Goal: Information Seeking & Learning: Learn about a topic

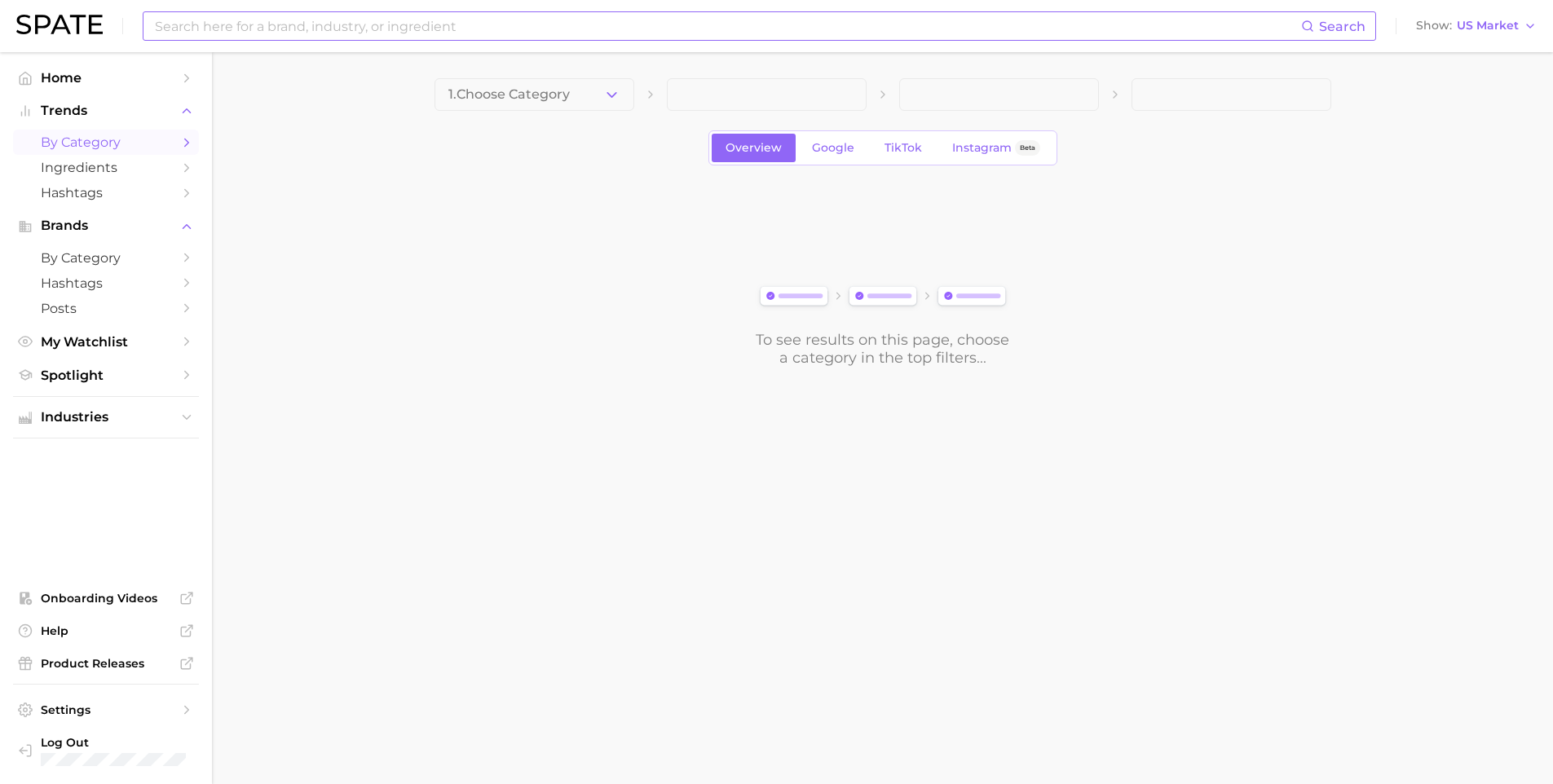
click at [444, 25] on input at bounding box center [727, 25] width 1148 height 28
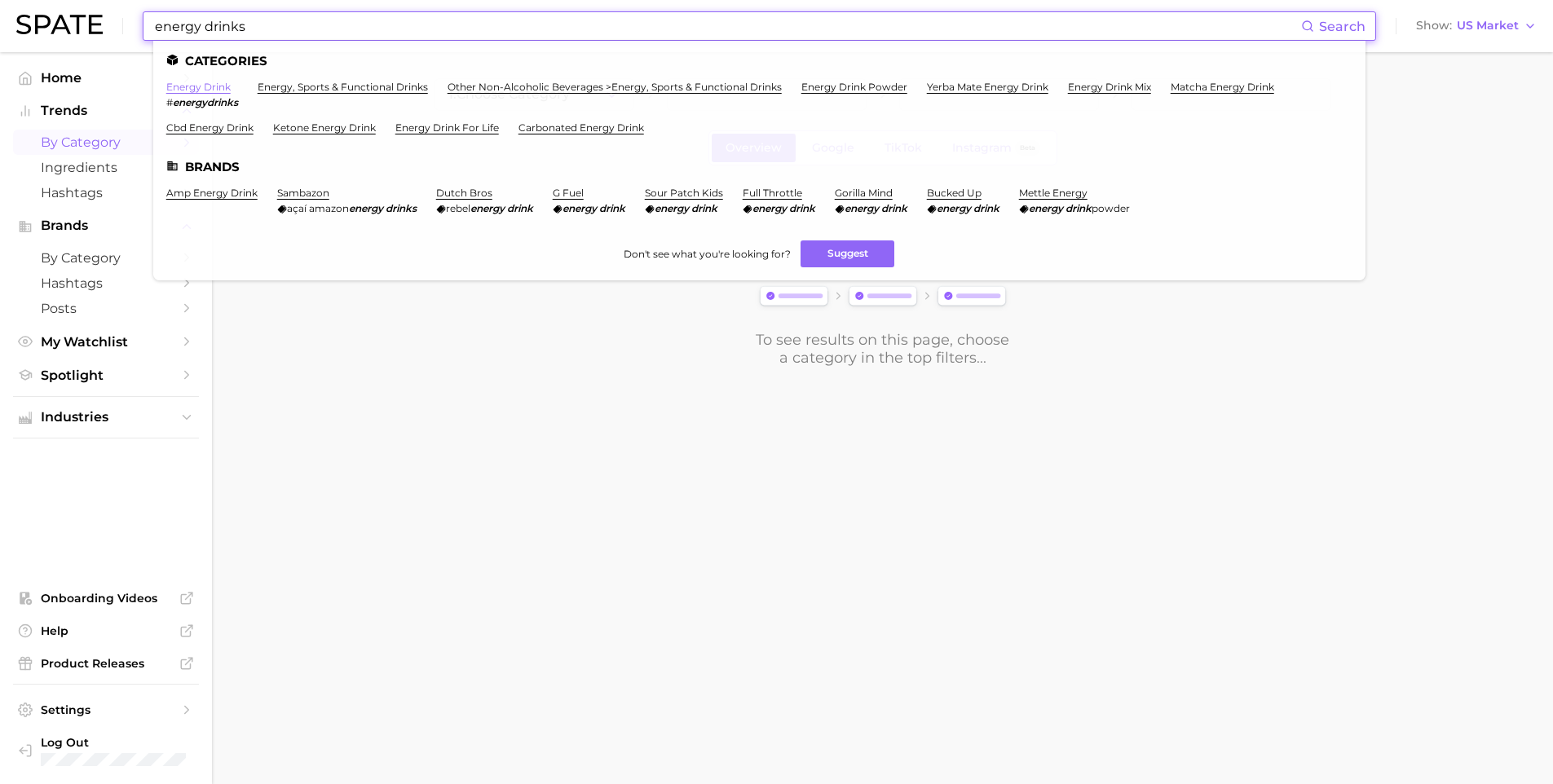
type input "energy drinks"
click at [203, 85] on link "energy drink" at bounding box center [198, 86] width 64 height 12
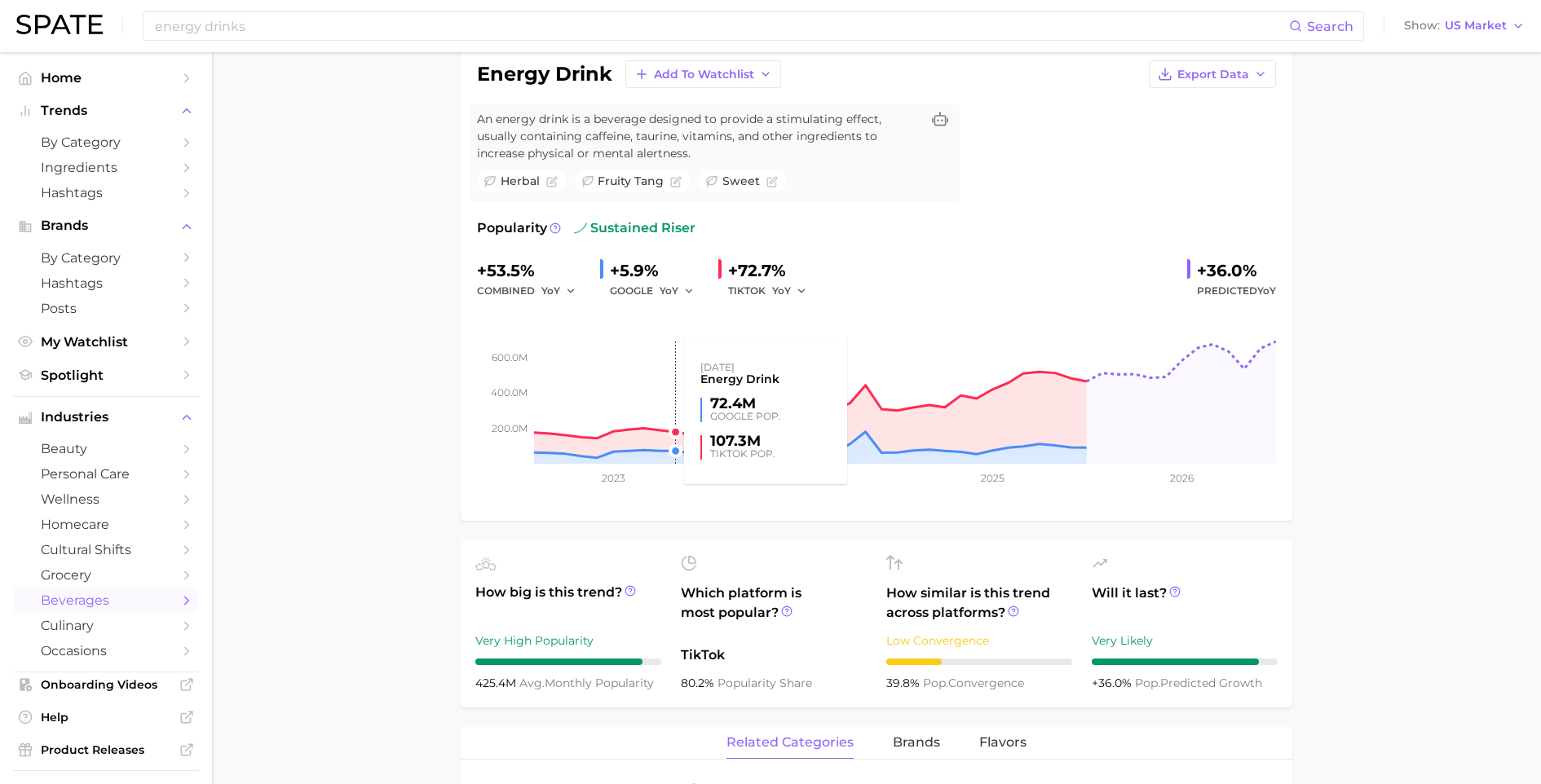
scroll to position [487, 0]
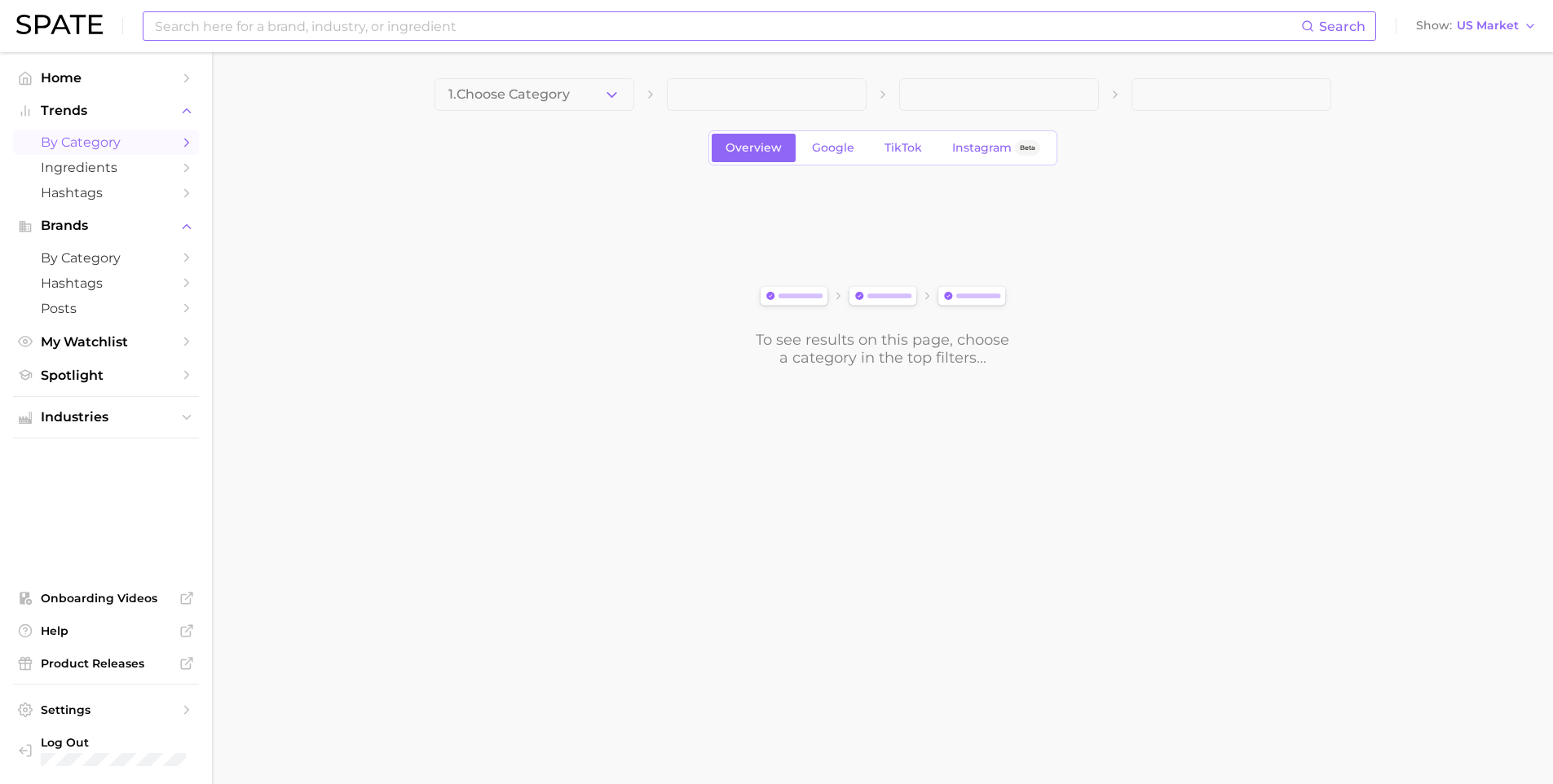
click at [455, 26] on input at bounding box center [727, 25] width 1148 height 28
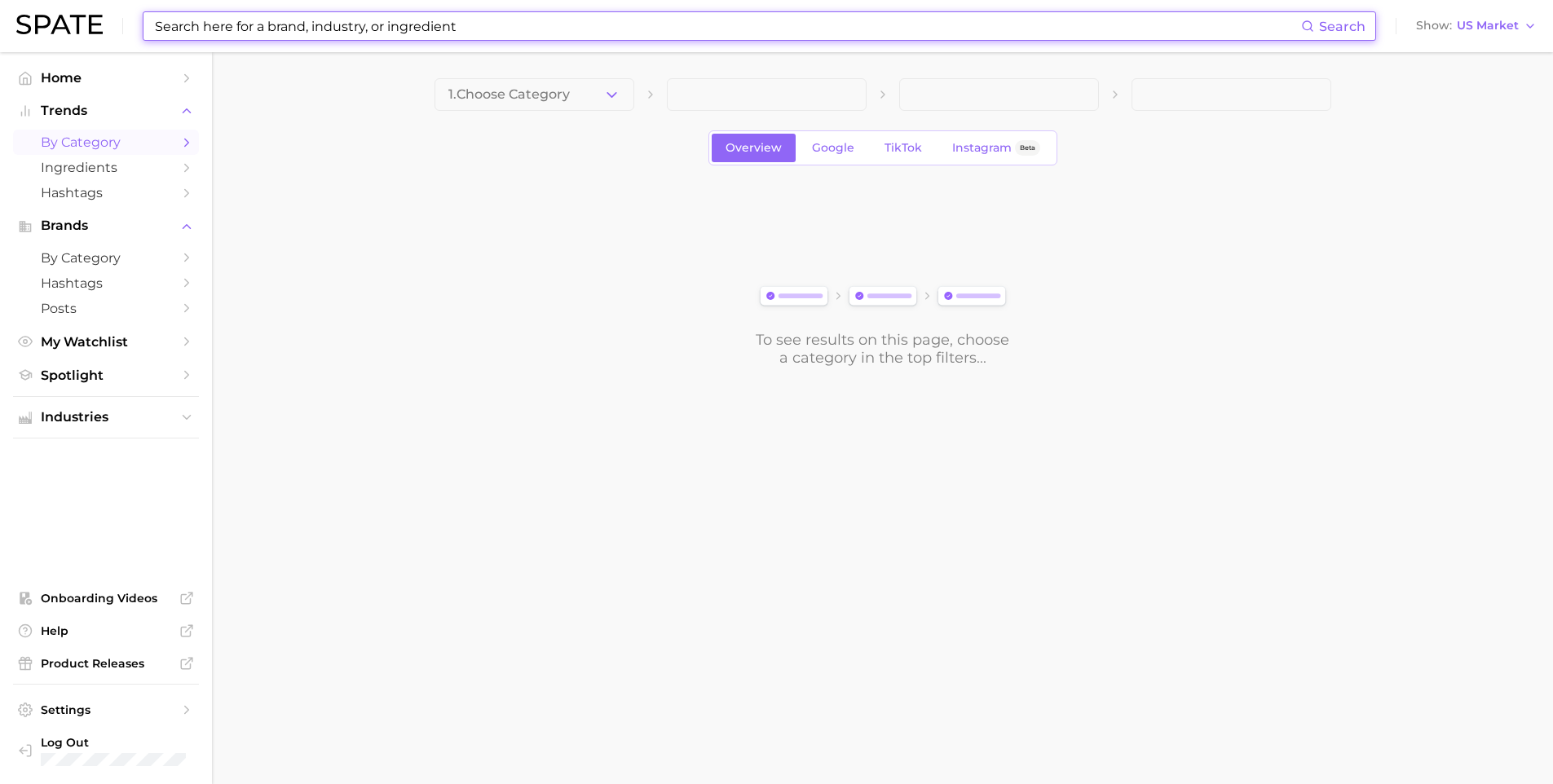
click at [455, 26] on input at bounding box center [727, 25] width 1148 height 28
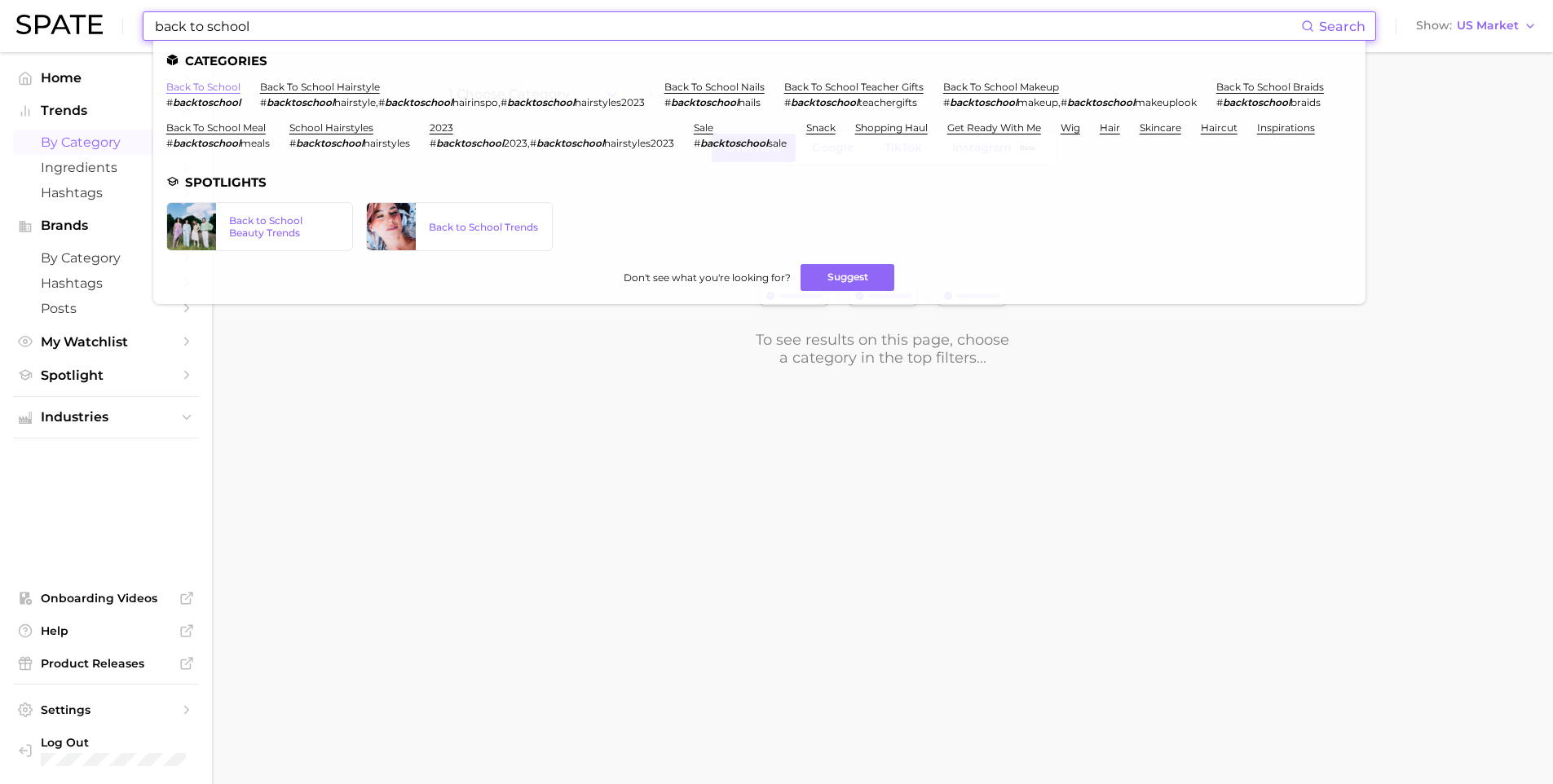
type input "back to school"
click at [203, 90] on link "back to school" at bounding box center [203, 86] width 75 height 12
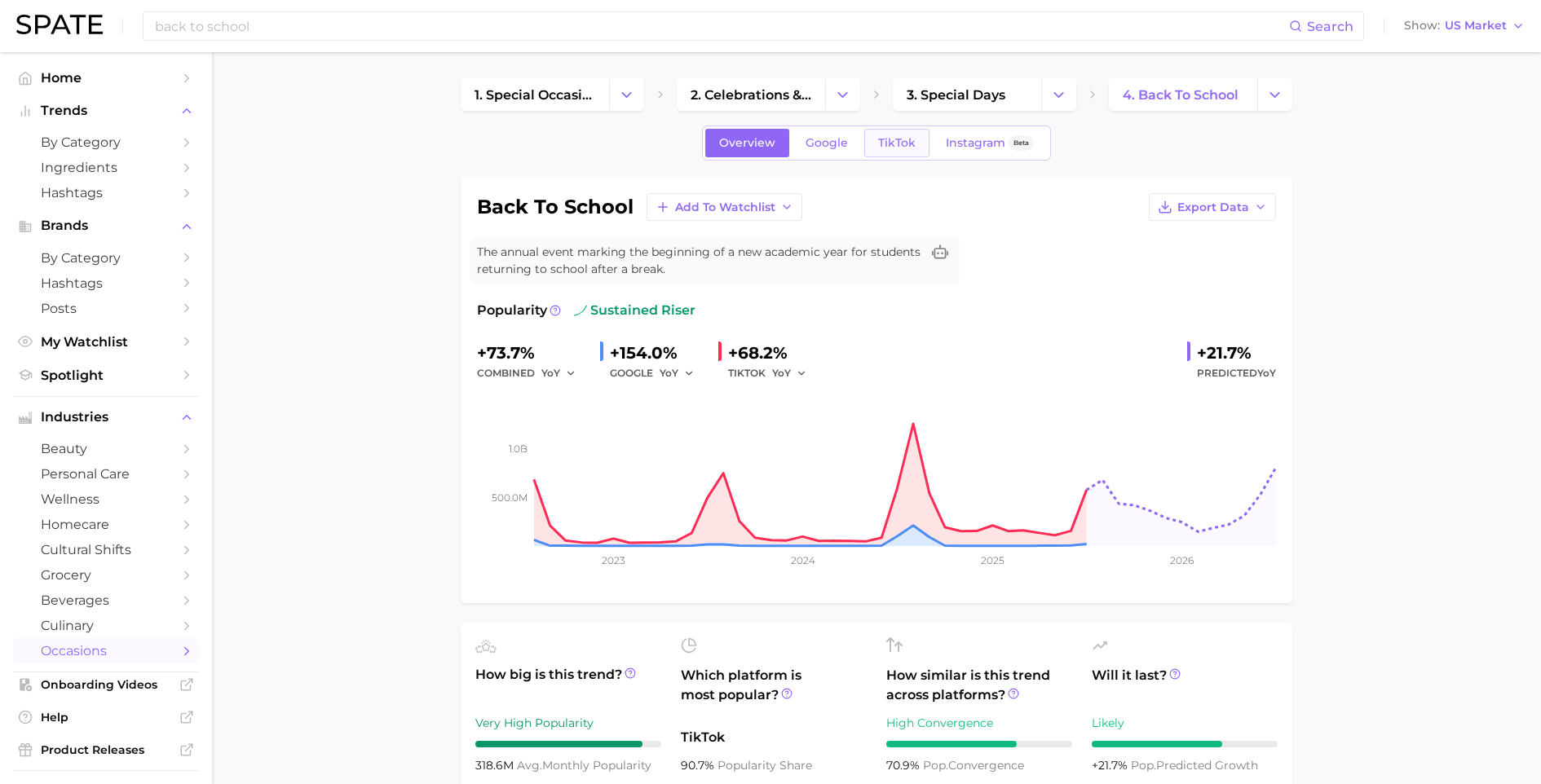
click at [893, 142] on span "TikTok" at bounding box center [897, 143] width 37 height 14
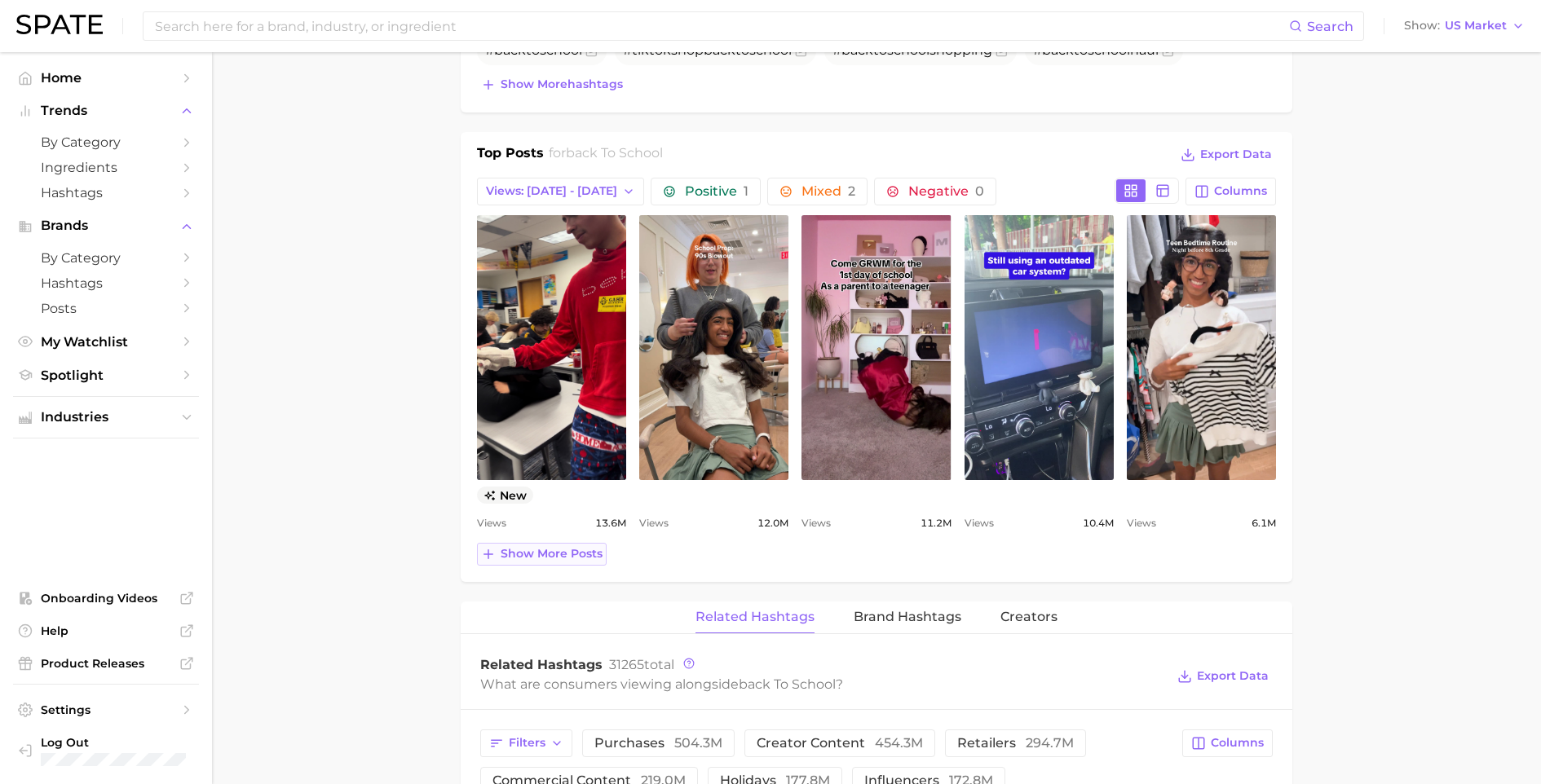
click at [592, 549] on span "Show more posts" at bounding box center [551, 553] width 102 height 14
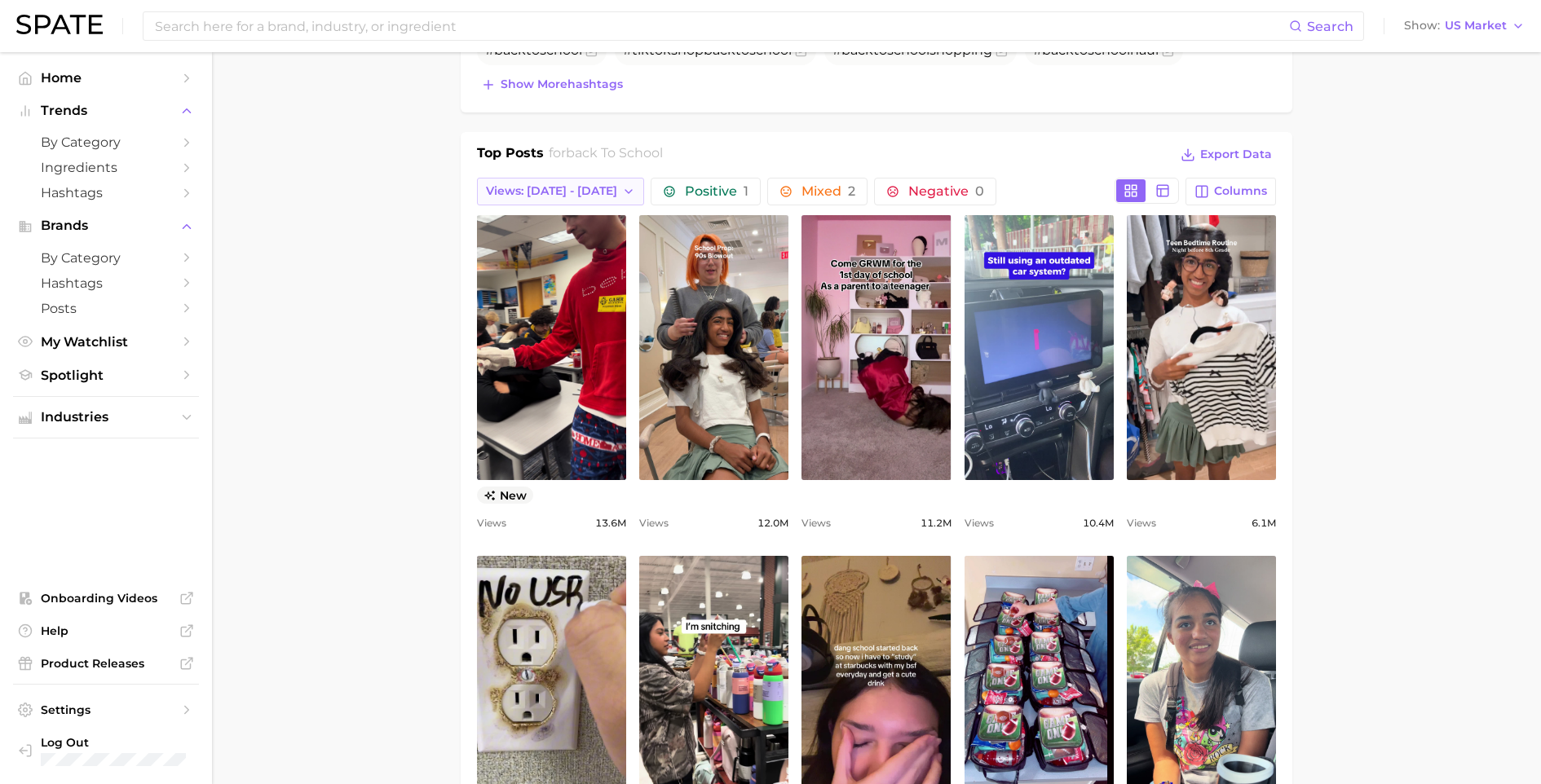
click at [562, 198] on span "Views: Aug 17 - 24" at bounding box center [551, 191] width 131 height 14
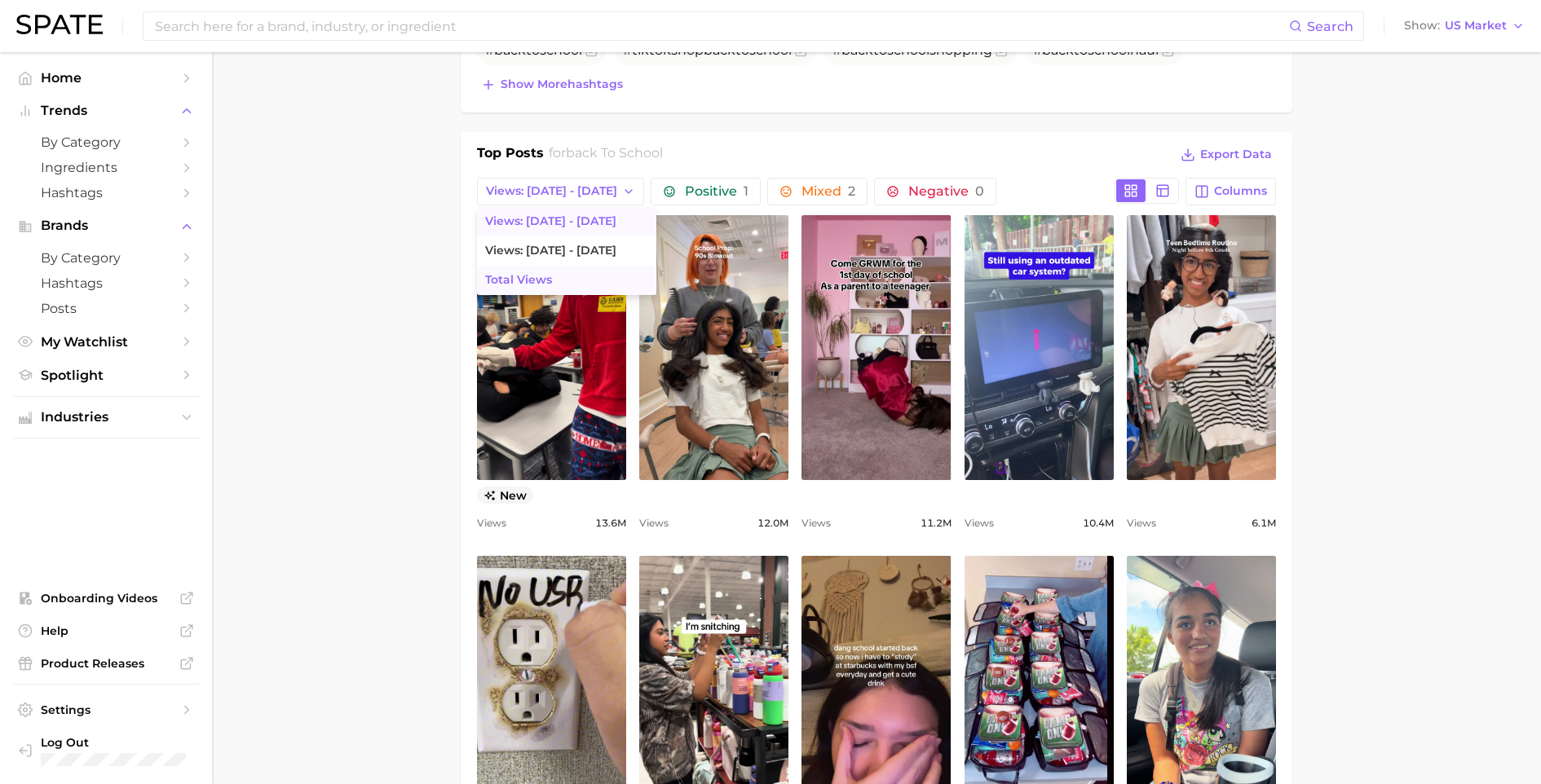
click at [536, 270] on button "Total Views" at bounding box center [567, 280] width 180 height 30
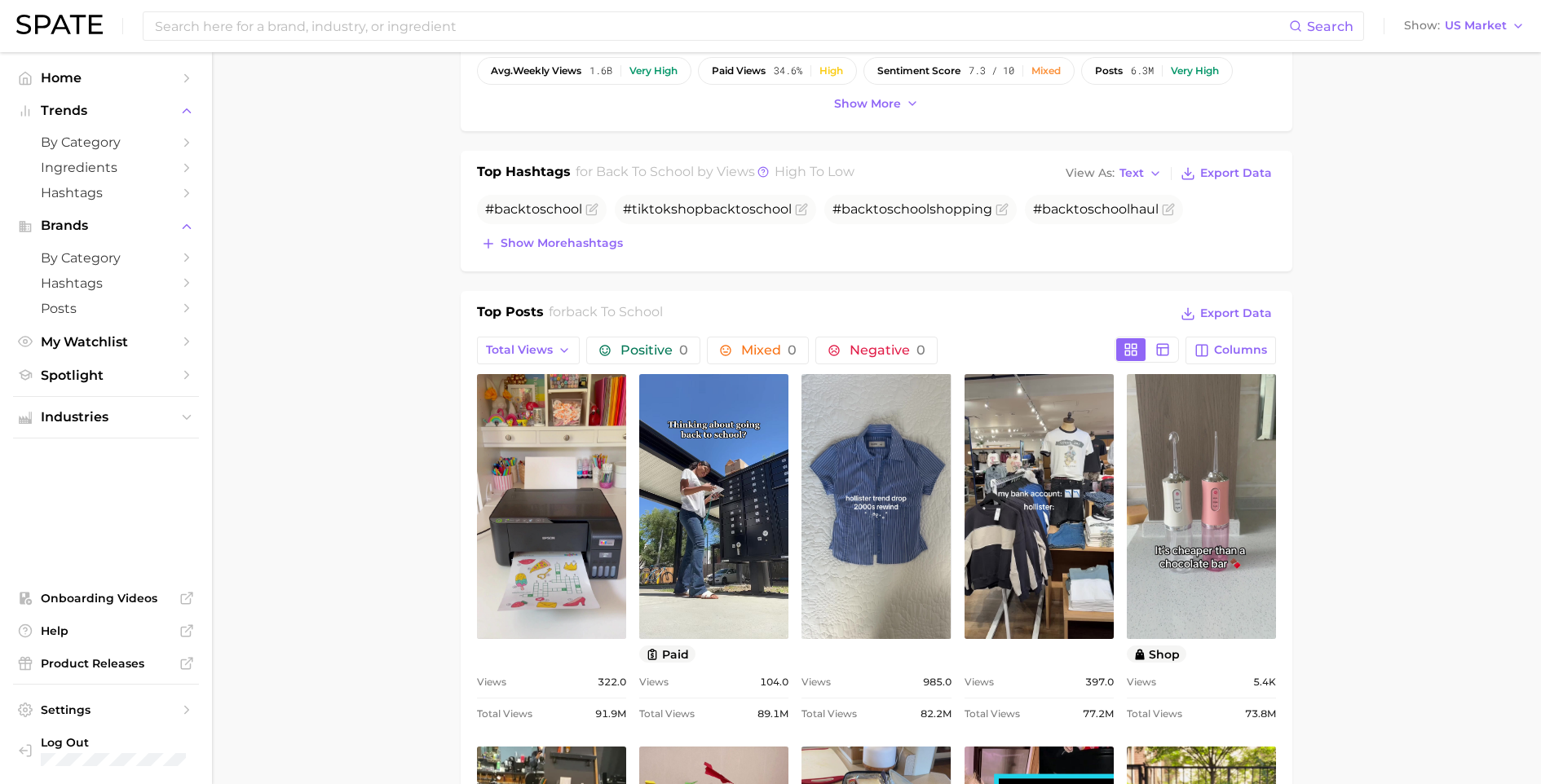
scroll to position [360, 0]
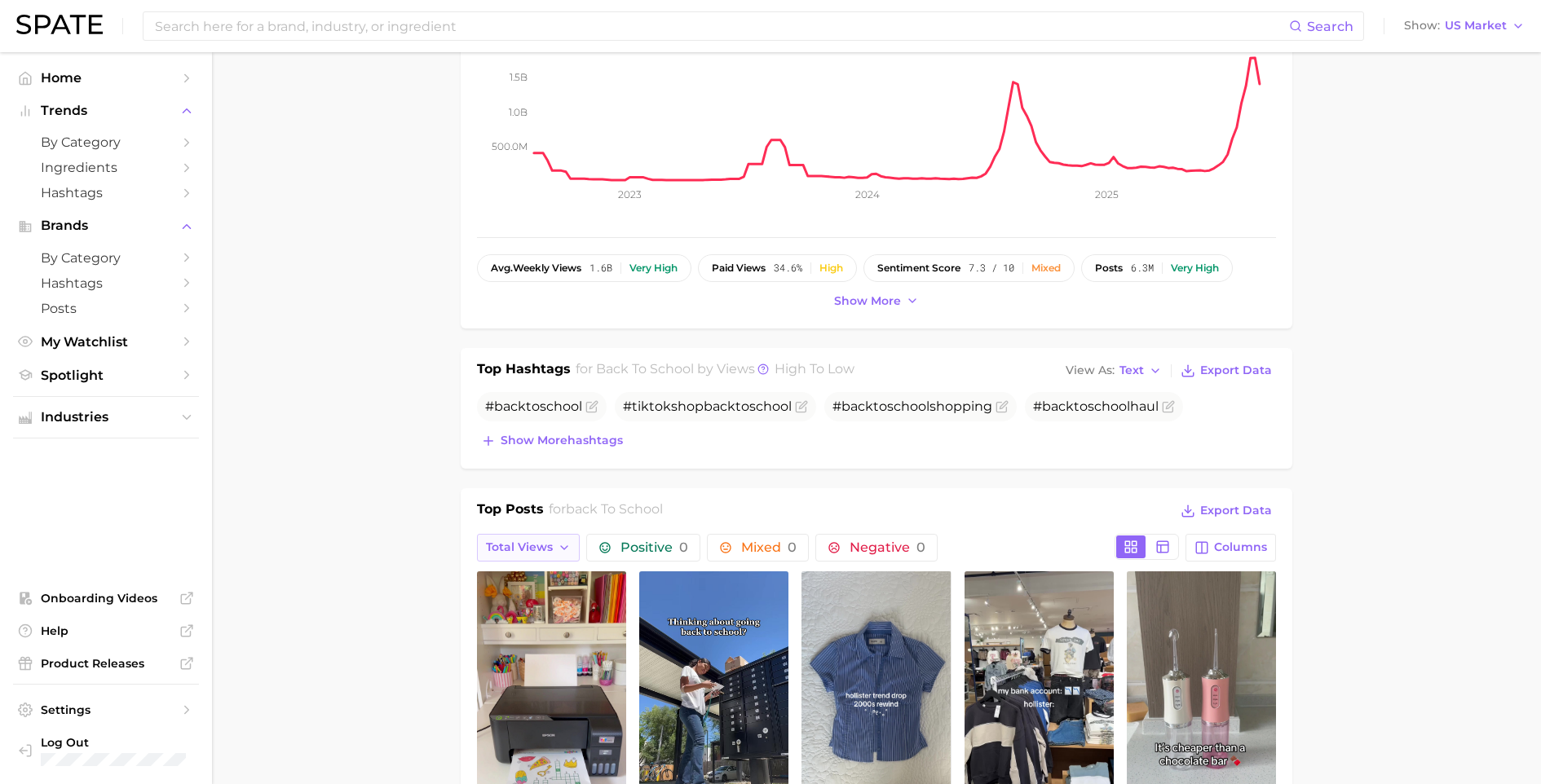
click at [530, 553] on span "Total Views" at bounding box center [519, 548] width 67 height 14
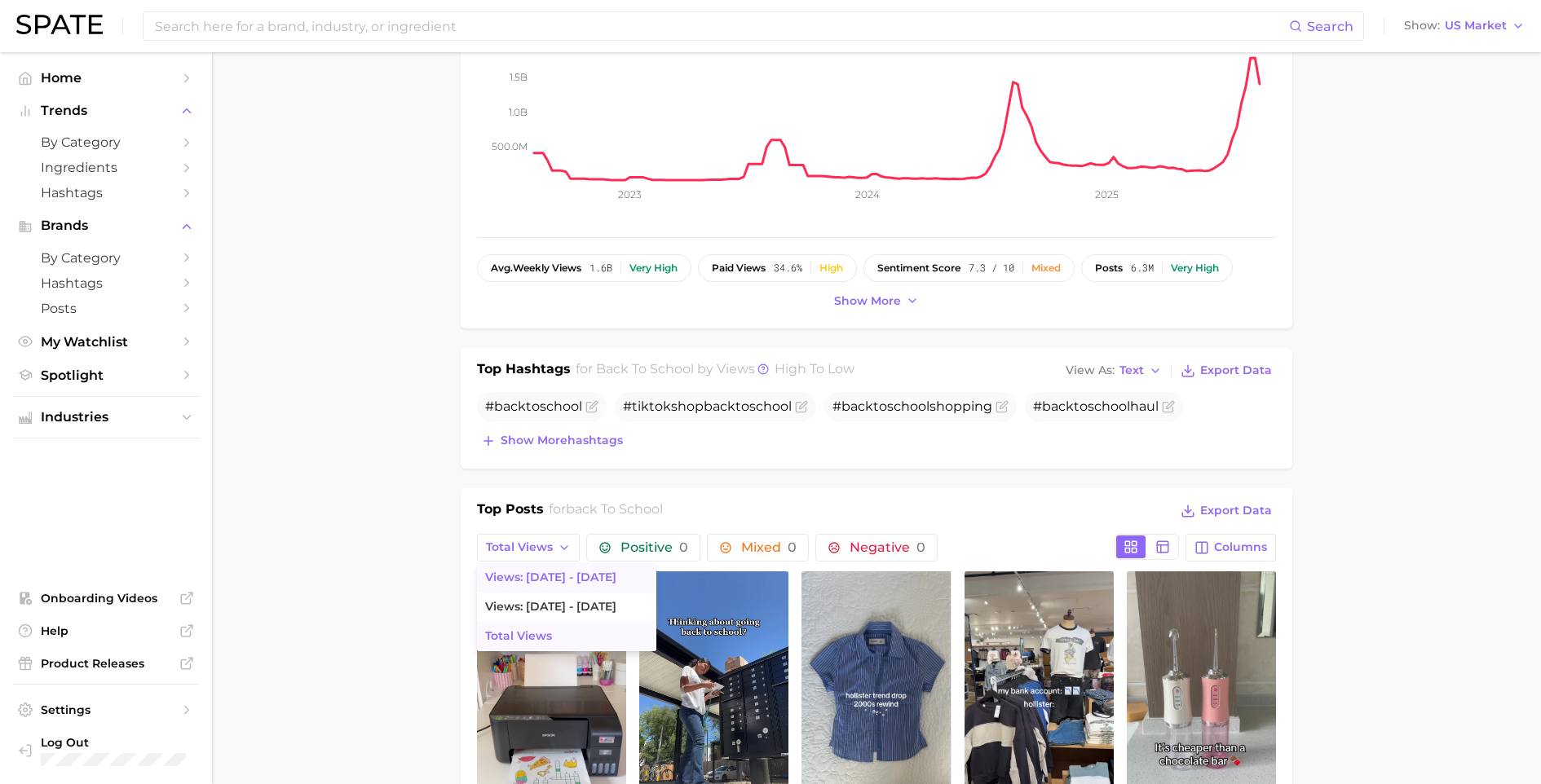
click at [521, 576] on span "Views: Aug 17 - 24" at bounding box center [550, 577] width 131 height 14
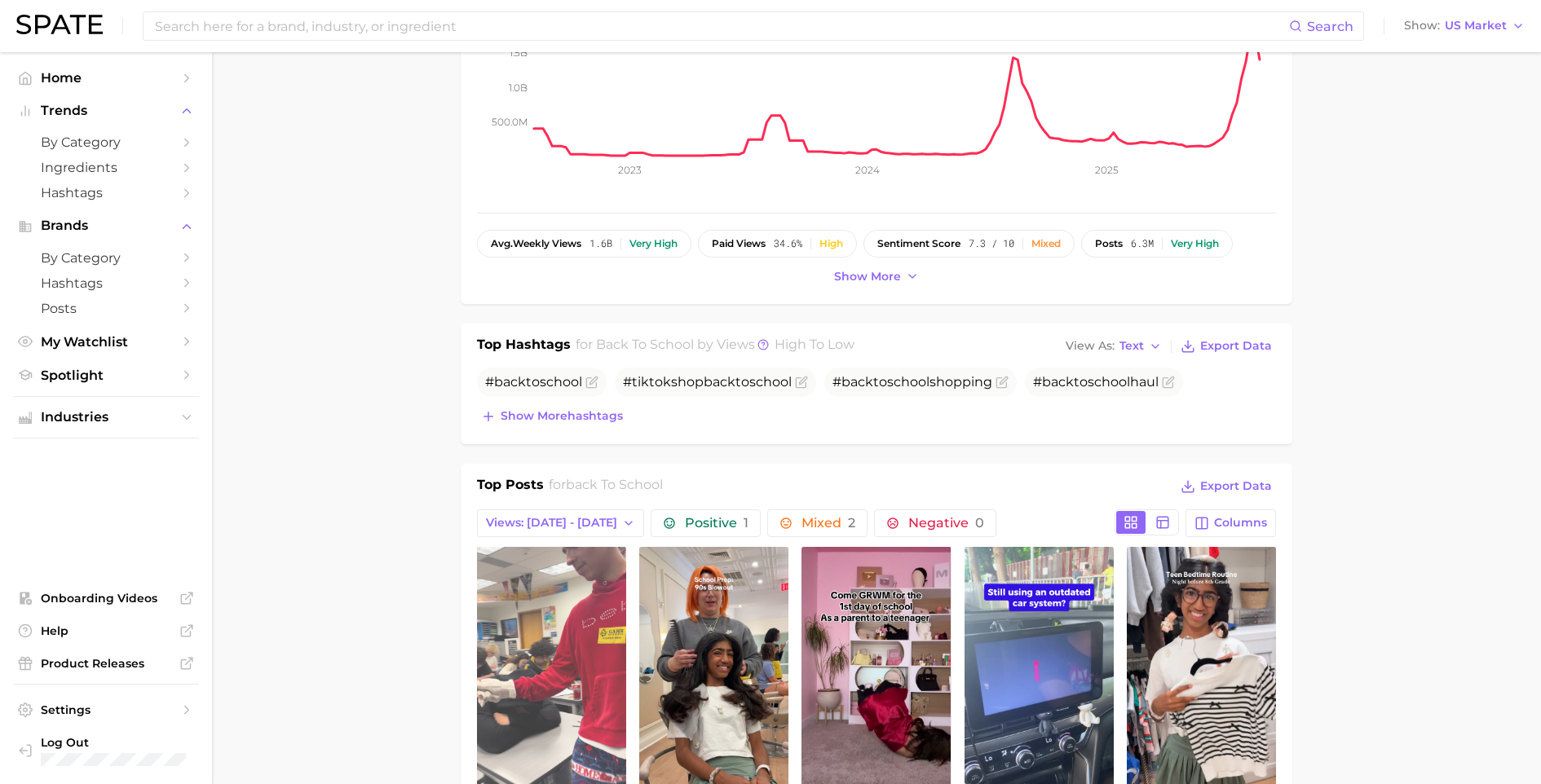
scroll to position [503, 0]
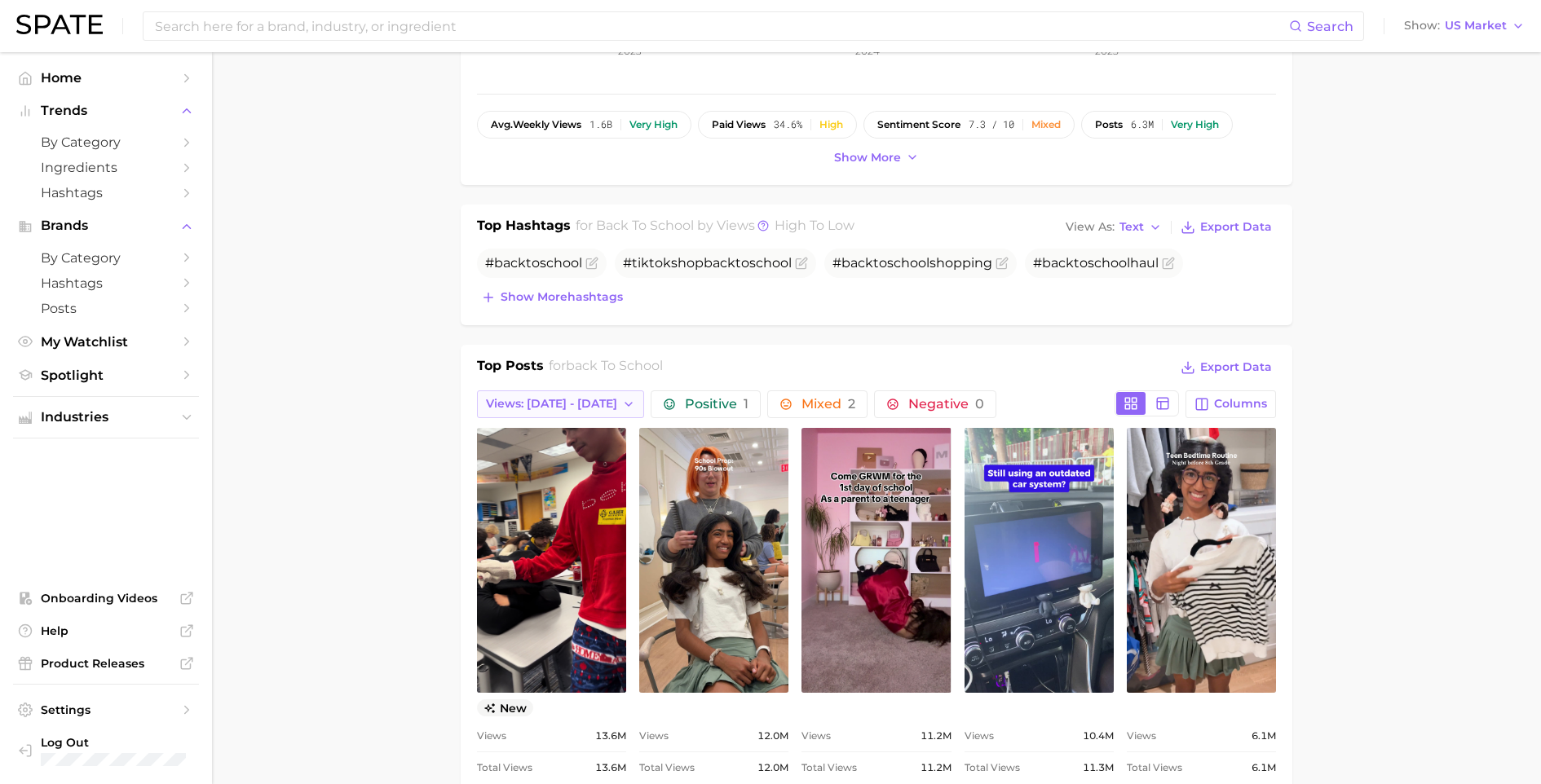
click at [562, 394] on button "Views: Aug 17 - 24" at bounding box center [561, 404] width 167 height 28
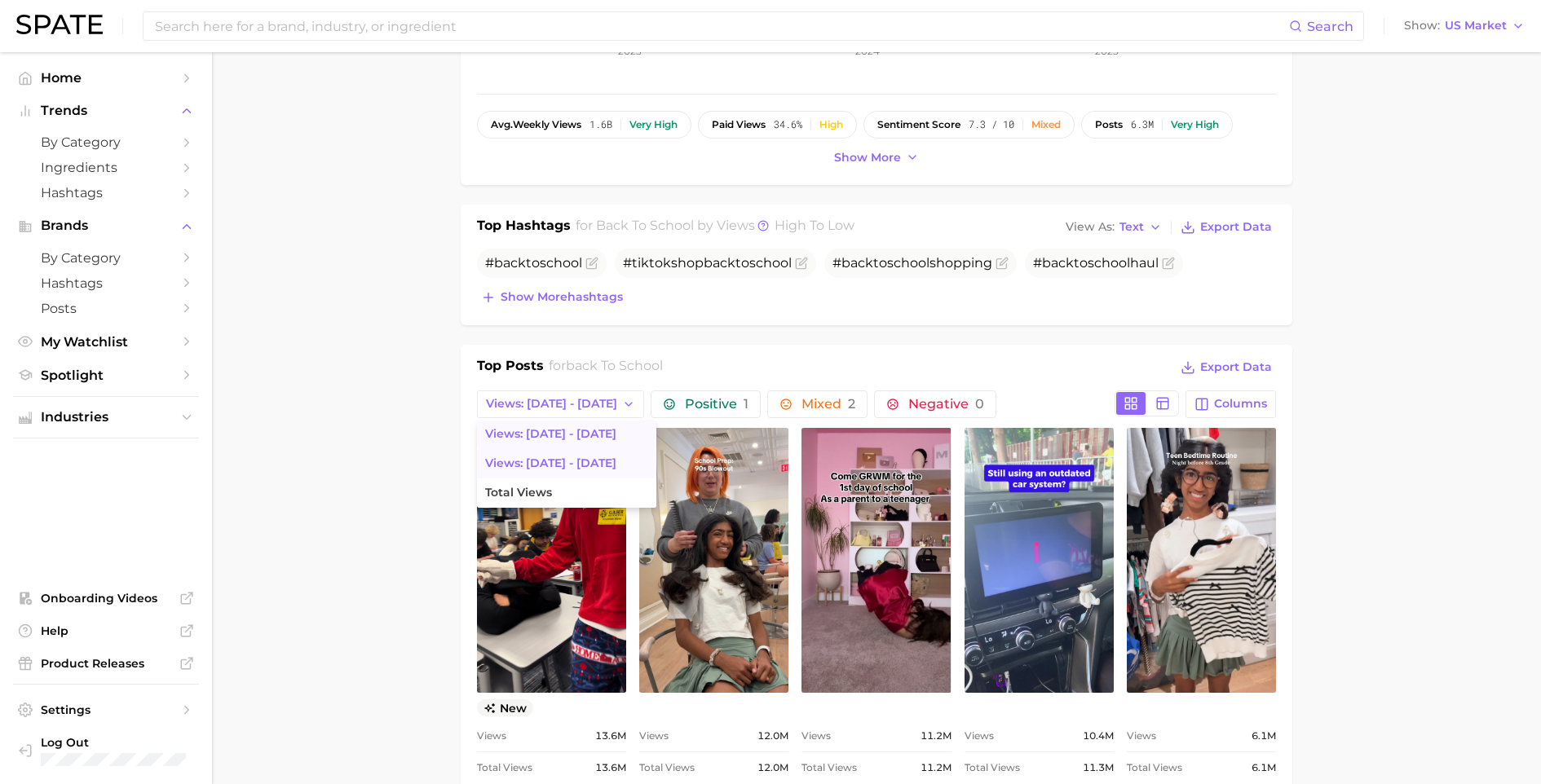
click at [564, 469] on span "Views: Aug 10 - 17" at bounding box center [550, 464] width 131 height 14
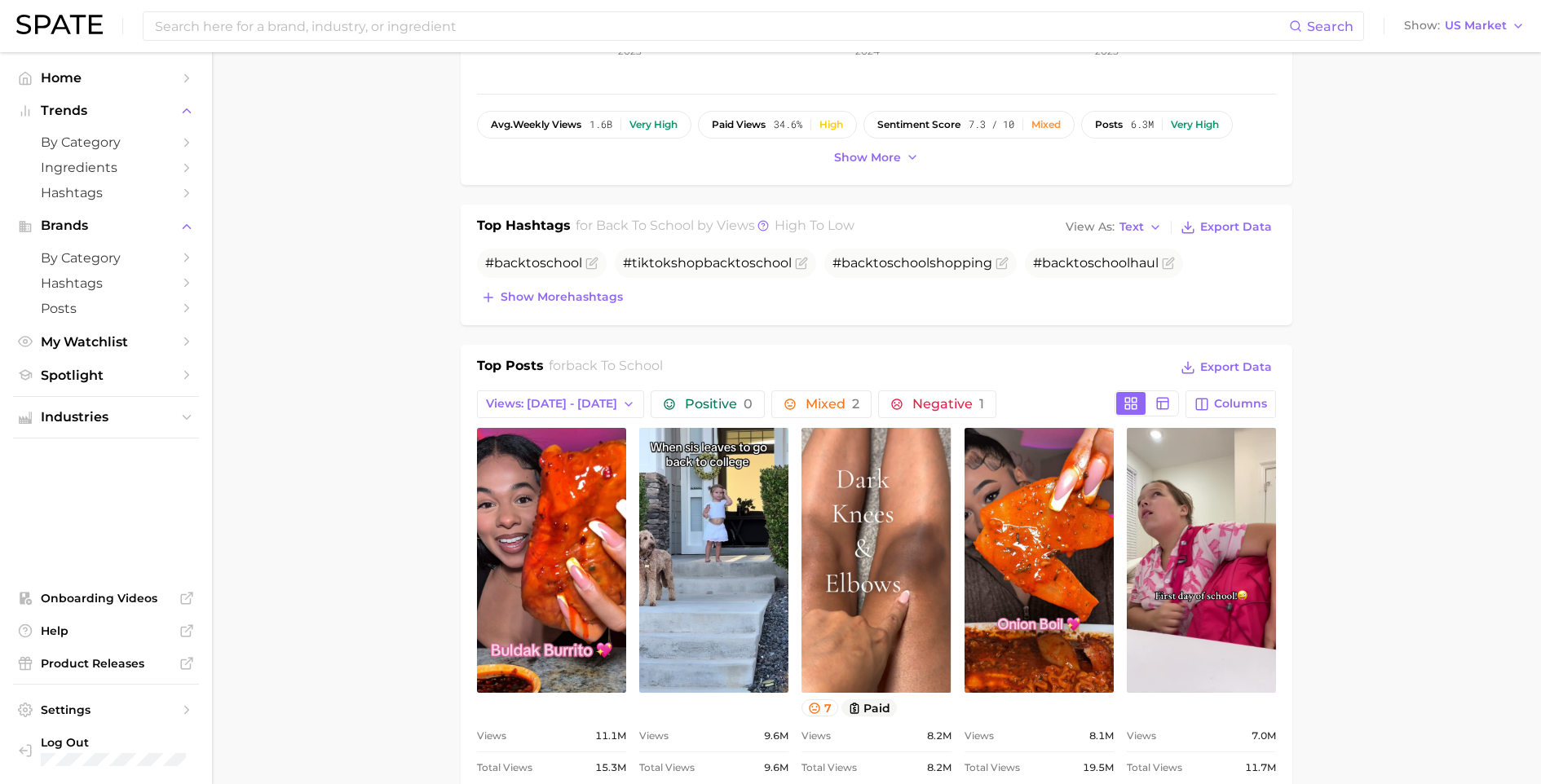
scroll to position [0, 0]
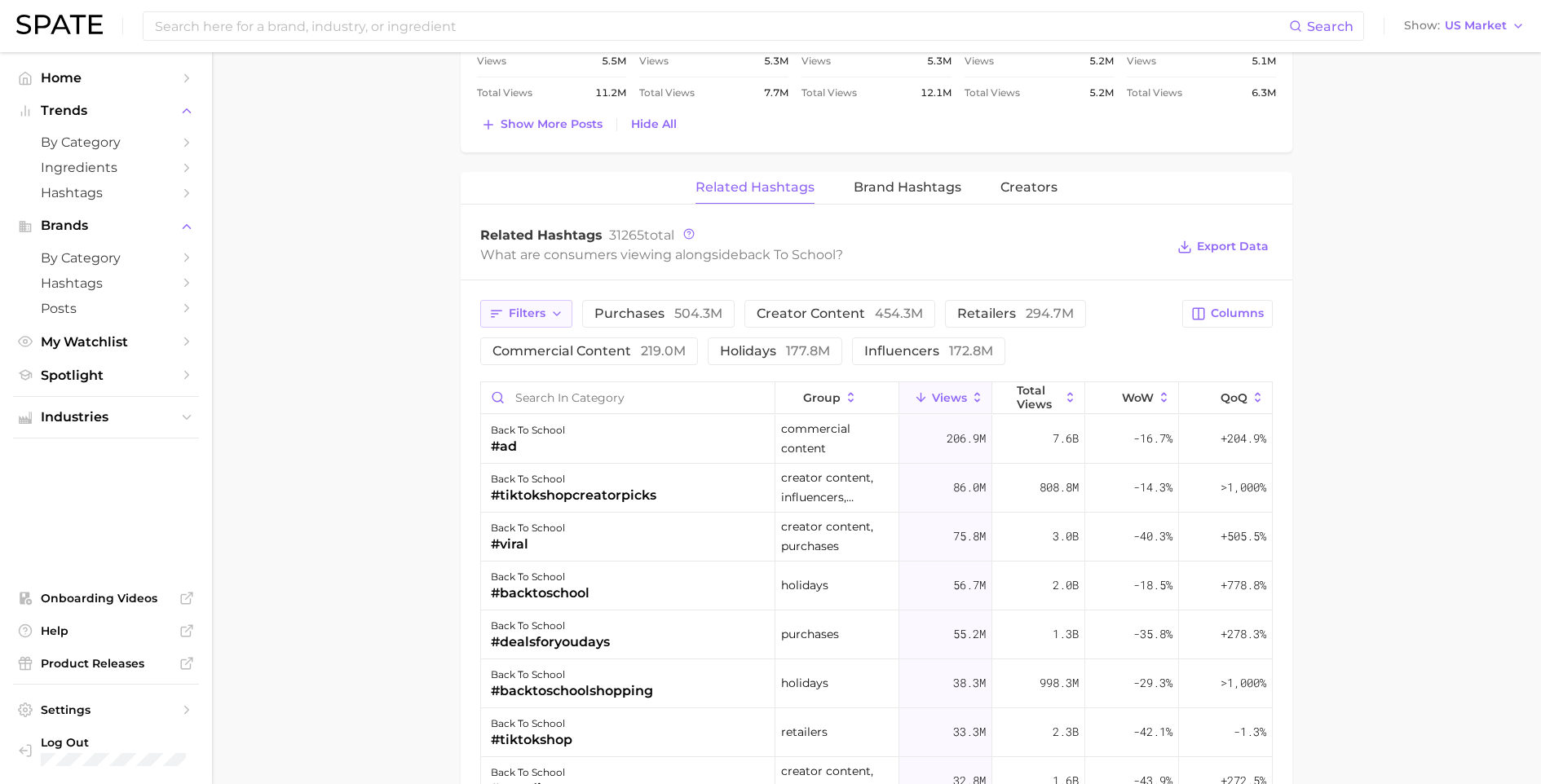
click at [563, 319] on button "Filters" at bounding box center [526, 314] width 92 height 28
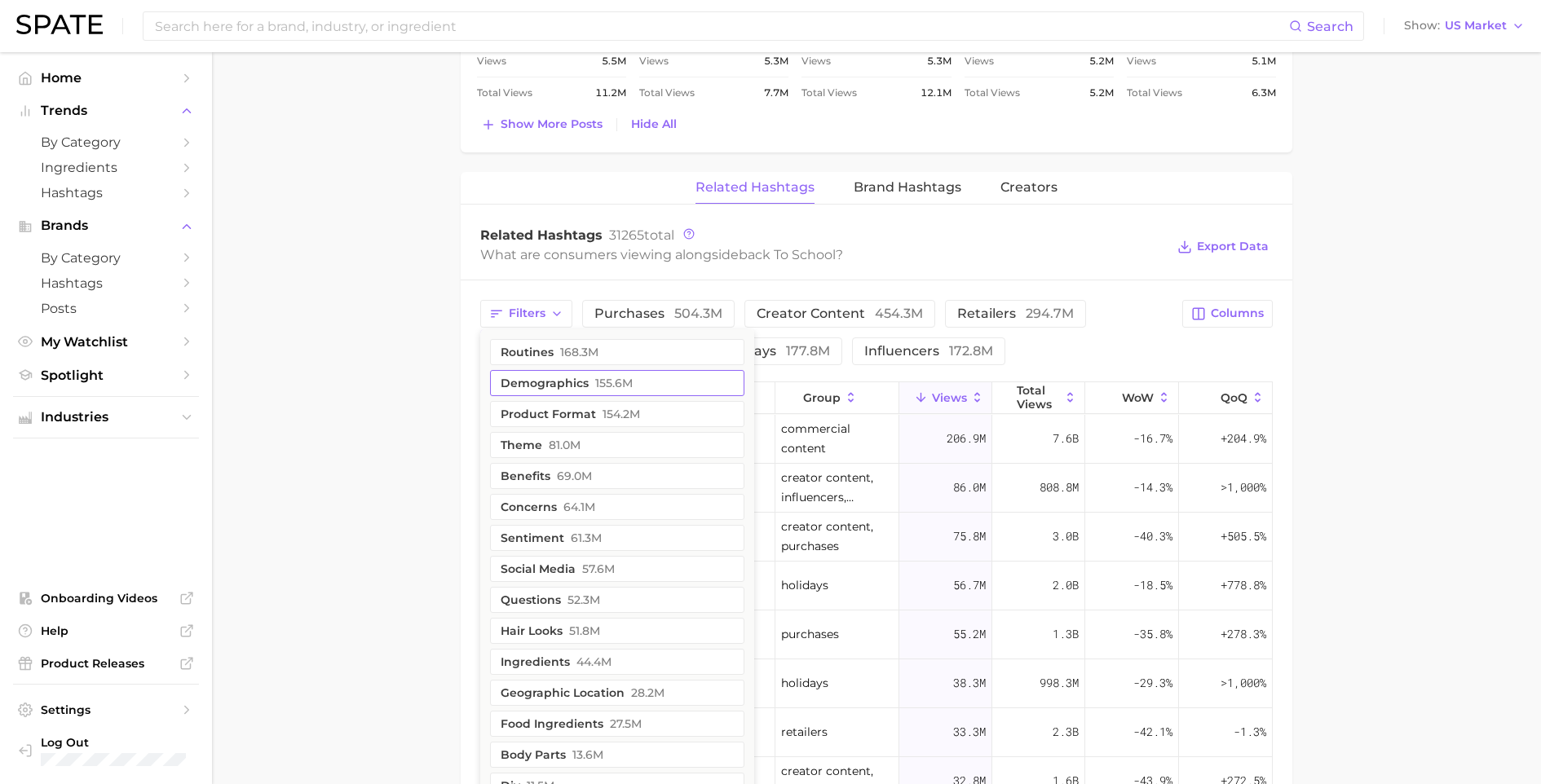
click at [563, 378] on button "demographics 155.6m" at bounding box center [617, 383] width 254 height 26
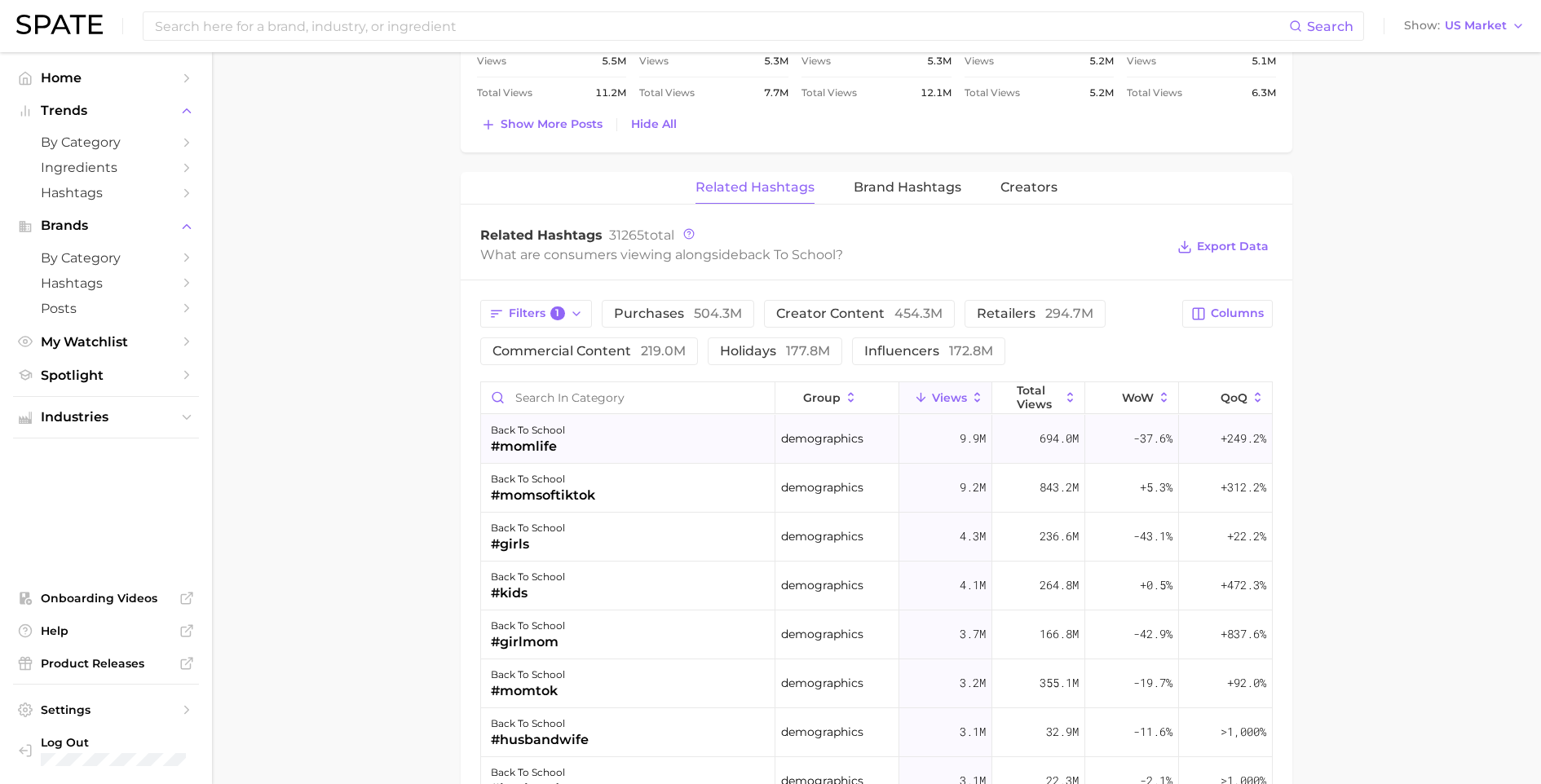
click at [519, 442] on div "#momlife" at bounding box center [528, 446] width 75 height 19
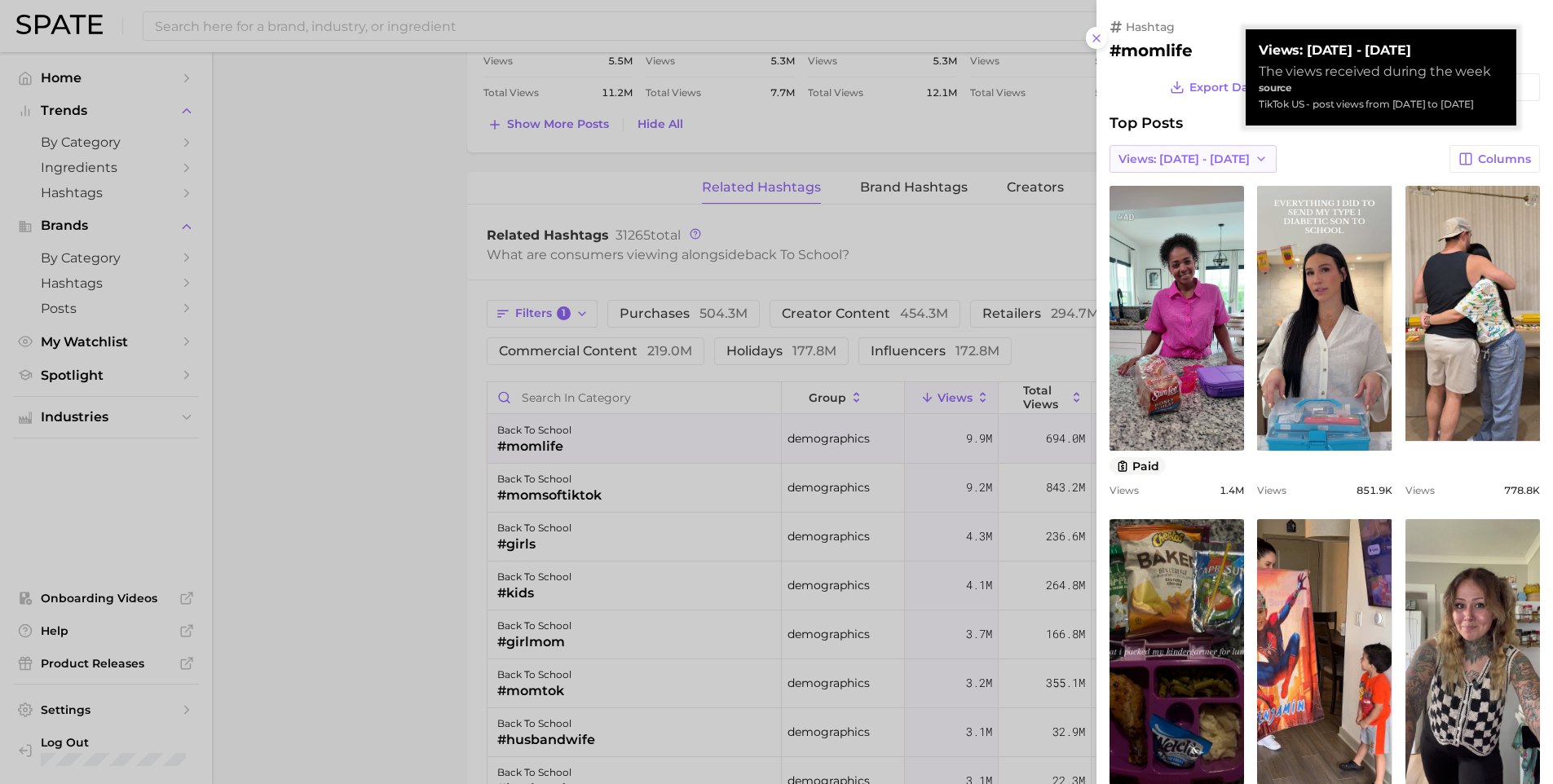
click at [1191, 162] on span "Views: Aug 17 - 24" at bounding box center [1183, 159] width 131 height 14
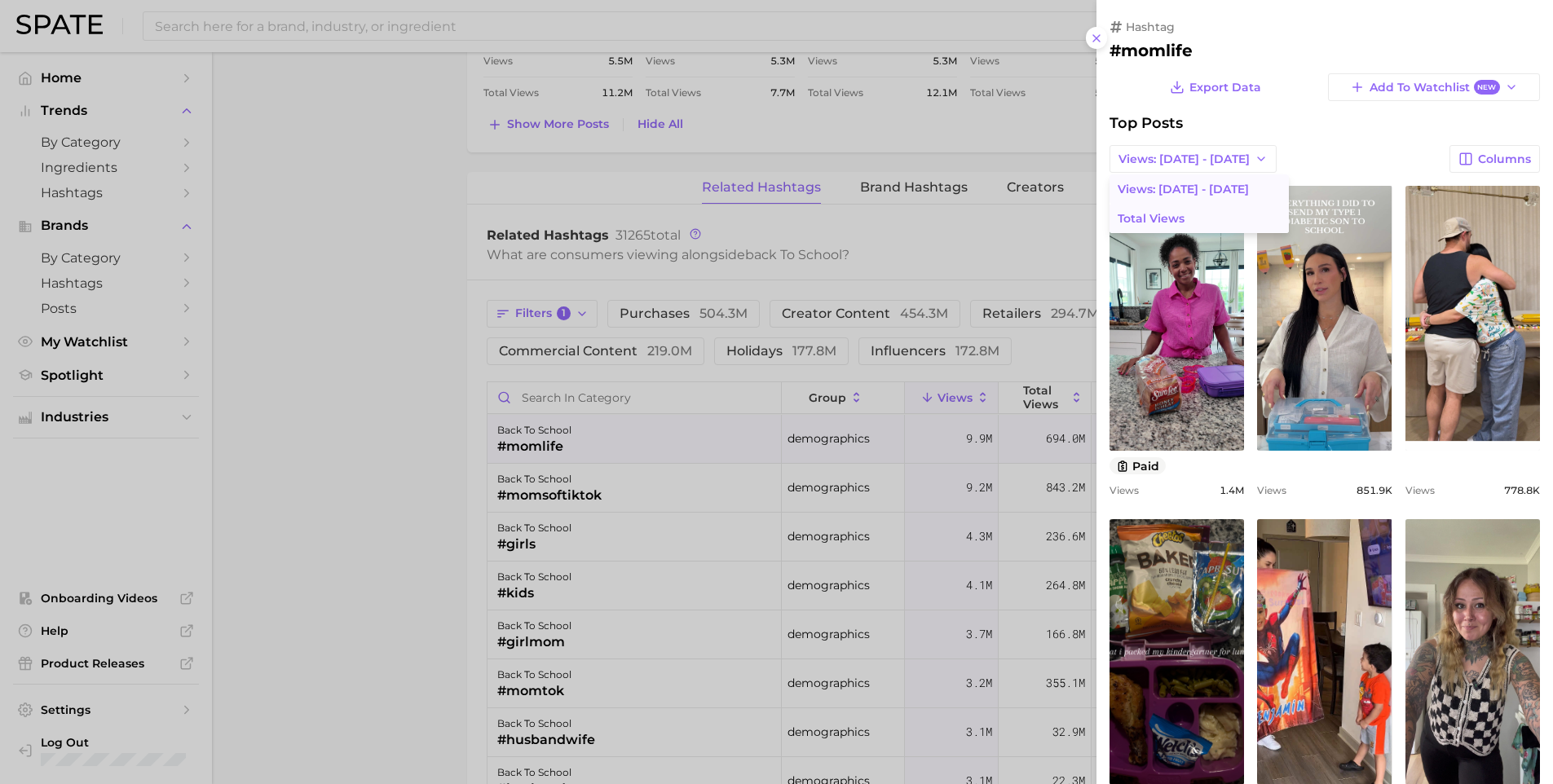
click at [1150, 213] on span "Total Views" at bounding box center [1150, 219] width 67 height 14
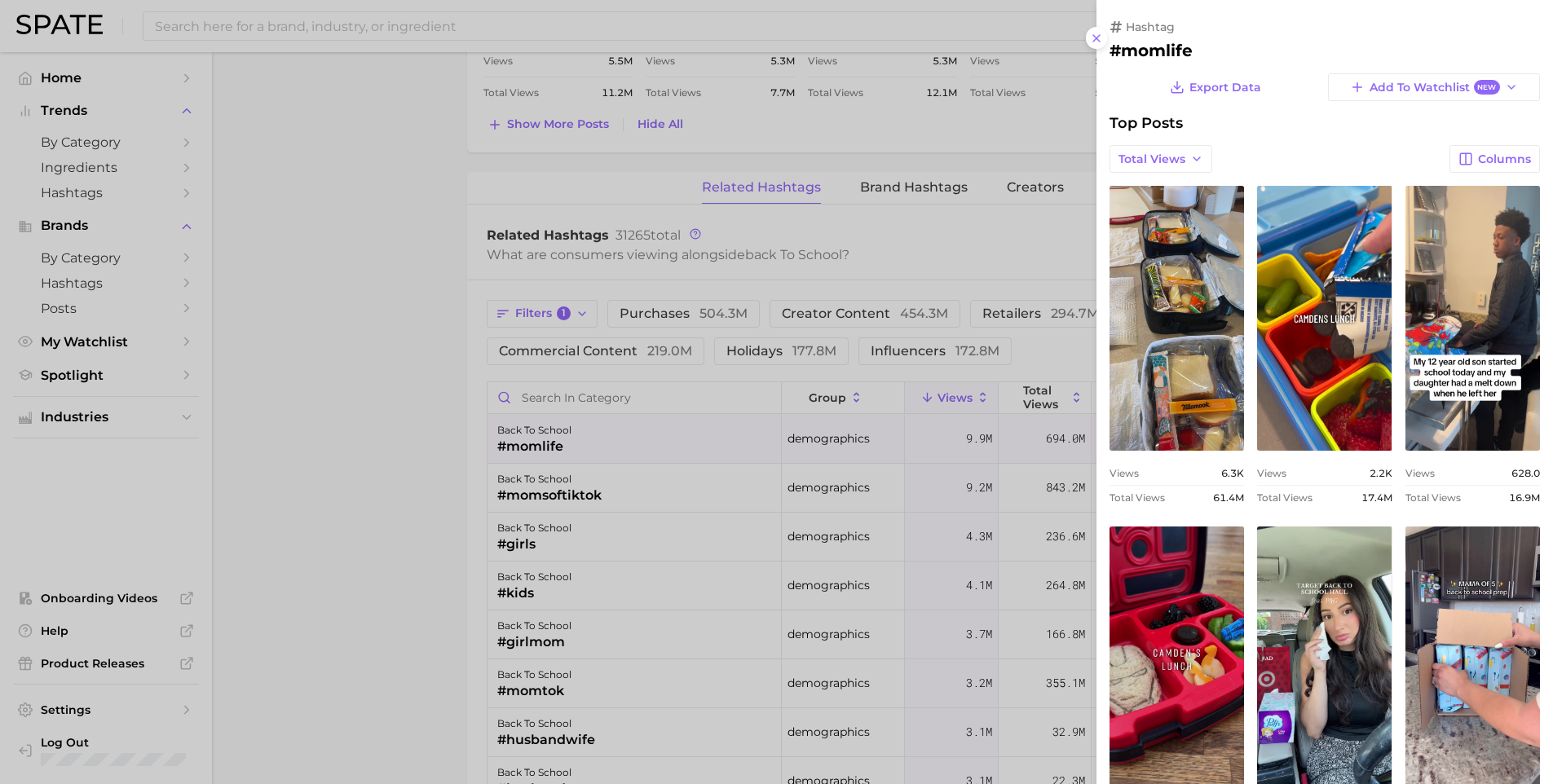
click at [560, 525] on div at bounding box center [776, 392] width 1553 height 784
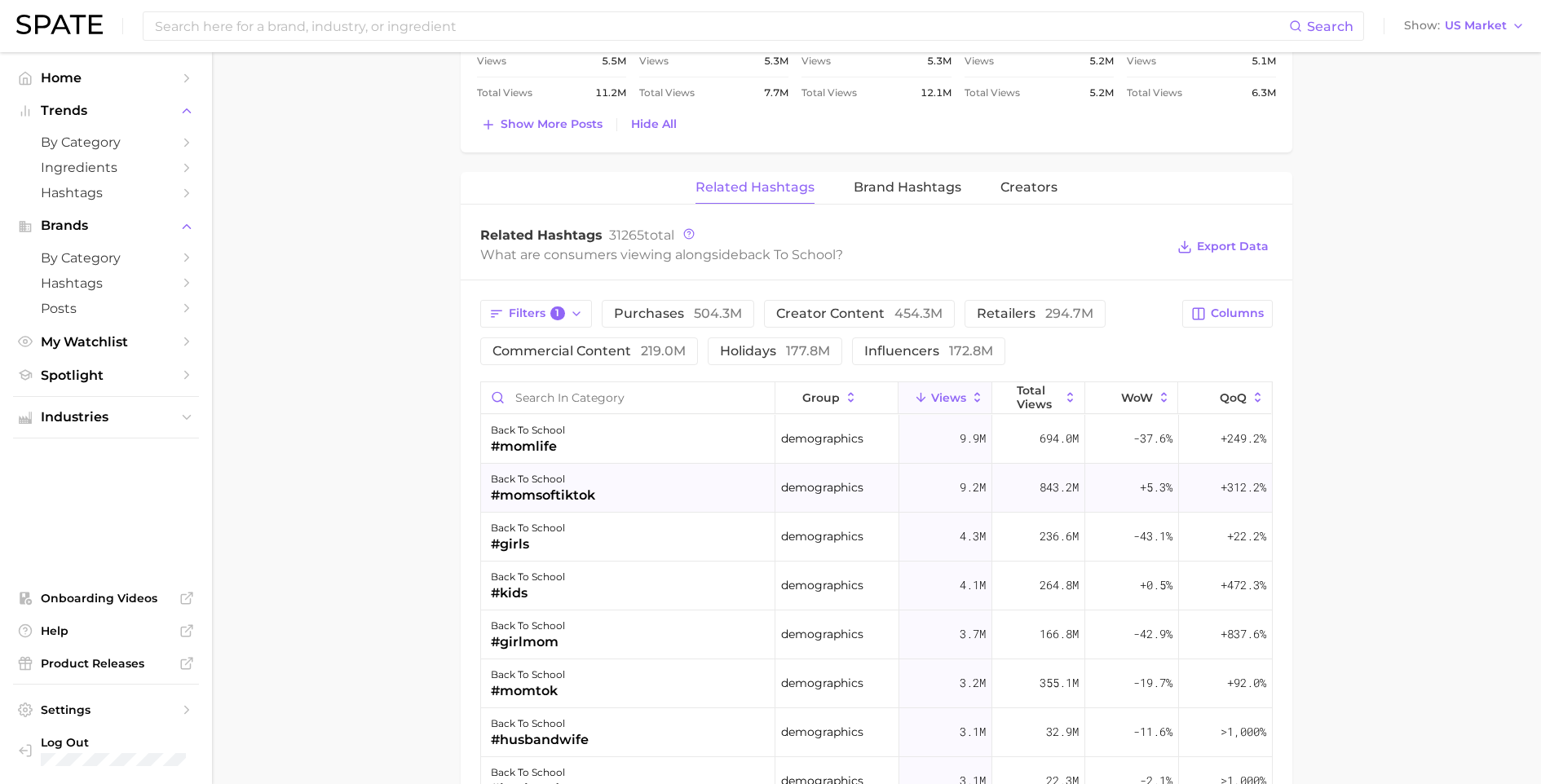
click at [566, 498] on div "#momsoftiktok" at bounding box center [543, 495] width 104 height 19
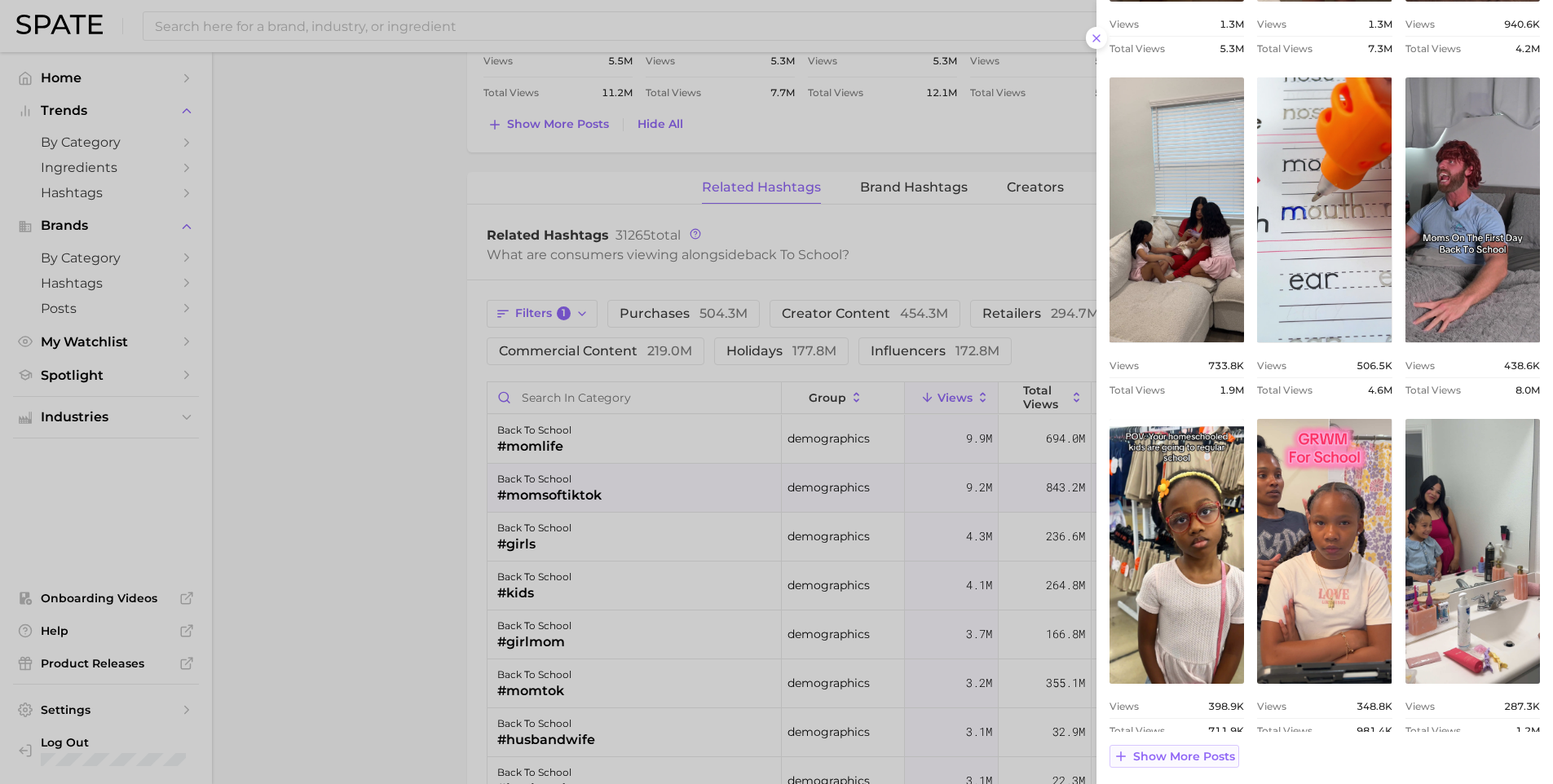
click at [1172, 753] on span "Show more posts" at bounding box center [1184, 757] width 102 height 14
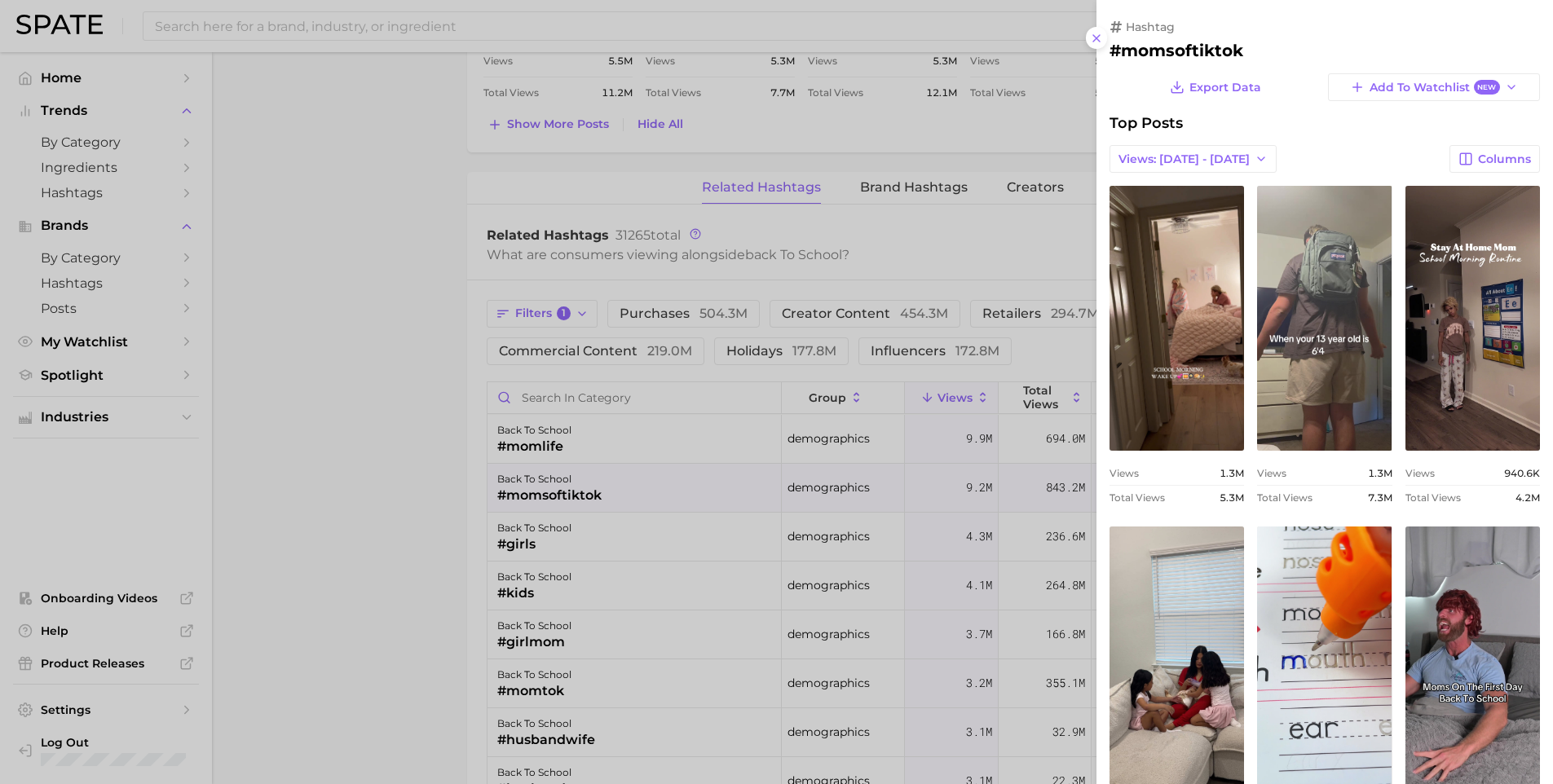
click at [587, 540] on div at bounding box center [776, 392] width 1553 height 784
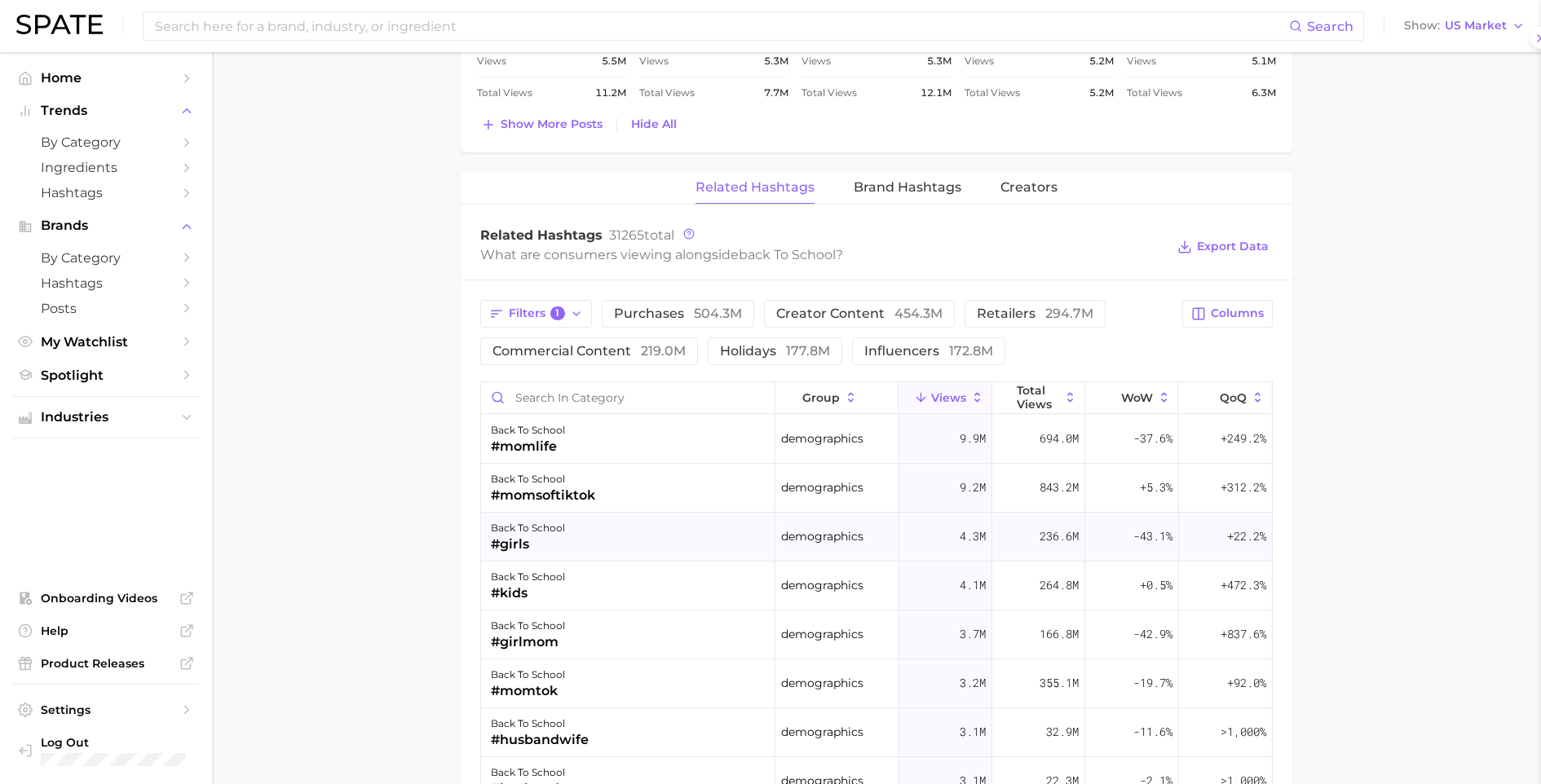
click at [588, 542] on div "back to school #girls" at bounding box center [628, 537] width 294 height 49
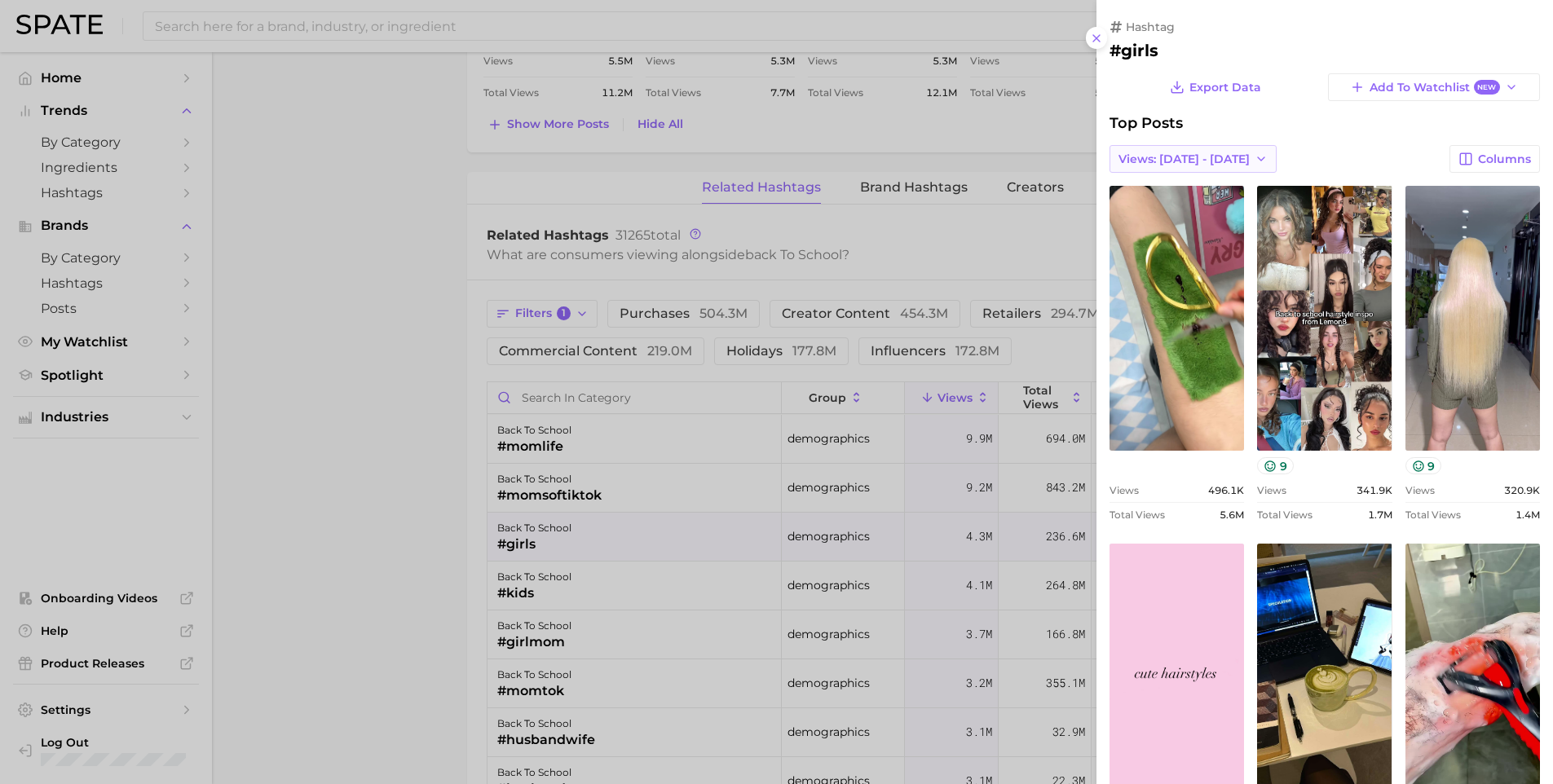
click at [1213, 157] on span "Views: Aug 17 - 24" at bounding box center [1183, 159] width 131 height 14
click at [1182, 224] on button "Total Views" at bounding box center [1200, 218] width 180 height 30
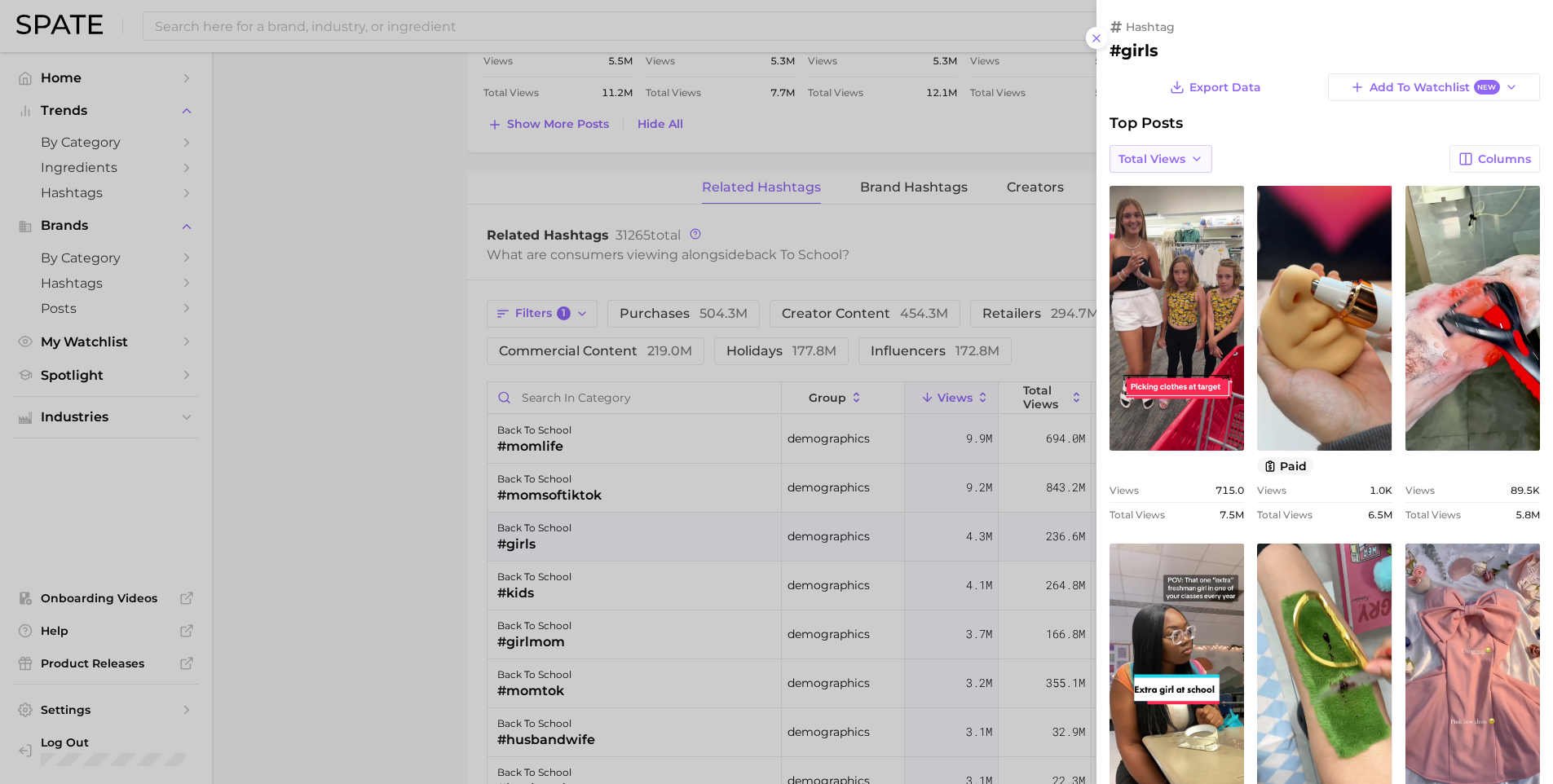
click at [1155, 147] on button "Total Views" at bounding box center [1161, 158] width 103 height 28
click at [381, 25] on div at bounding box center [776, 392] width 1553 height 784
click at [381, 26] on div at bounding box center [776, 392] width 1553 height 784
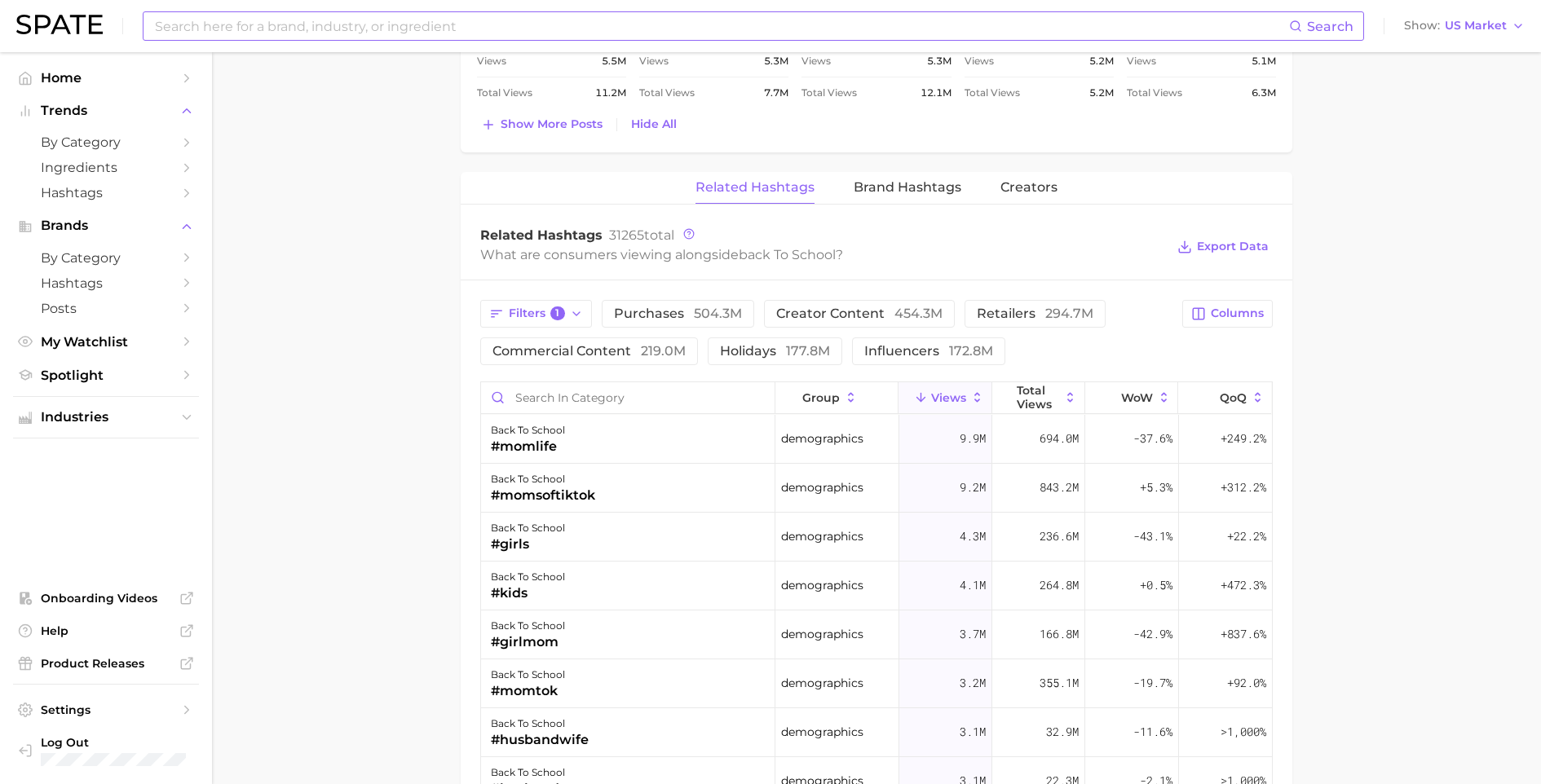
click at [363, 20] on input at bounding box center [722, 25] width 1136 height 28
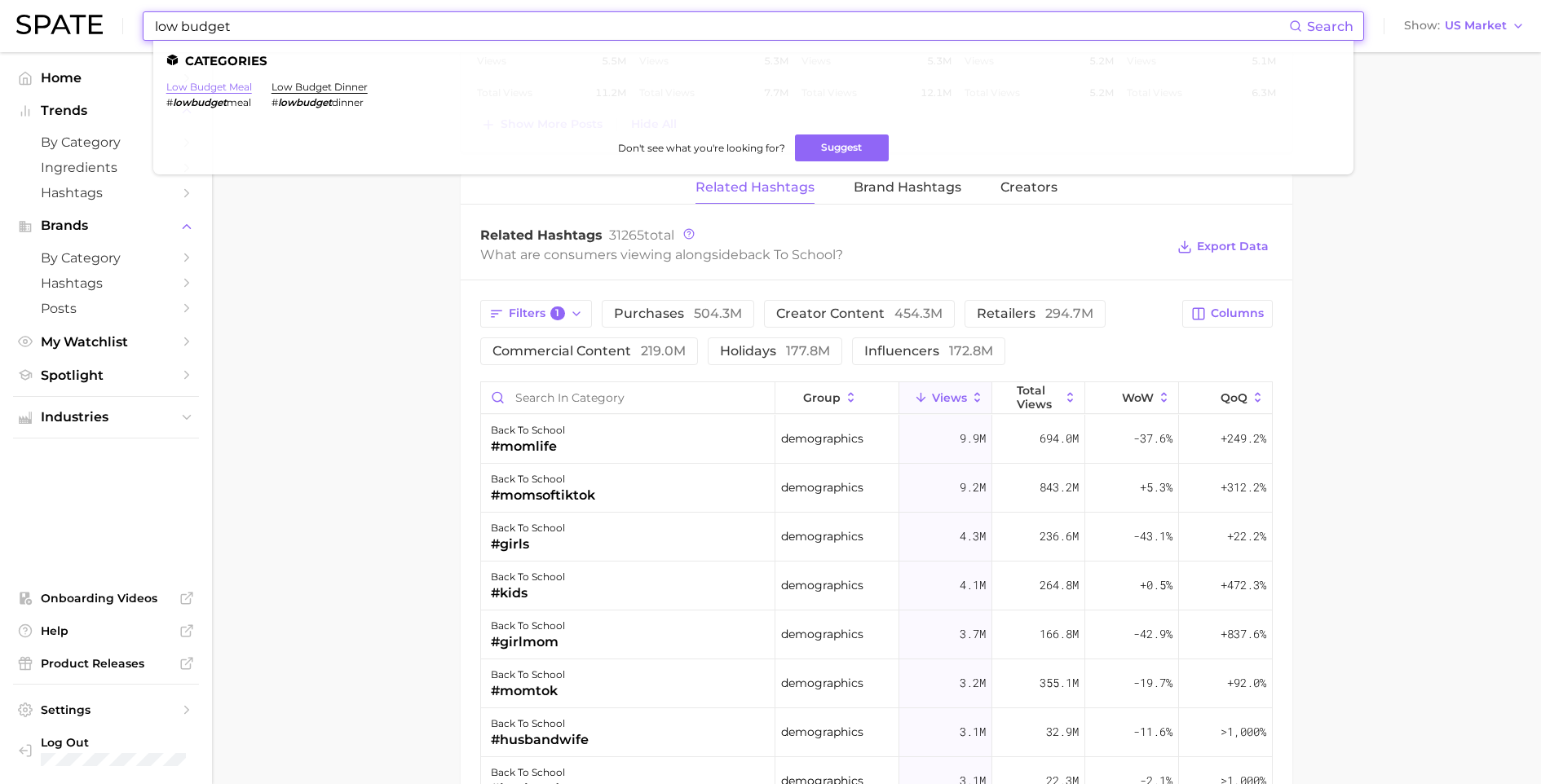
type input "low budget"
click at [185, 87] on link "low budget meal" at bounding box center [209, 86] width 86 height 12
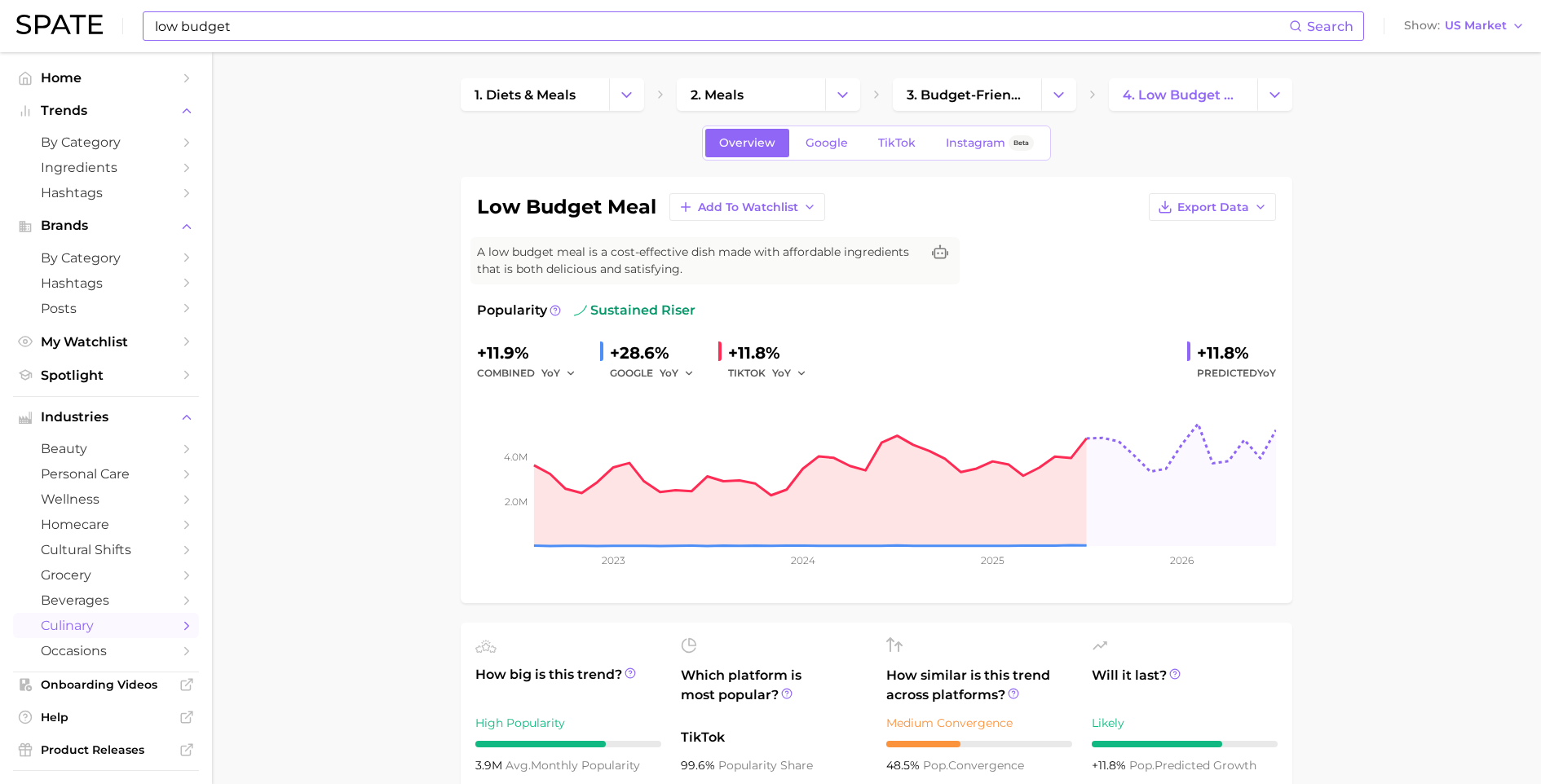
scroll to position [281, 0]
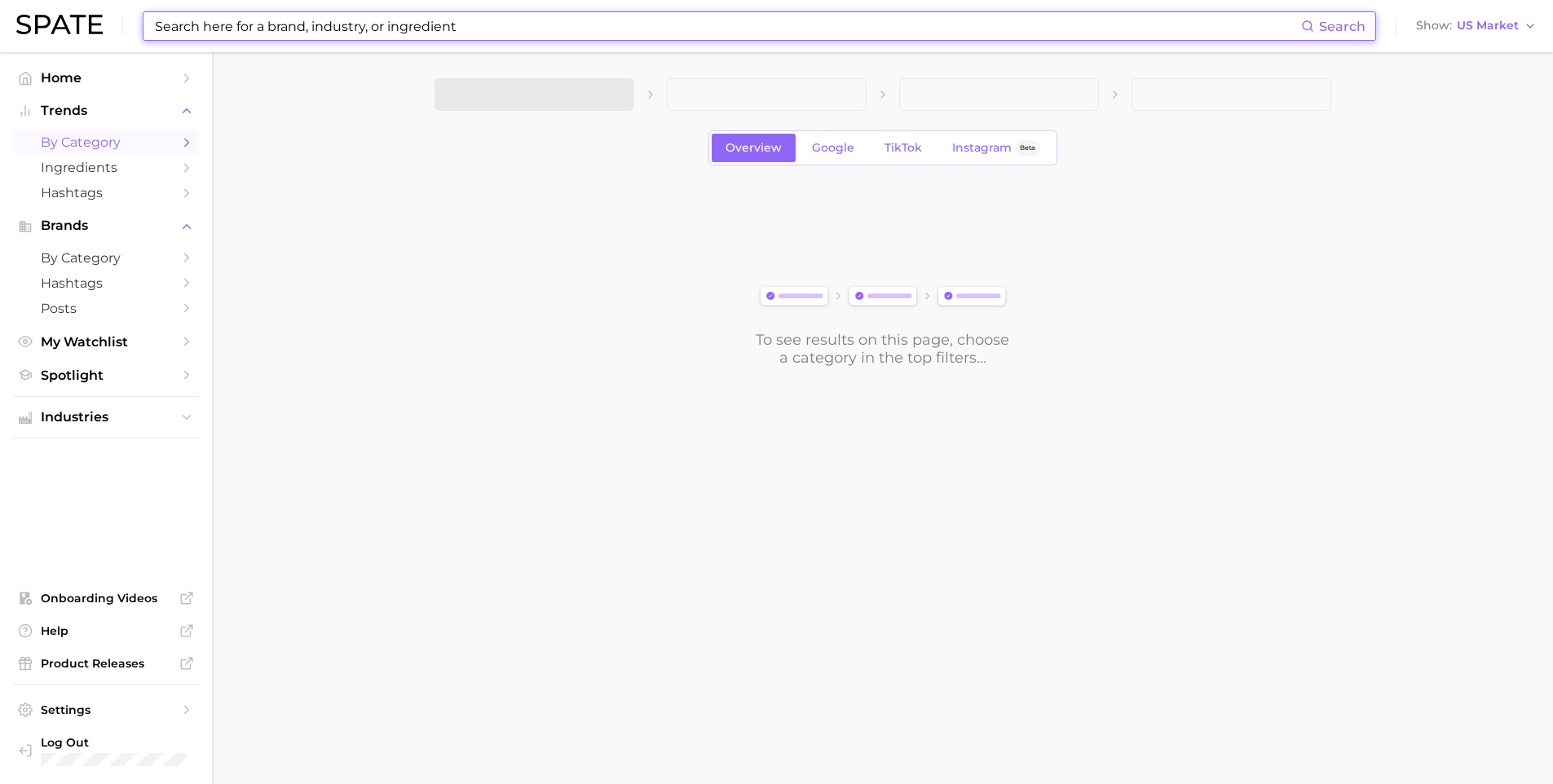
click at [342, 34] on input at bounding box center [727, 25] width 1148 height 28
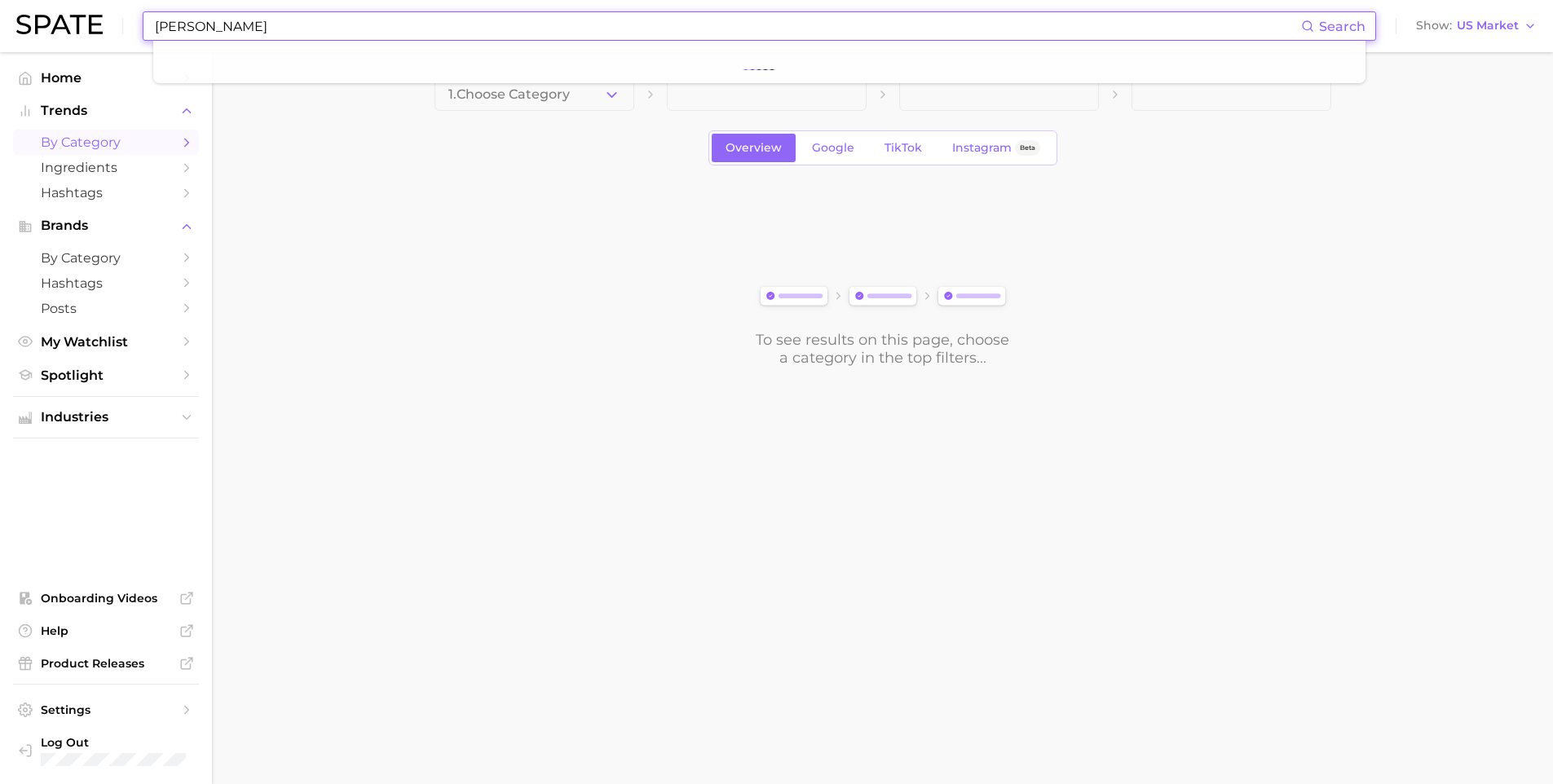
type input "Mary ruth"
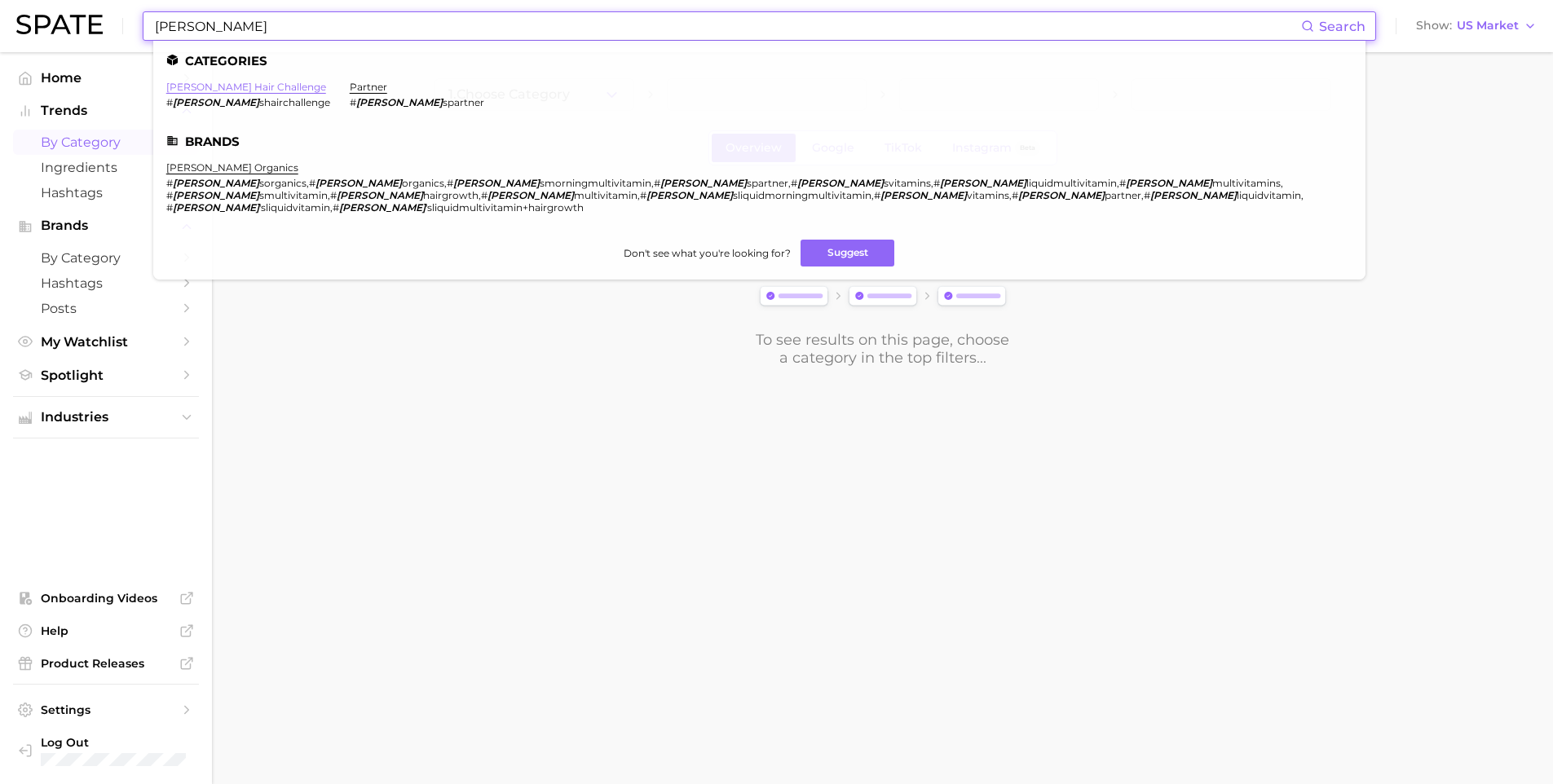
click at [266, 87] on link "mary ruth's hair challenge" at bounding box center [246, 86] width 159 height 12
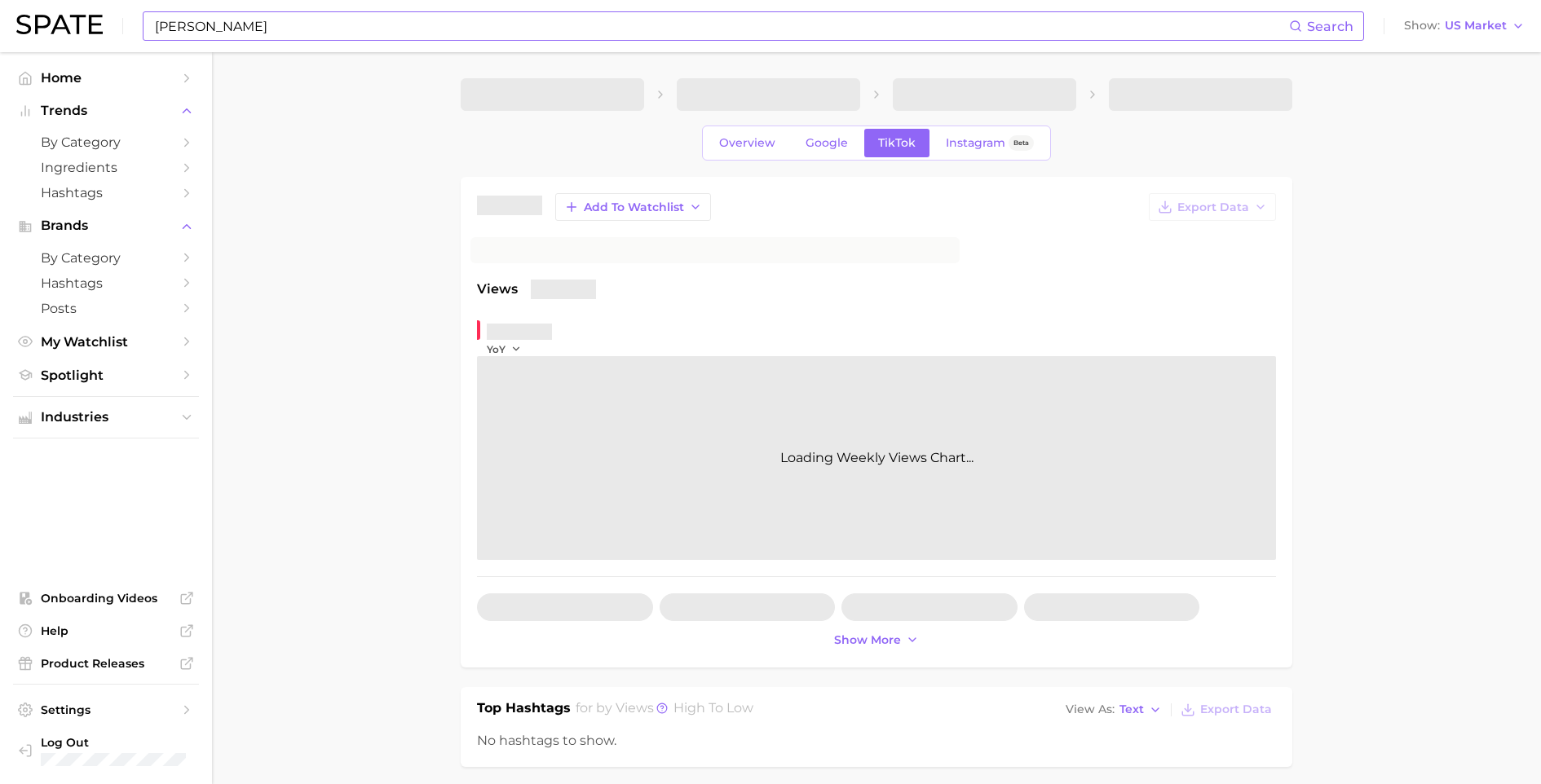
click at [254, 34] on input "Mary ruth" at bounding box center [722, 25] width 1136 height 28
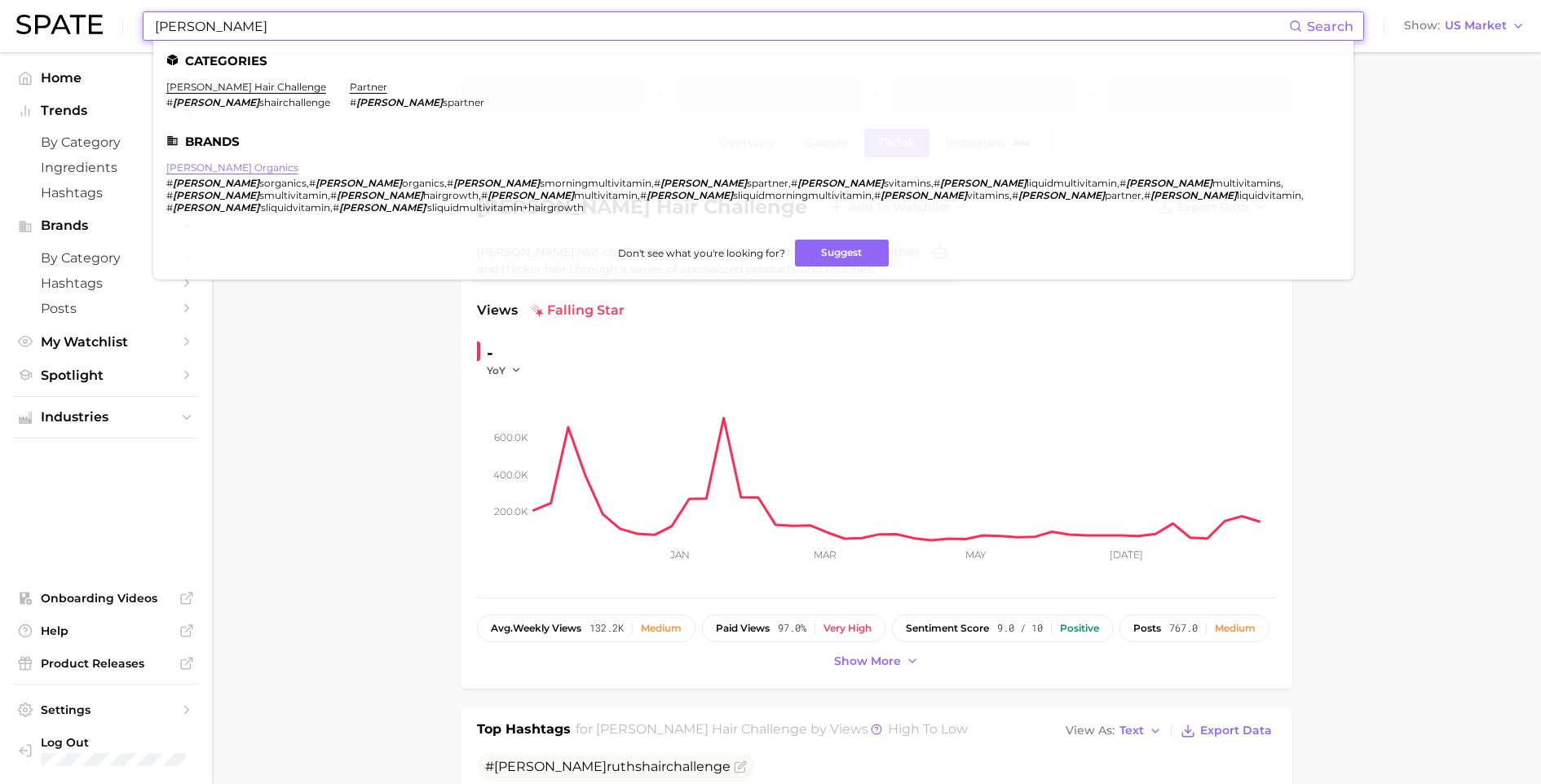
click at [246, 167] on link "mary ruth organics" at bounding box center [232, 167] width 132 height 12
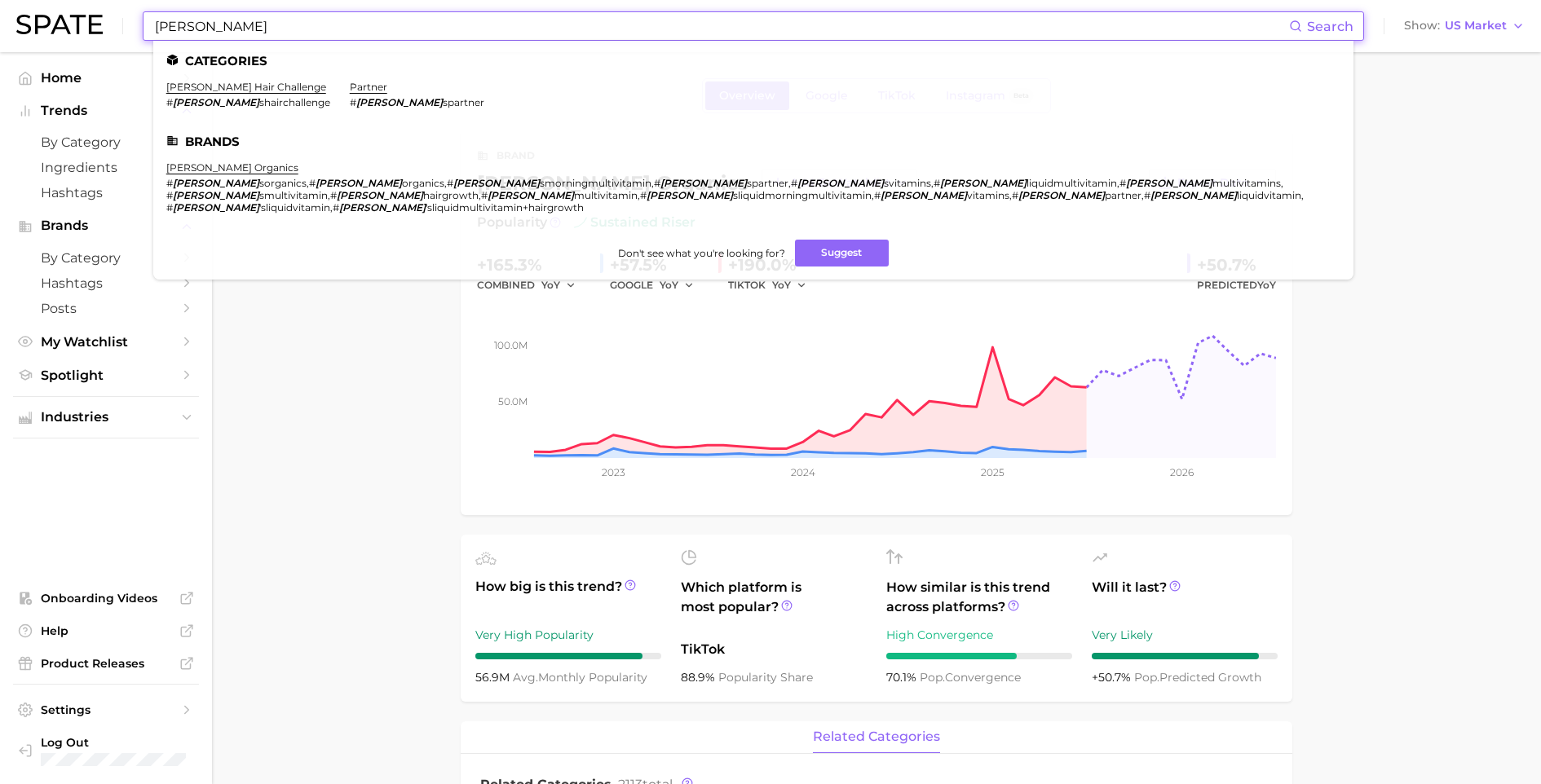
drag, startPoint x: 263, startPoint y: 25, endPoint x: 116, endPoint y: 14, distance: 147.4
click at [113, 14] on div "Mary ruth Search Categories mary ruth's hair challenge # maryruth shairchalleng…" at bounding box center [770, 26] width 1509 height 53
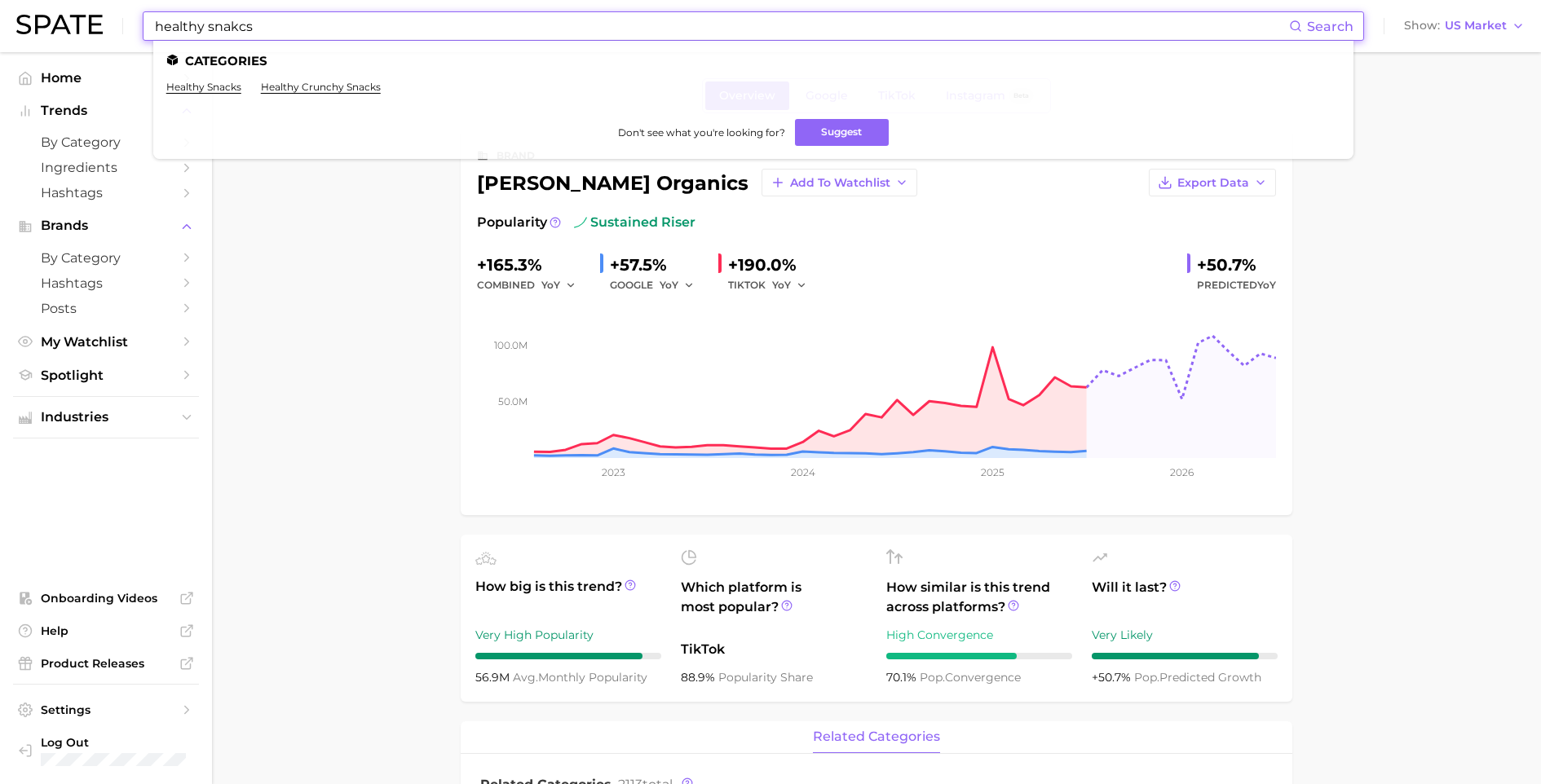
type input "healthy snacks"
drag, startPoint x: 218, startPoint y: 53, endPoint x: 219, endPoint y: 90, distance: 37.0
click at [222, 84] on link "healthy snacks" at bounding box center [204, 86] width 75 height 12
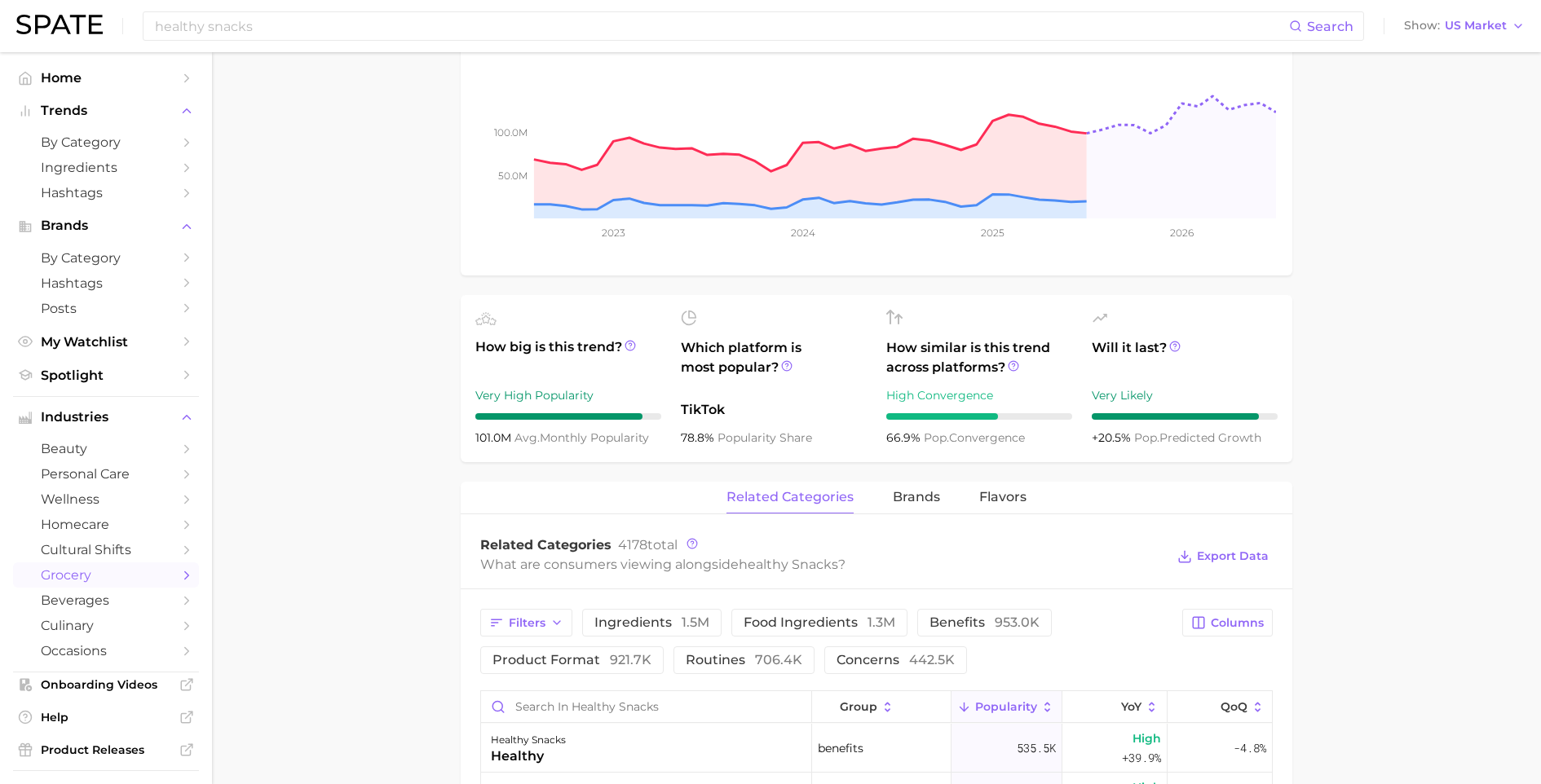
scroll to position [743, 0]
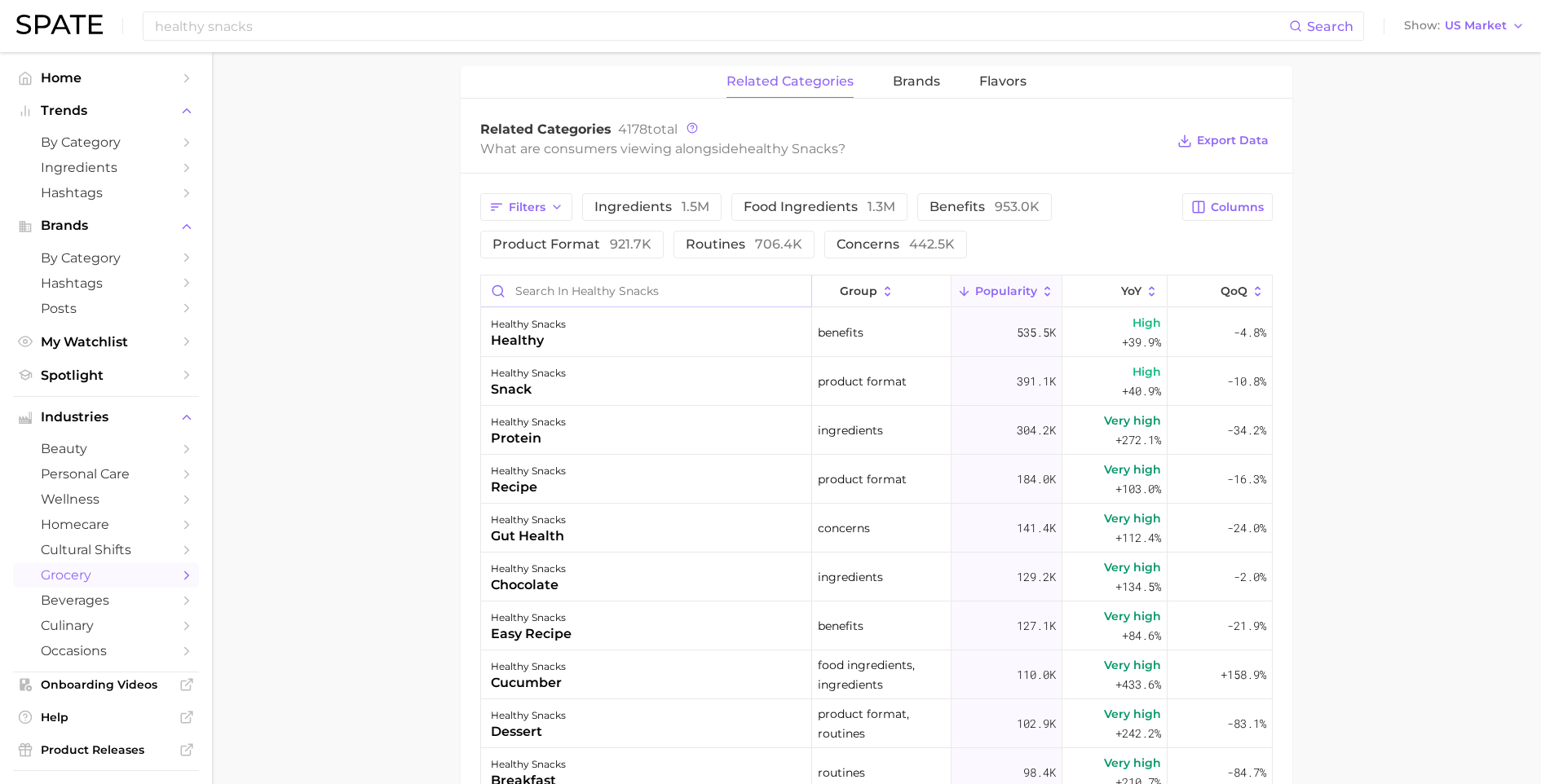
click at [648, 298] on input "Search in healthy snacks" at bounding box center [645, 291] width 330 height 31
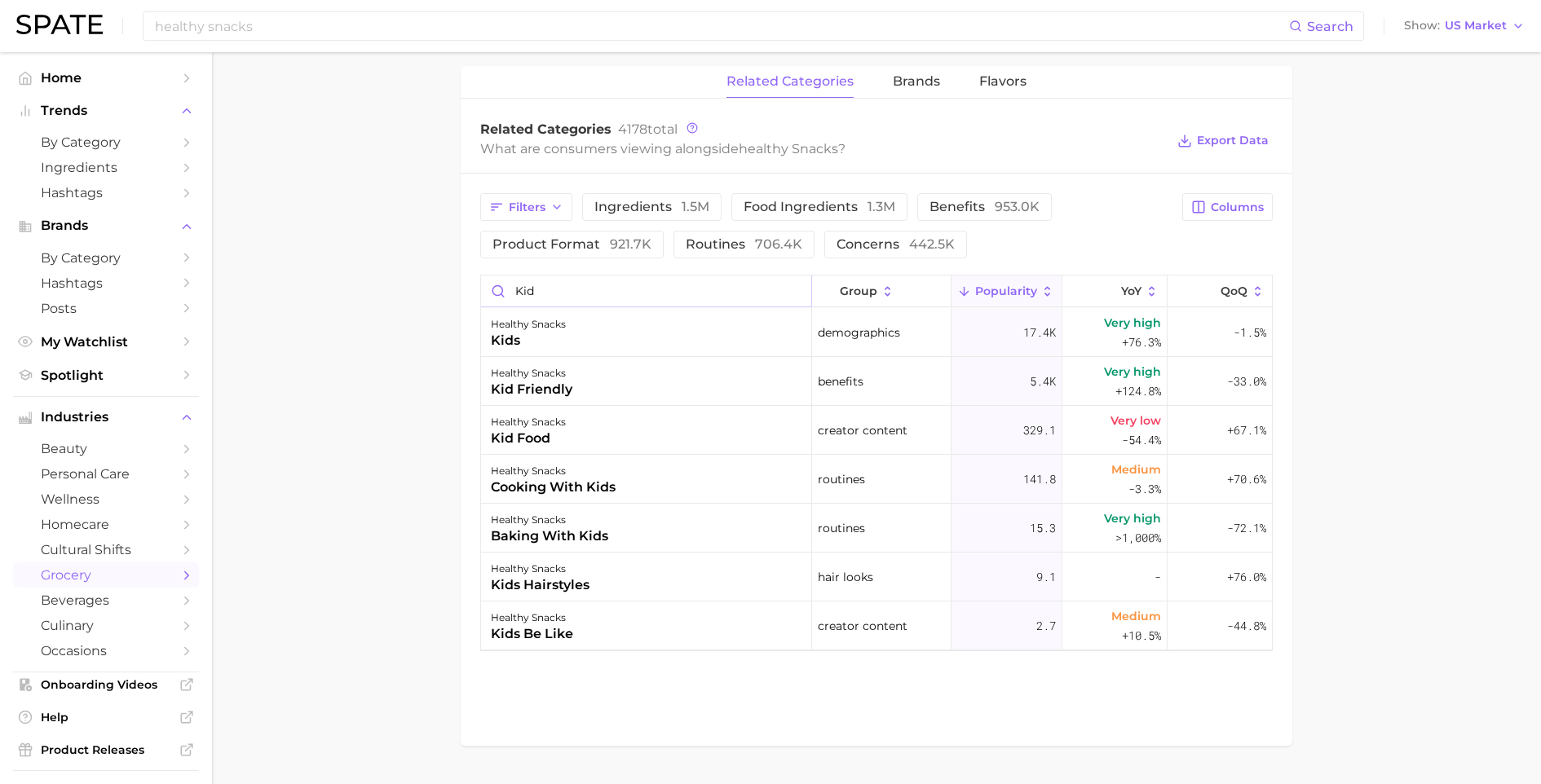
scroll to position [0, 0]
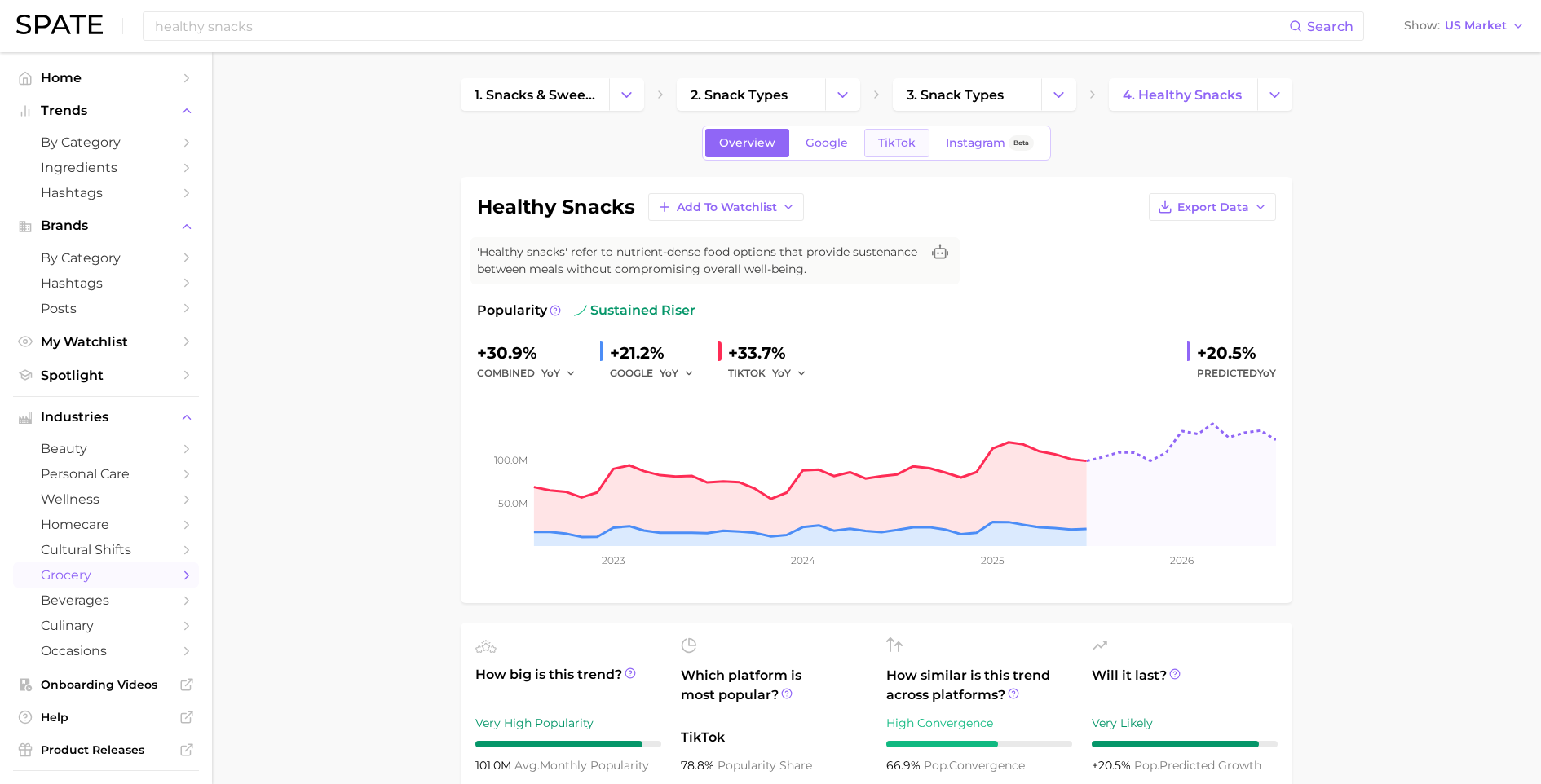
type input "kid"
click at [921, 147] on link "TikTok" at bounding box center [896, 143] width 65 height 29
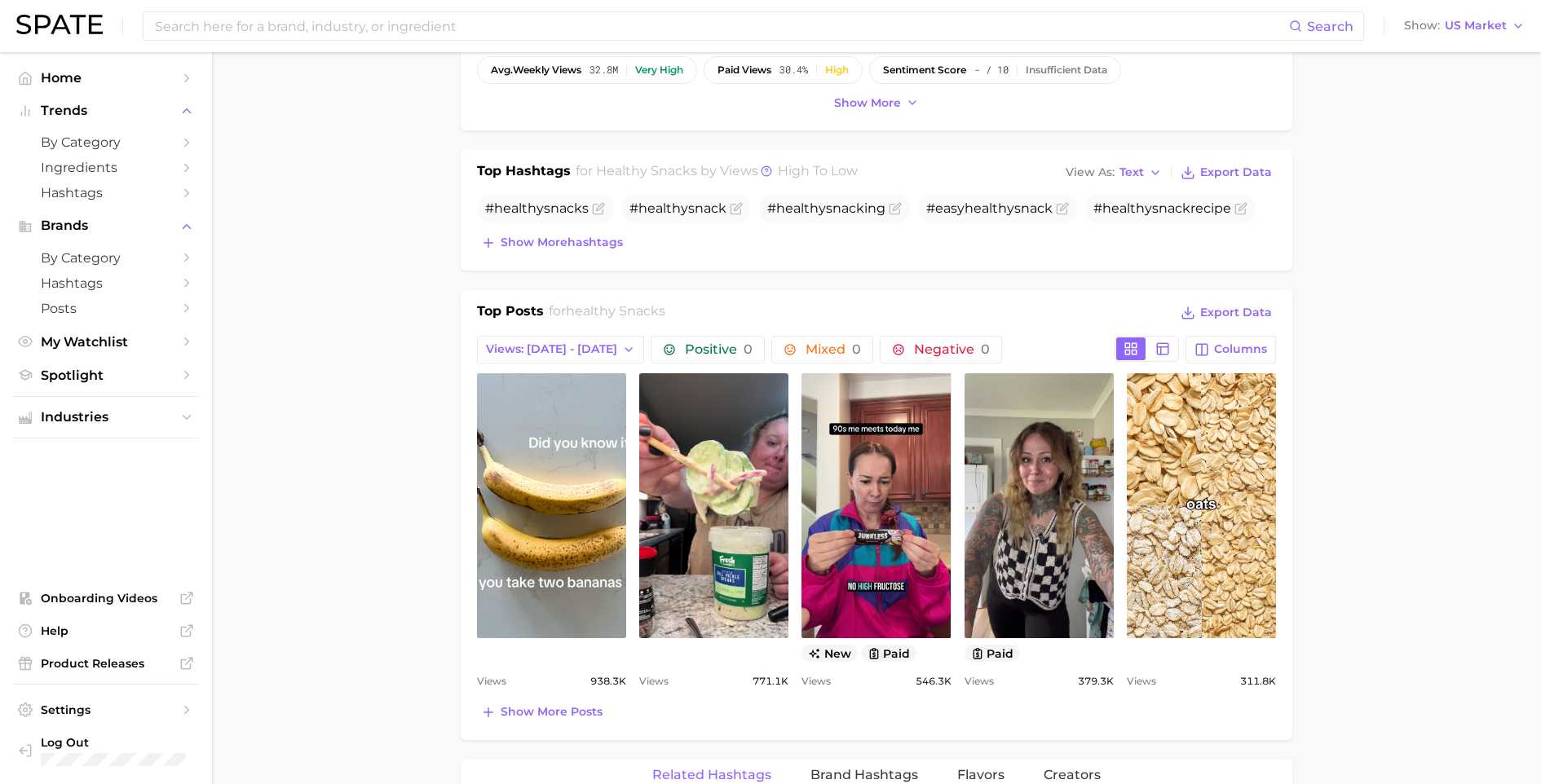
scroll to position [887, 0]
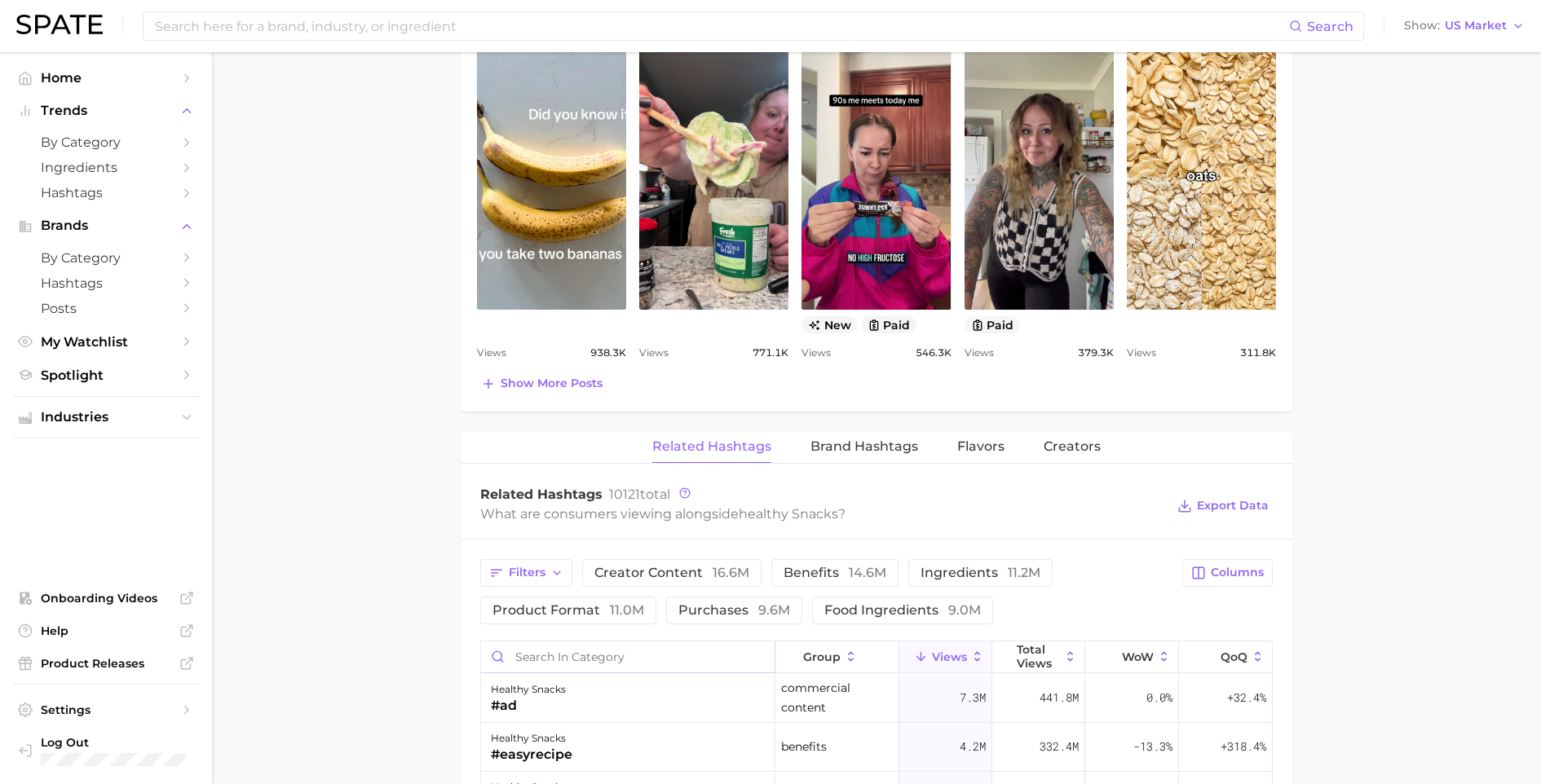
click at [569, 657] on input "Search in category" at bounding box center [628, 657] width 293 height 31
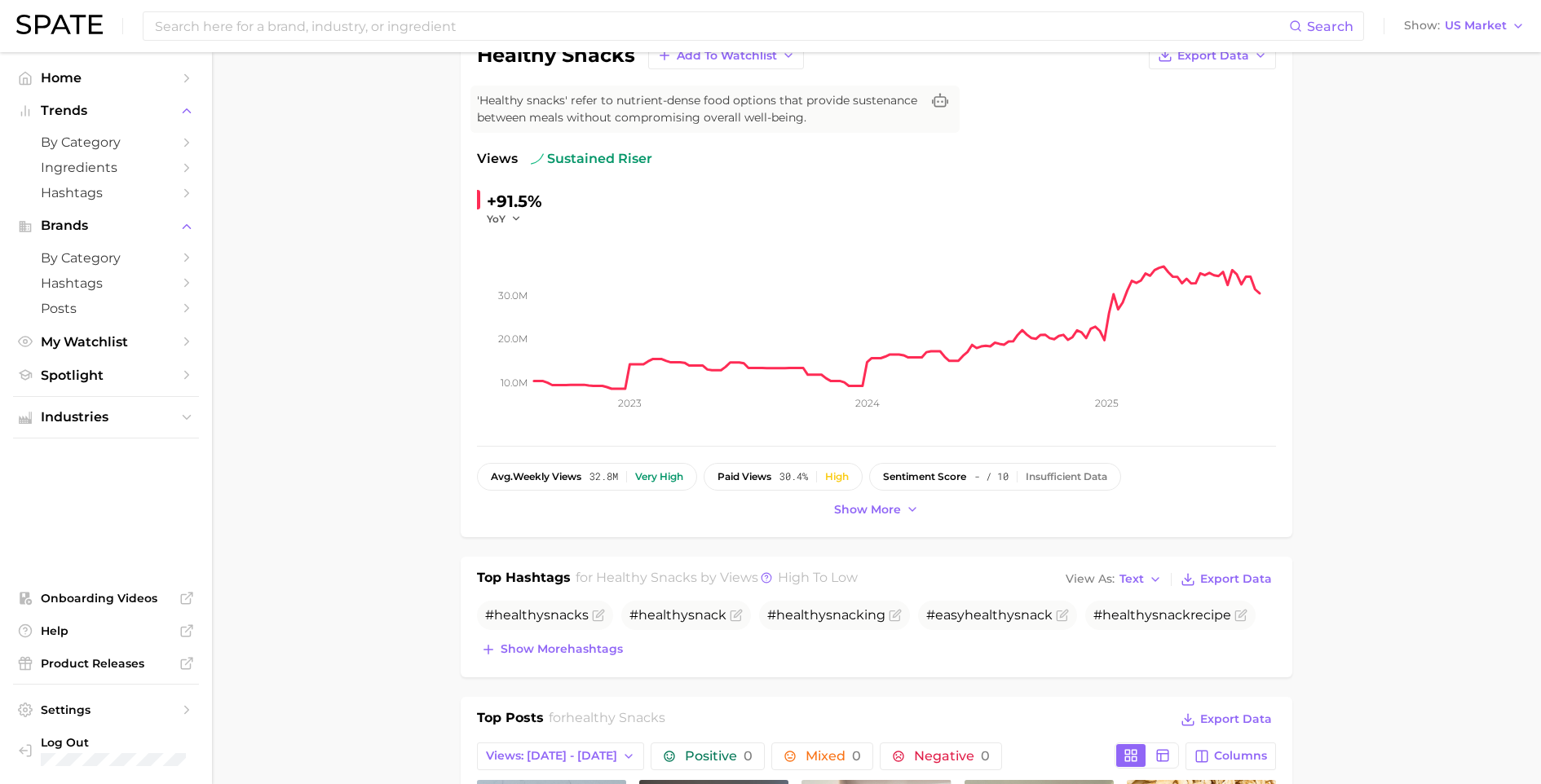
scroll to position [0, 0]
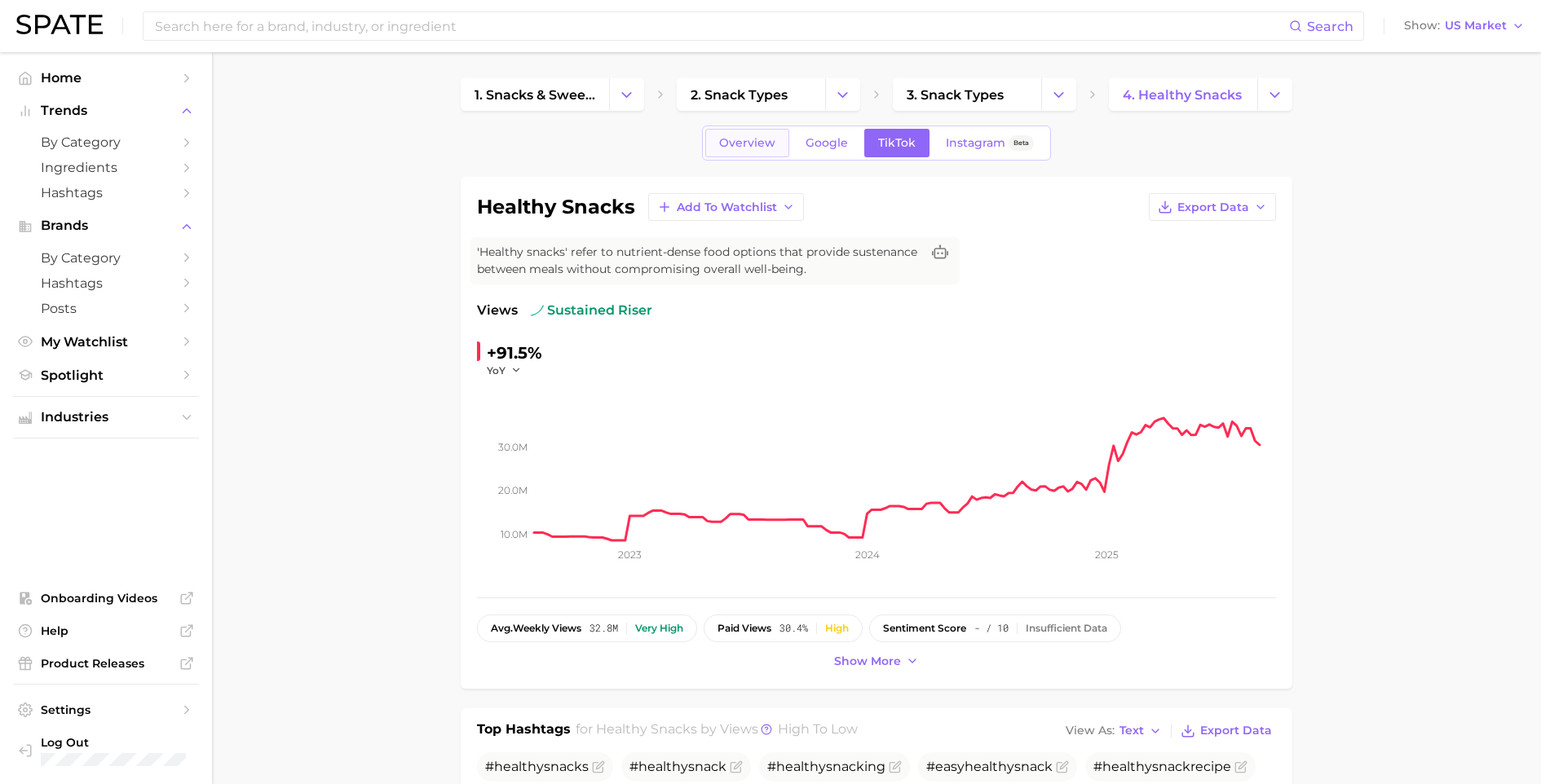
type input "kidsnacks"
click at [760, 152] on link "Overview" at bounding box center [747, 143] width 84 height 29
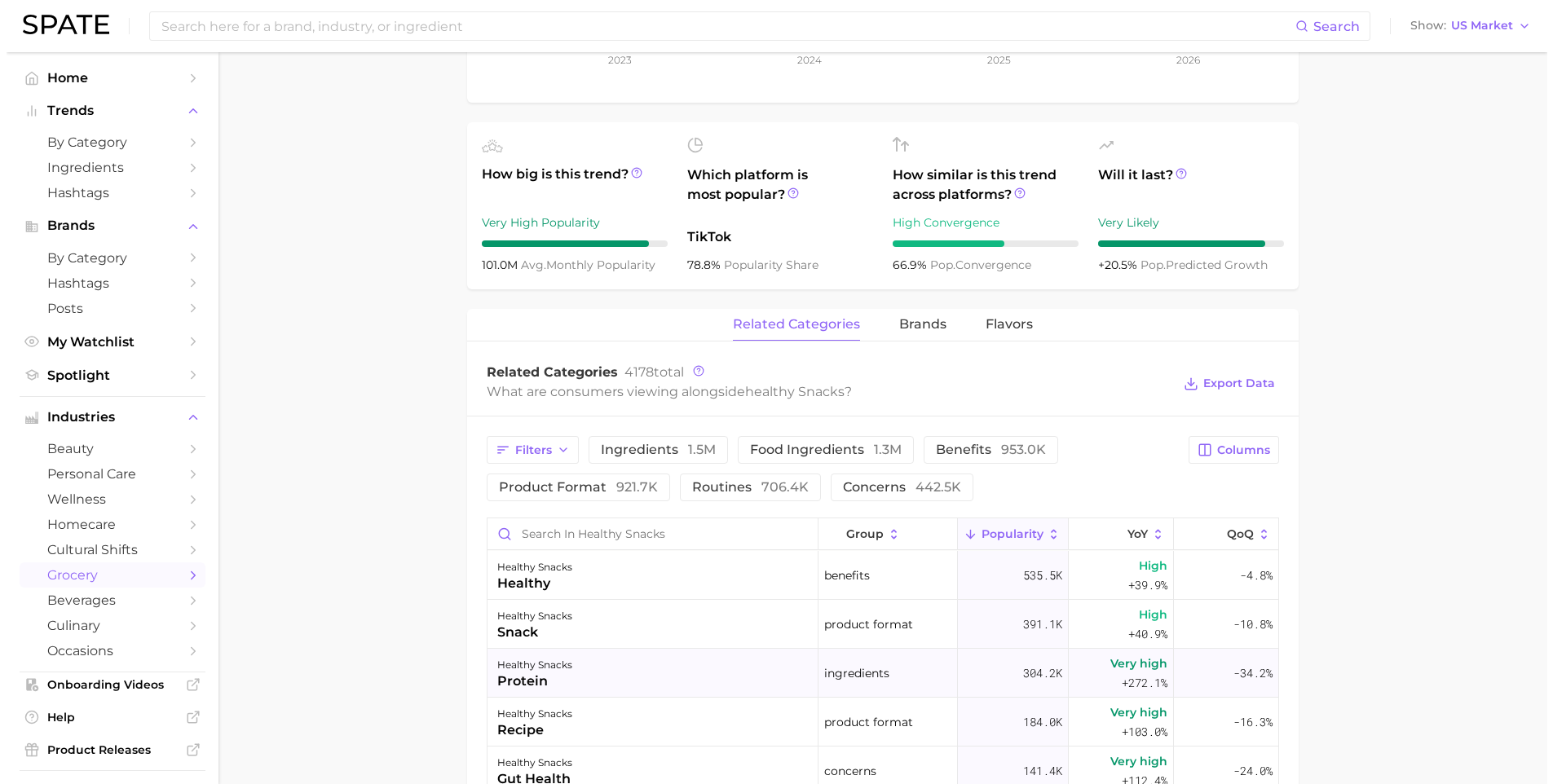
scroll to position [709, 0]
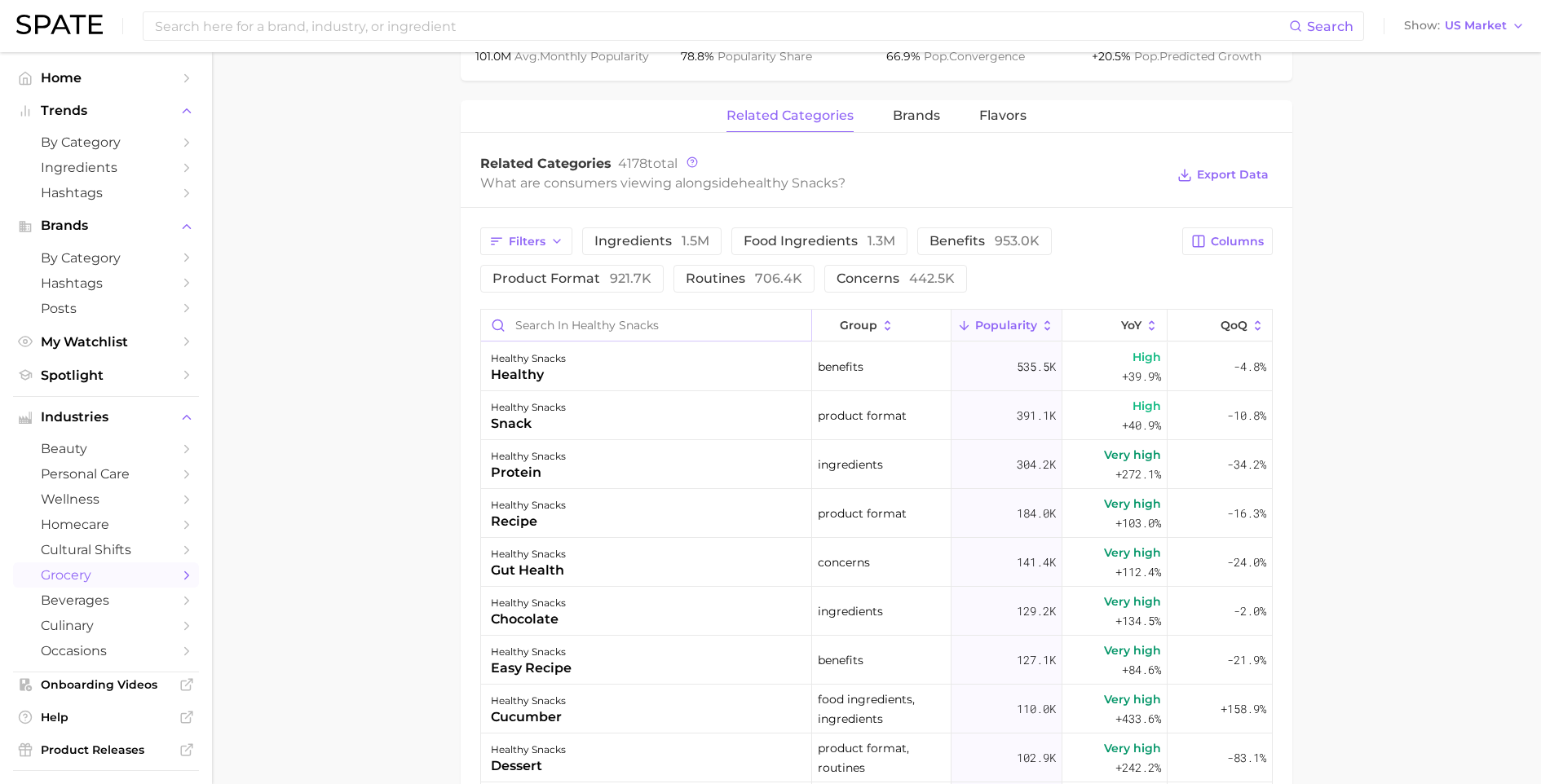
click at [577, 327] on input "Search in healthy snacks" at bounding box center [645, 325] width 330 height 31
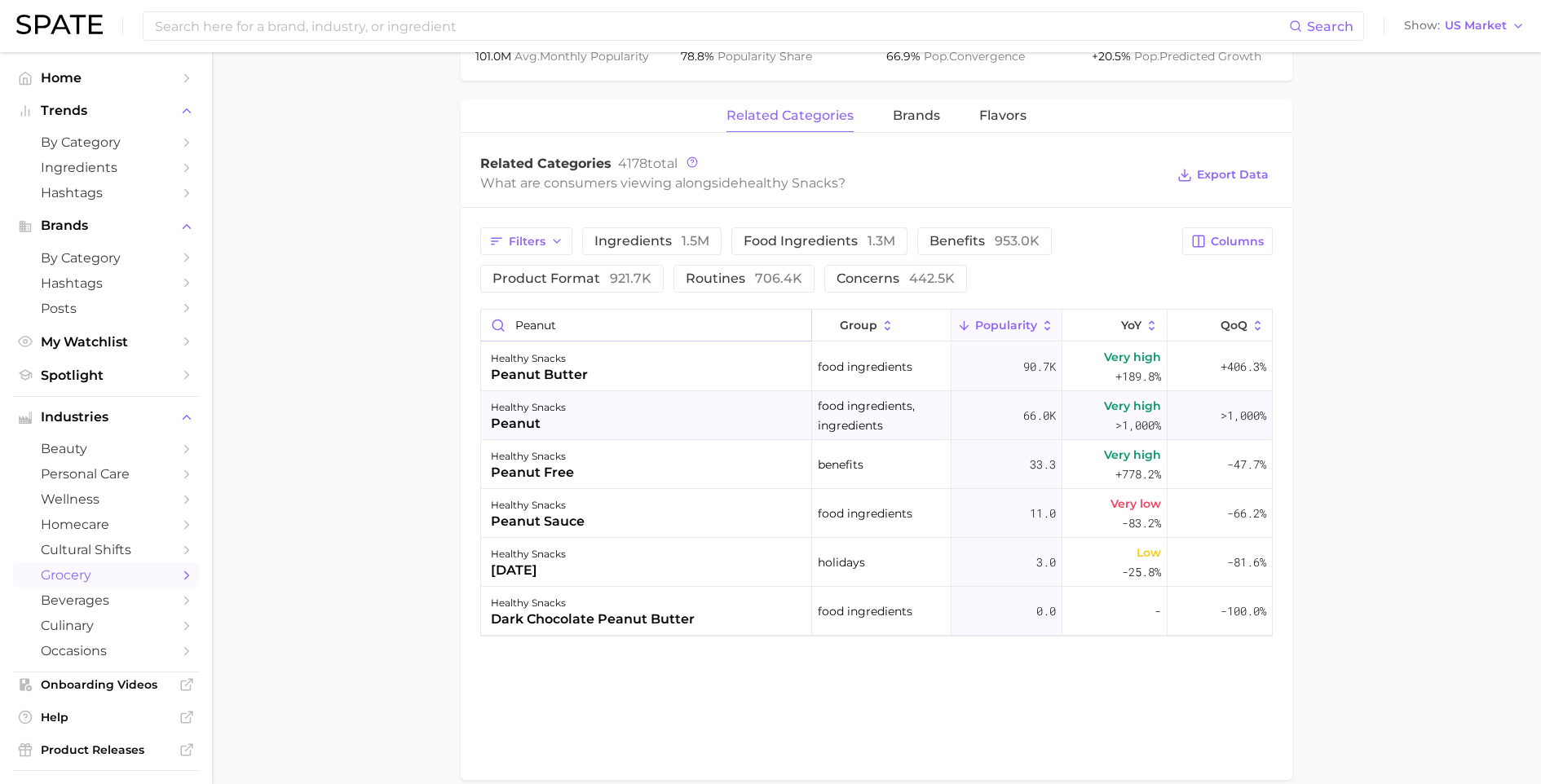
type input "peanut"
click at [644, 423] on div "healthy snacks peanut" at bounding box center [646, 416] width 331 height 49
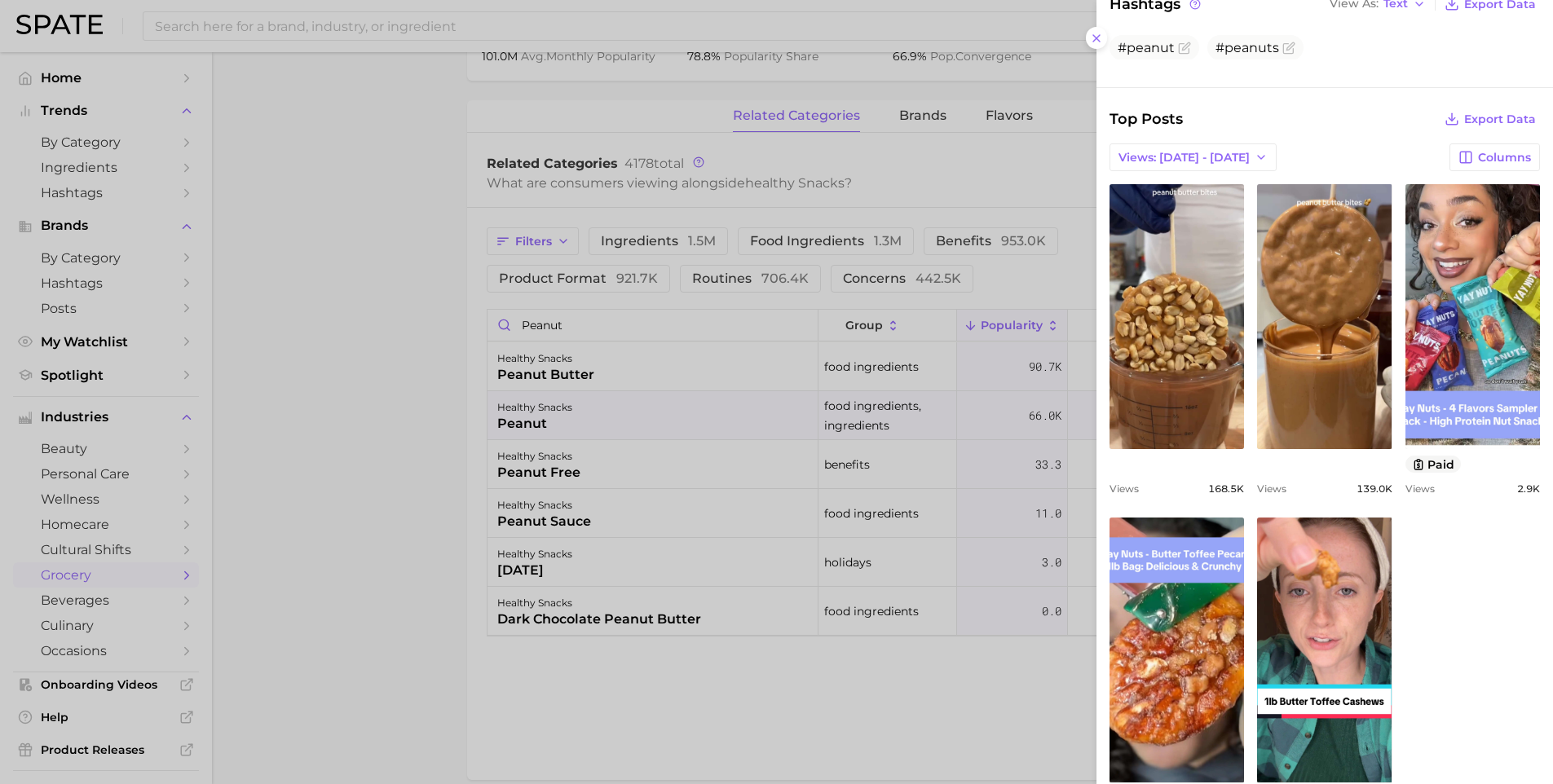
scroll to position [343, 0]
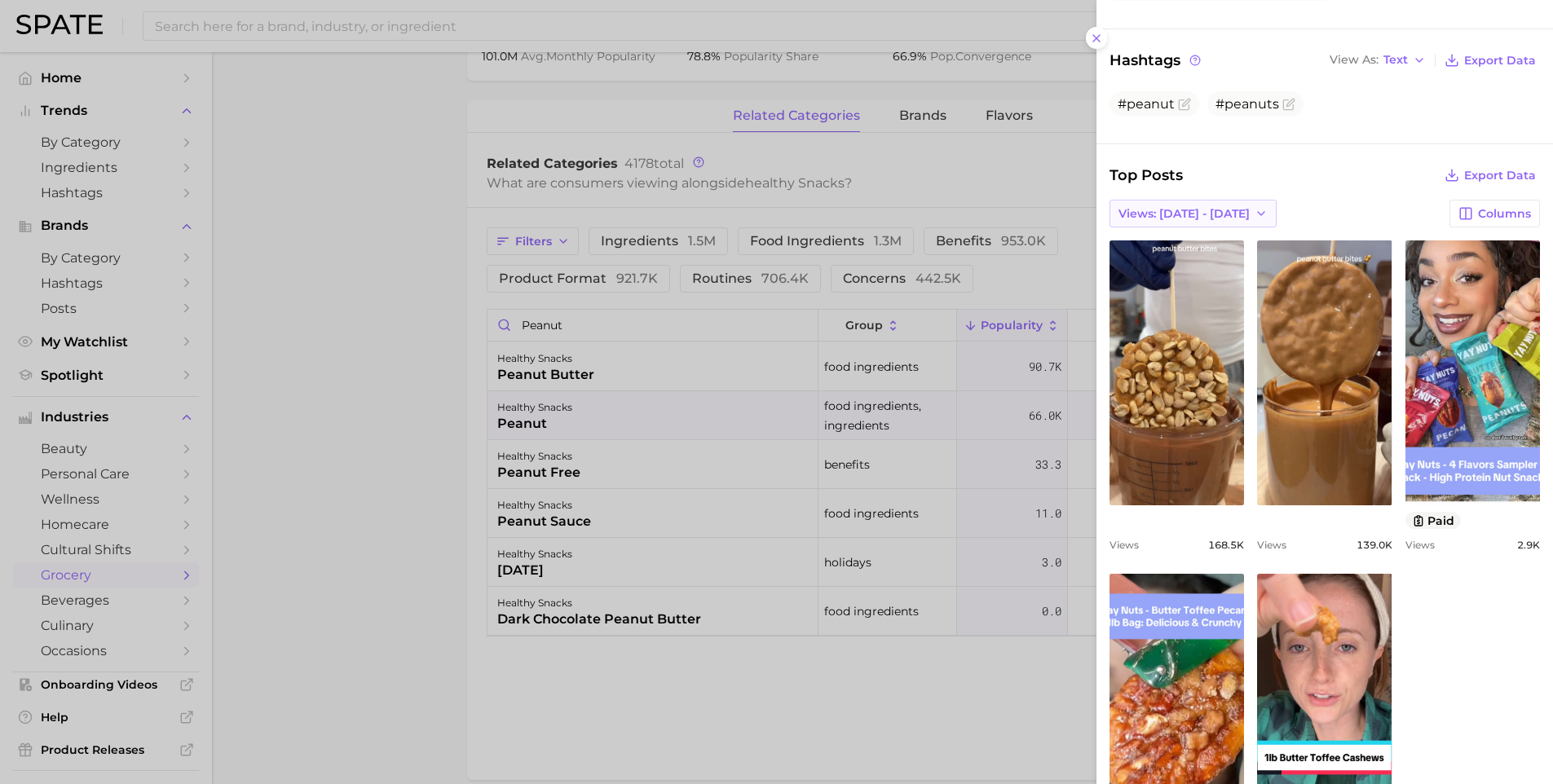
click at [1203, 207] on span "Views: Aug 17 - 24" at bounding box center [1183, 214] width 131 height 14
click at [1143, 266] on span "Total Views" at bounding box center [1150, 273] width 67 height 14
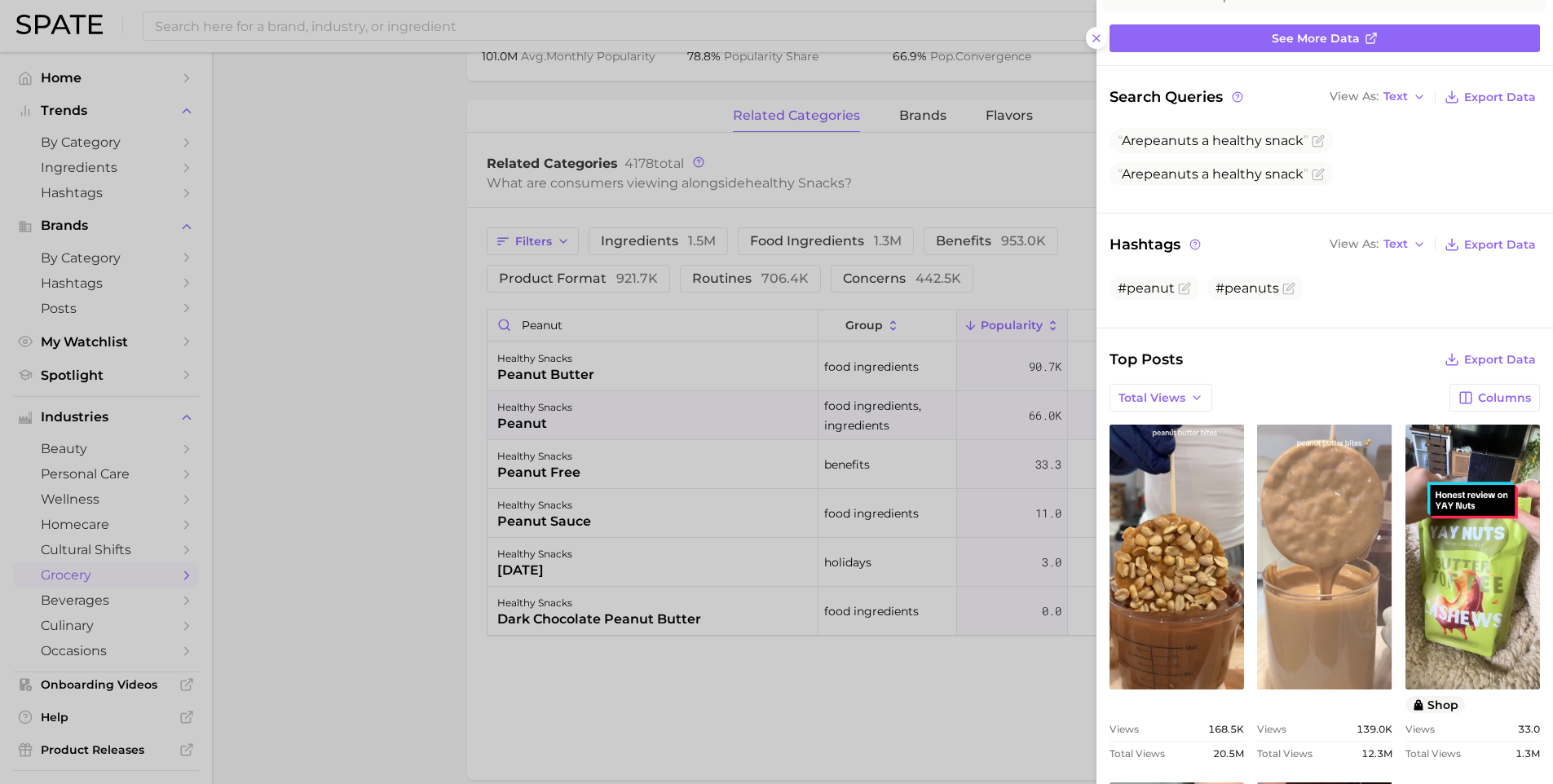
scroll to position [0, 0]
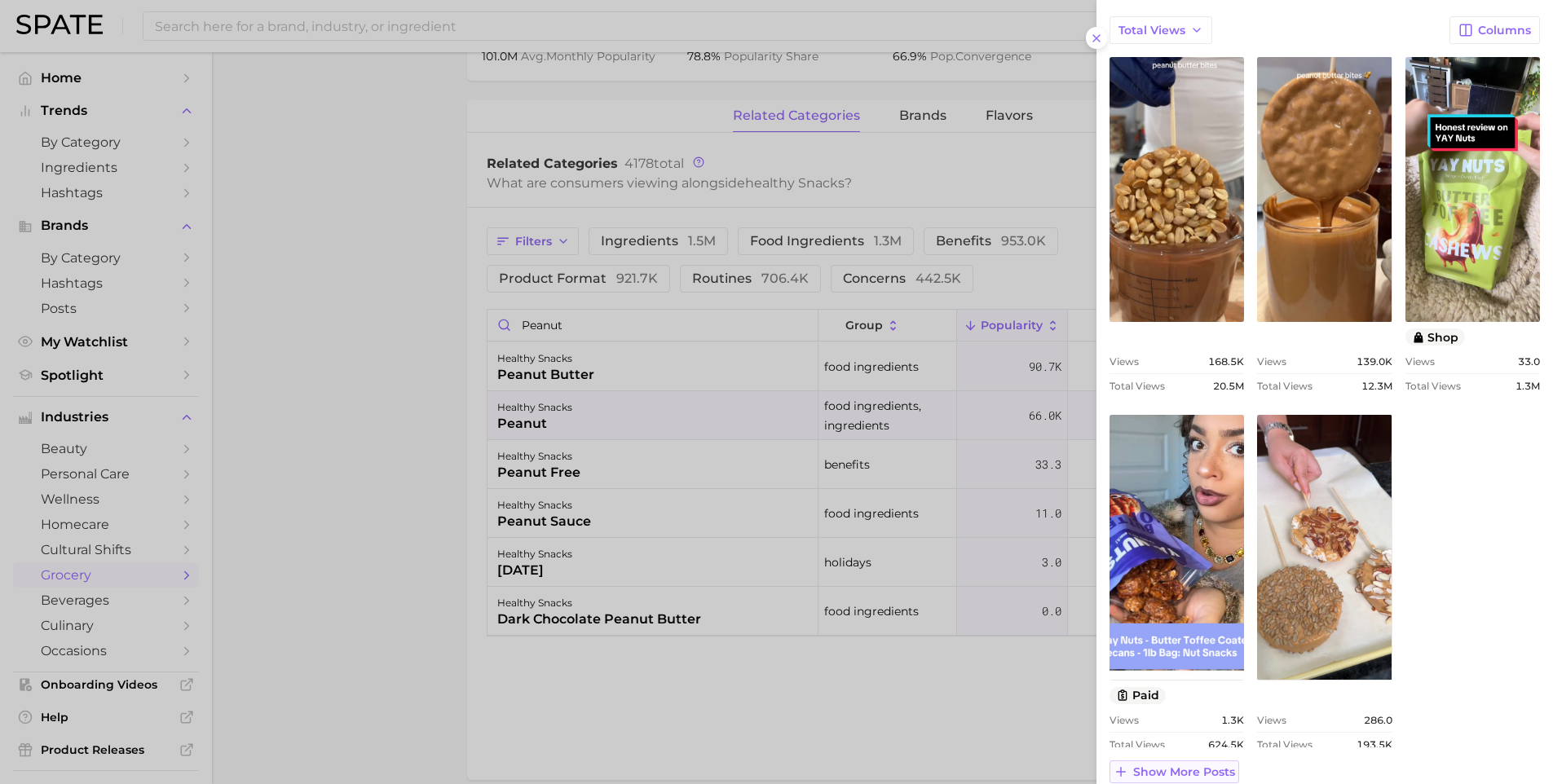
click at [1201, 765] on span "Show more posts" at bounding box center [1184, 772] width 102 height 14
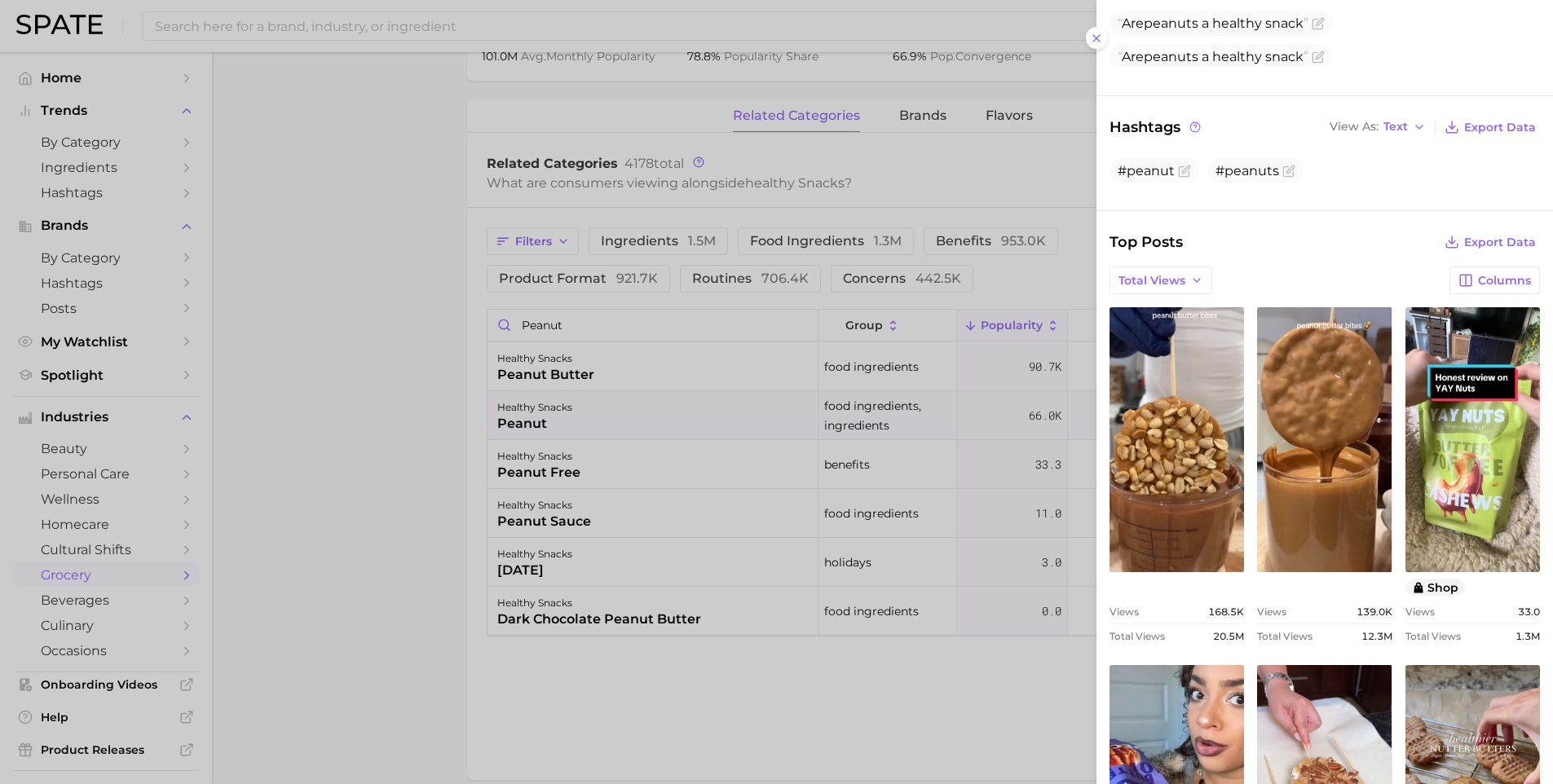
click at [415, 477] on div at bounding box center [776, 392] width 1553 height 784
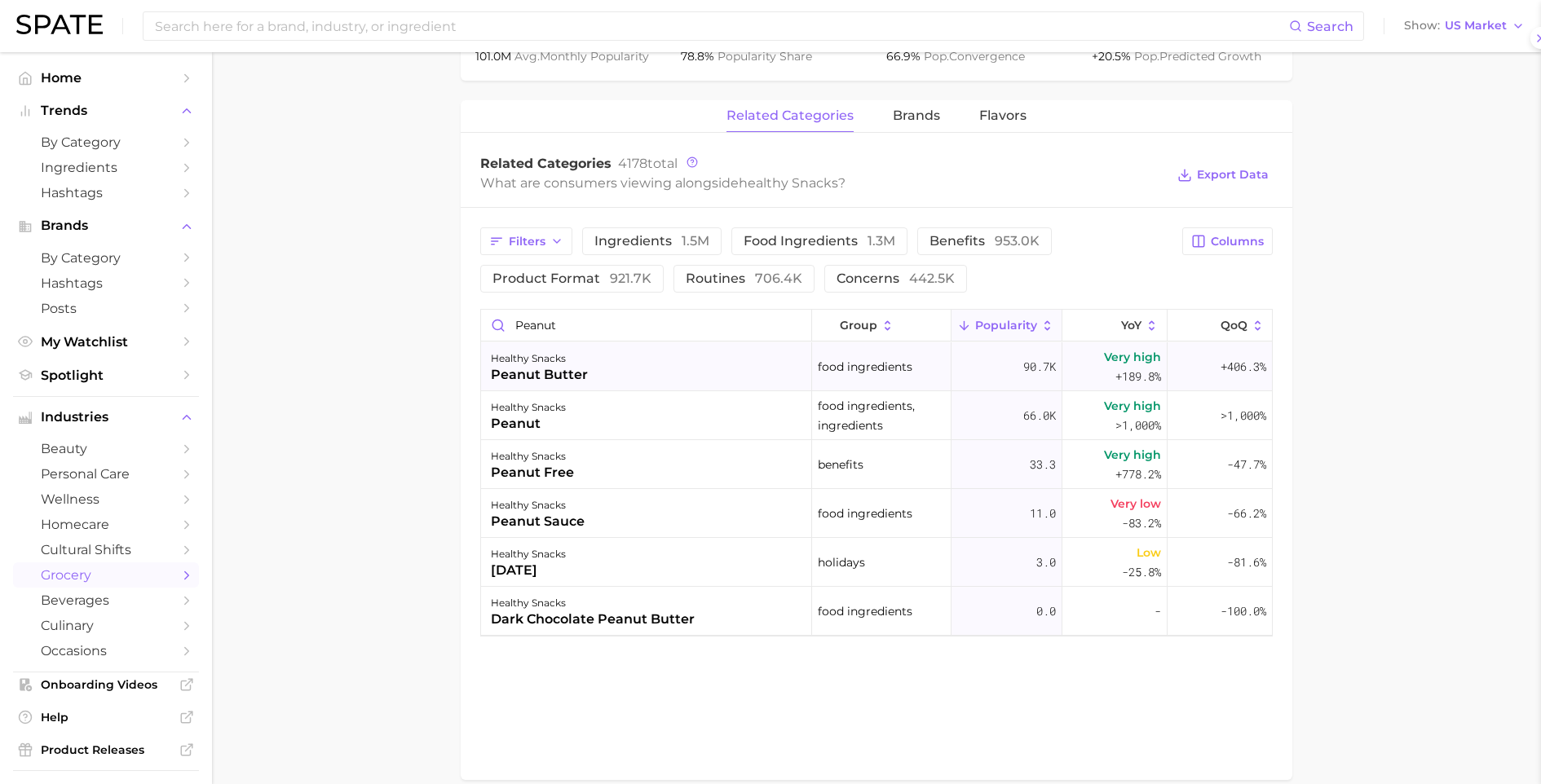
click at [527, 375] on div "peanut butter" at bounding box center [539, 375] width 97 height 19
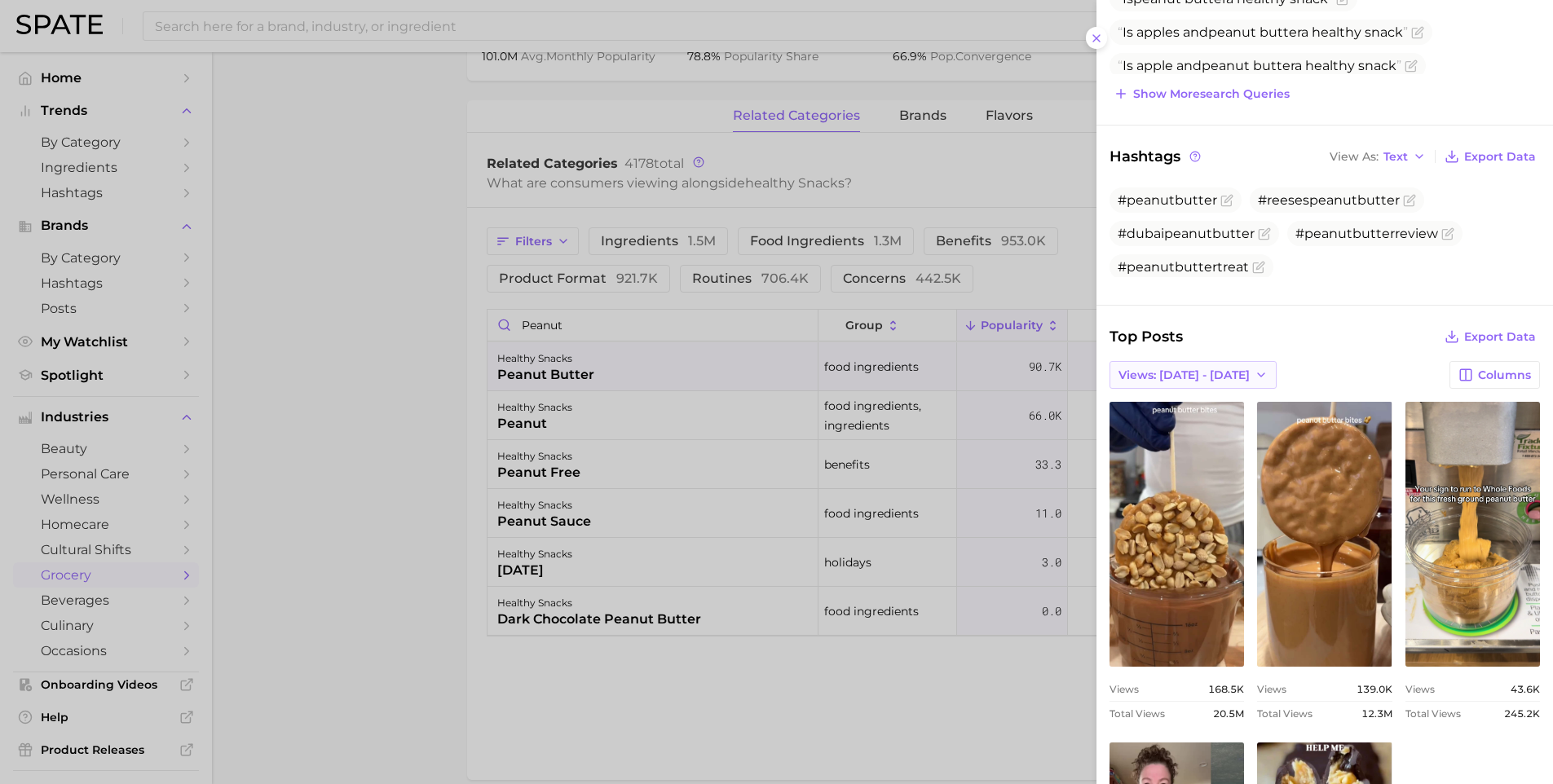
click at [1194, 369] on span "Views: Aug 17 - 24" at bounding box center [1183, 375] width 131 height 14
click at [1187, 435] on button "Total Views" at bounding box center [1200, 434] width 180 height 30
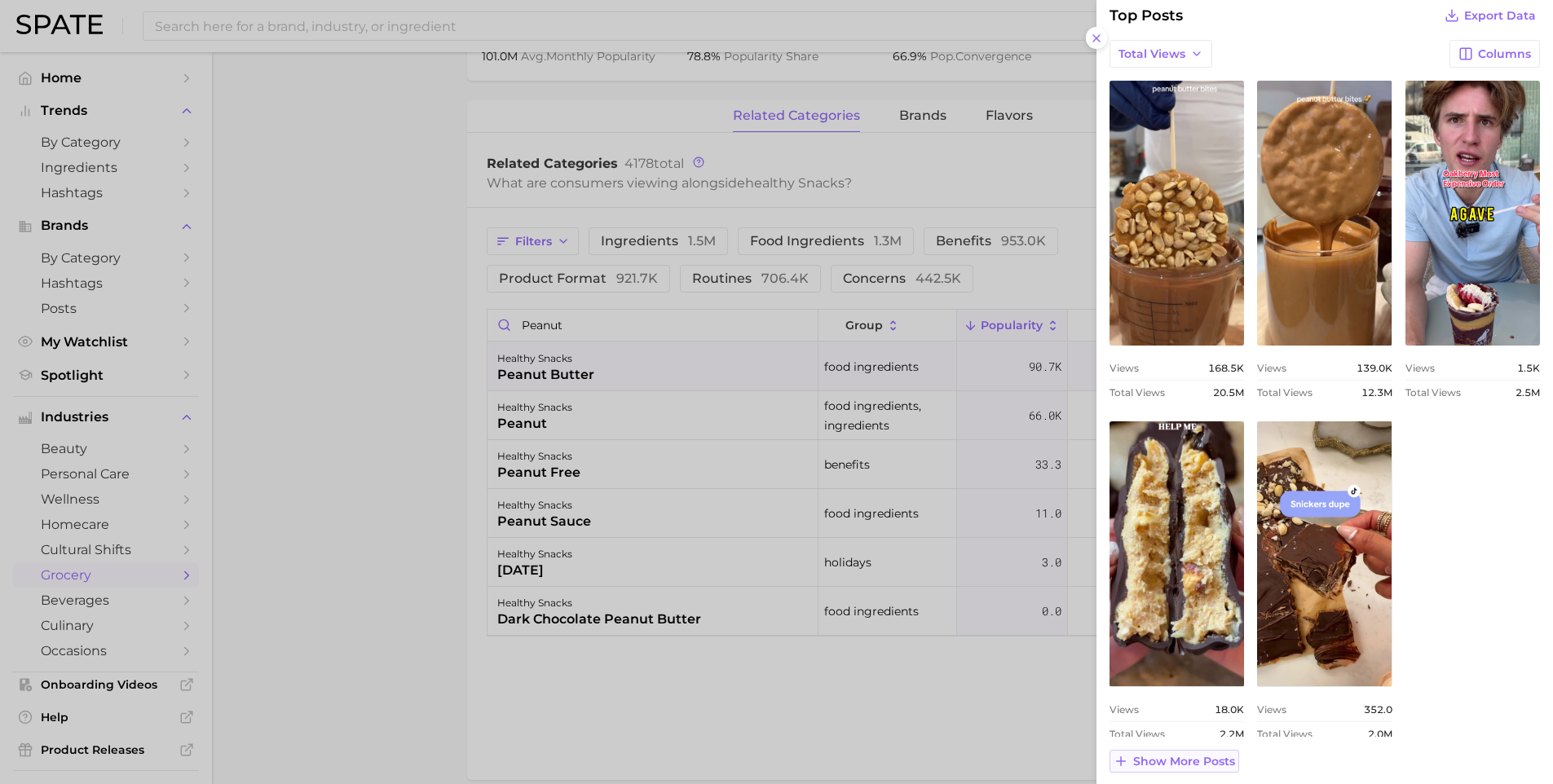
click at [1184, 754] on span "Show more posts" at bounding box center [1184, 761] width 102 height 14
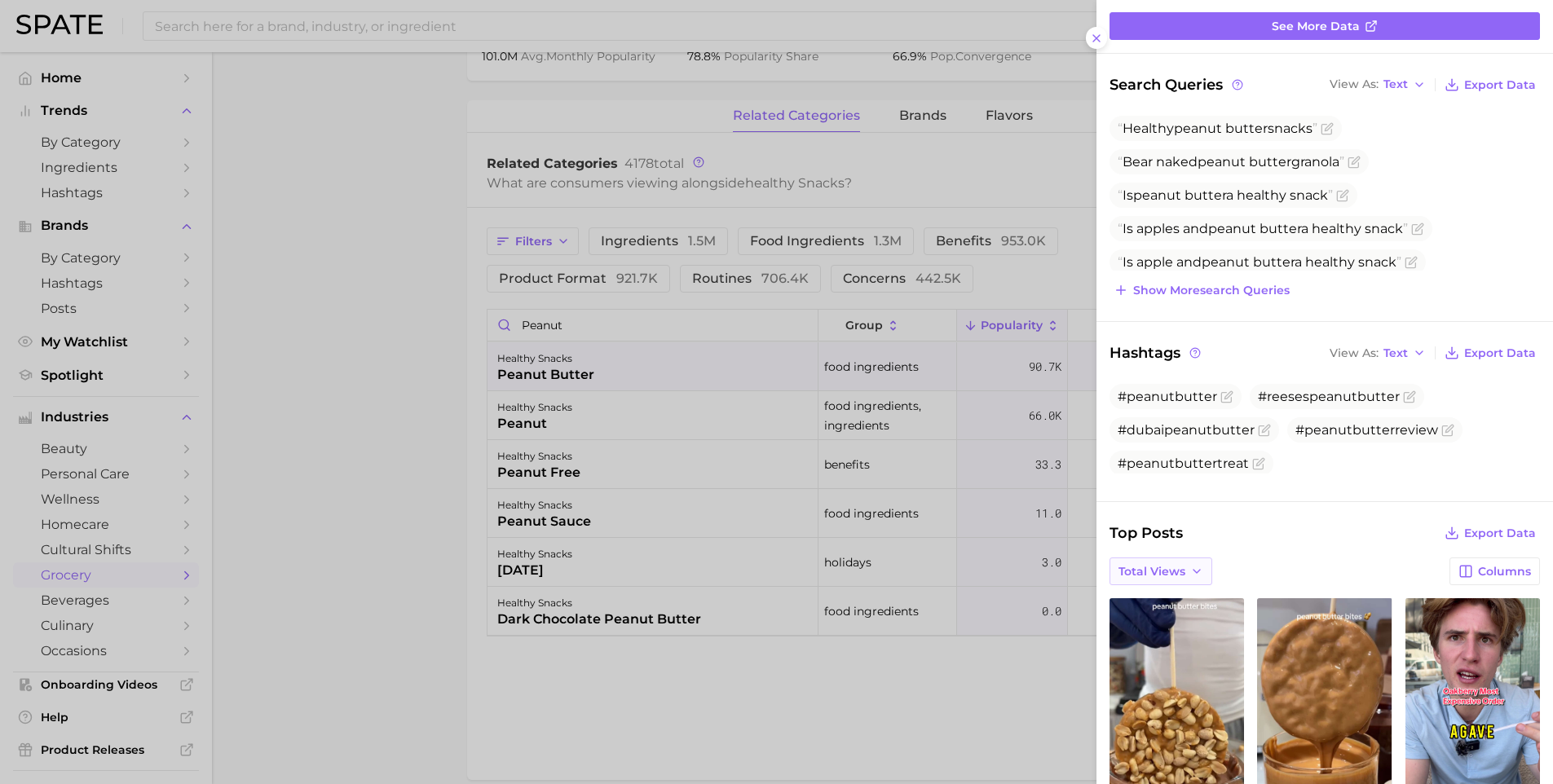
click at [1171, 573] on button "Total Views" at bounding box center [1161, 571] width 103 height 28
click at [719, 437] on div at bounding box center [776, 392] width 1553 height 784
click at [715, 423] on div at bounding box center [776, 392] width 1553 height 784
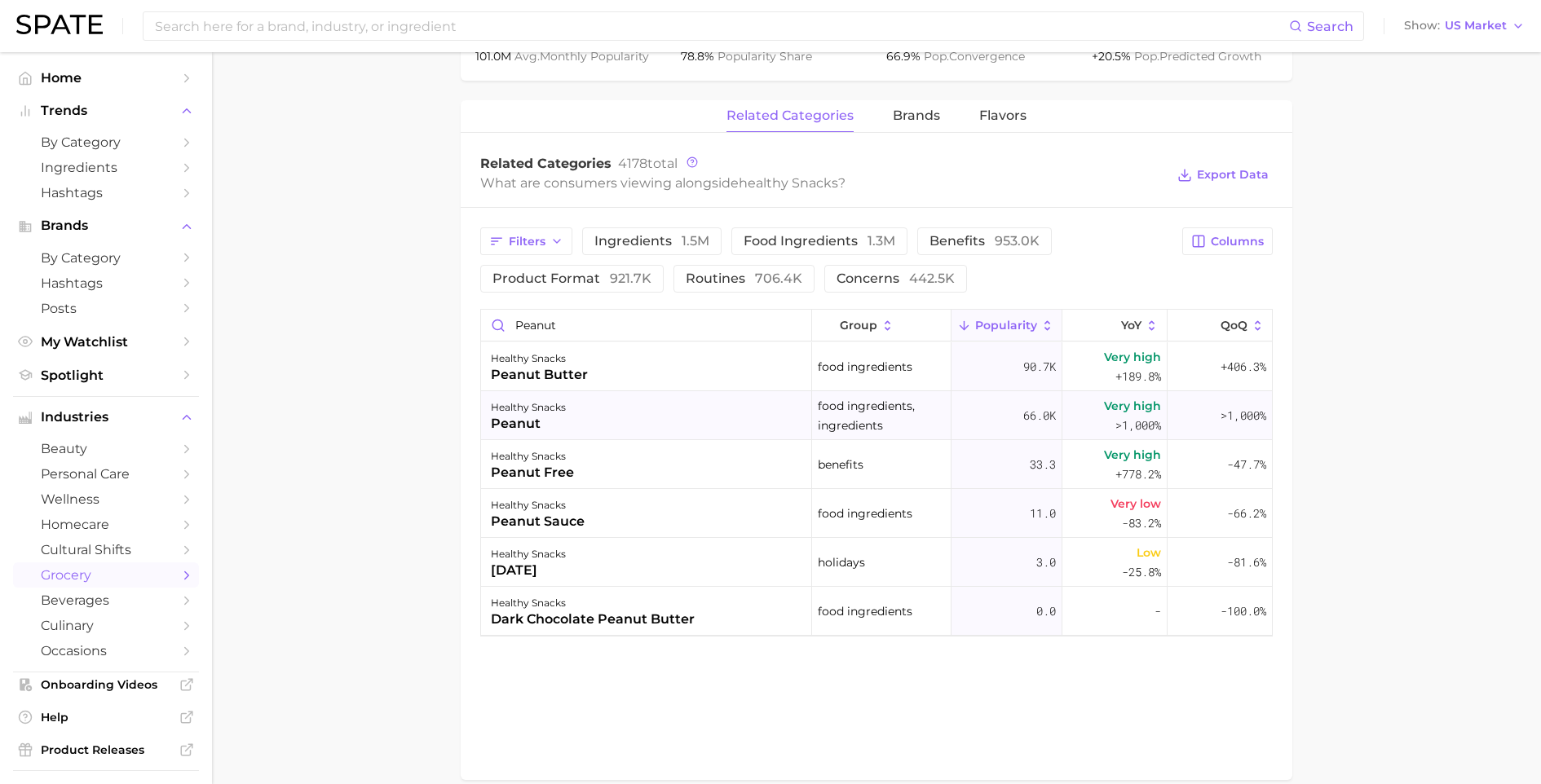
click at [673, 429] on div "healthy snacks peanut" at bounding box center [646, 416] width 331 height 49
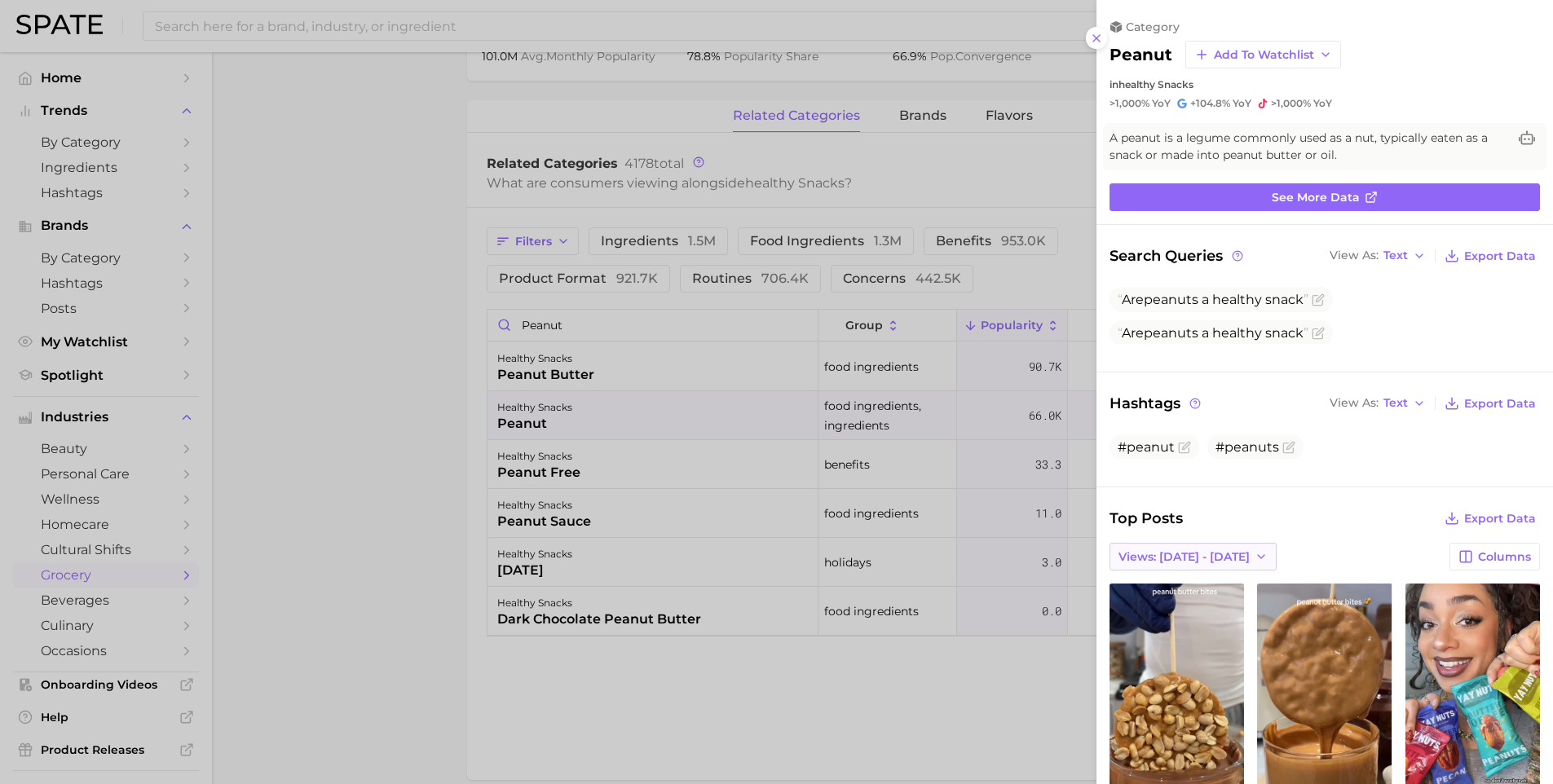
click at [1208, 550] on span "Views: Aug 17 - 24" at bounding box center [1183, 557] width 131 height 14
click at [1180, 602] on button "Total Views" at bounding box center [1200, 616] width 180 height 30
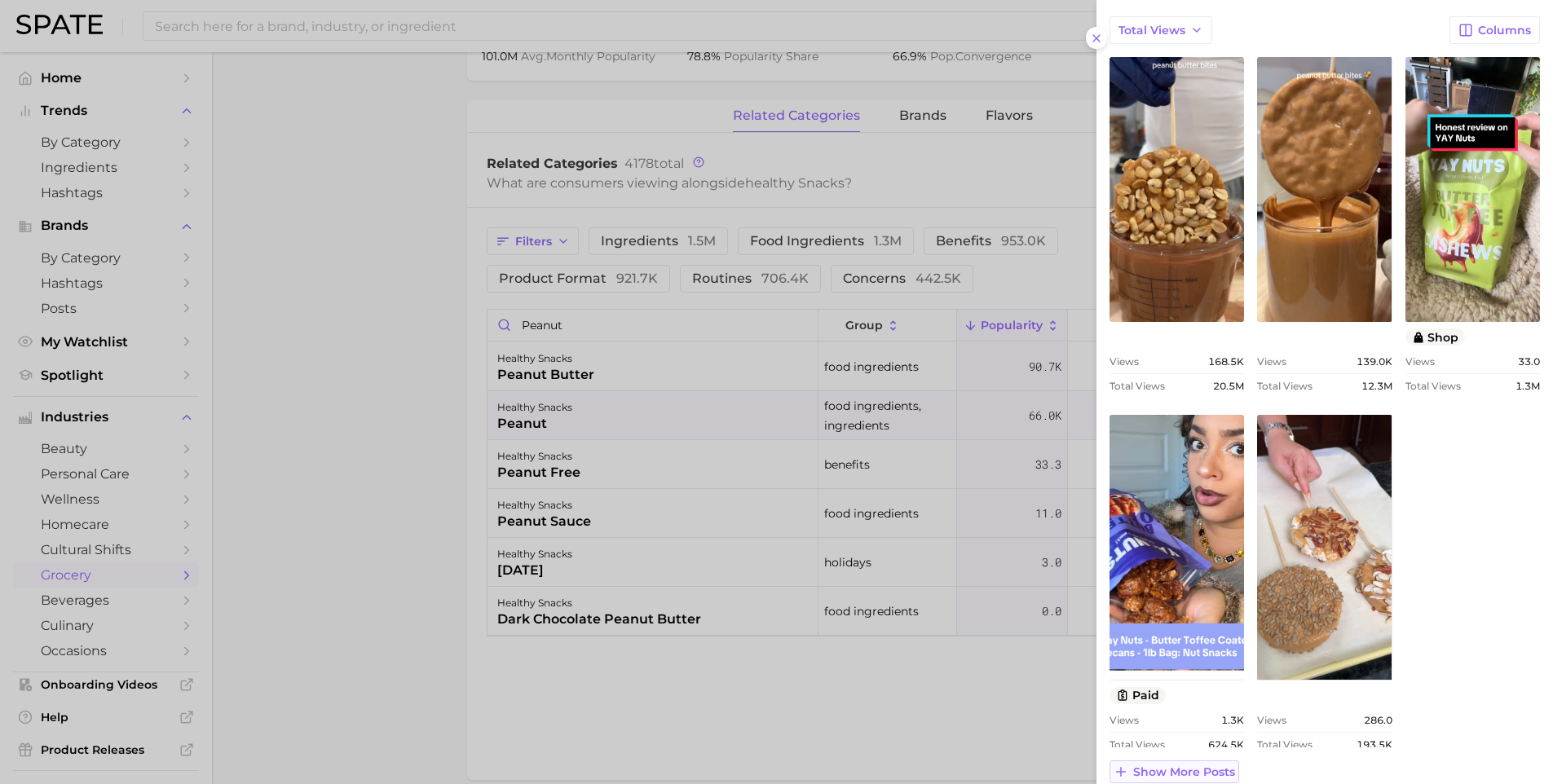
click at [1188, 765] on span "Show more posts" at bounding box center [1184, 772] width 102 height 14
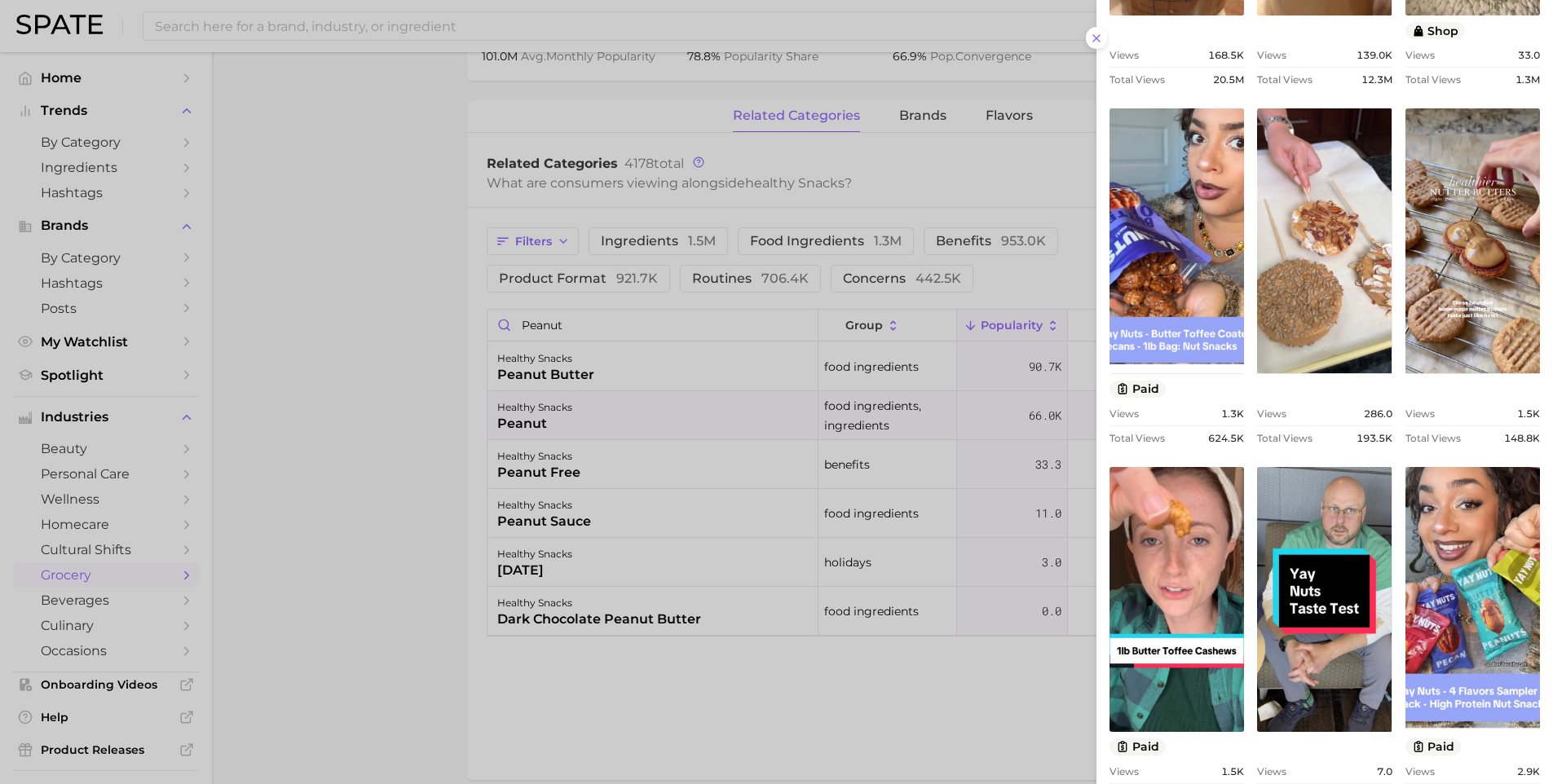
click at [372, 223] on div at bounding box center [776, 392] width 1553 height 784
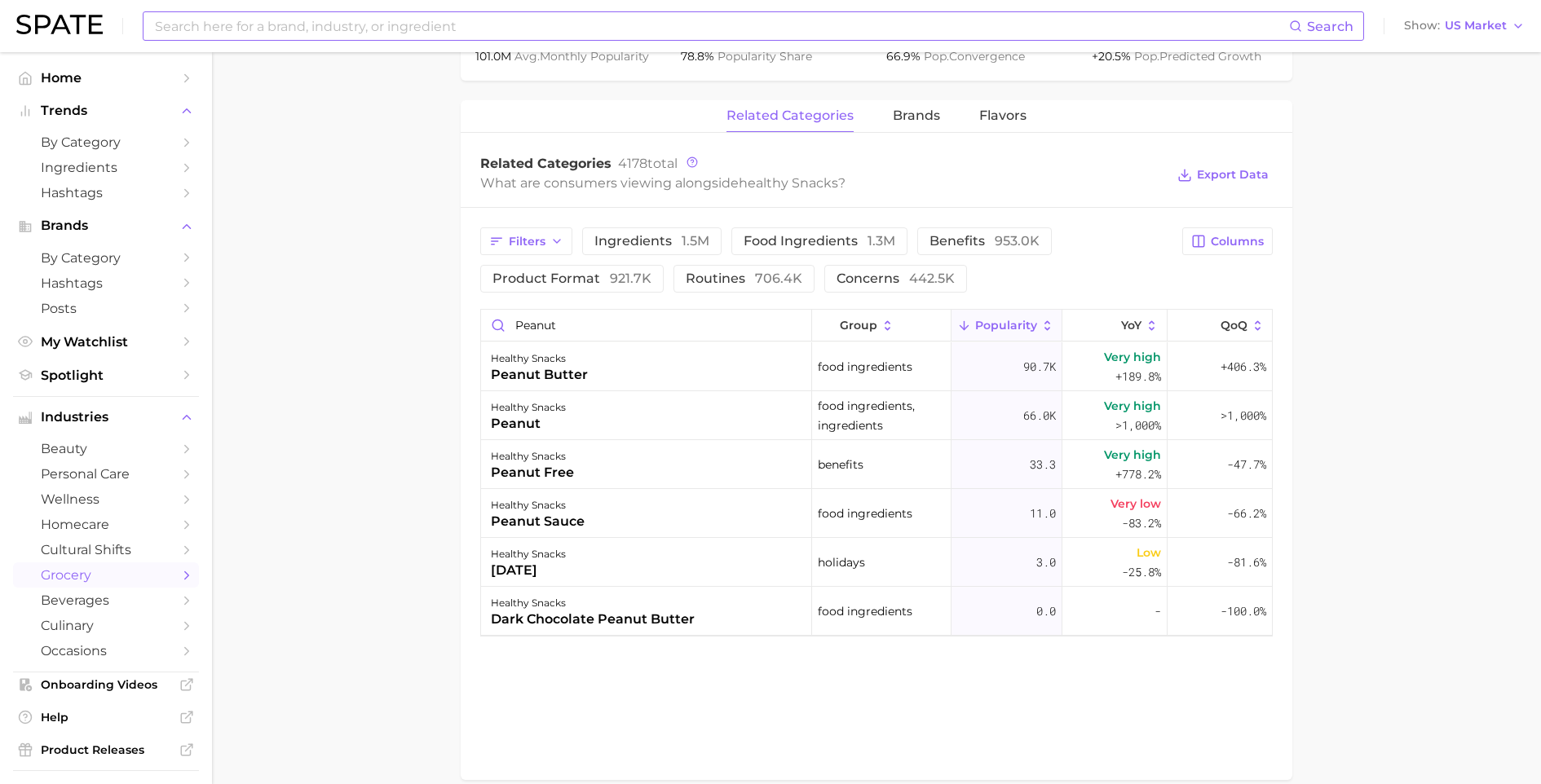
click at [299, 31] on input at bounding box center [722, 25] width 1136 height 28
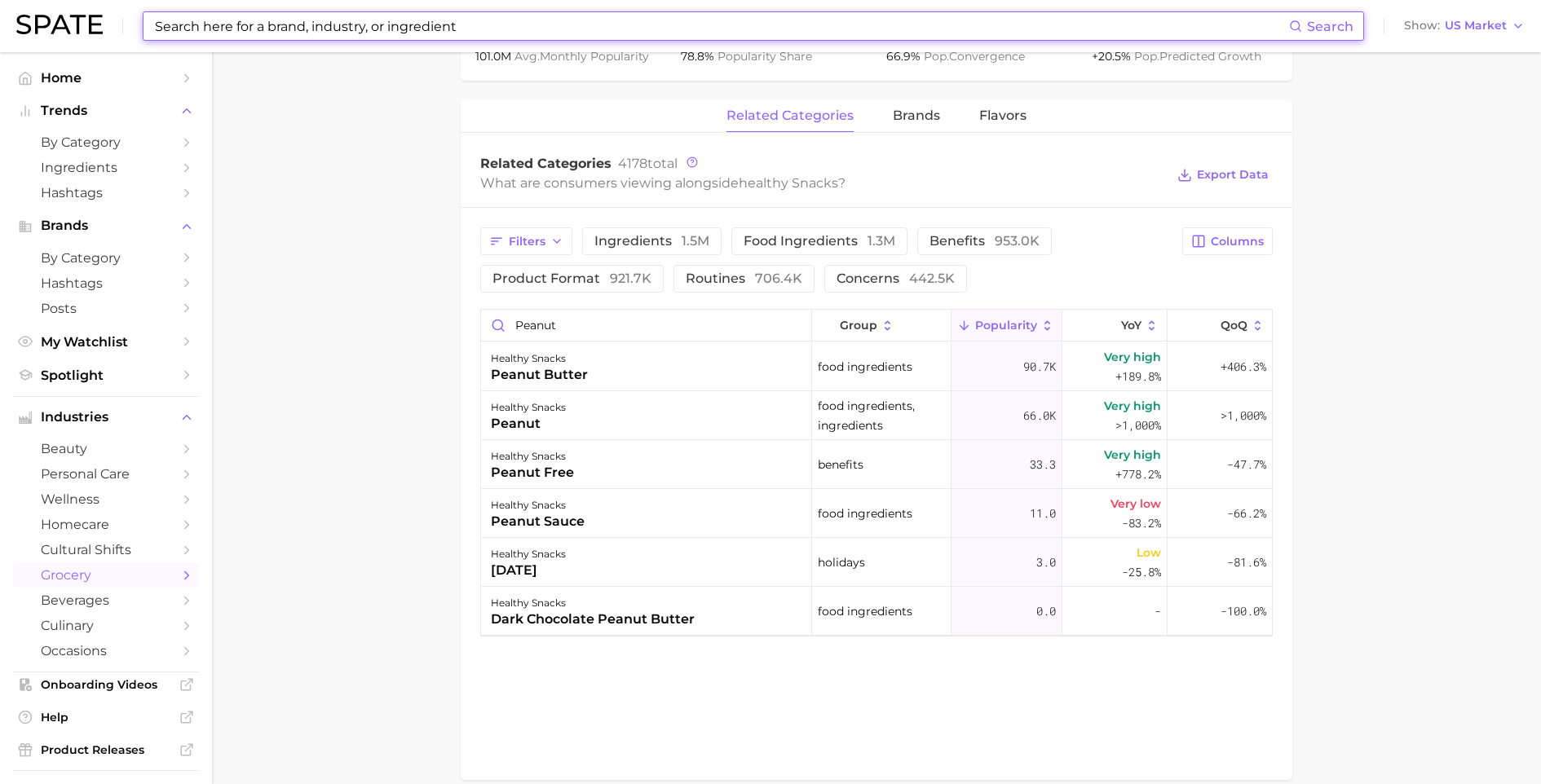
click at [297, 28] on input at bounding box center [722, 25] width 1136 height 28
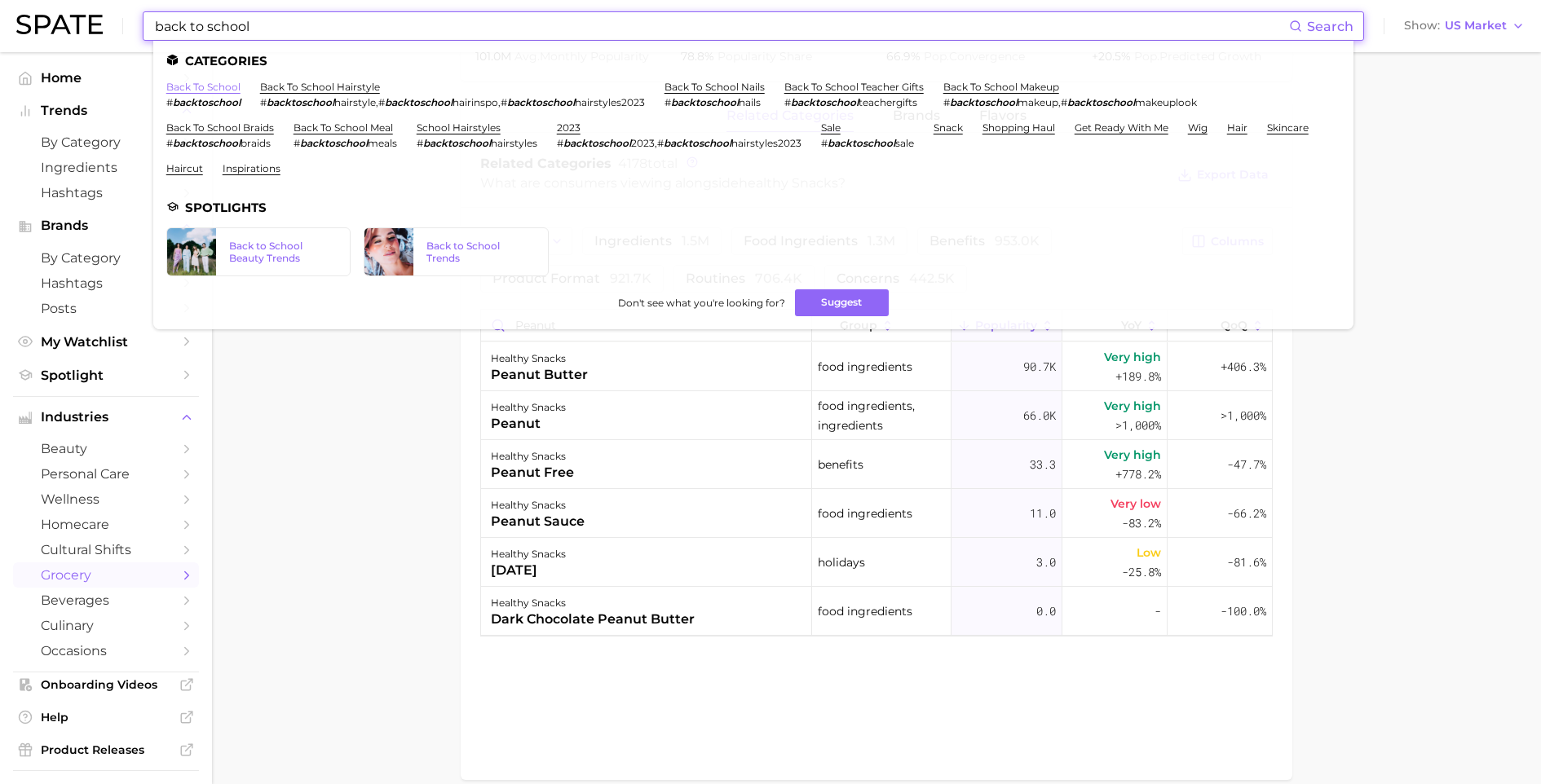
type input "back to school"
click at [216, 87] on link "back to school" at bounding box center [204, 86] width 75 height 12
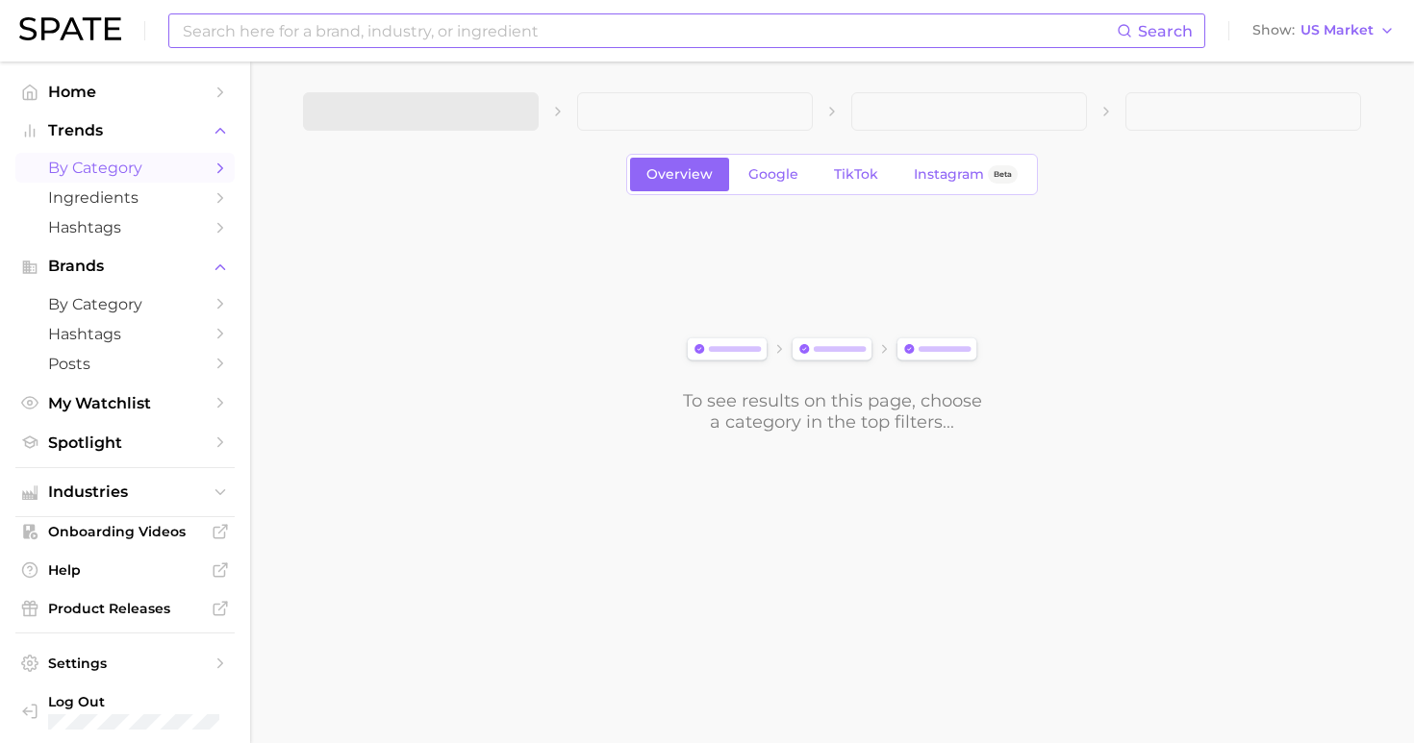
click at [460, 39] on input at bounding box center [649, 30] width 936 height 33
type input "Mary ruth"
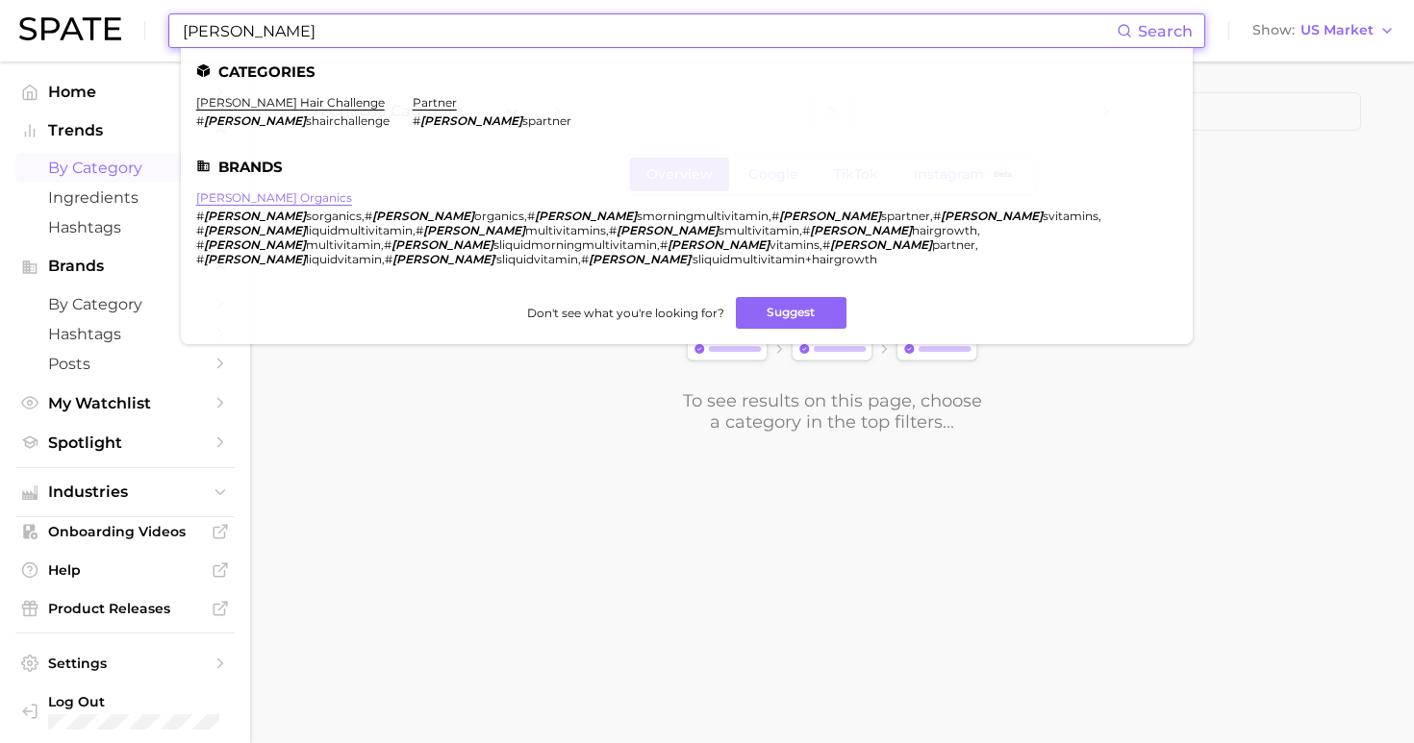
click at [237, 193] on link "mary ruth organics" at bounding box center [274, 197] width 156 height 14
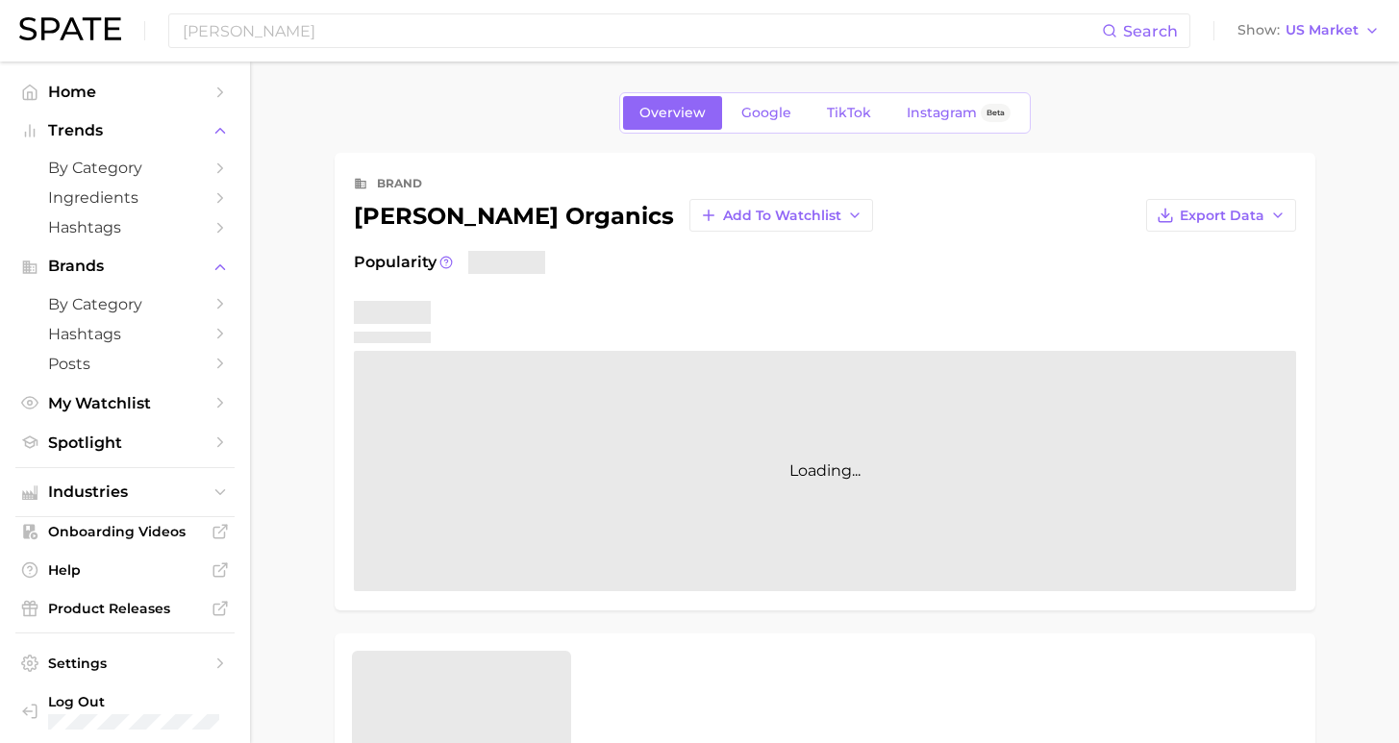
click at [236, 197] on nav "Home Trends by Category Ingredients Hashtags Brands by Category Hashtags Posts …" at bounding box center [125, 403] width 250 height 682
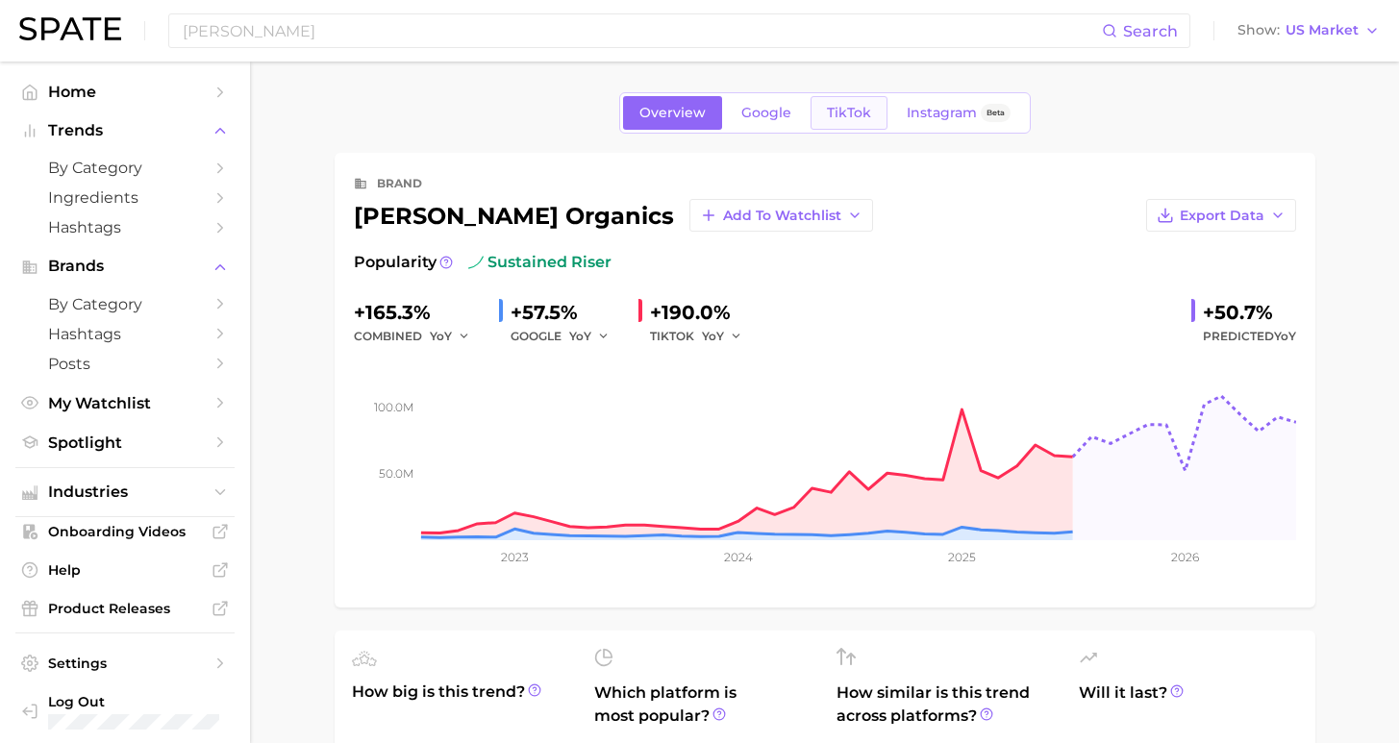
click at [849, 103] on link "TikTok" at bounding box center [849, 113] width 77 height 34
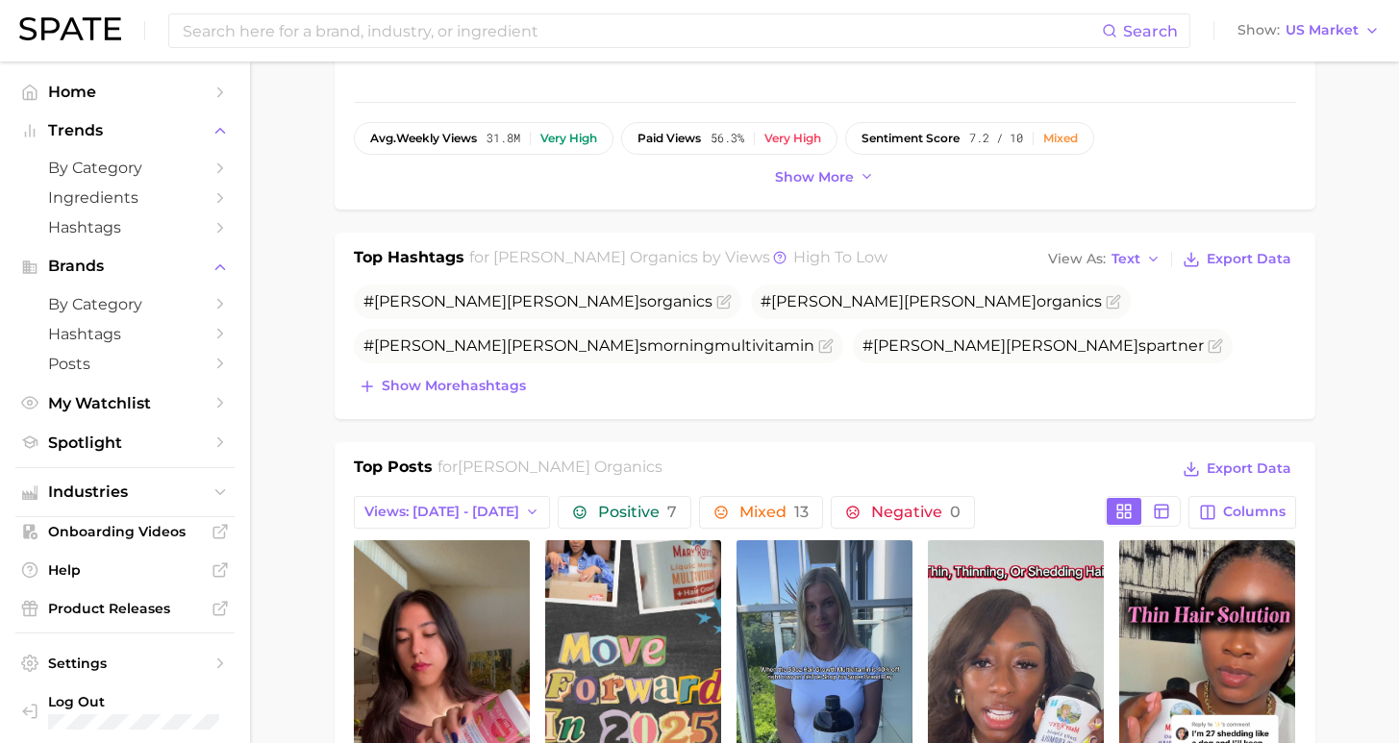
scroll to position [686, 0]
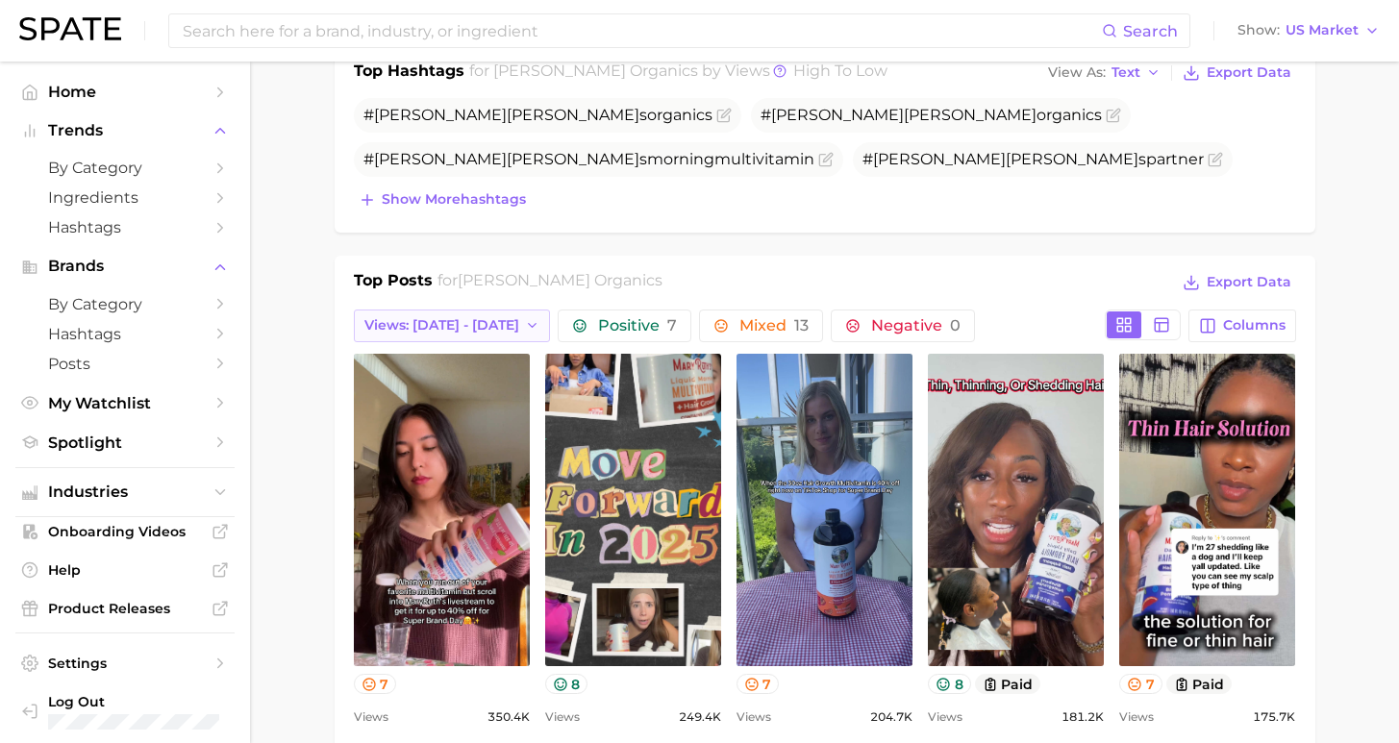
click at [498, 335] on button "Views: Aug 17 - 24" at bounding box center [452, 326] width 197 height 33
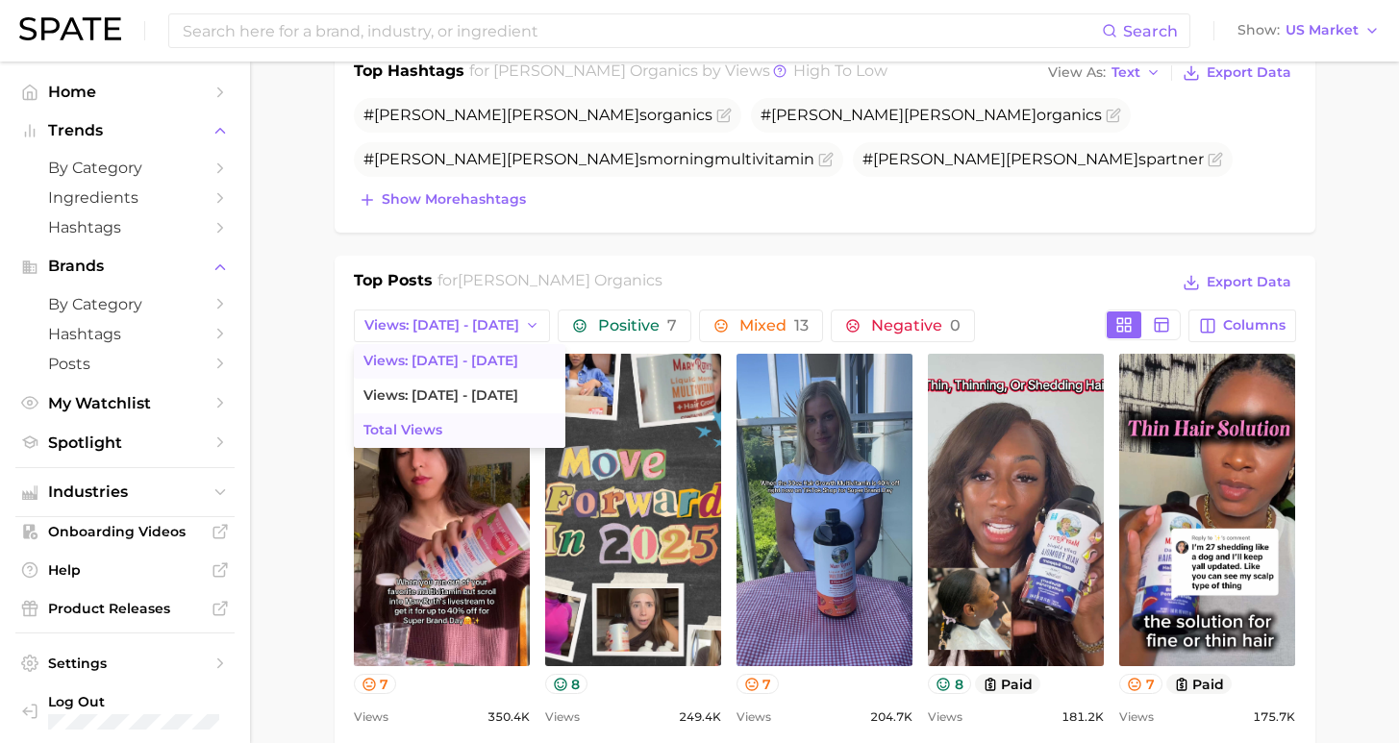
click at [475, 422] on button "Total Views" at bounding box center [460, 430] width 212 height 35
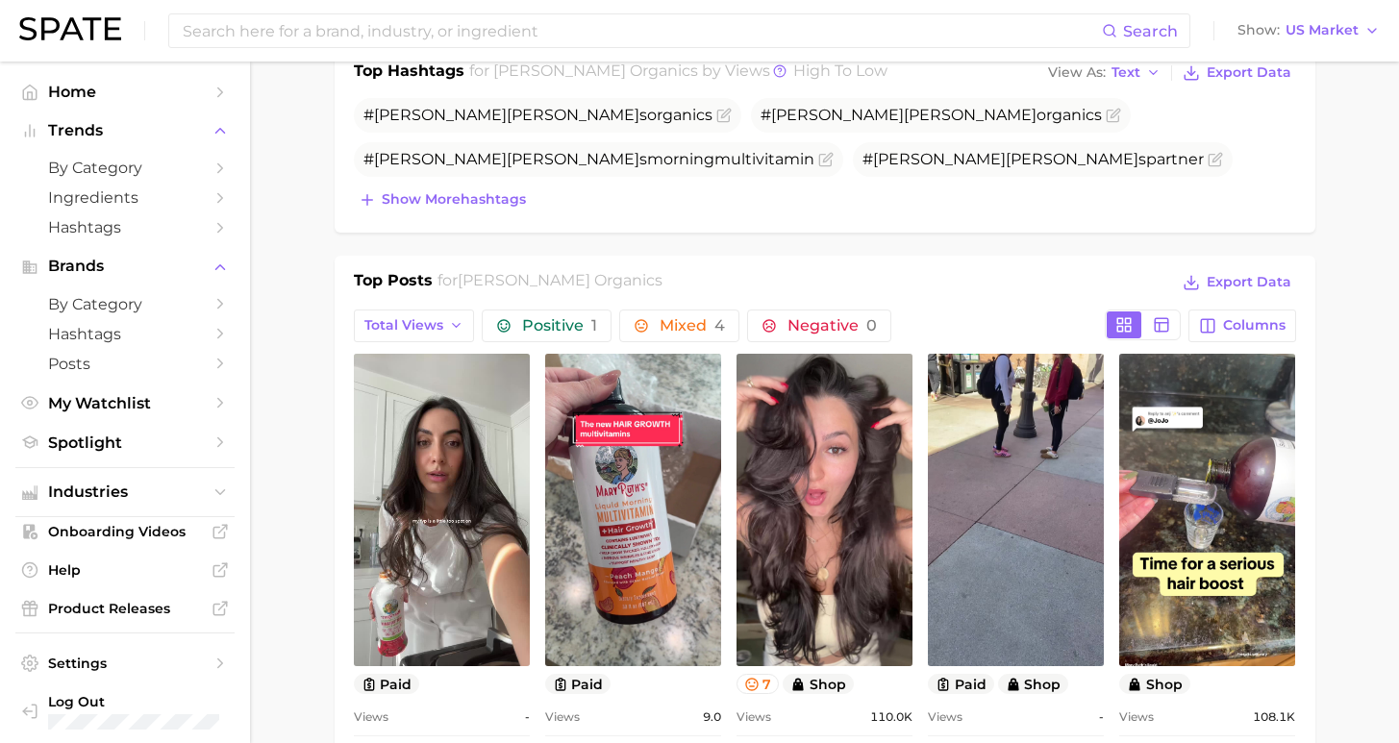
scroll to position [0, 0]
click at [452, 324] on polyline "button" at bounding box center [456, 326] width 8 height 4
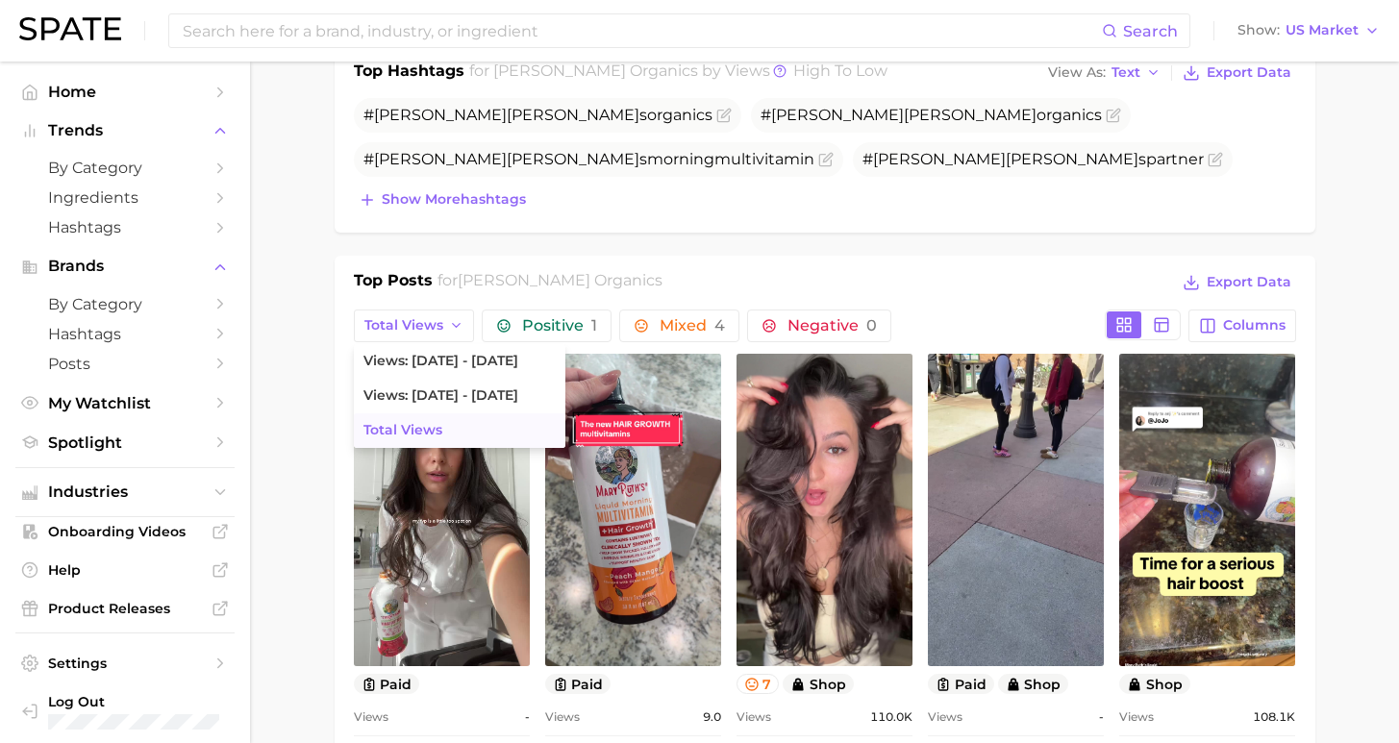
click at [312, 419] on main "Overview Google TikTok Instagram Beta brand mary ruth organics Add to Watchlist…" at bounding box center [824, 666] width 1149 height 2581
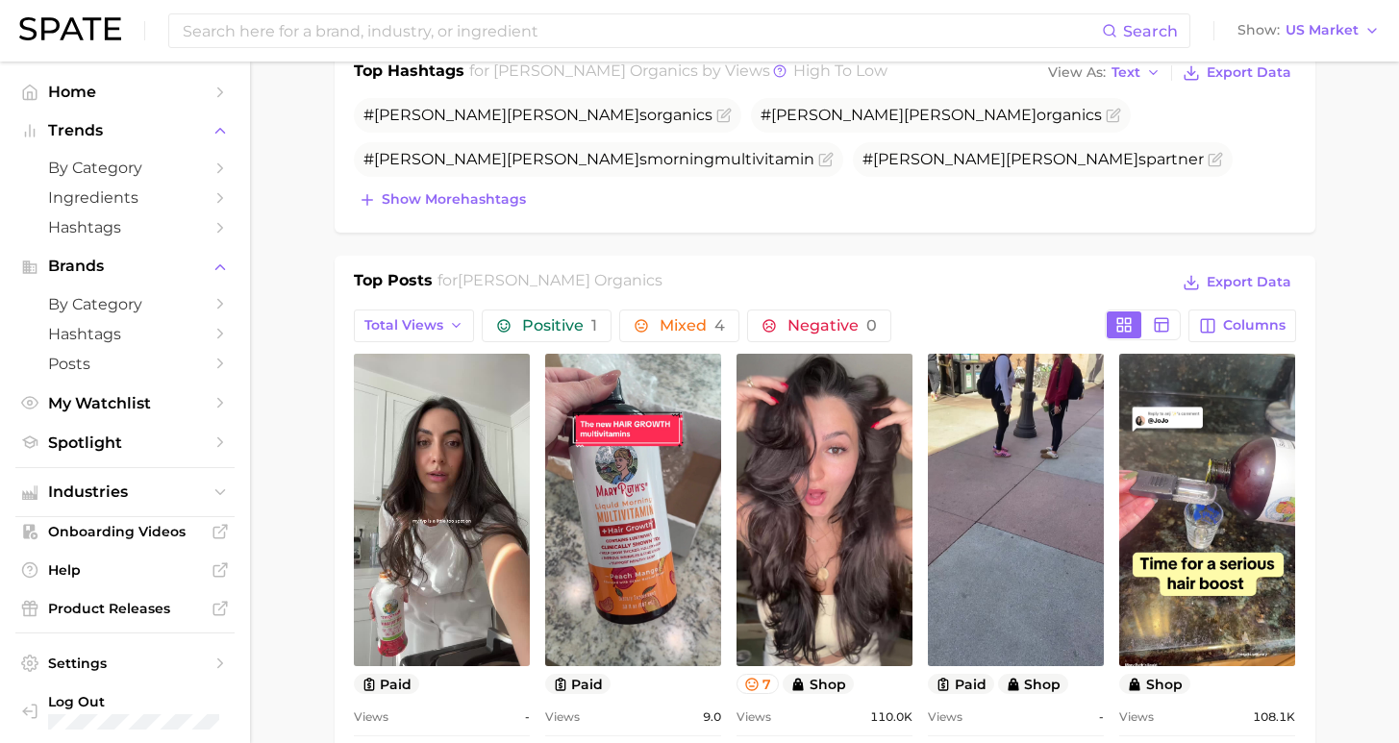
scroll to position [845, 0]
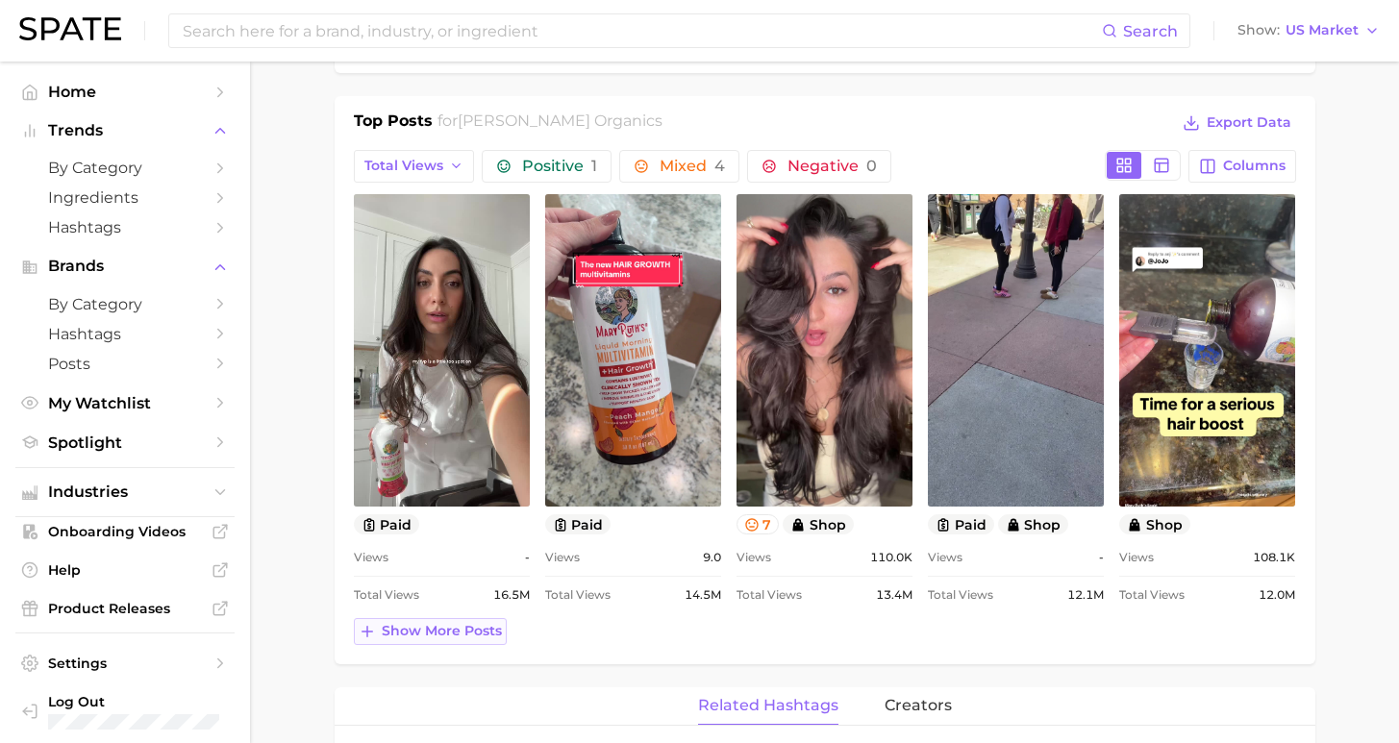
click at [442, 637] on span "Show more posts" at bounding box center [442, 631] width 120 height 16
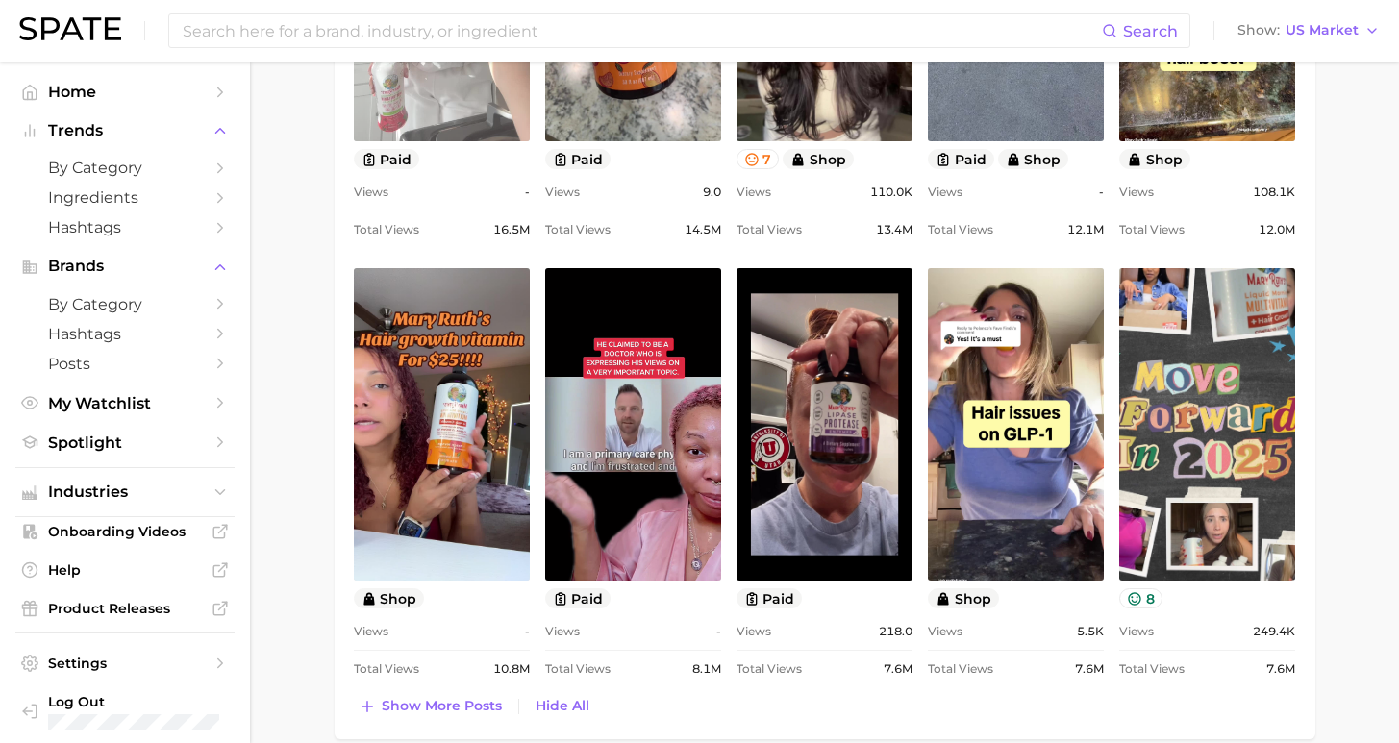
scroll to position [819, 0]
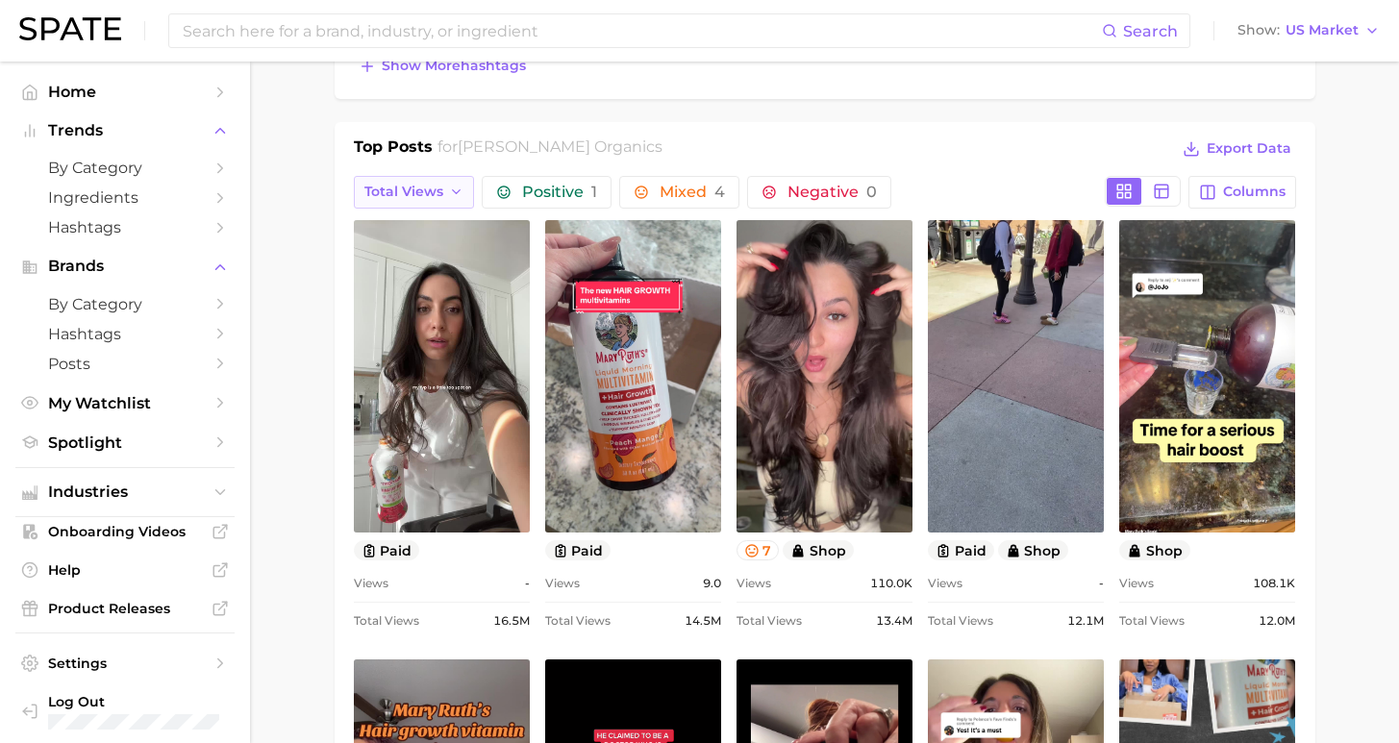
click at [427, 190] on span "Total Views" at bounding box center [403, 192] width 79 height 16
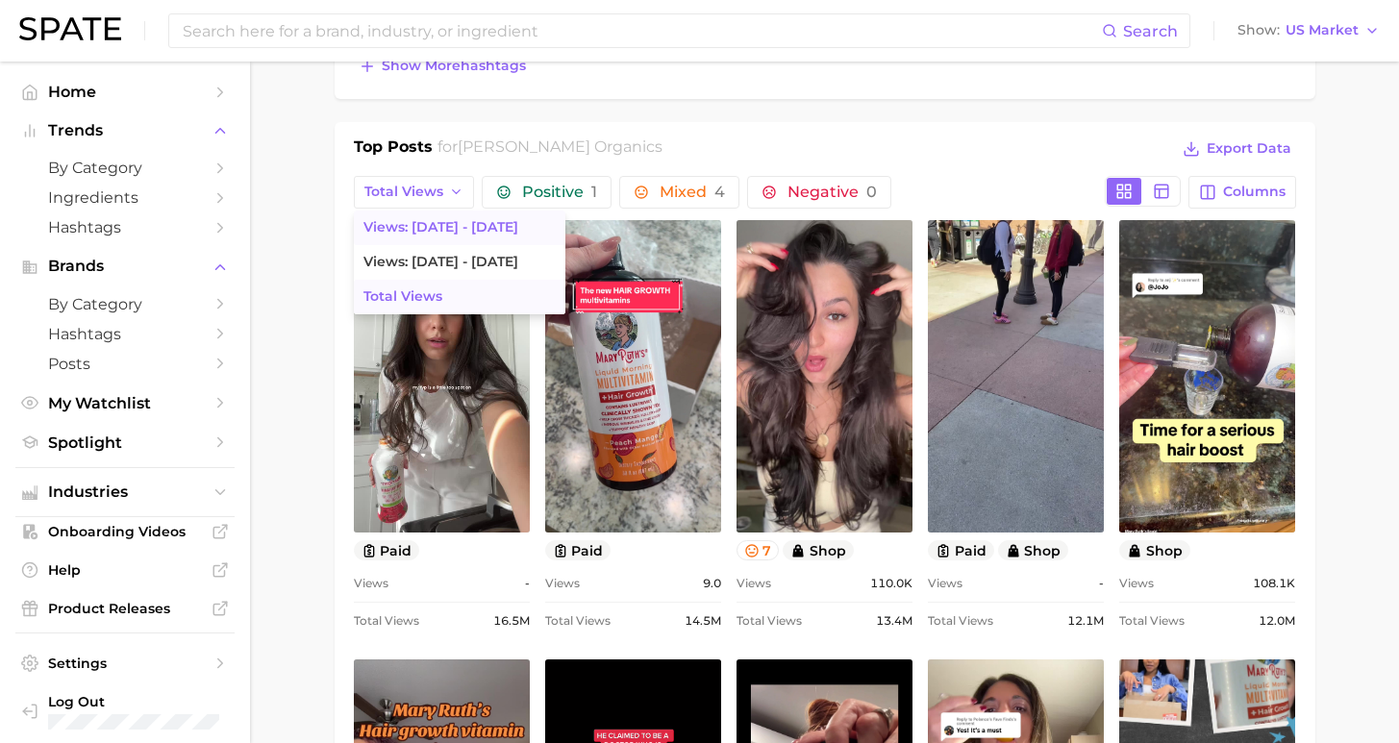
click at [417, 230] on span "Views: Aug 17 - 24" at bounding box center [440, 227] width 155 height 16
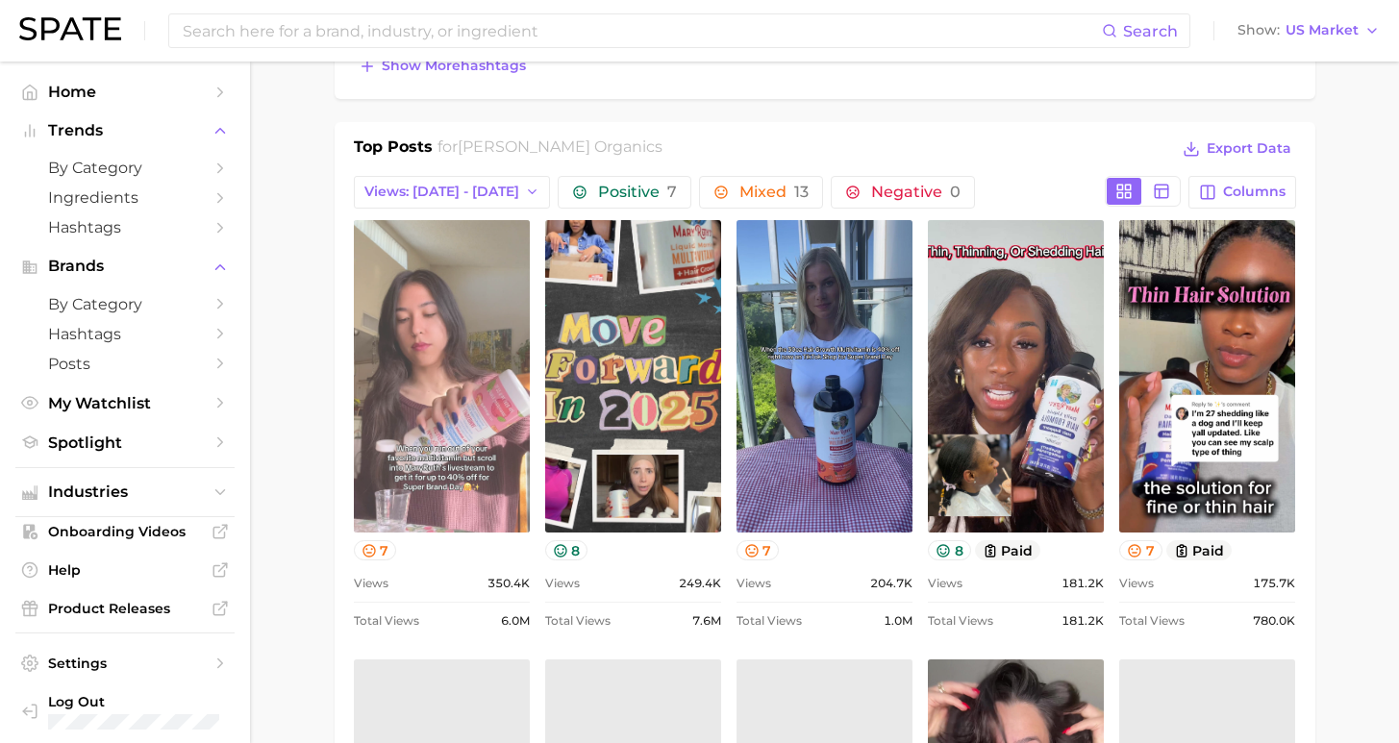
scroll to position [0, 0]
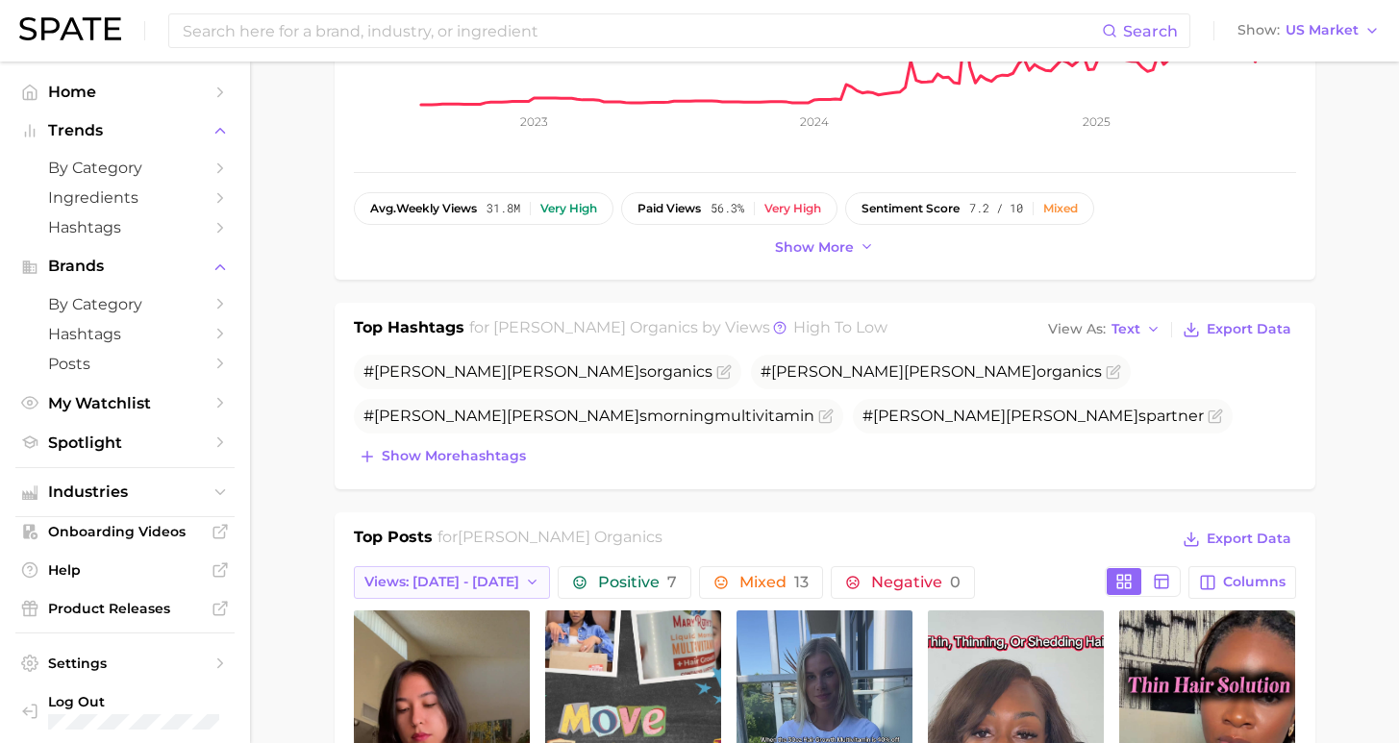
click at [459, 580] on span "Views: Aug 17 - 24" at bounding box center [441, 582] width 155 height 16
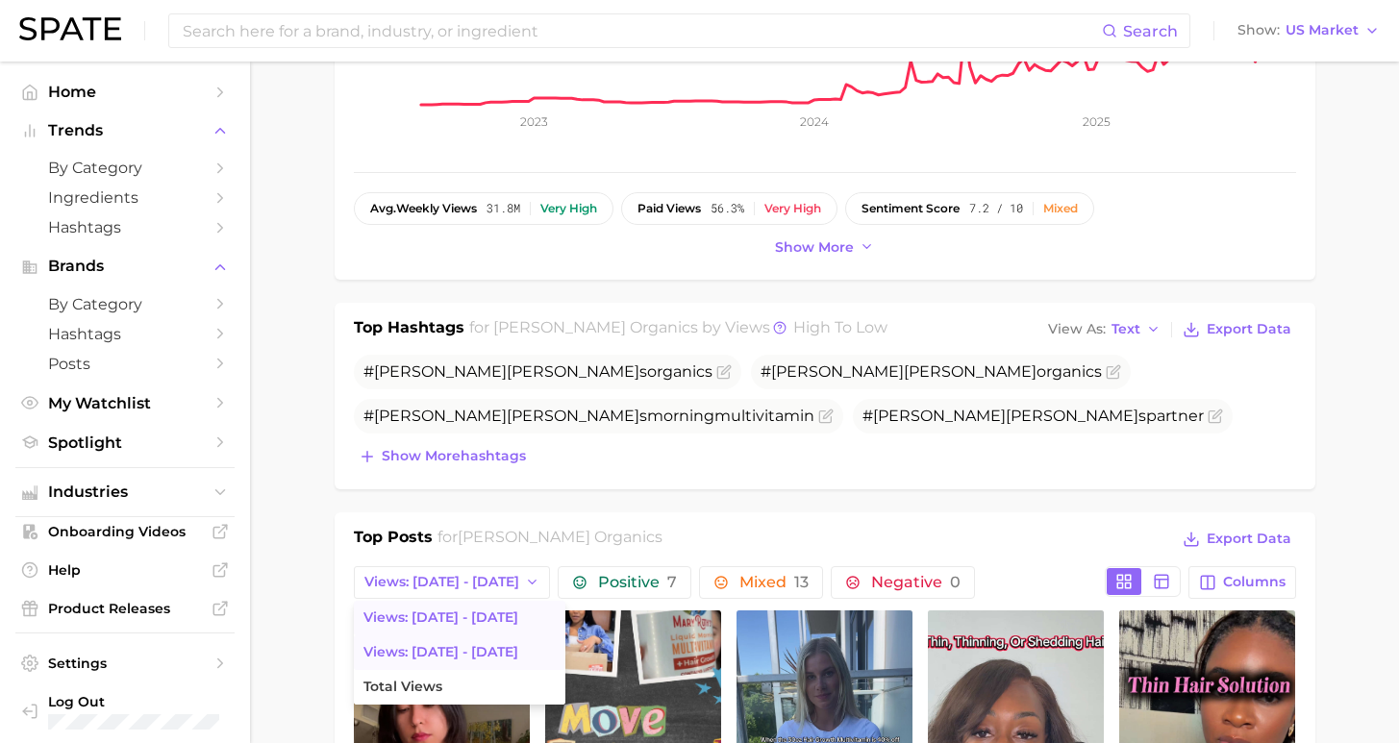
click at [458, 659] on span "Views: Aug 10 - 17" at bounding box center [440, 652] width 155 height 16
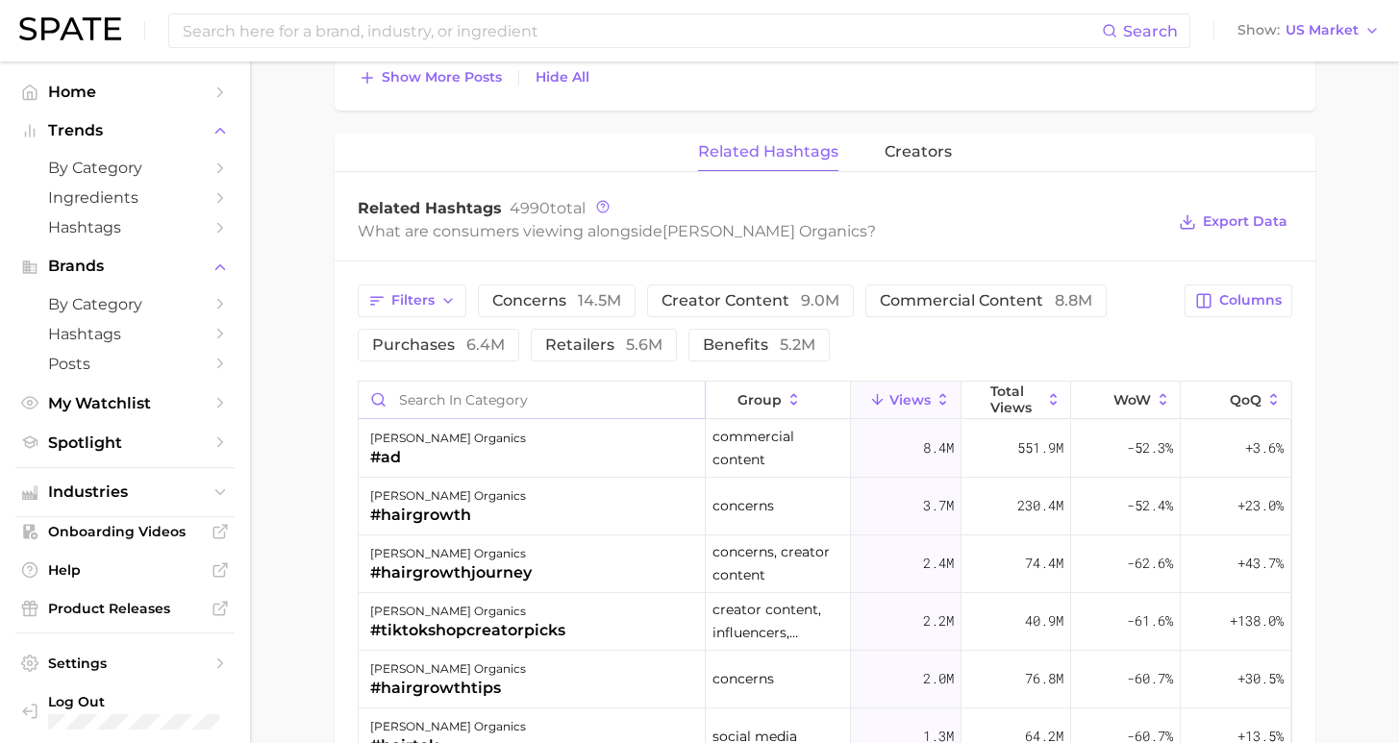
click at [588, 393] on input "Search in category" at bounding box center [532, 400] width 346 height 37
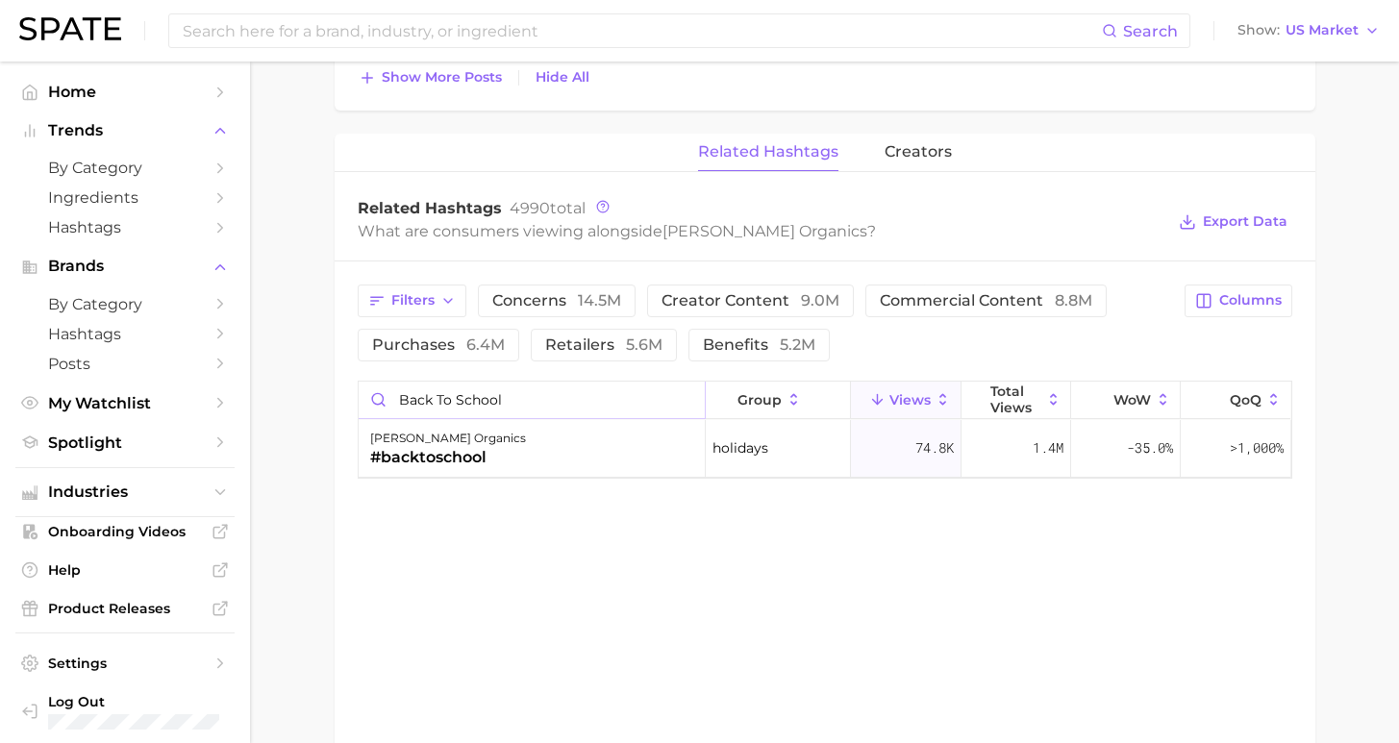
type input "back to school"
click at [452, 466] on div "#backtoschool" at bounding box center [448, 457] width 156 height 23
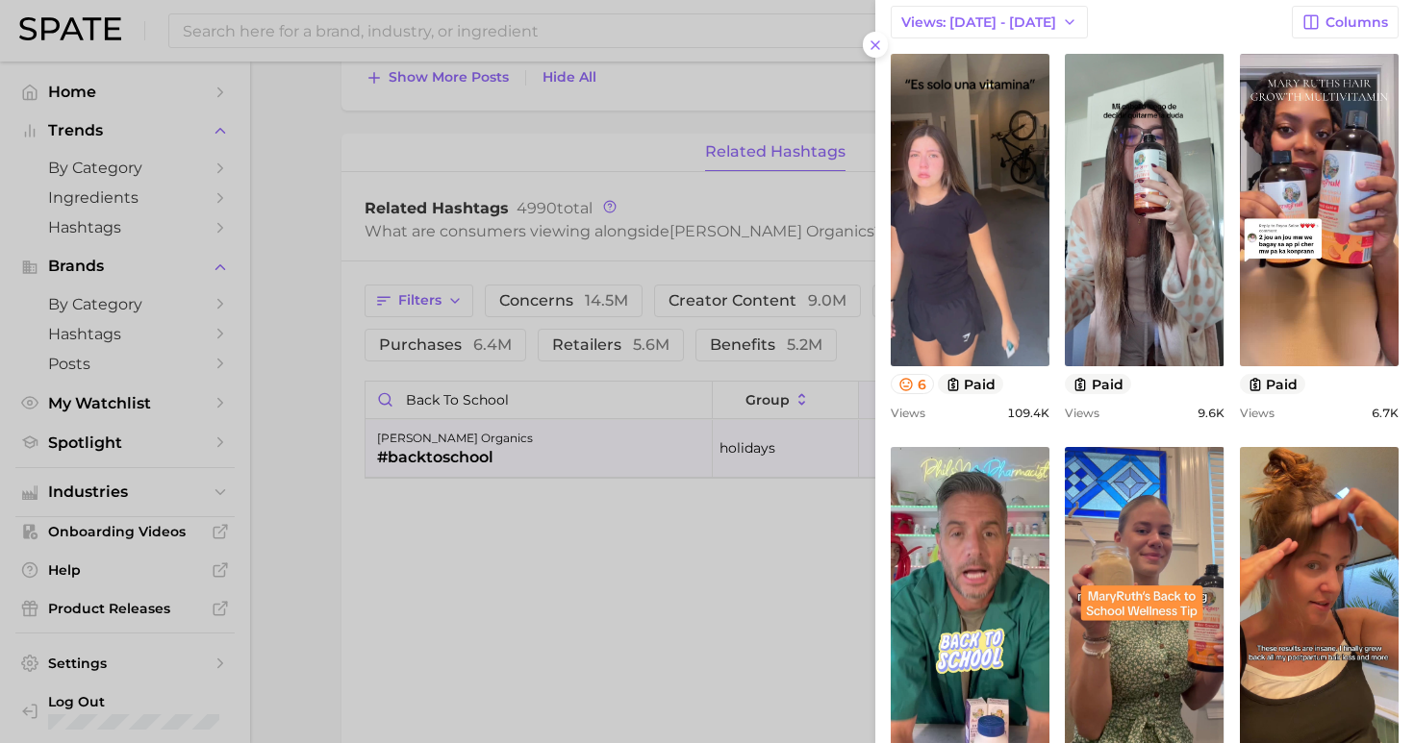
click at [565, 35] on div at bounding box center [707, 371] width 1414 height 743
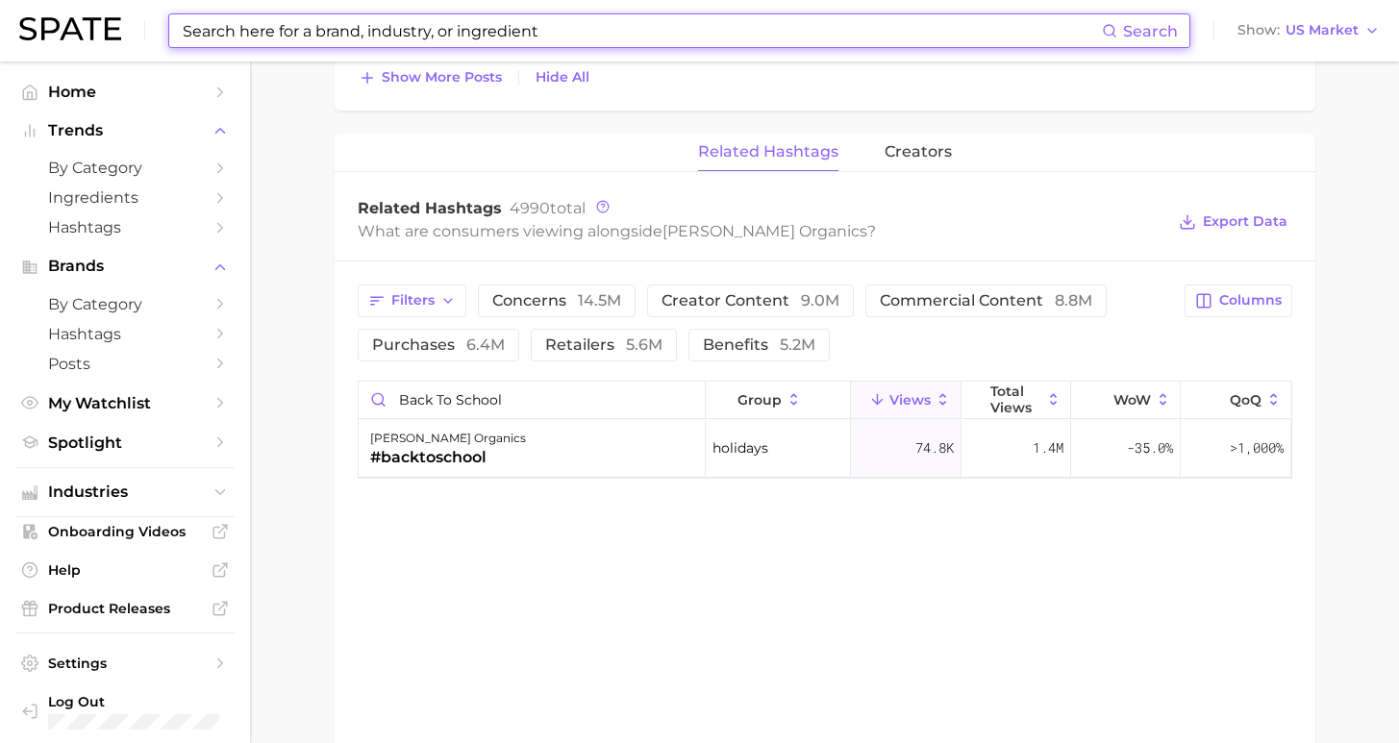
drag, startPoint x: 564, startPoint y: 34, endPoint x: 545, endPoint y: 33, distance: 19.3
click at [545, 33] on input at bounding box center [641, 30] width 921 height 33
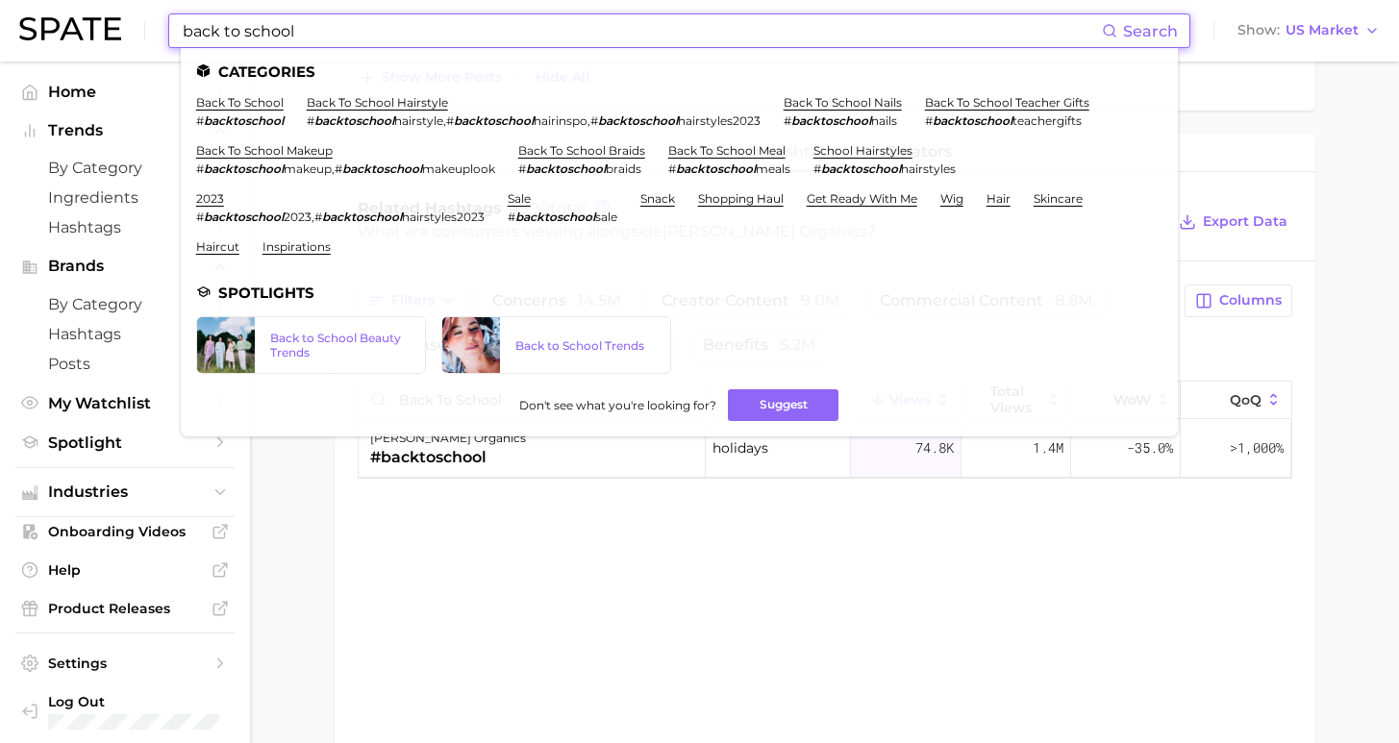
drag, startPoint x: 314, startPoint y: 38, endPoint x: 83, endPoint y: 7, distance: 233.8
click at [82, 8] on div "back to school Search Categories back to school # backtoschool back to school h…" at bounding box center [699, 31] width 1361 height 62
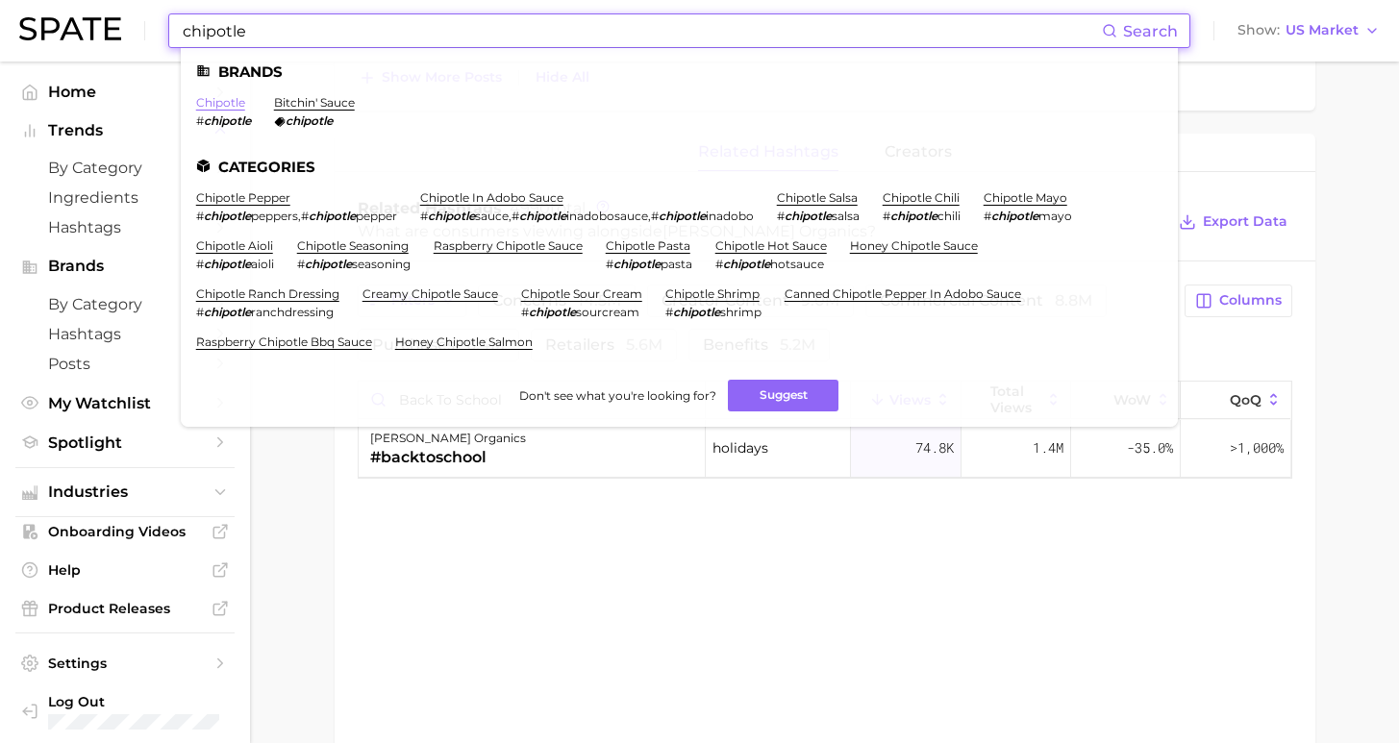
type input "chipotle"
click at [212, 97] on link "chipotle" at bounding box center [220, 102] width 49 height 14
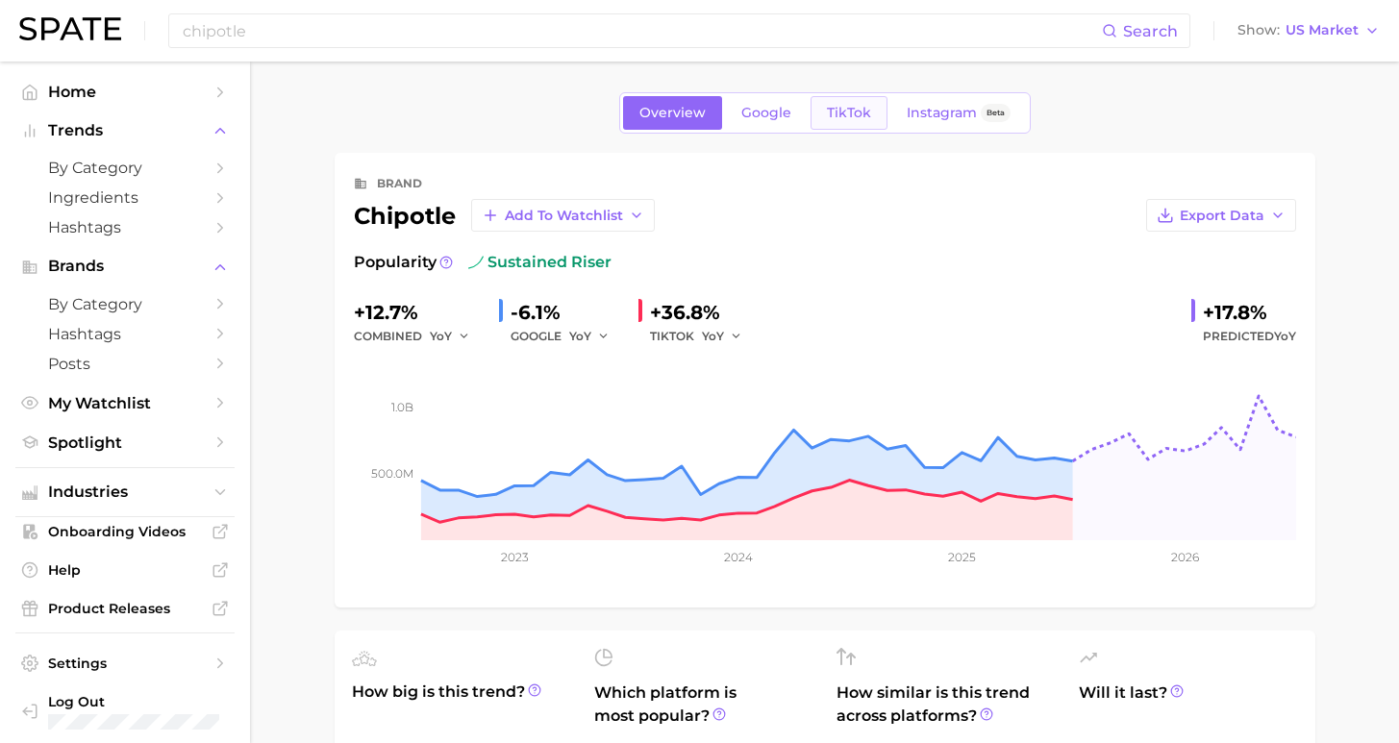
click at [858, 118] on span "TikTok" at bounding box center [849, 113] width 44 height 16
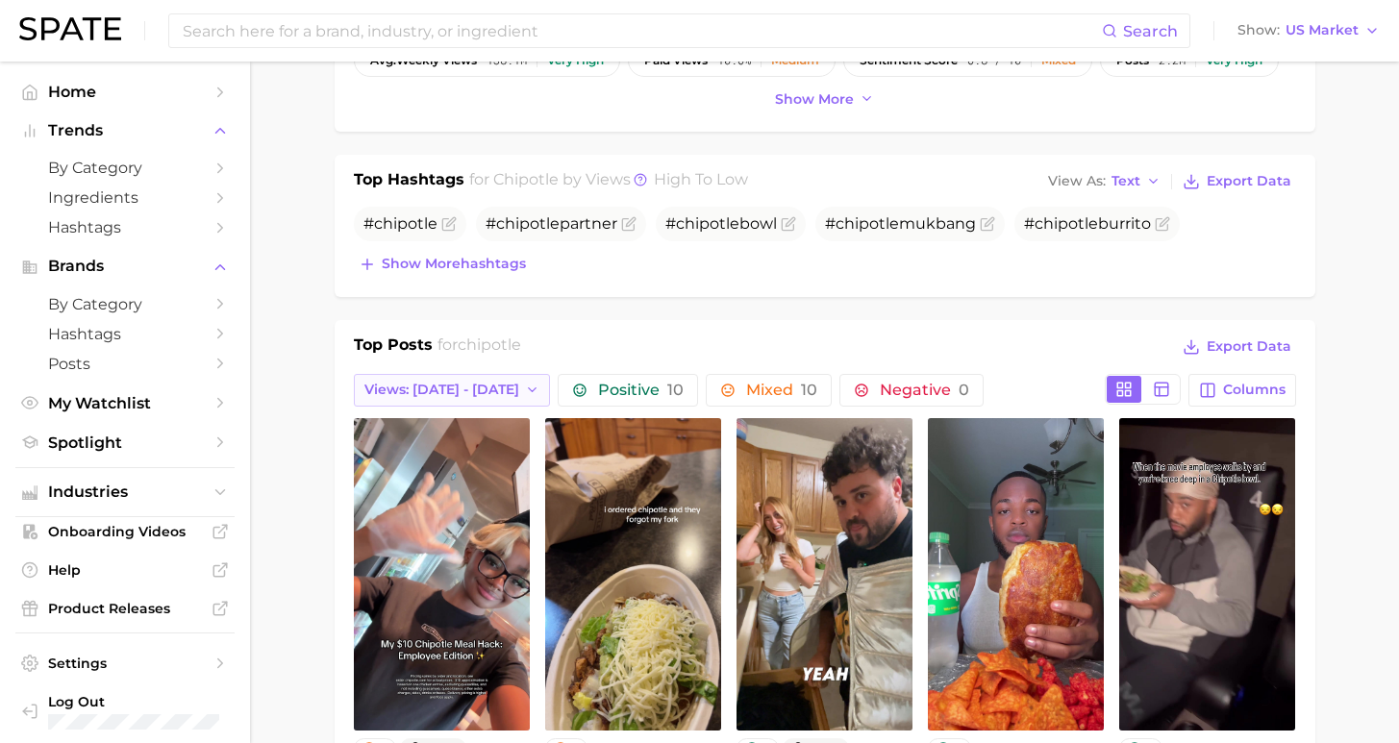
click at [421, 396] on span "Views: Aug 17 - 24" at bounding box center [441, 390] width 155 height 16
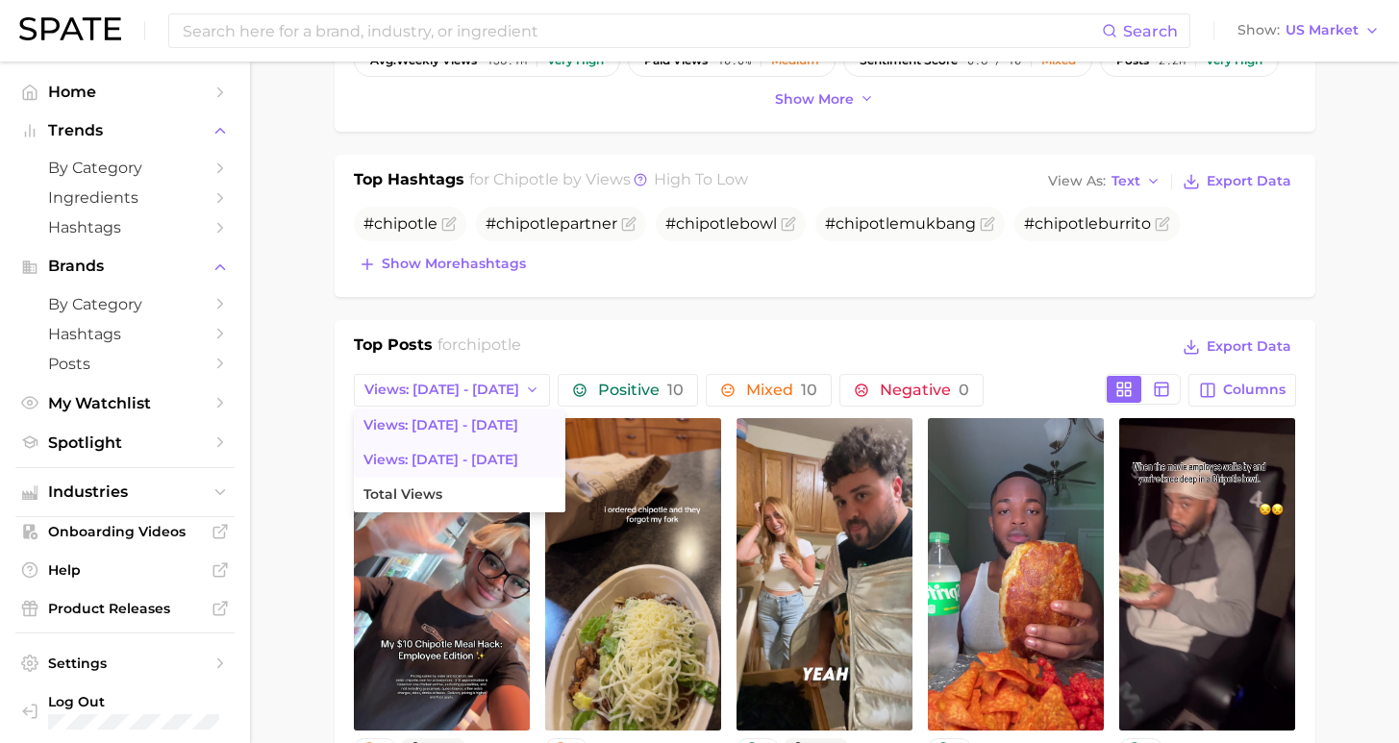
click at [431, 465] on span "Views: Aug 10 - 17" at bounding box center [440, 460] width 155 height 16
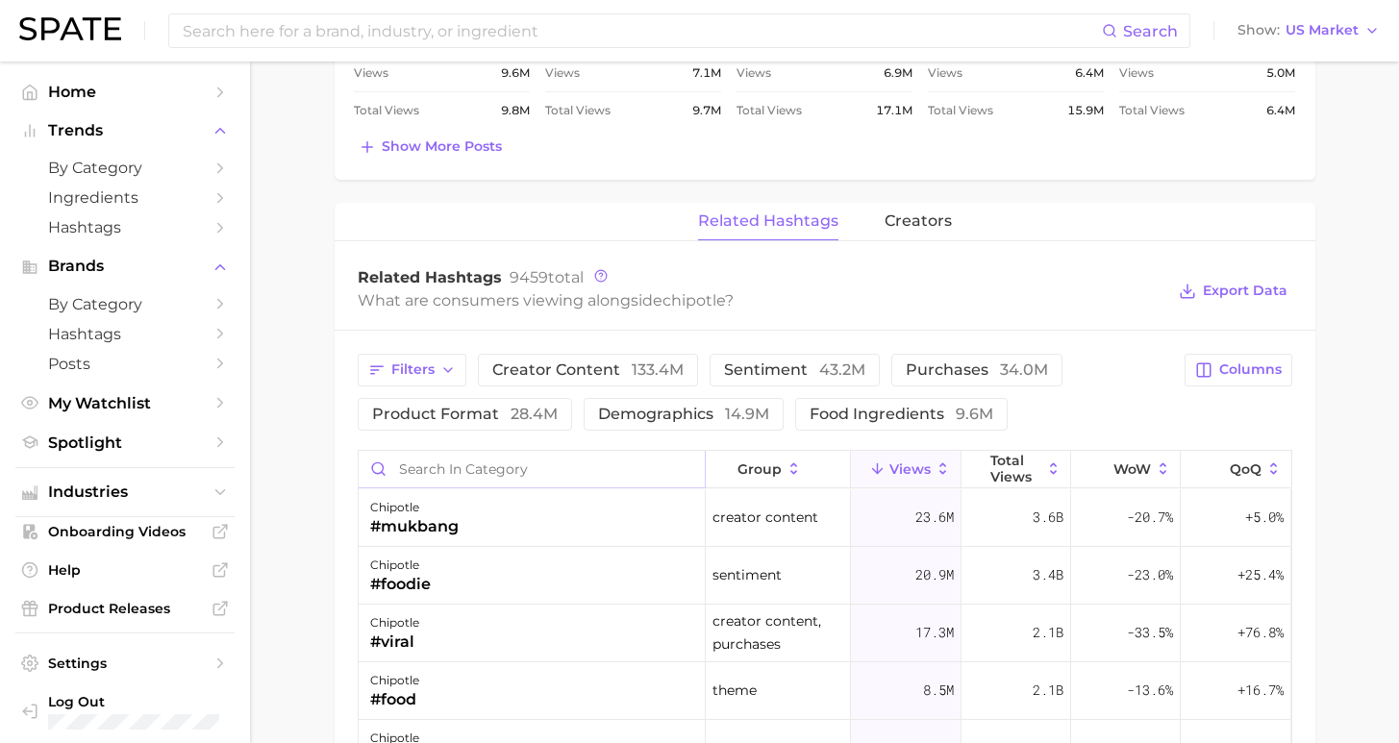
click at [474, 478] on input "Search in category" at bounding box center [532, 469] width 346 height 37
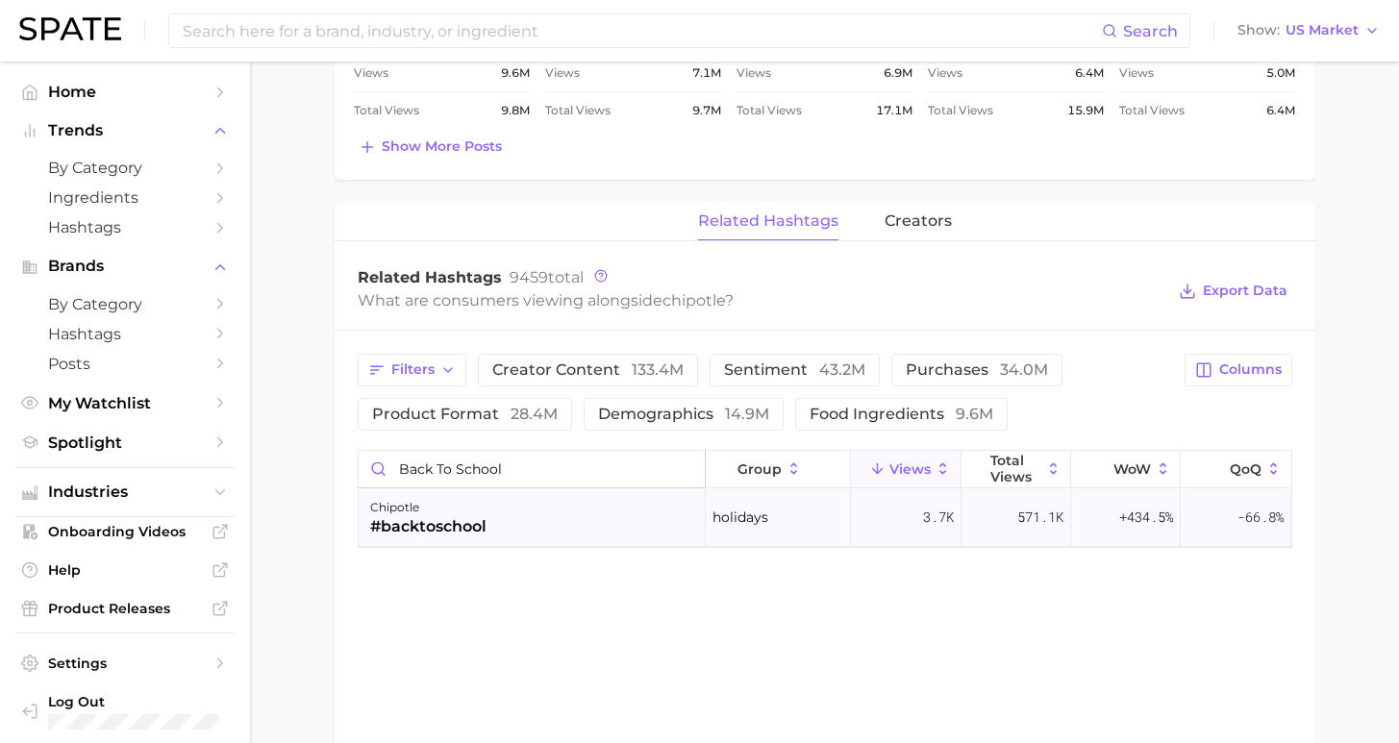
type input "back to school"
click at [495, 526] on div "chipotle #backtoschool" at bounding box center [532, 518] width 347 height 58
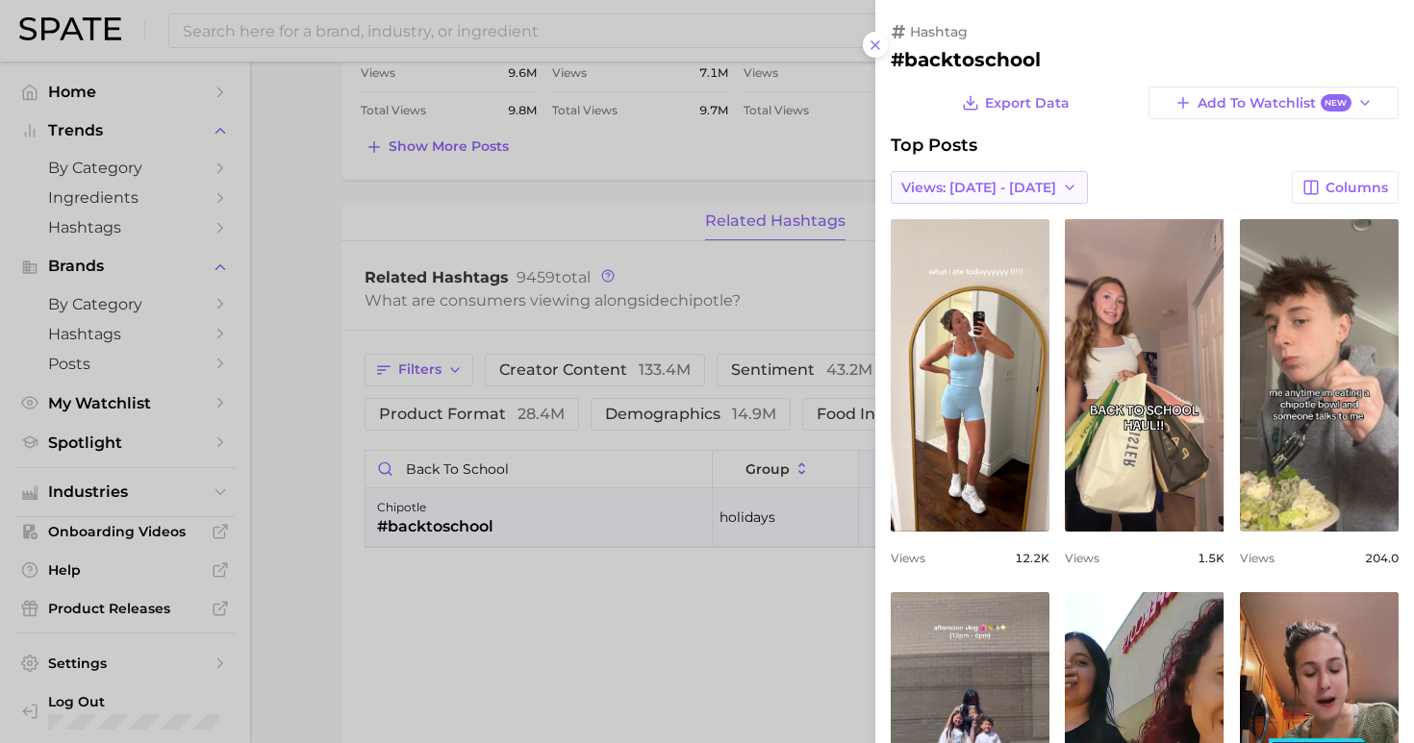
click at [981, 185] on span "Views: Aug 17 - 24" at bounding box center [978, 188] width 155 height 16
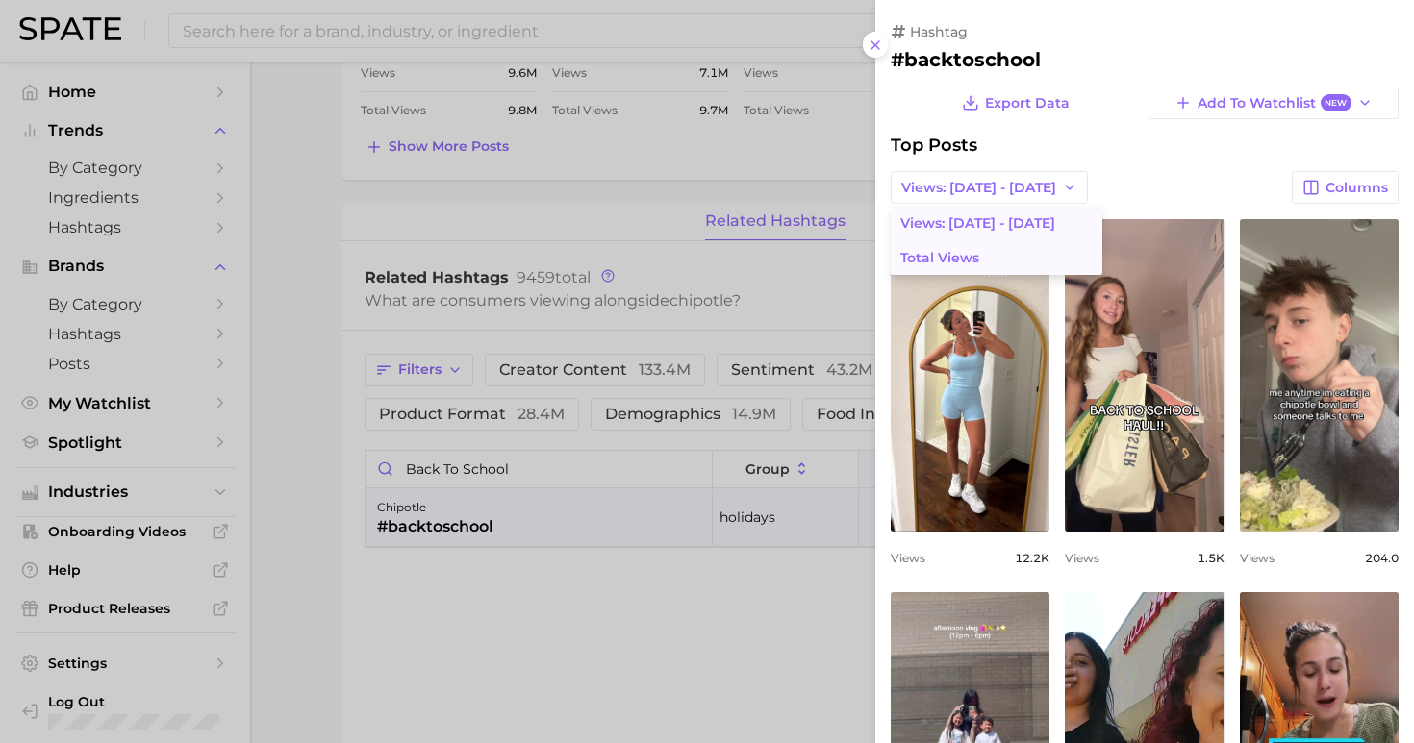
click at [990, 262] on button "Total Views" at bounding box center [996, 257] width 212 height 35
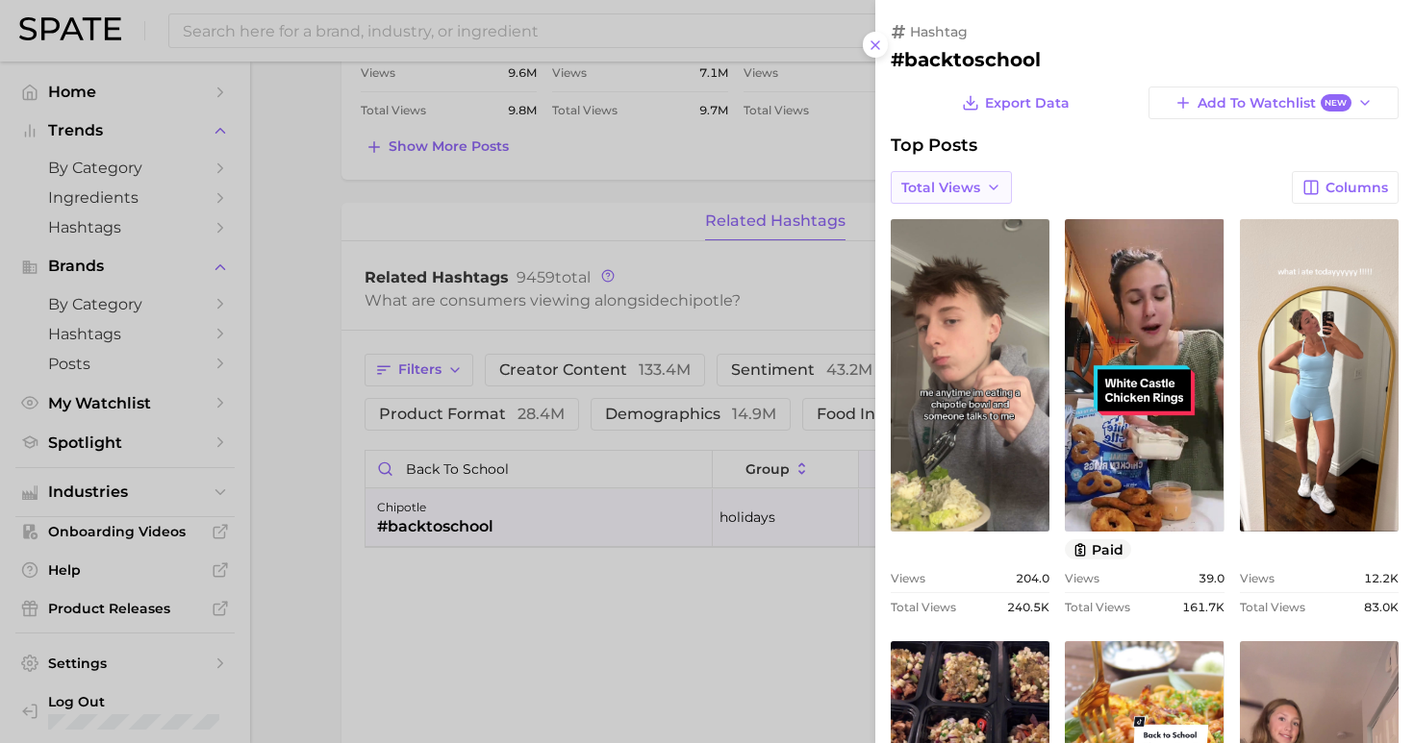
click at [963, 182] on span "Total Views" at bounding box center [940, 188] width 79 height 16
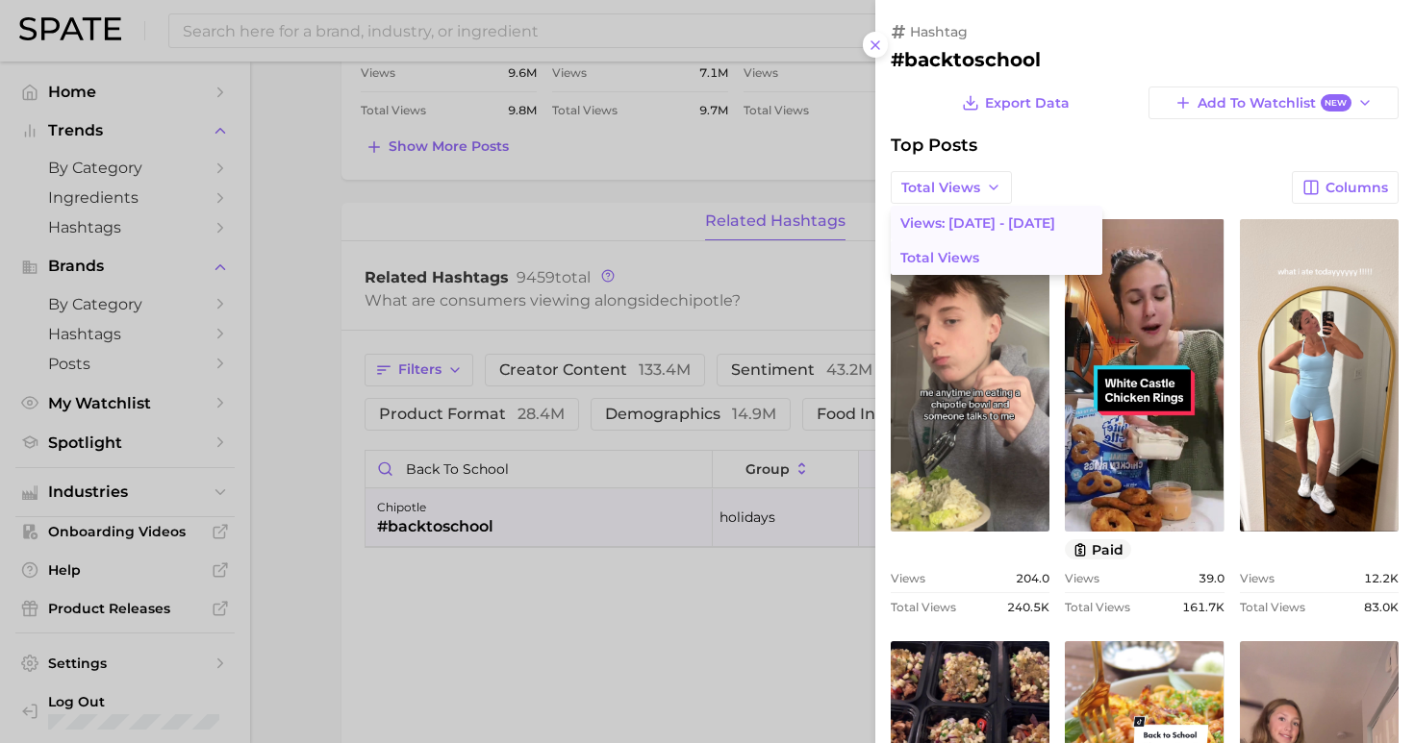
click at [952, 226] on span "Views: Aug 17 - 24" at bounding box center [977, 223] width 155 height 16
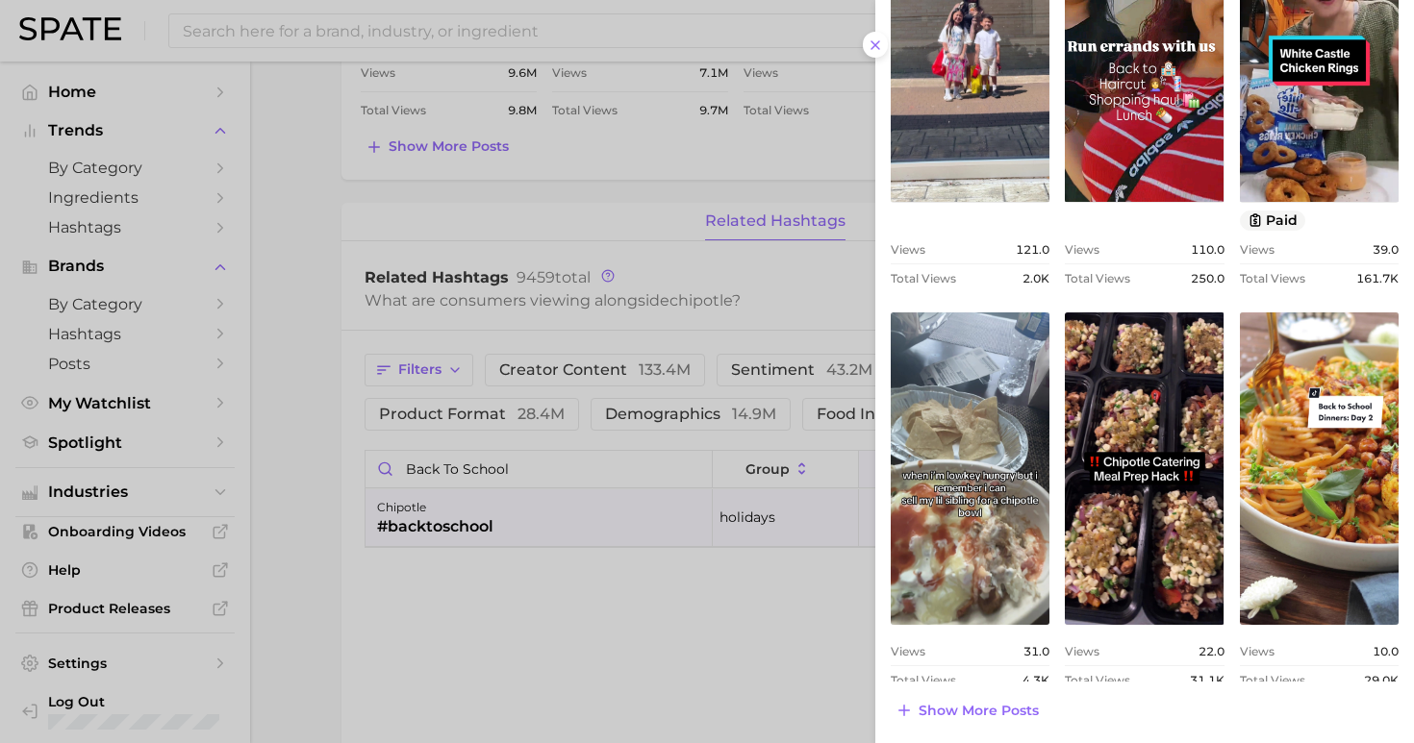
click at [669, 635] on div at bounding box center [707, 371] width 1414 height 743
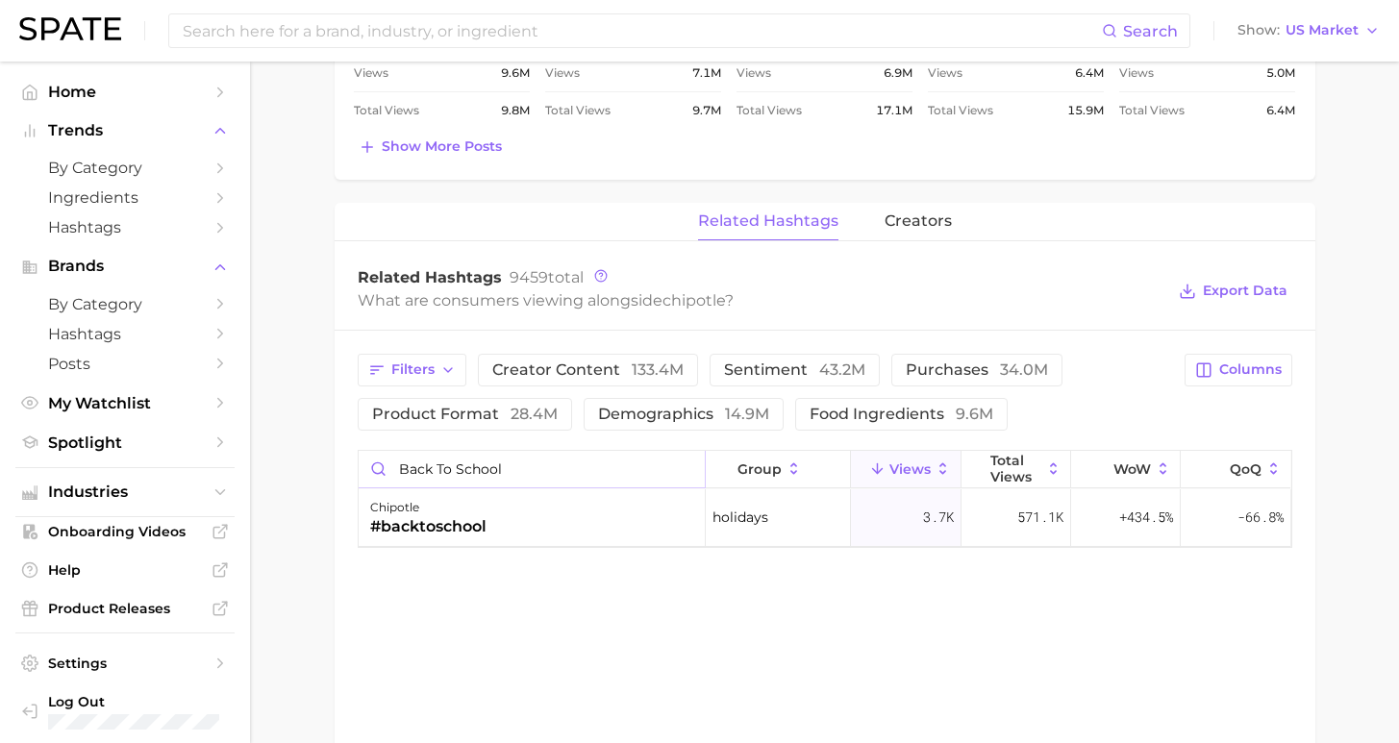
click at [685, 470] on input "back to school" at bounding box center [532, 469] width 346 height 37
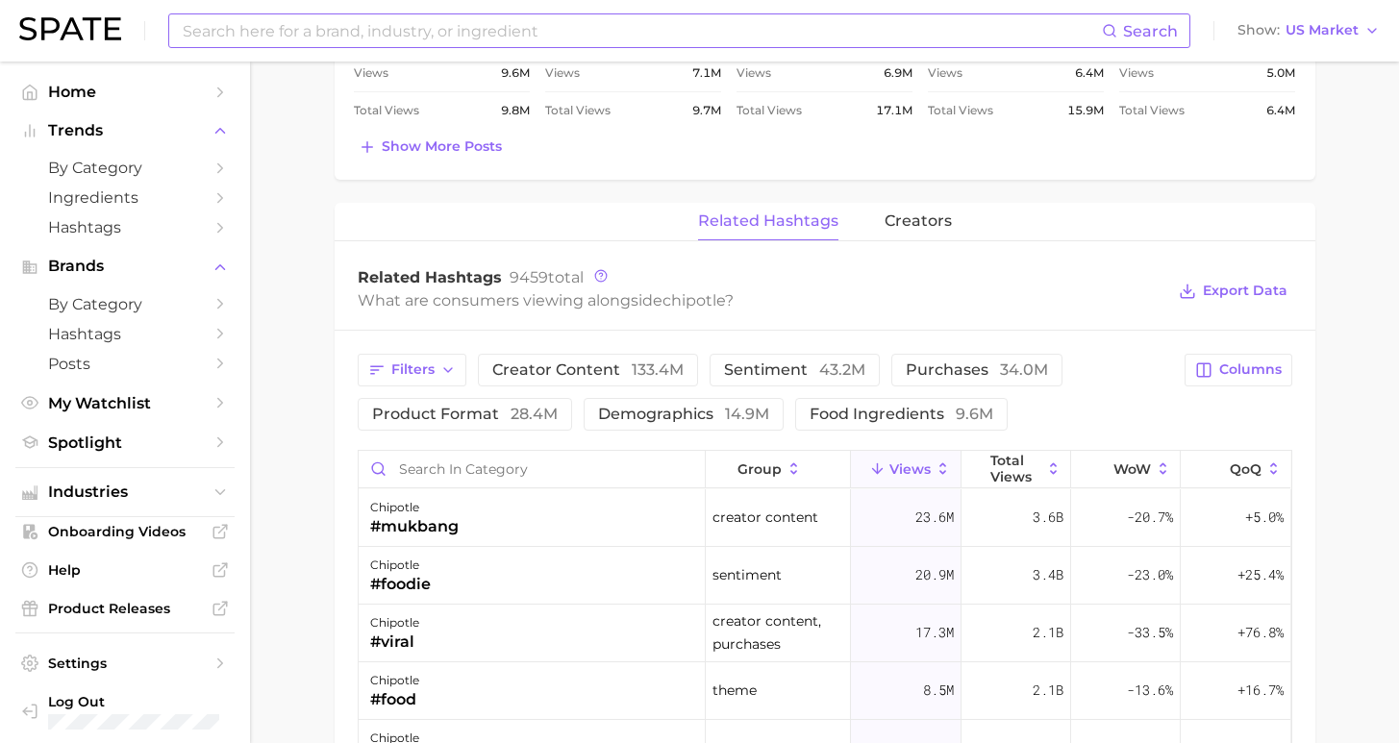
click at [481, 37] on input at bounding box center [641, 30] width 921 height 33
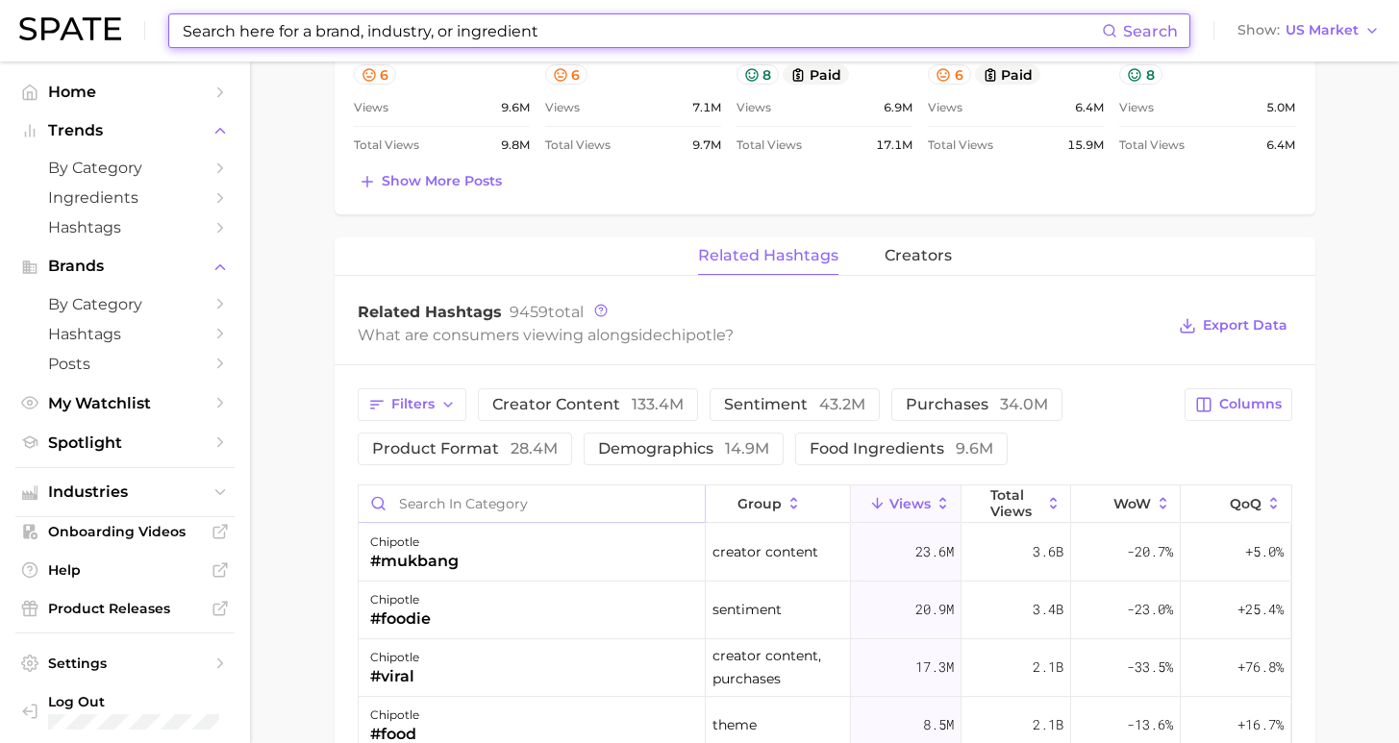
scroll to position [1411, 0]
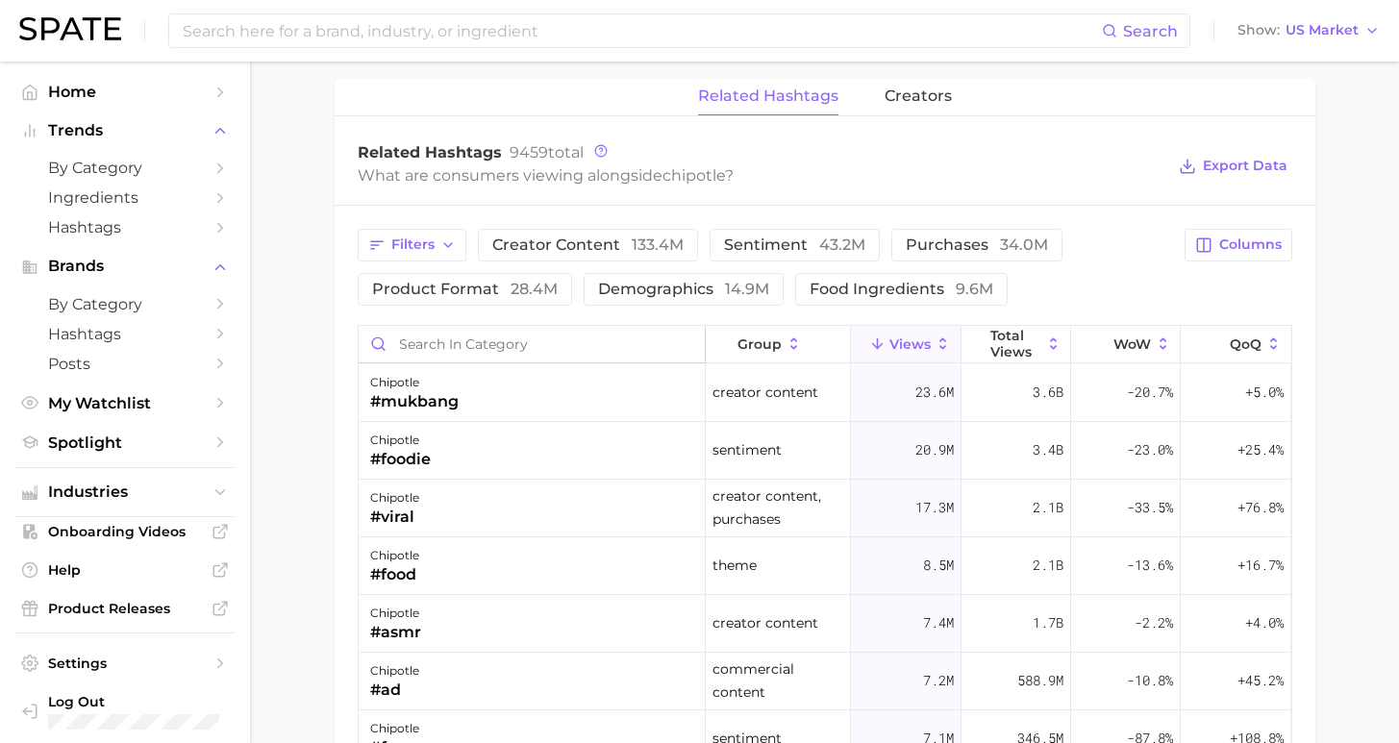
click at [581, 340] on input "Search in category" at bounding box center [532, 344] width 346 height 37
type input "b"
type input "low budget"
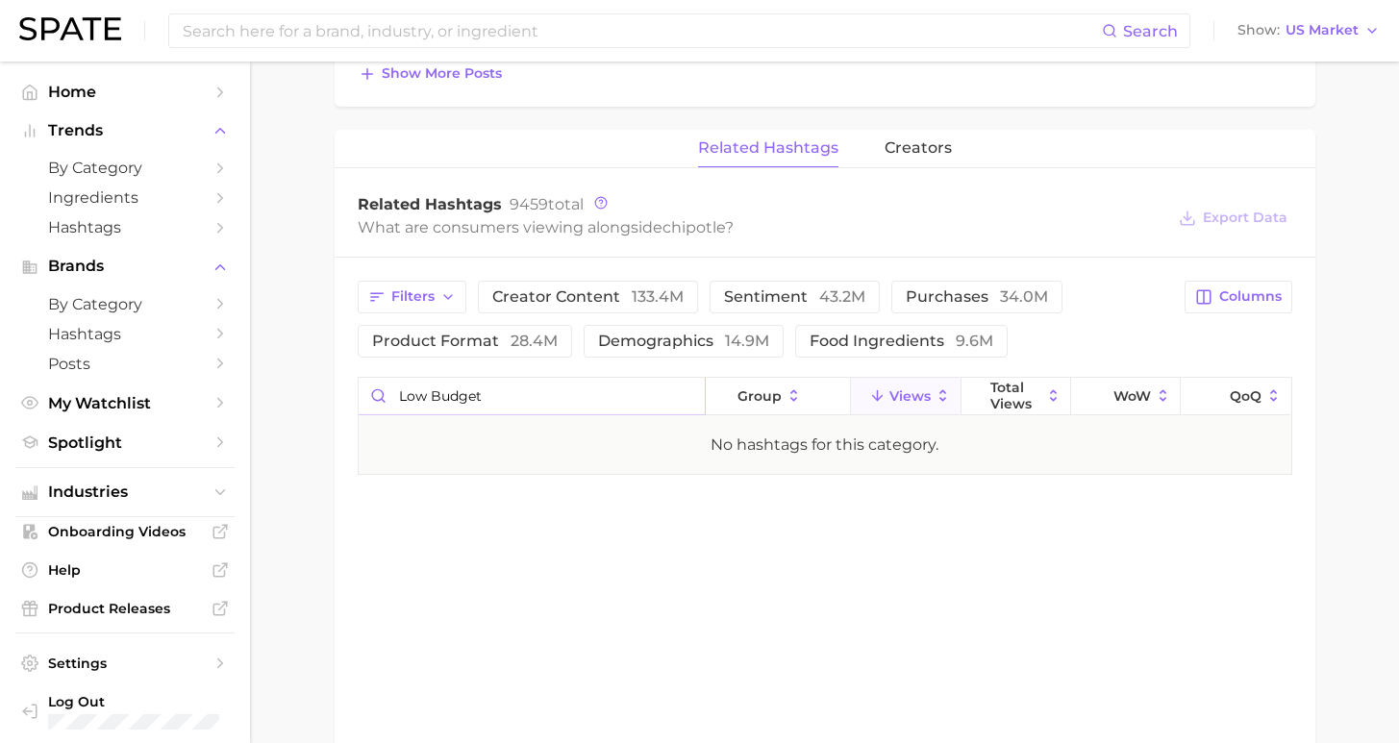
scroll to position [1462, 0]
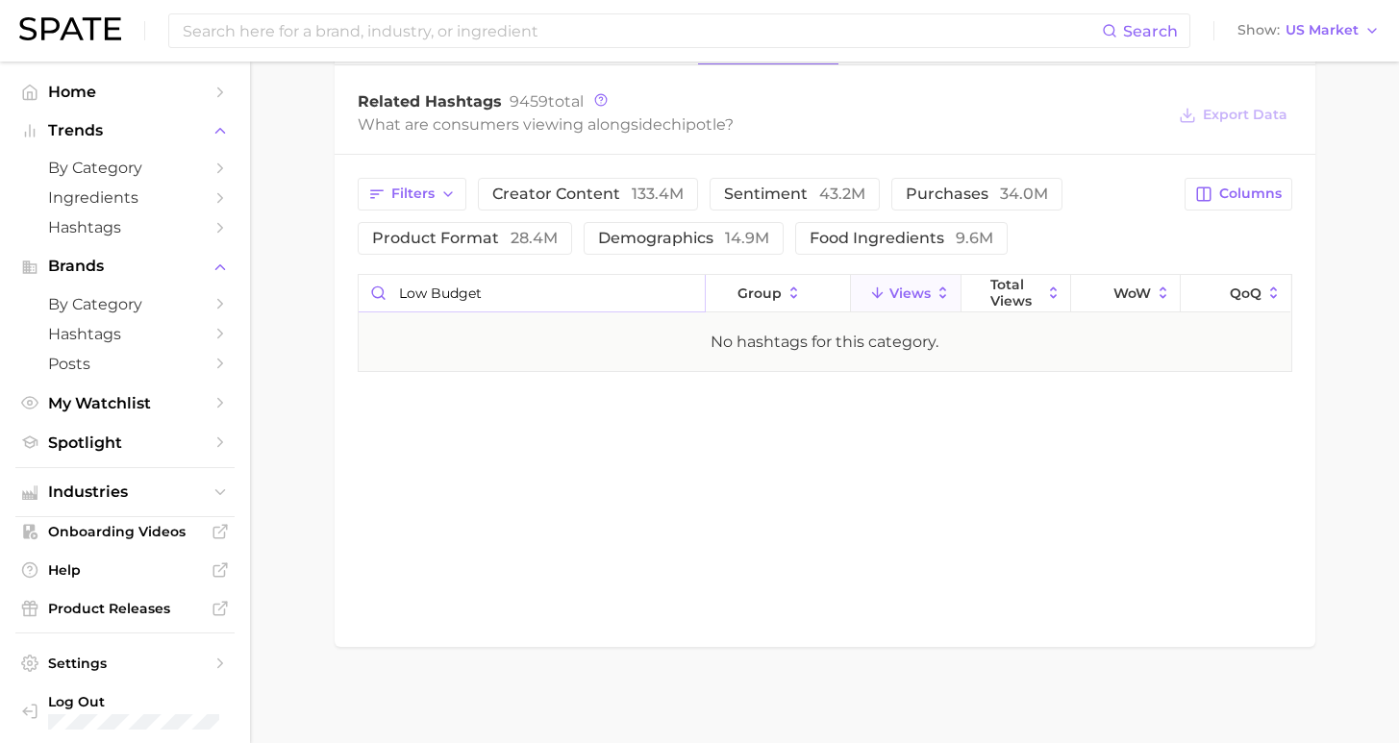
click at [683, 291] on input "low budget" at bounding box center [532, 293] width 346 height 37
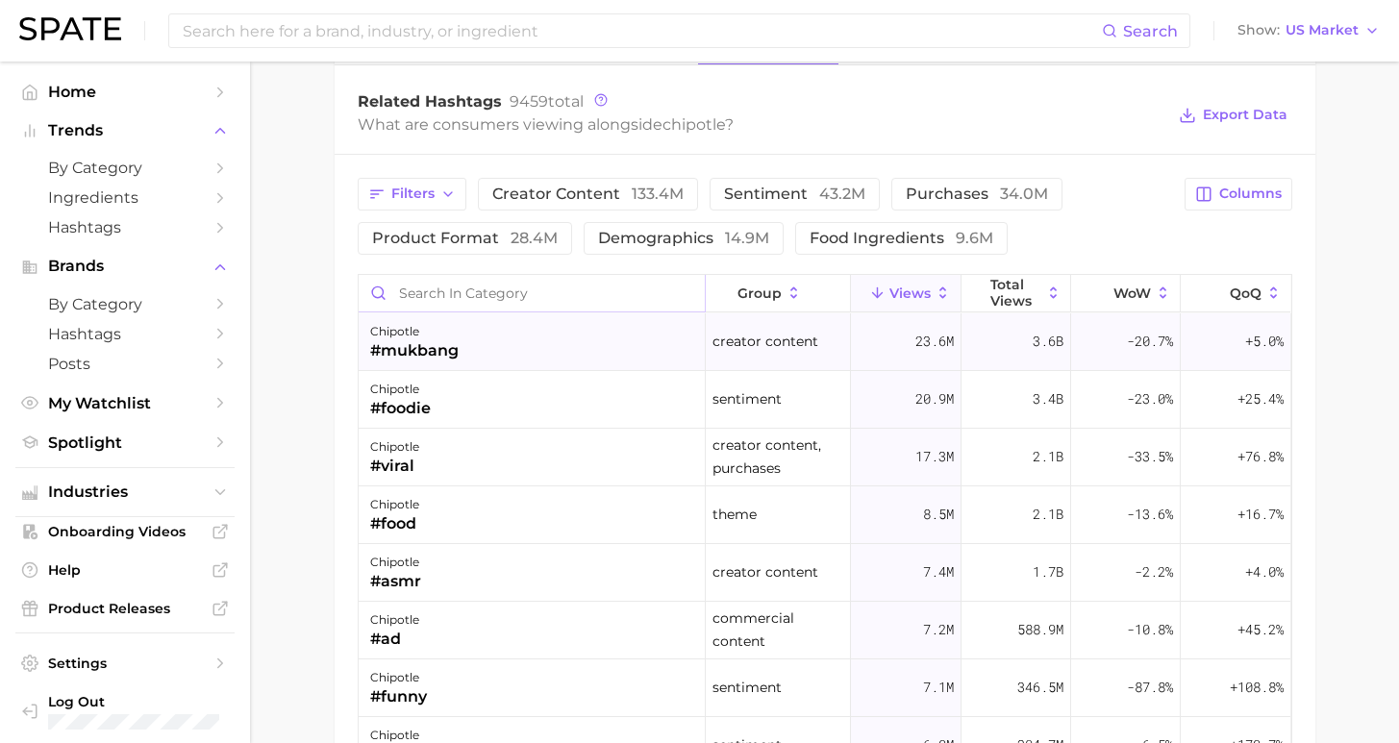
scroll to position [524, 0]
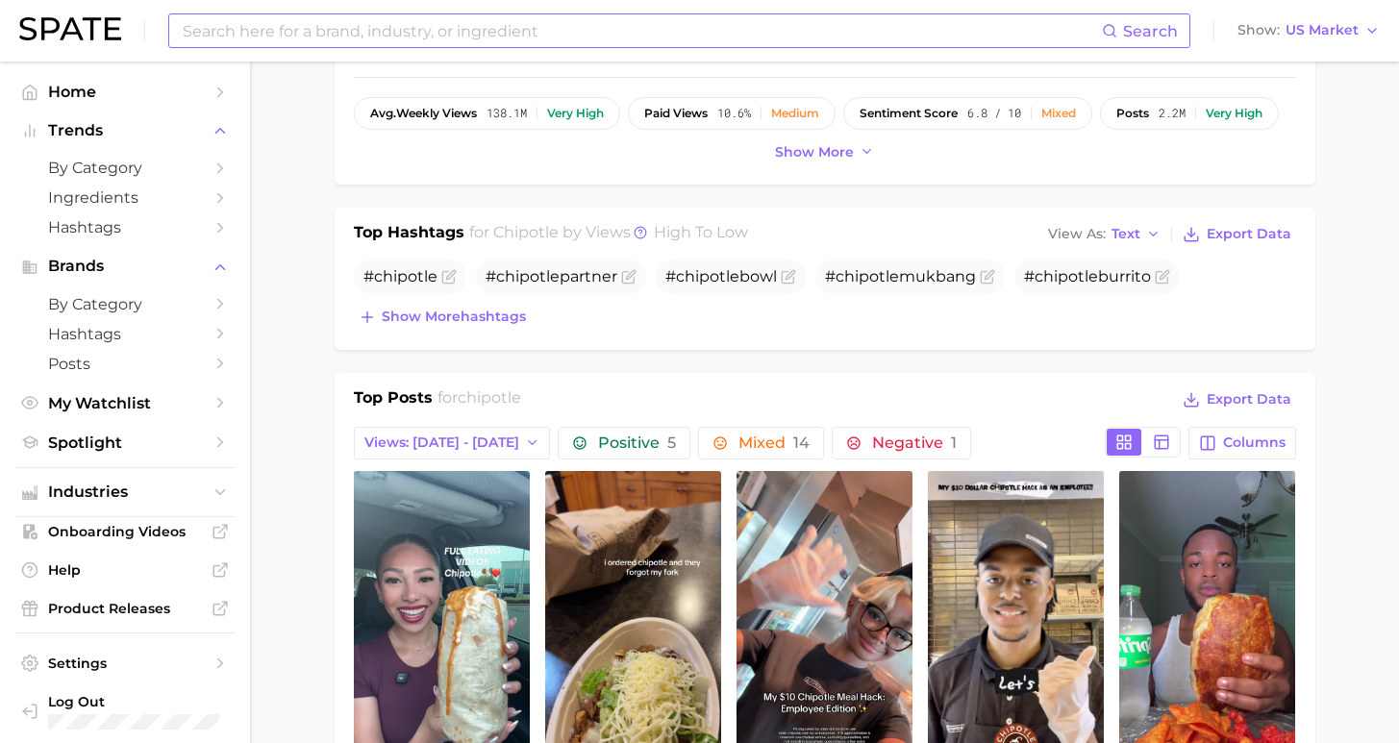
click at [345, 27] on input at bounding box center [641, 30] width 921 height 33
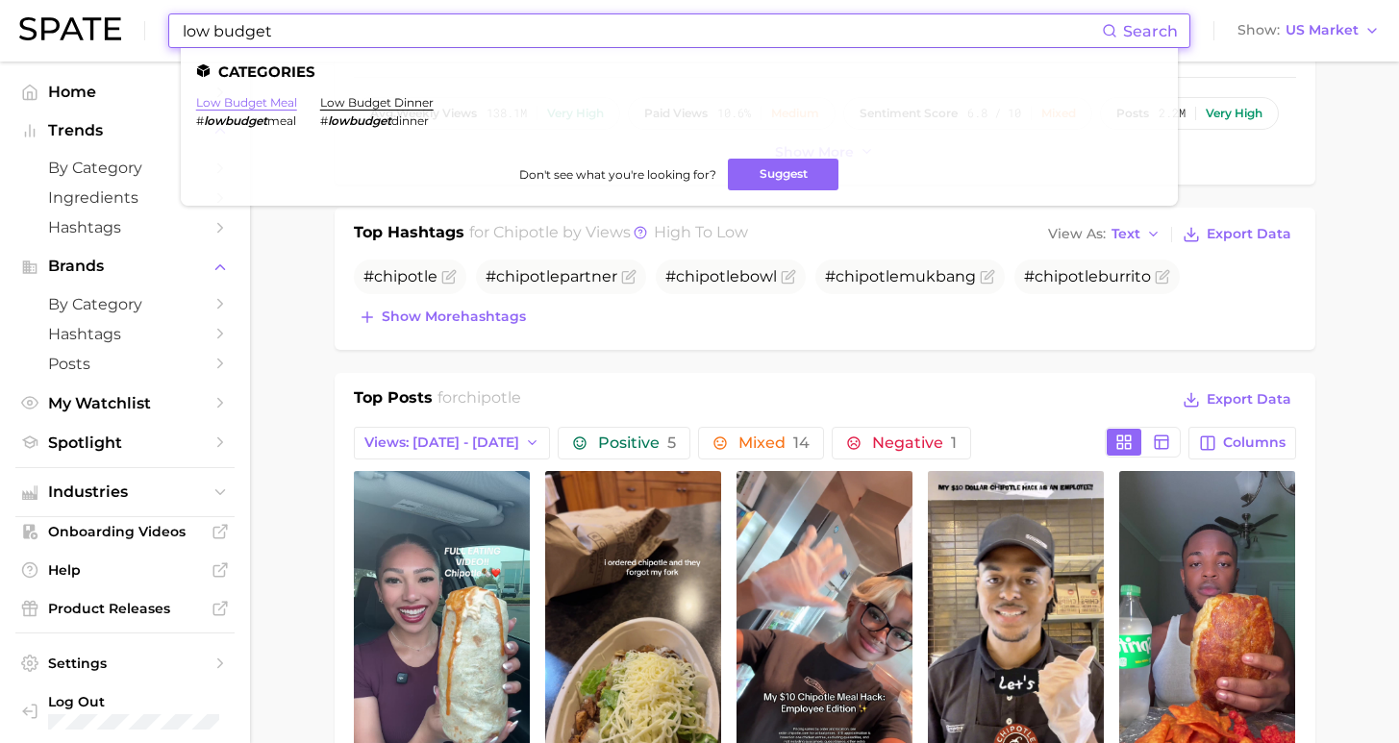
type input "low budget"
click at [272, 103] on link "low budget meal" at bounding box center [246, 102] width 101 height 14
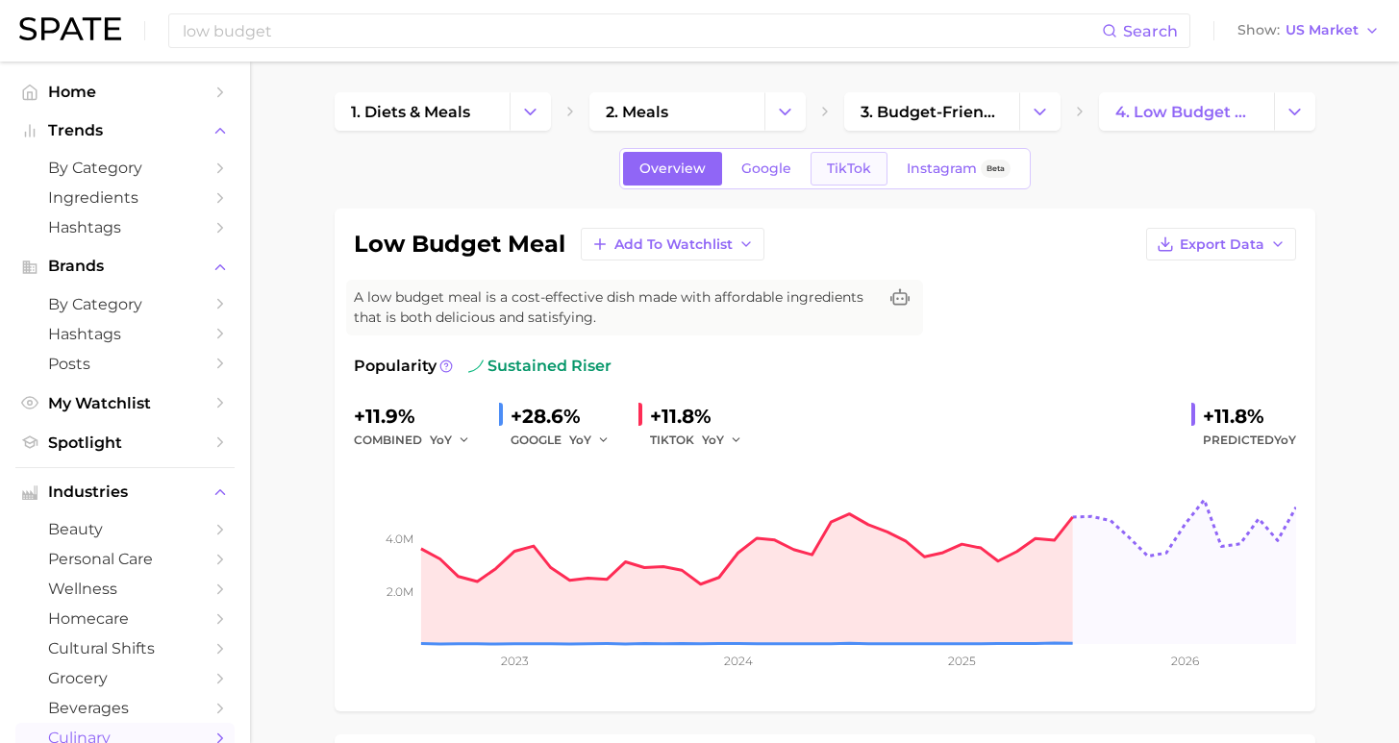
click at [849, 171] on span "TikTok" at bounding box center [849, 169] width 44 height 16
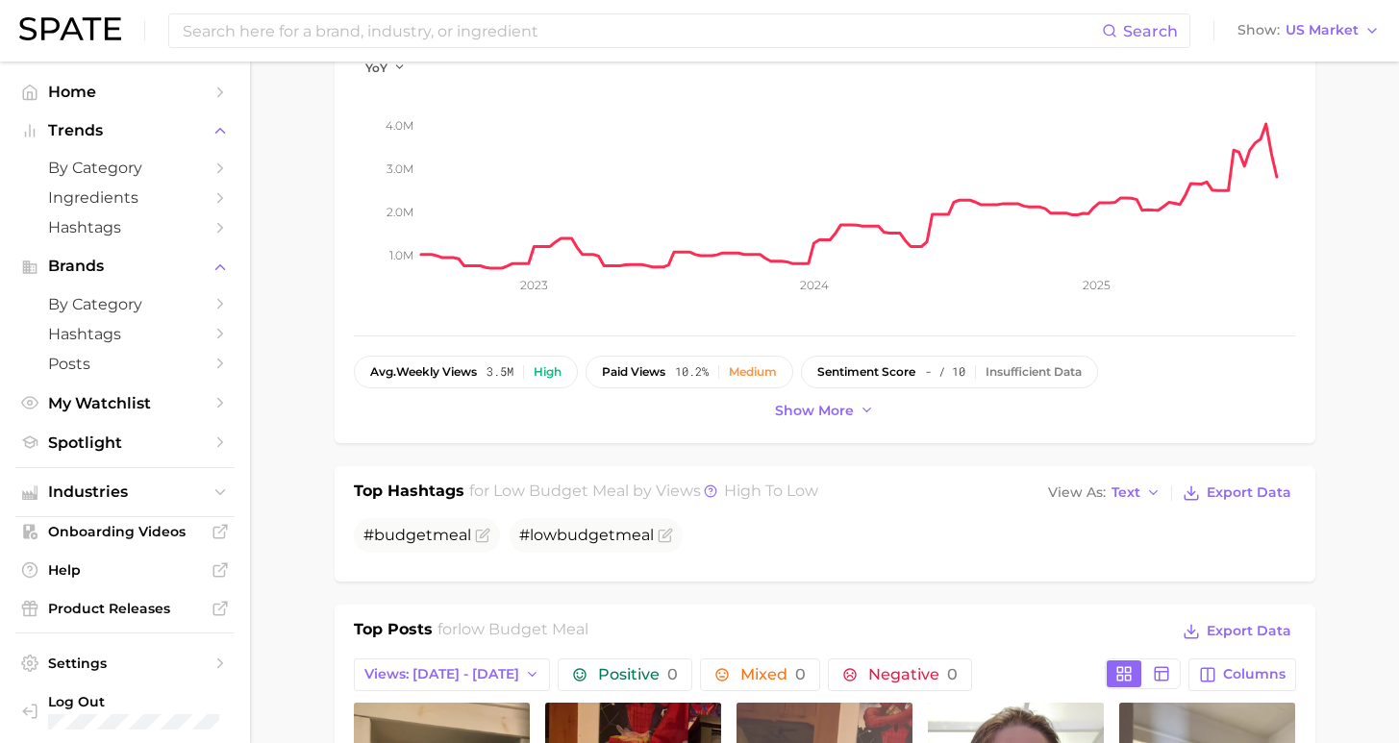
scroll to position [1007, 0]
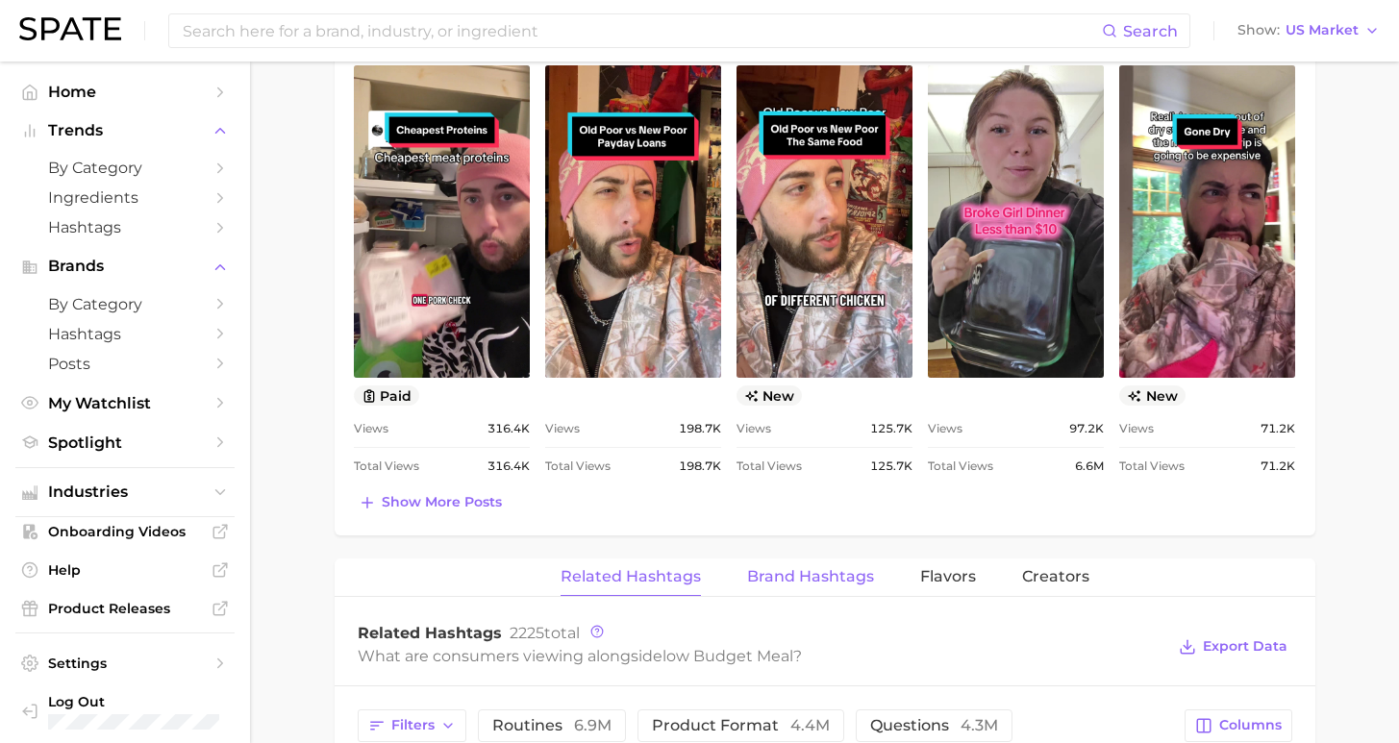
click at [846, 569] on span "Brand Hashtags" at bounding box center [810, 576] width 127 height 17
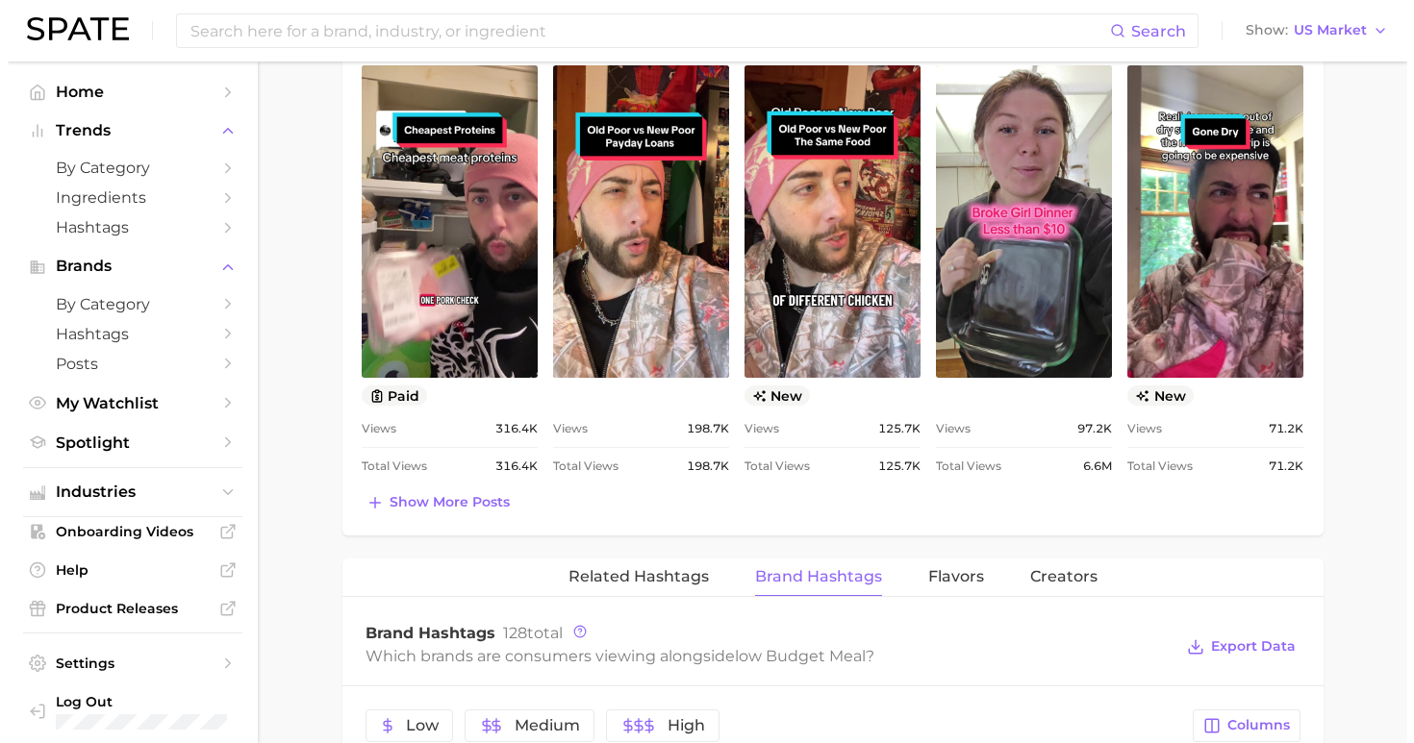
scroll to position [1315, 0]
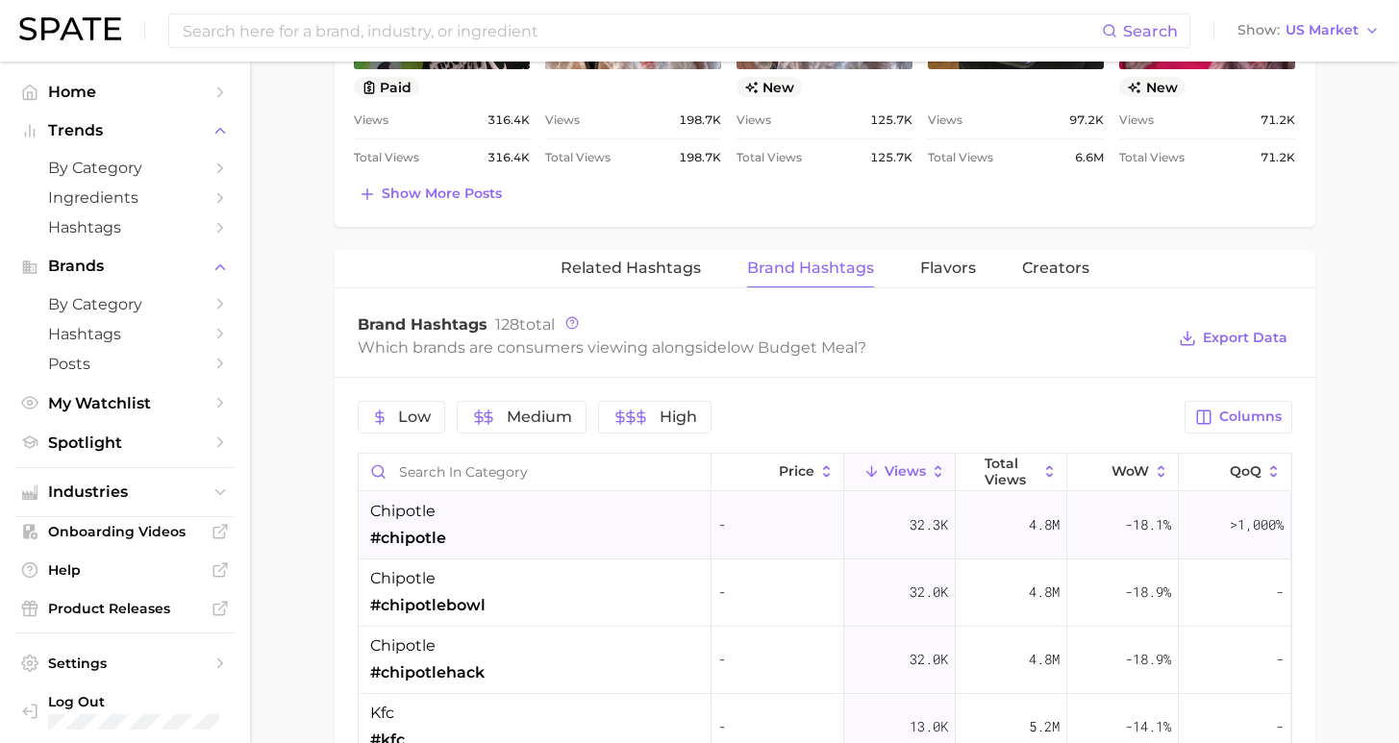
click at [616, 551] on div "chipotle #chipotle" at bounding box center [535, 525] width 353 height 67
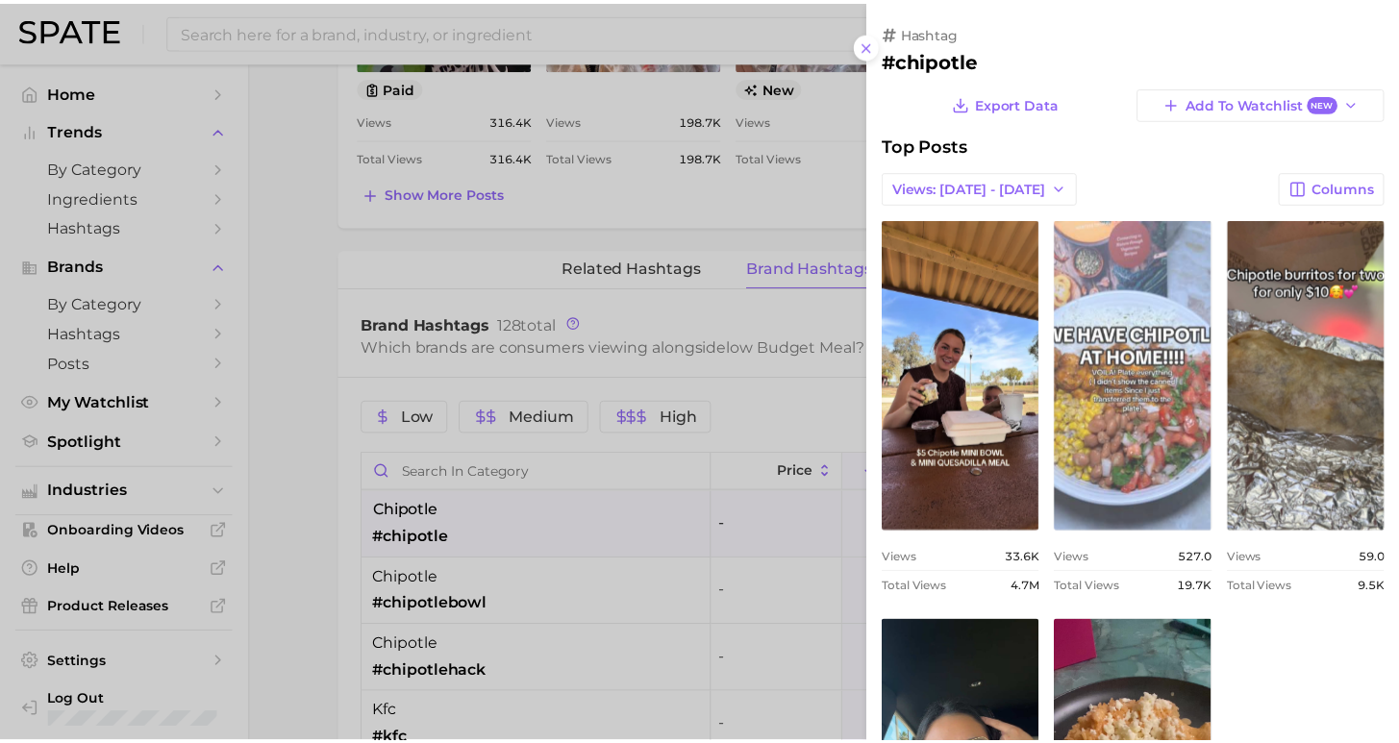
scroll to position [0, 0]
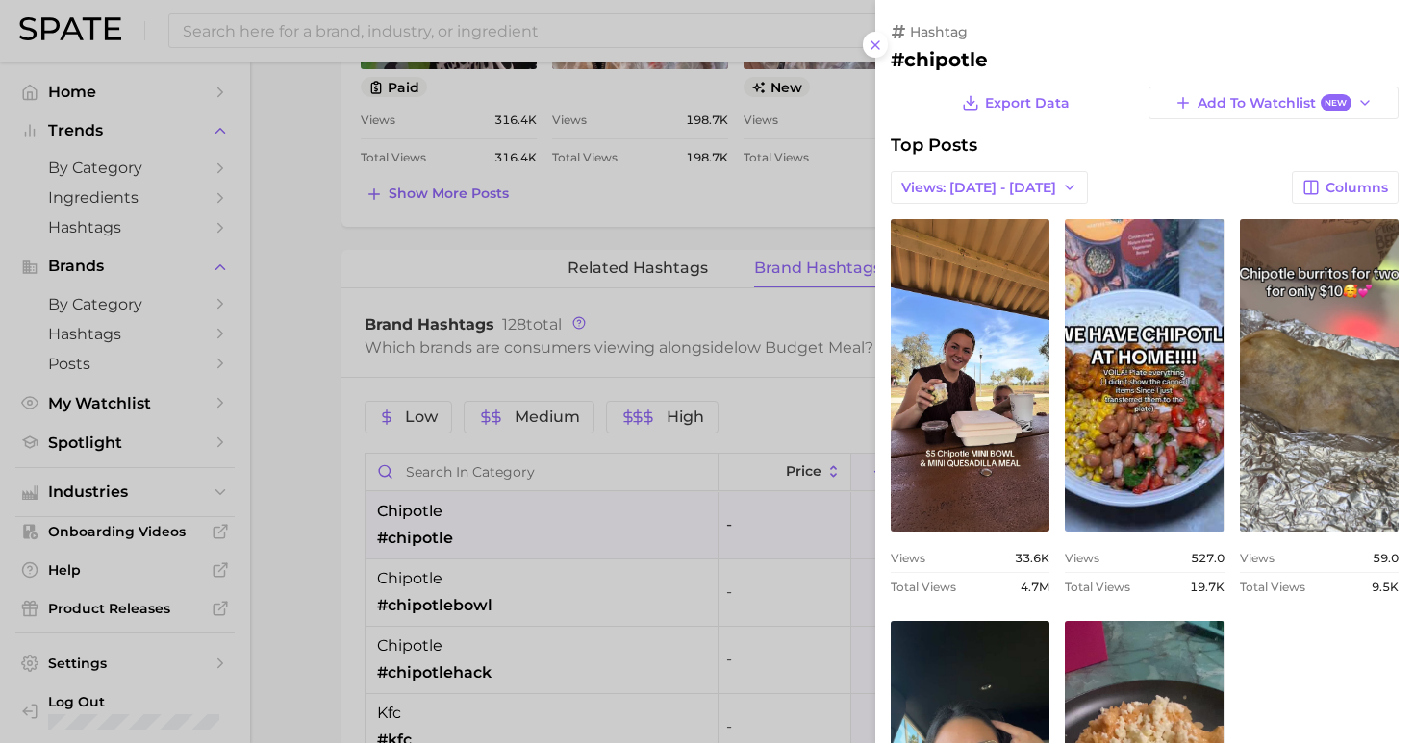
click at [407, 31] on div at bounding box center [707, 371] width 1414 height 743
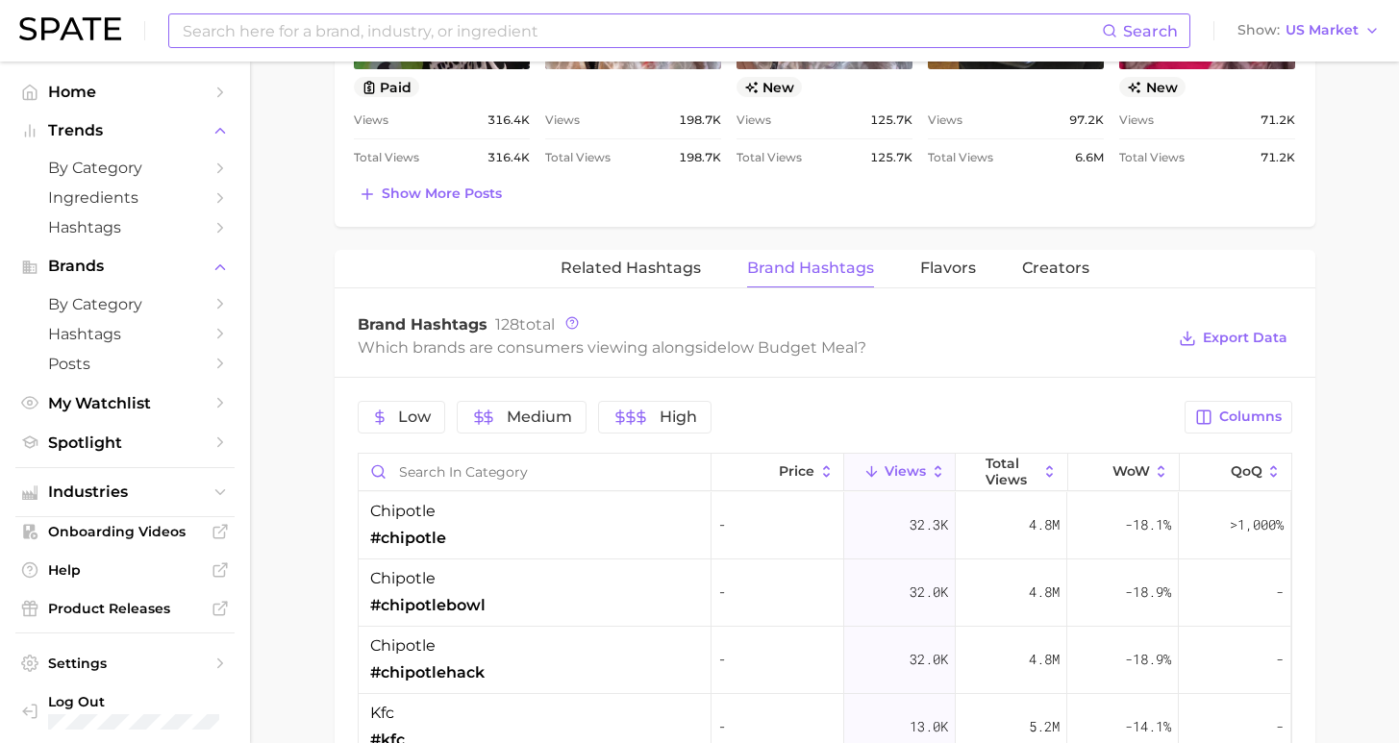
click at [426, 40] on input at bounding box center [641, 30] width 921 height 33
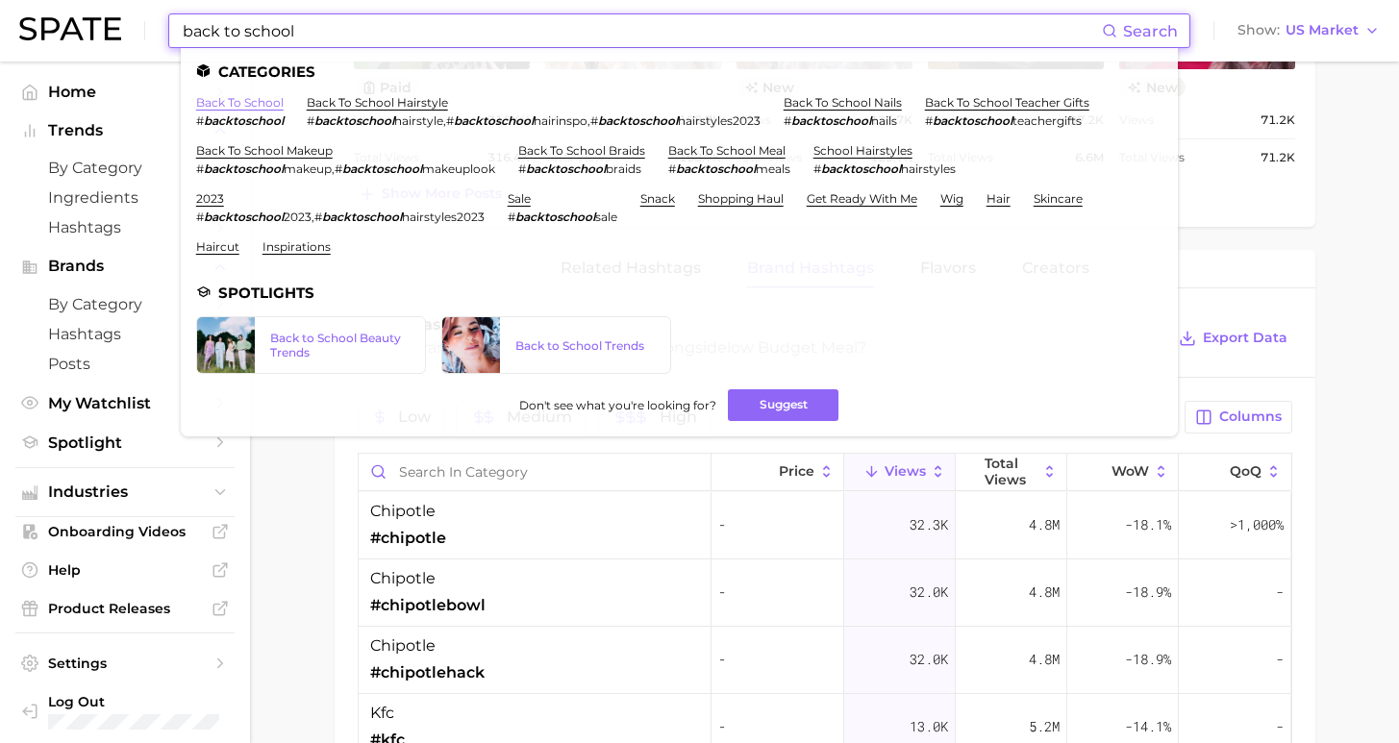
type input "back to school"
click at [237, 99] on link "back to school" at bounding box center [240, 102] width 88 height 14
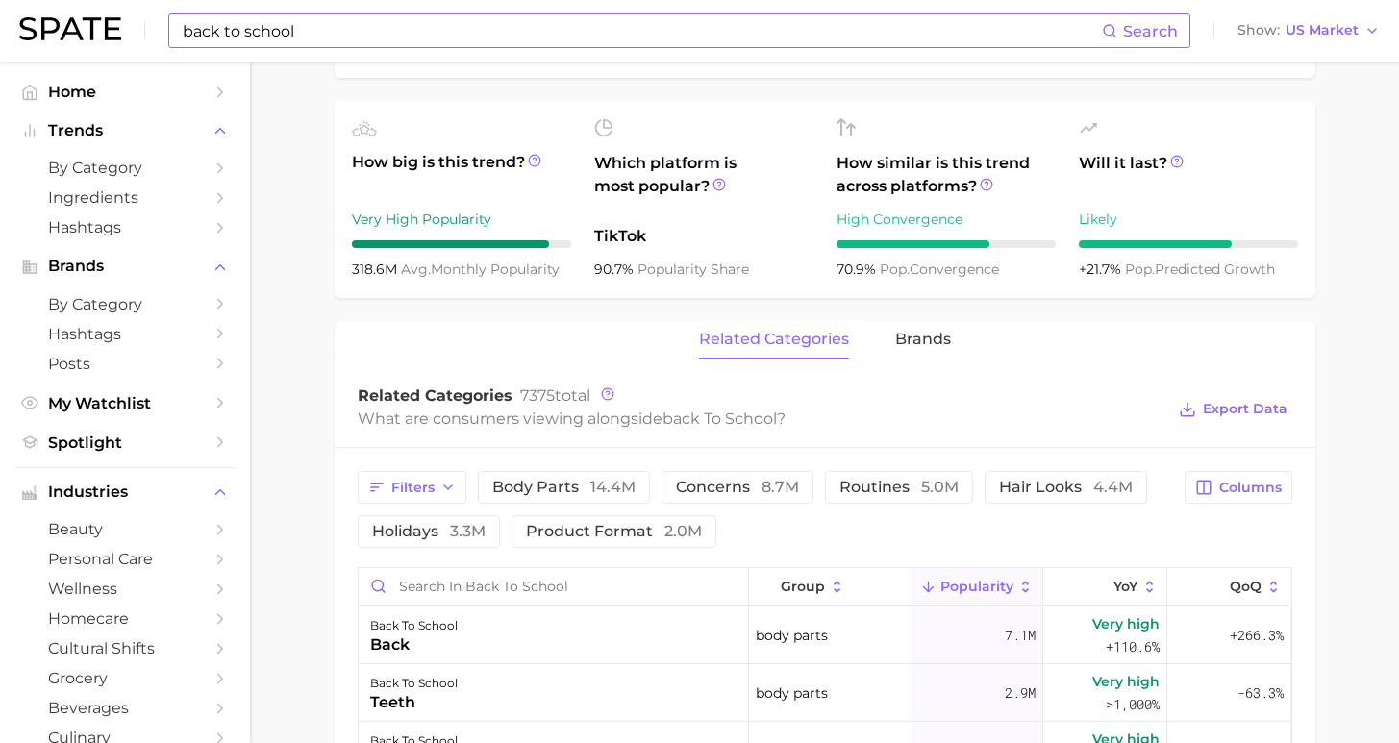
scroll to position [820, 0]
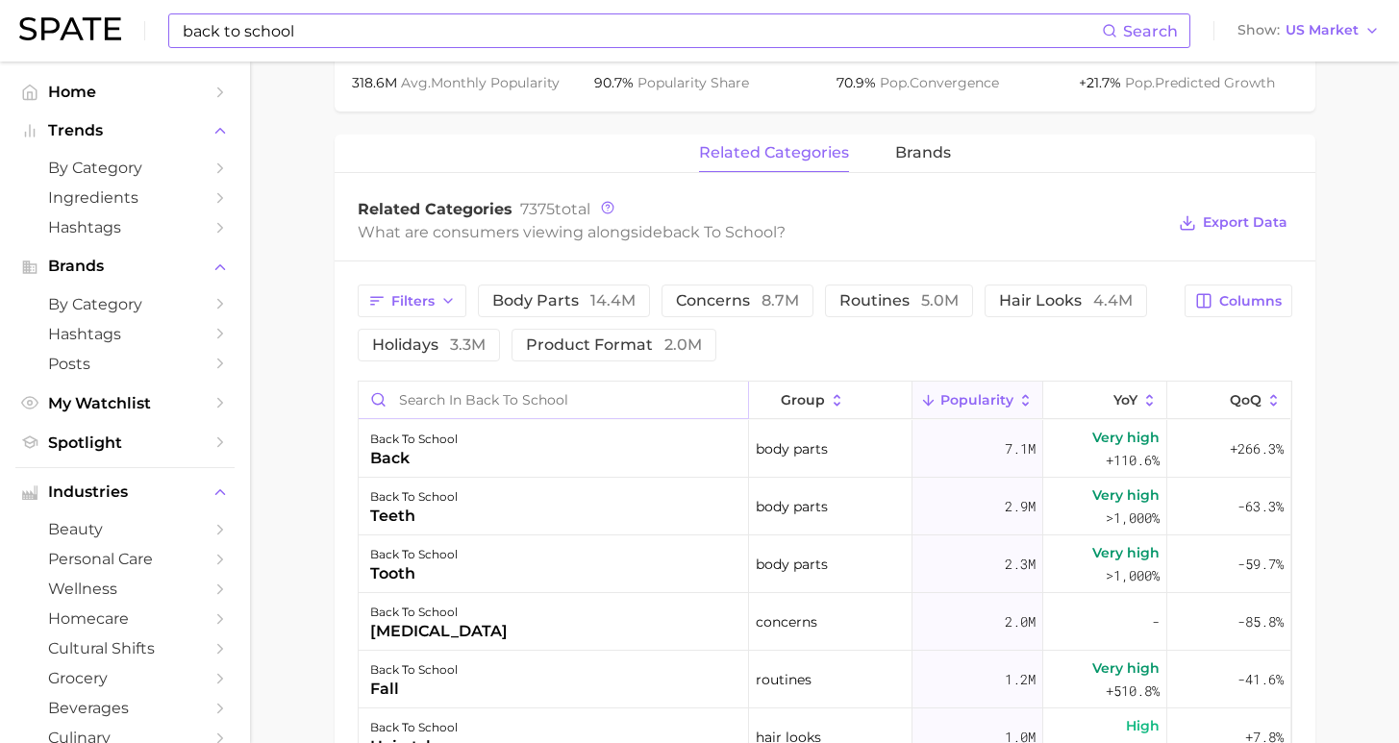
click at [540, 402] on input "Search in back to school" at bounding box center [553, 400] width 389 height 37
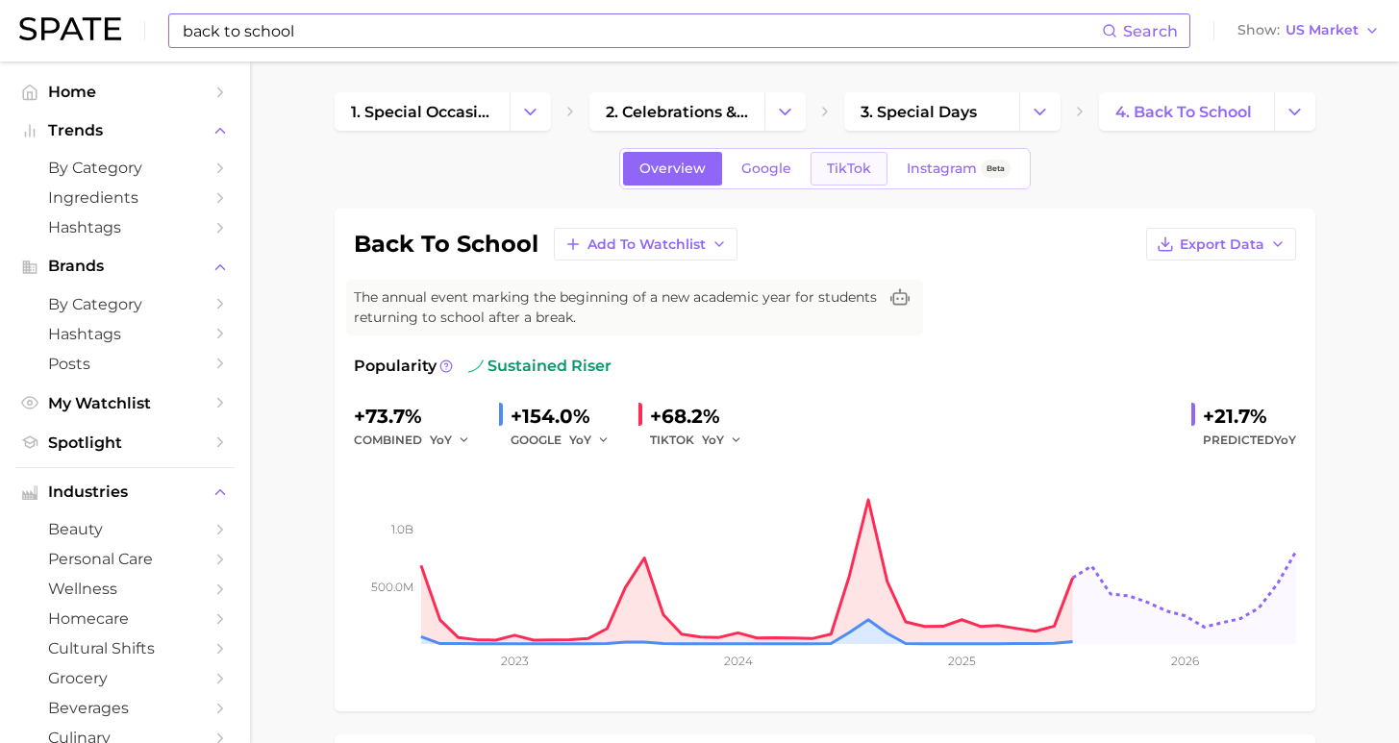
click at [870, 167] on link "TikTok" at bounding box center [849, 169] width 77 height 34
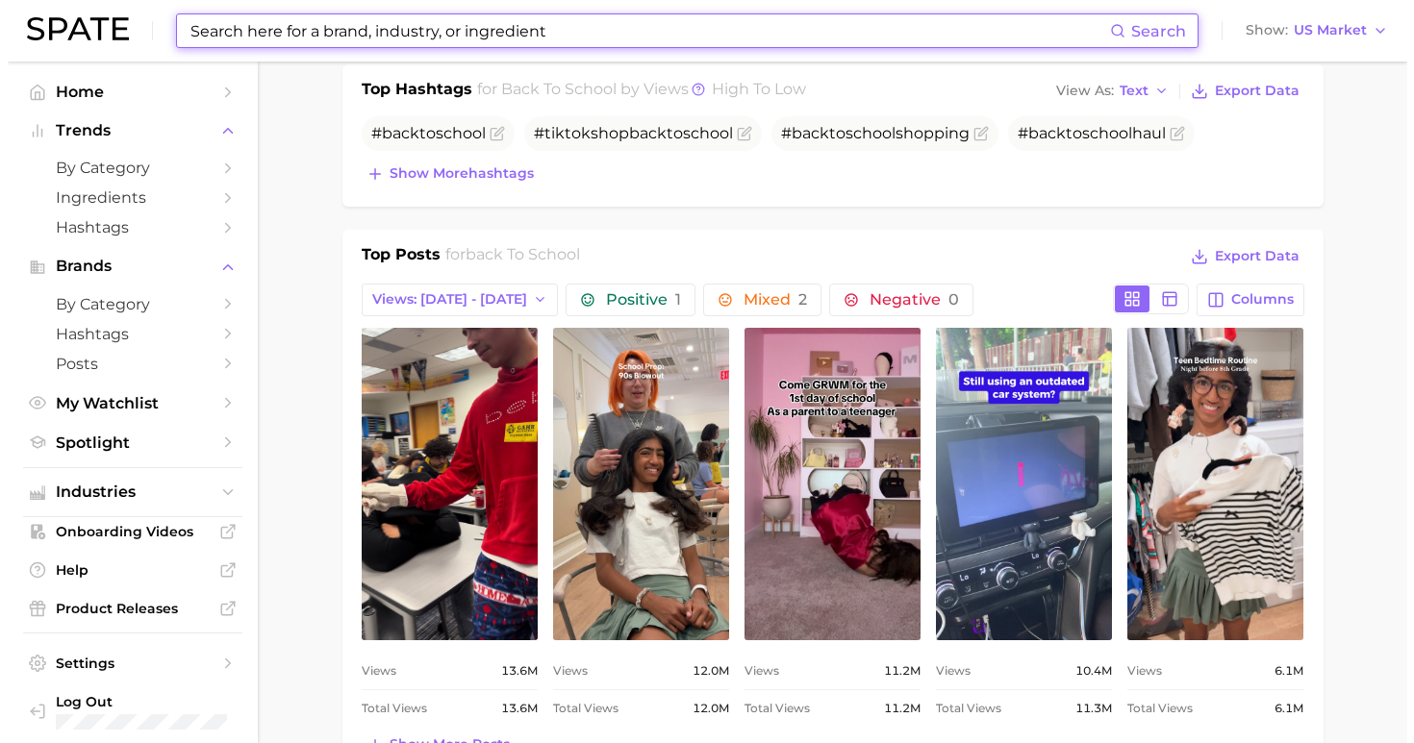
scroll to position [1434, 0]
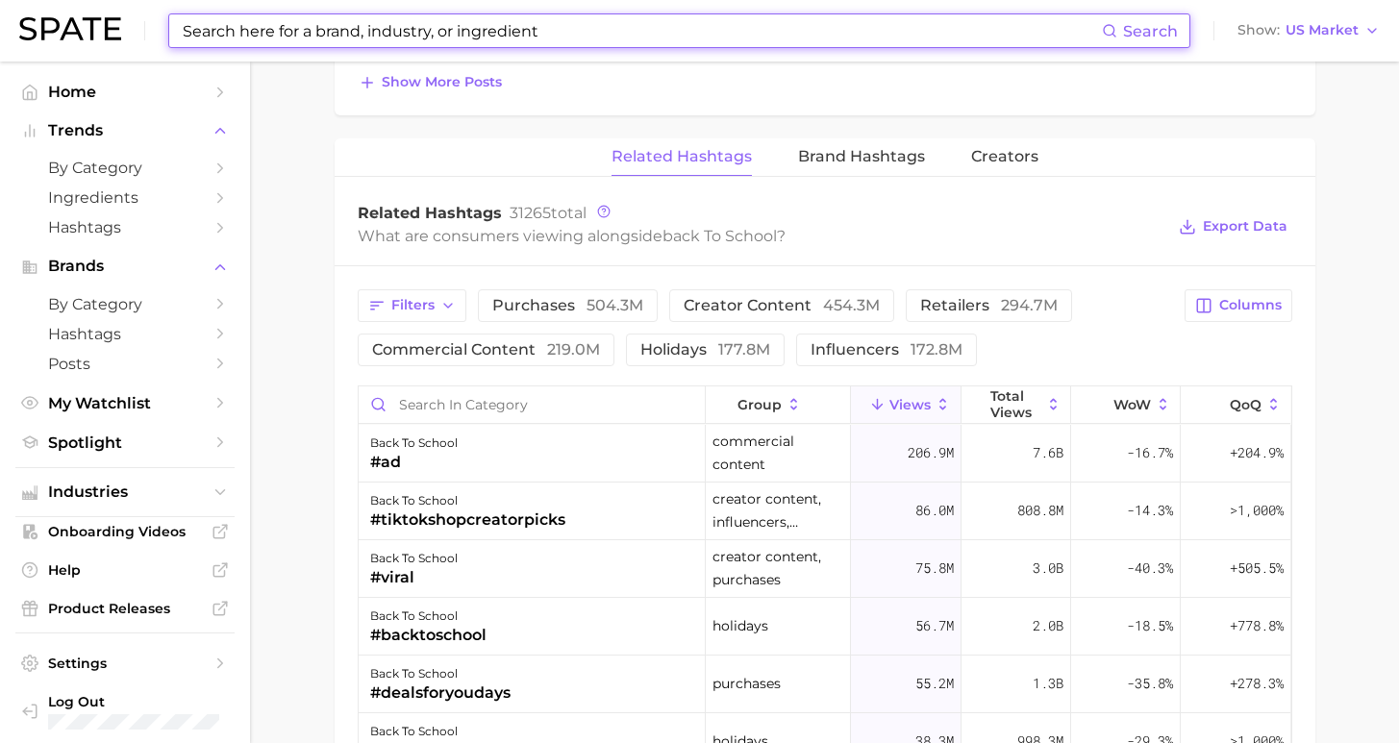
click at [855, 156] on span "Brand Hashtags" at bounding box center [861, 156] width 127 height 17
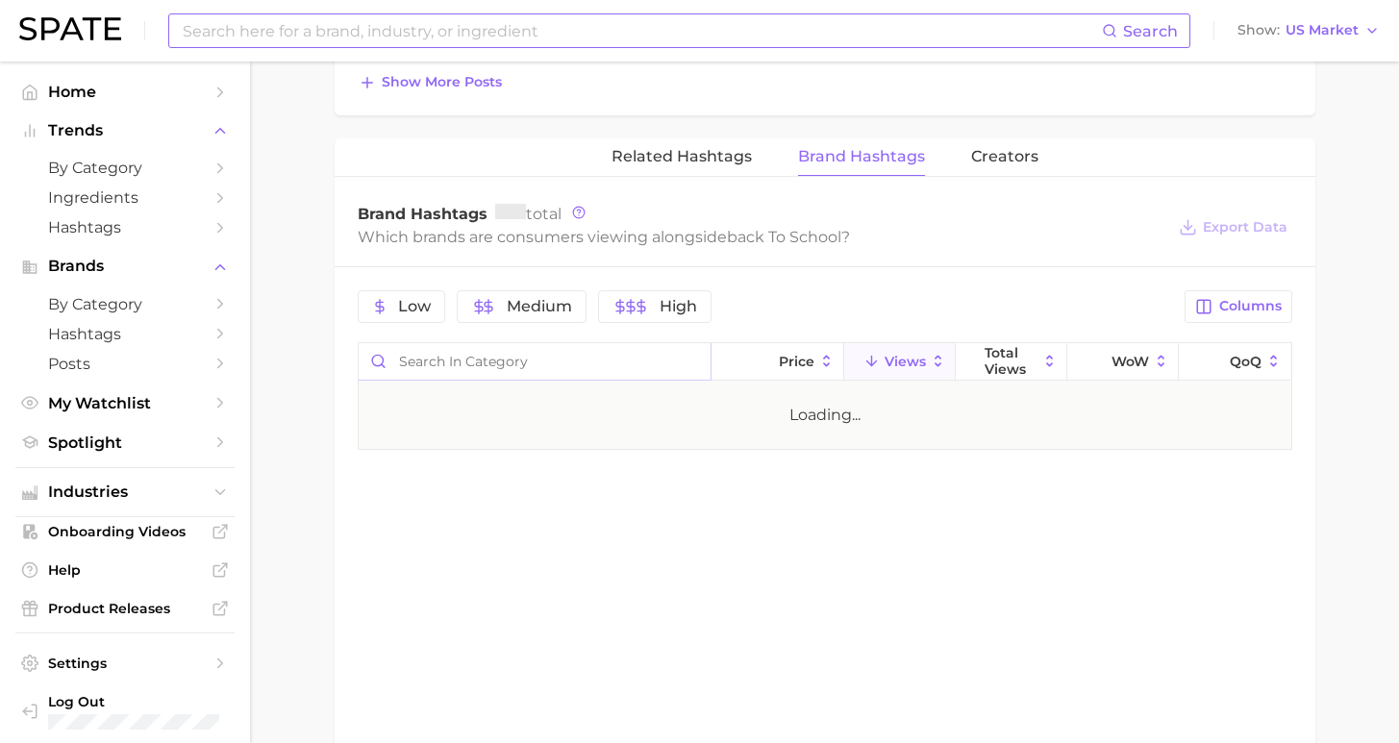
click at [551, 355] on input "Search in category" at bounding box center [535, 361] width 352 height 37
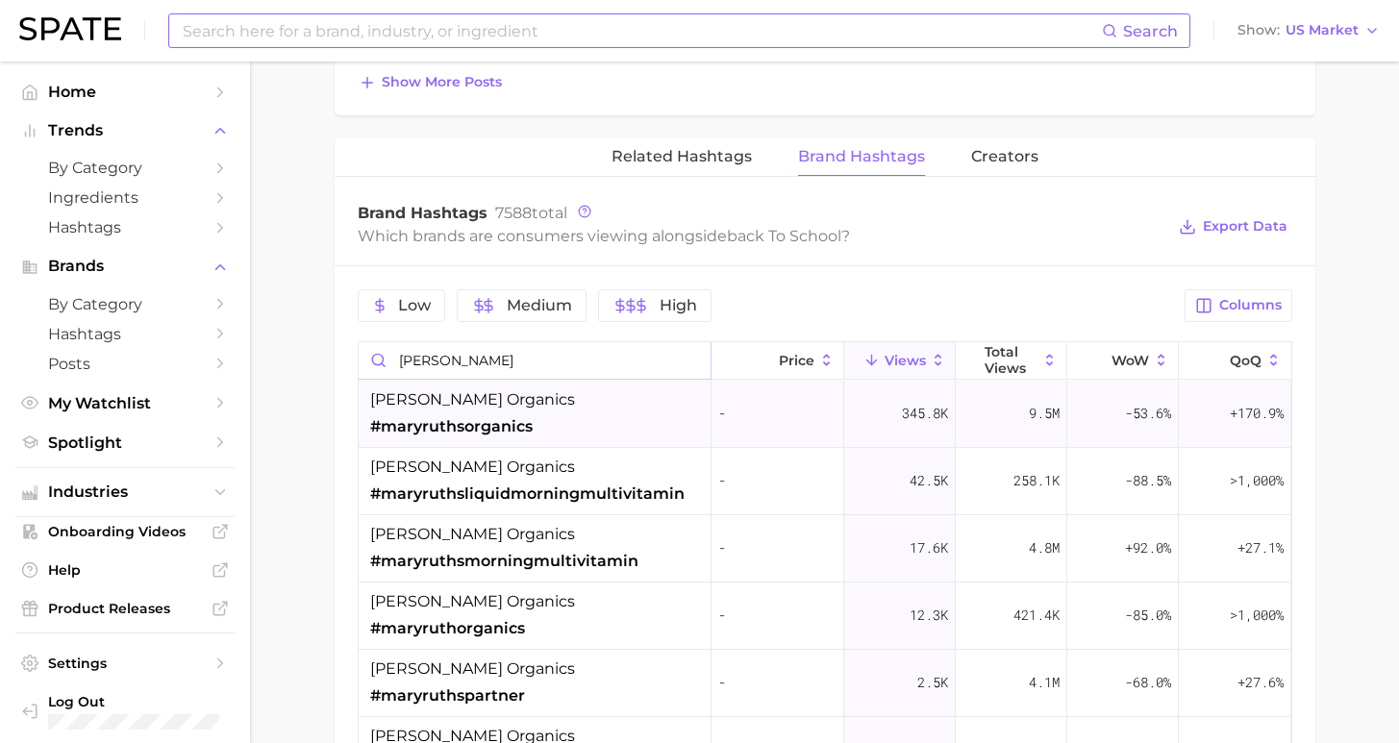
type input "mary"
click at [463, 420] on span "#maryruthsorganics" at bounding box center [451, 426] width 163 height 23
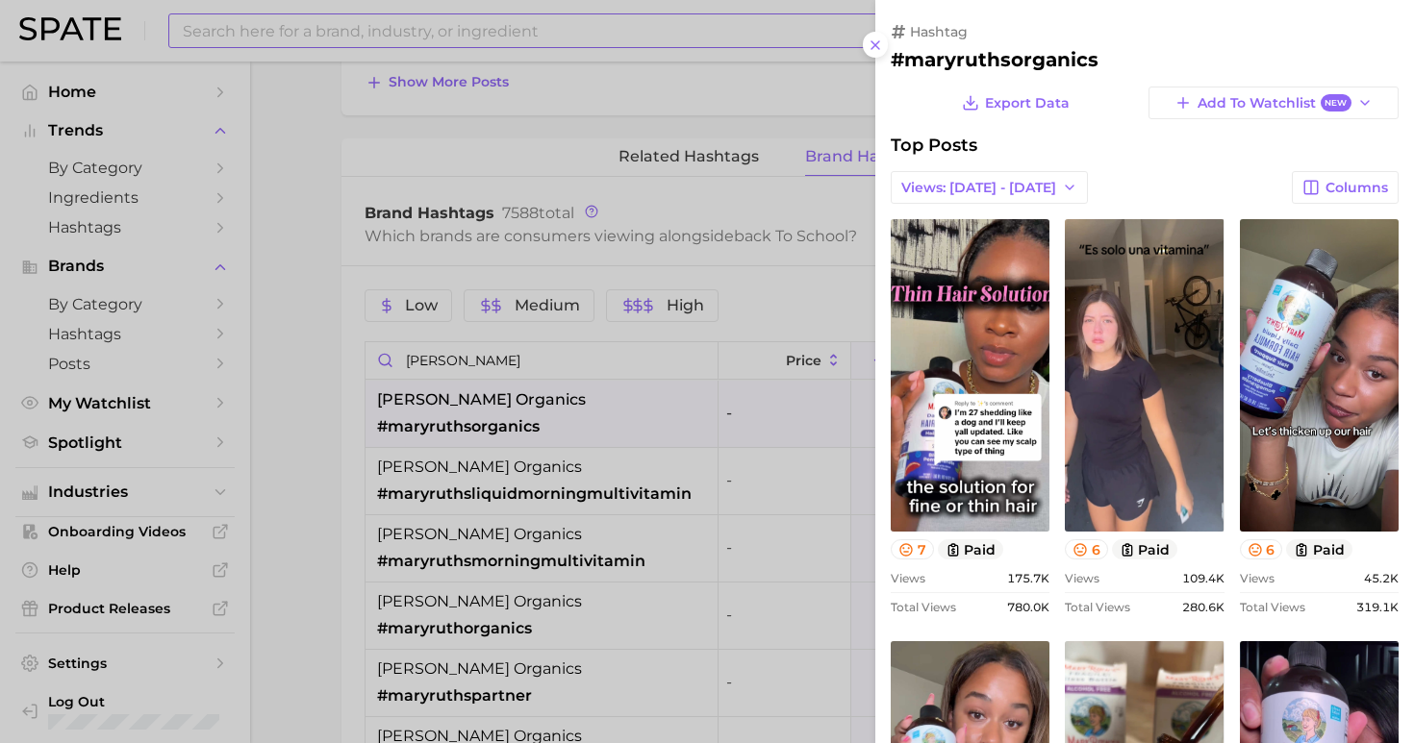
scroll to position [0, 0]
click at [993, 187] on span "Views: Aug 17 - 24" at bounding box center [978, 188] width 155 height 16
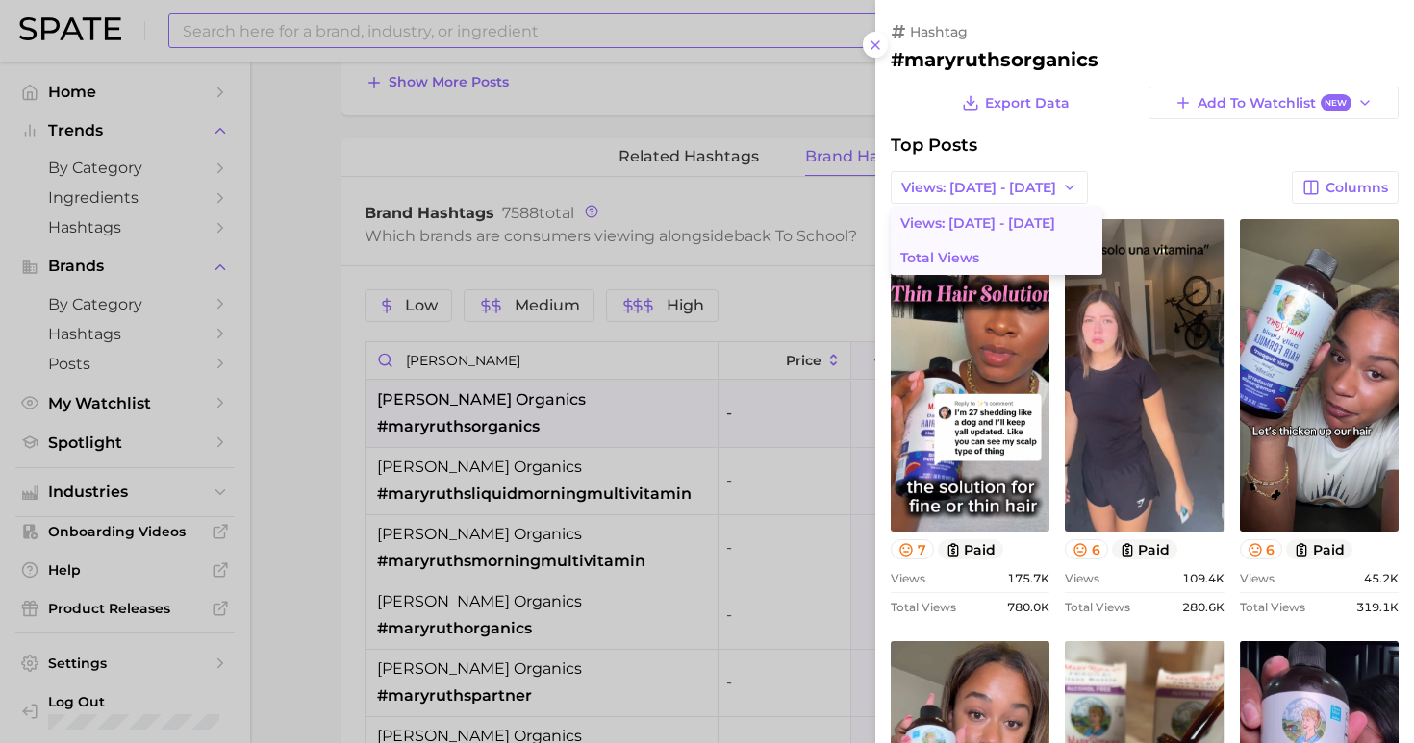
click at [981, 250] on button "Total Views" at bounding box center [996, 257] width 212 height 35
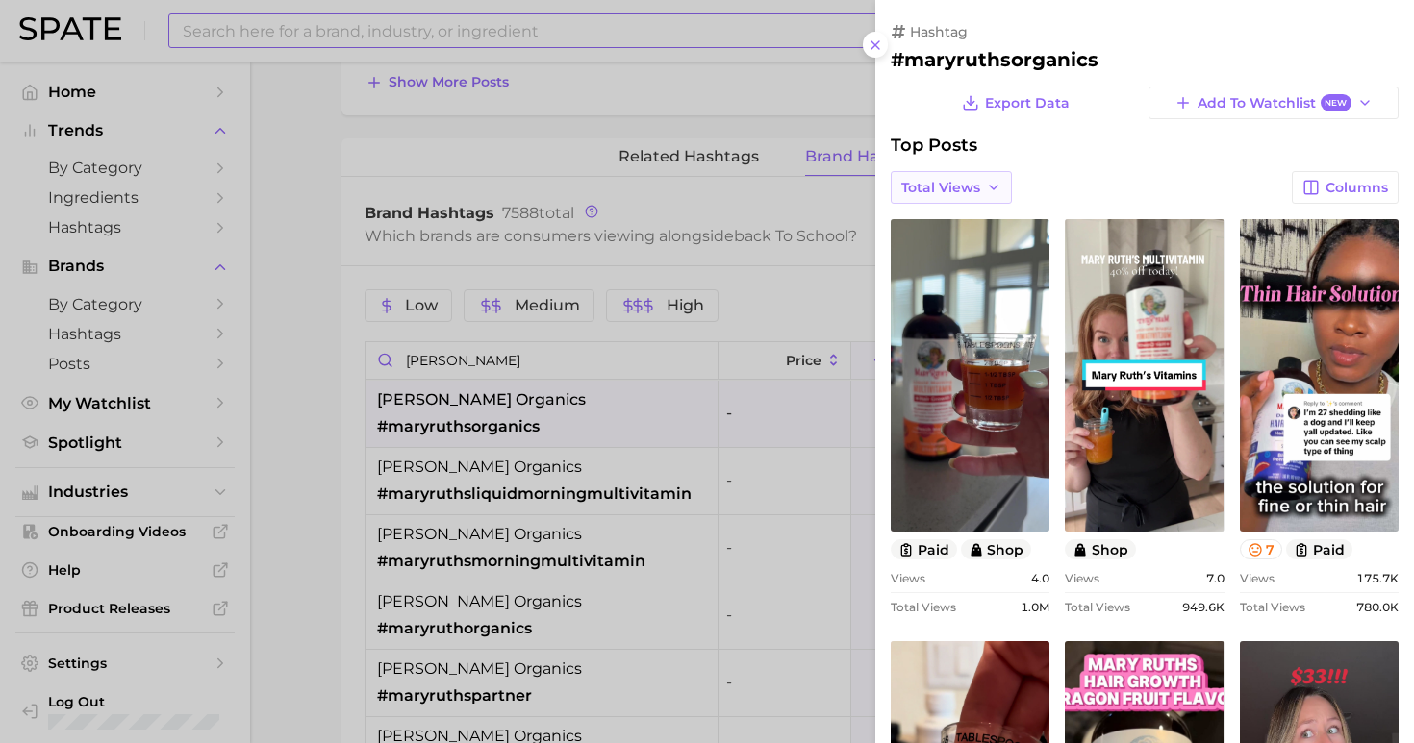
click at [965, 187] on span "Total Views" at bounding box center [940, 188] width 79 height 16
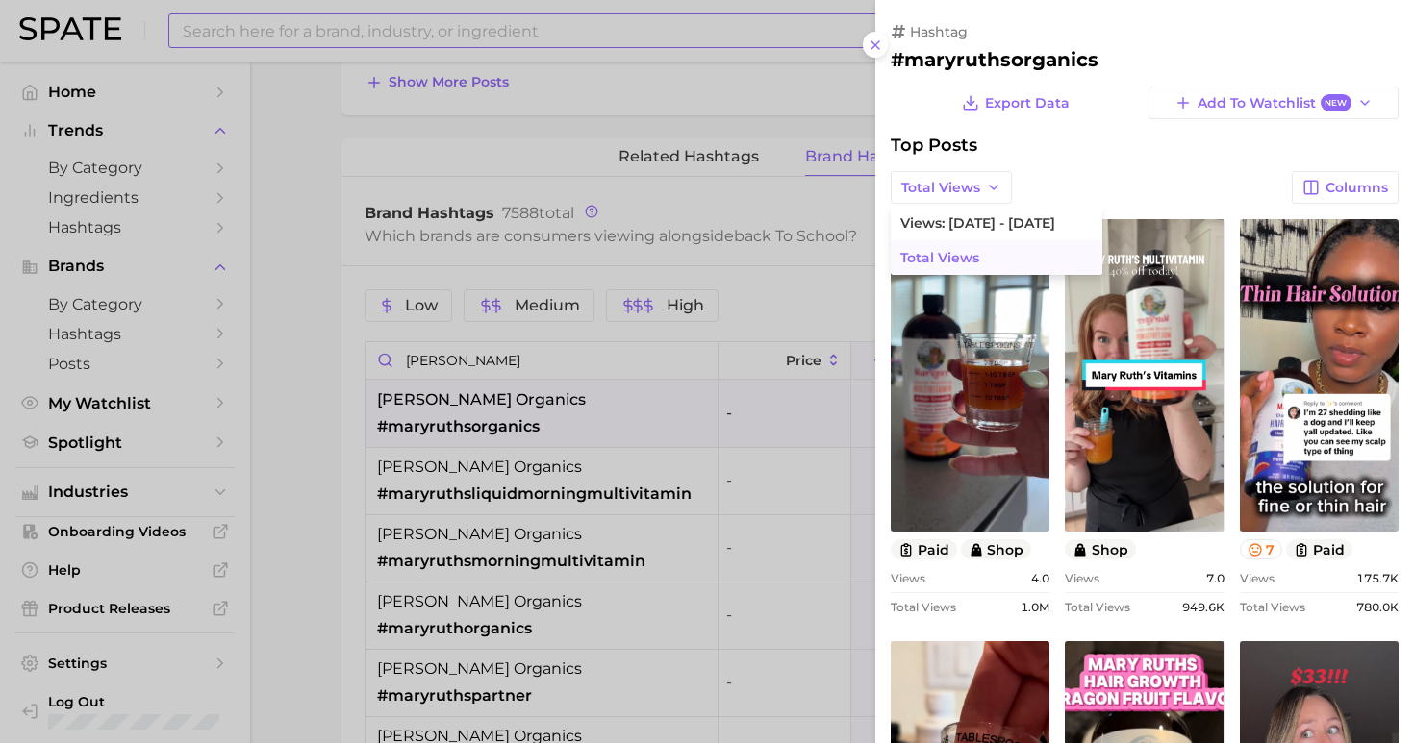
click at [963, 250] on span "Total Views" at bounding box center [939, 258] width 79 height 16
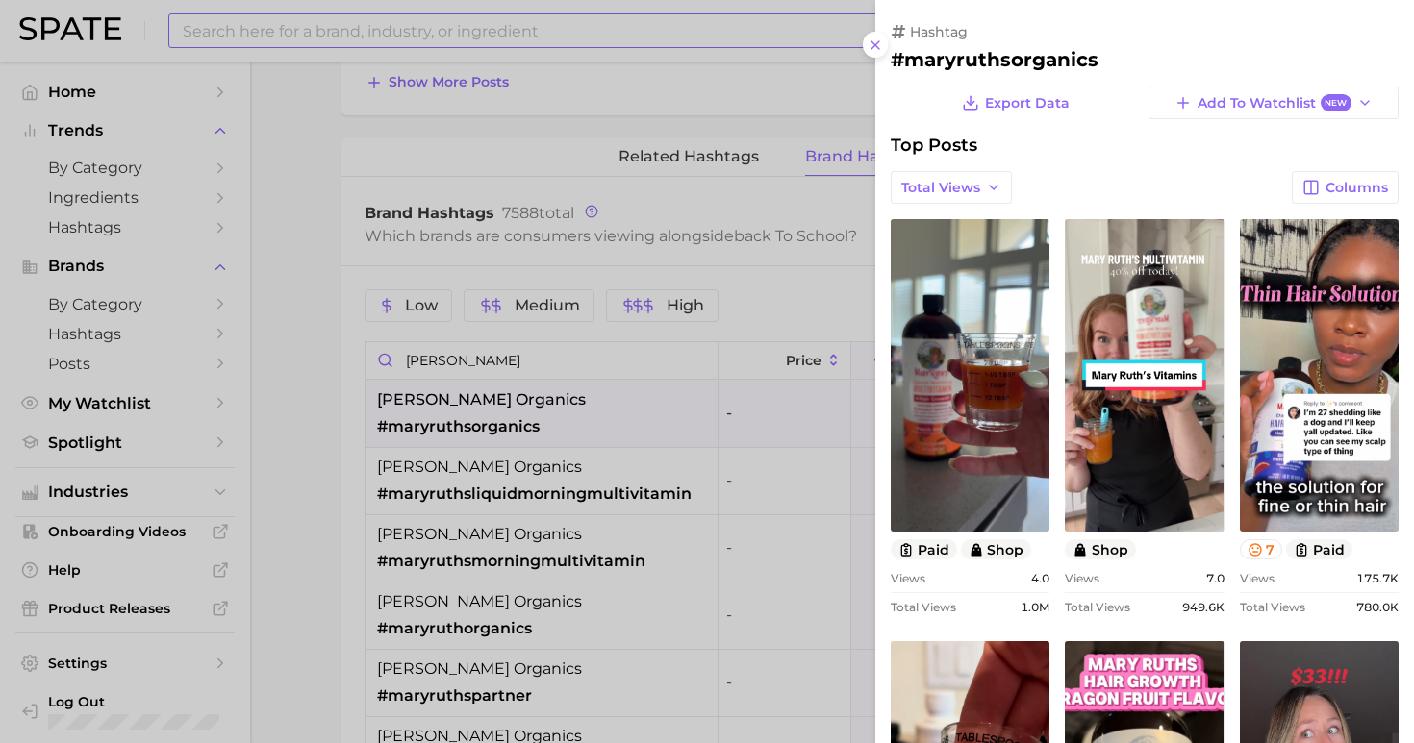
click at [495, 159] on div at bounding box center [707, 371] width 1414 height 743
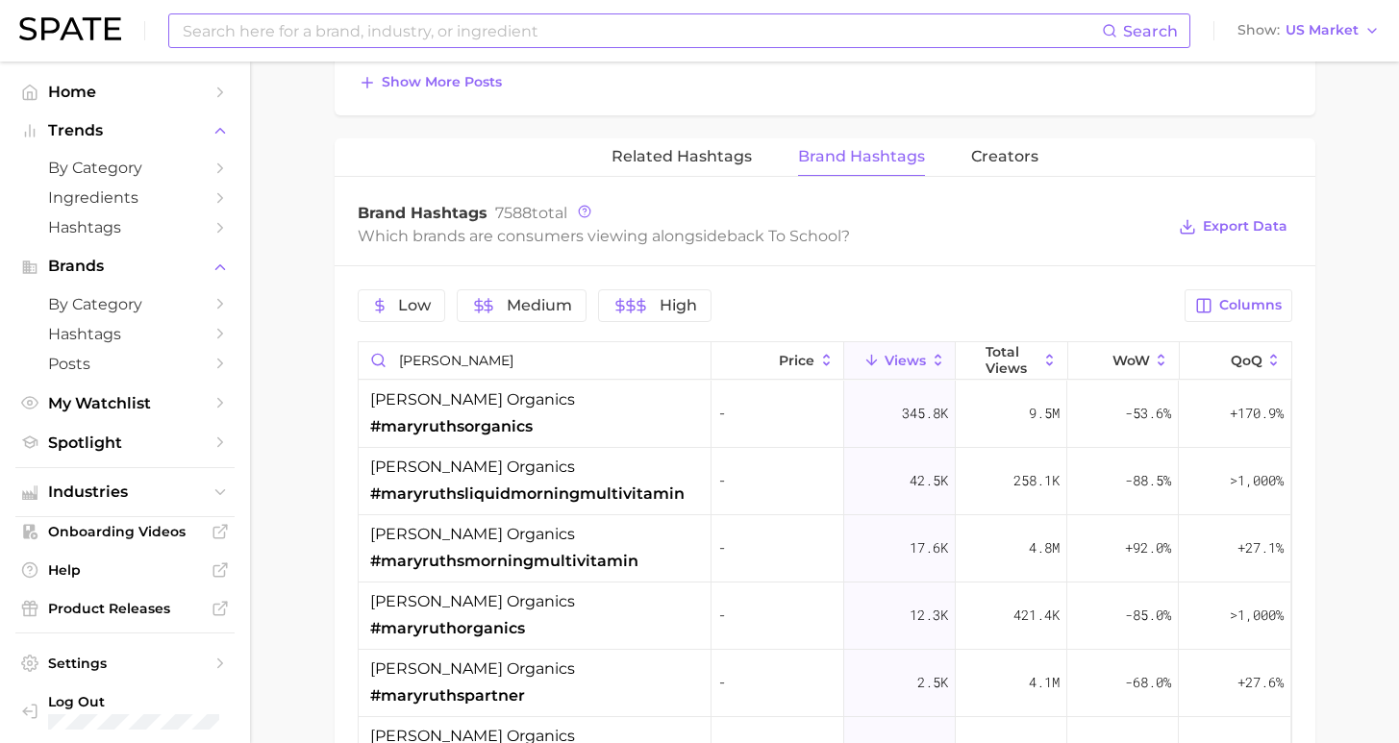
click at [395, 25] on input at bounding box center [641, 30] width 921 height 33
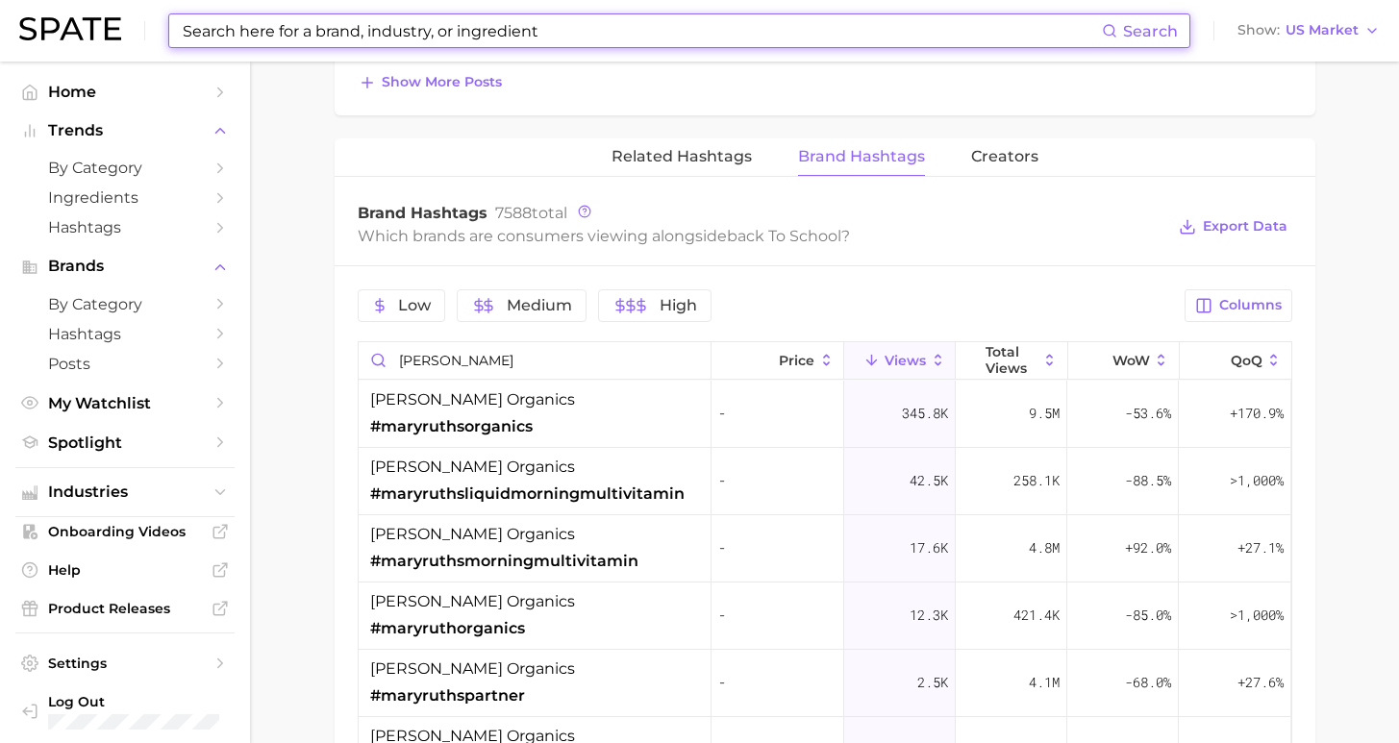
click at [405, 31] on input at bounding box center [641, 30] width 921 height 33
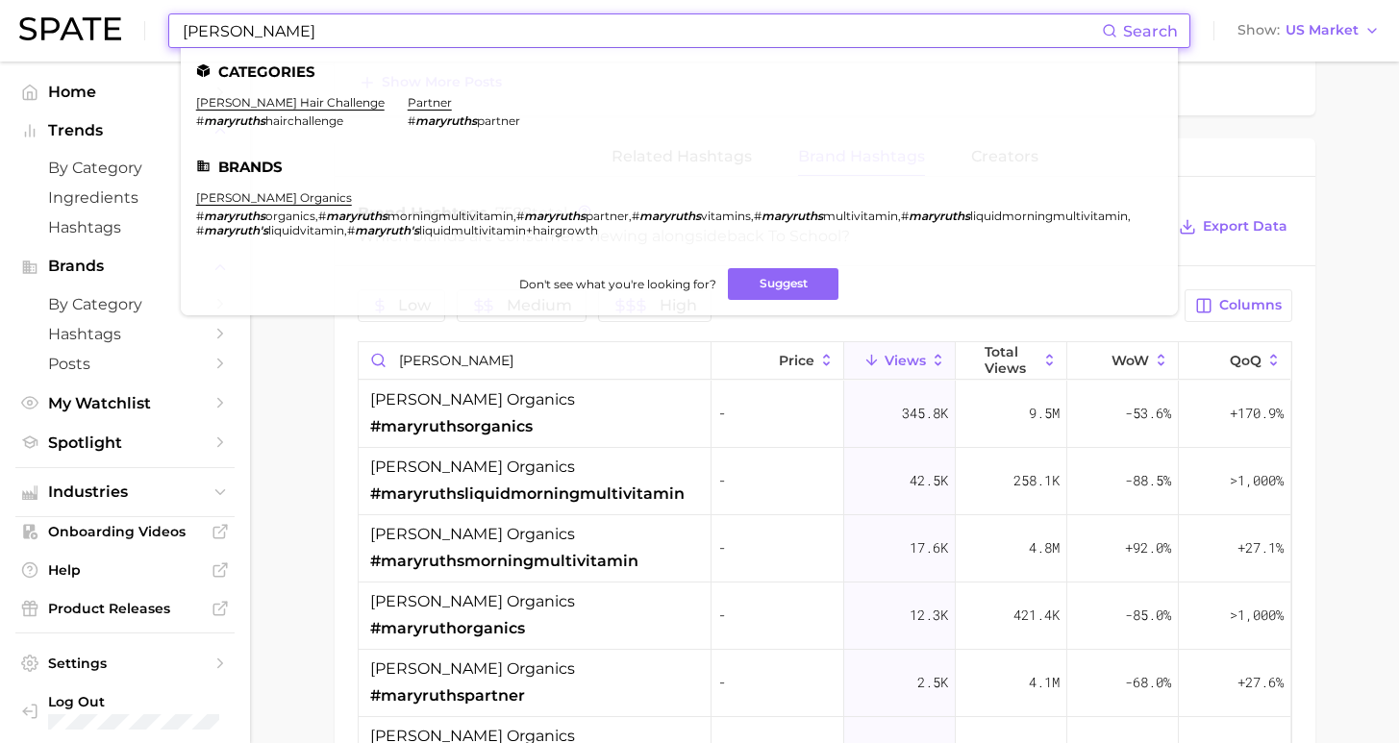
type input "Mary Ruths"
drag, startPoint x: 230, startPoint y: 70, endPoint x: 345, endPoint y: 13, distance: 128.6
click at [345, 13] on div "Mary Ruths Search Categories mary ruth's hair challenge # maryruths hairchallen…" at bounding box center [699, 31] width 1361 height 62
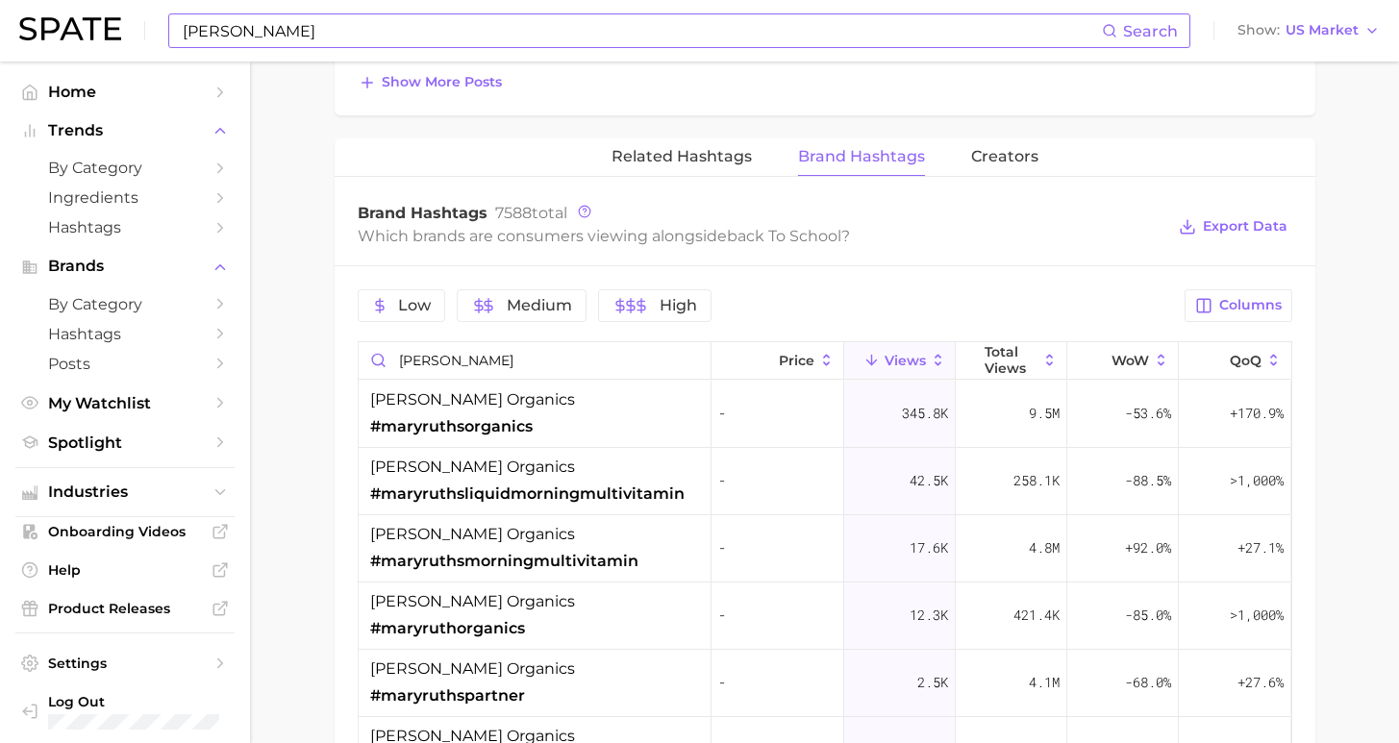
click at [311, 35] on input "Mary Ruths" at bounding box center [641, 30] width 921 height 33
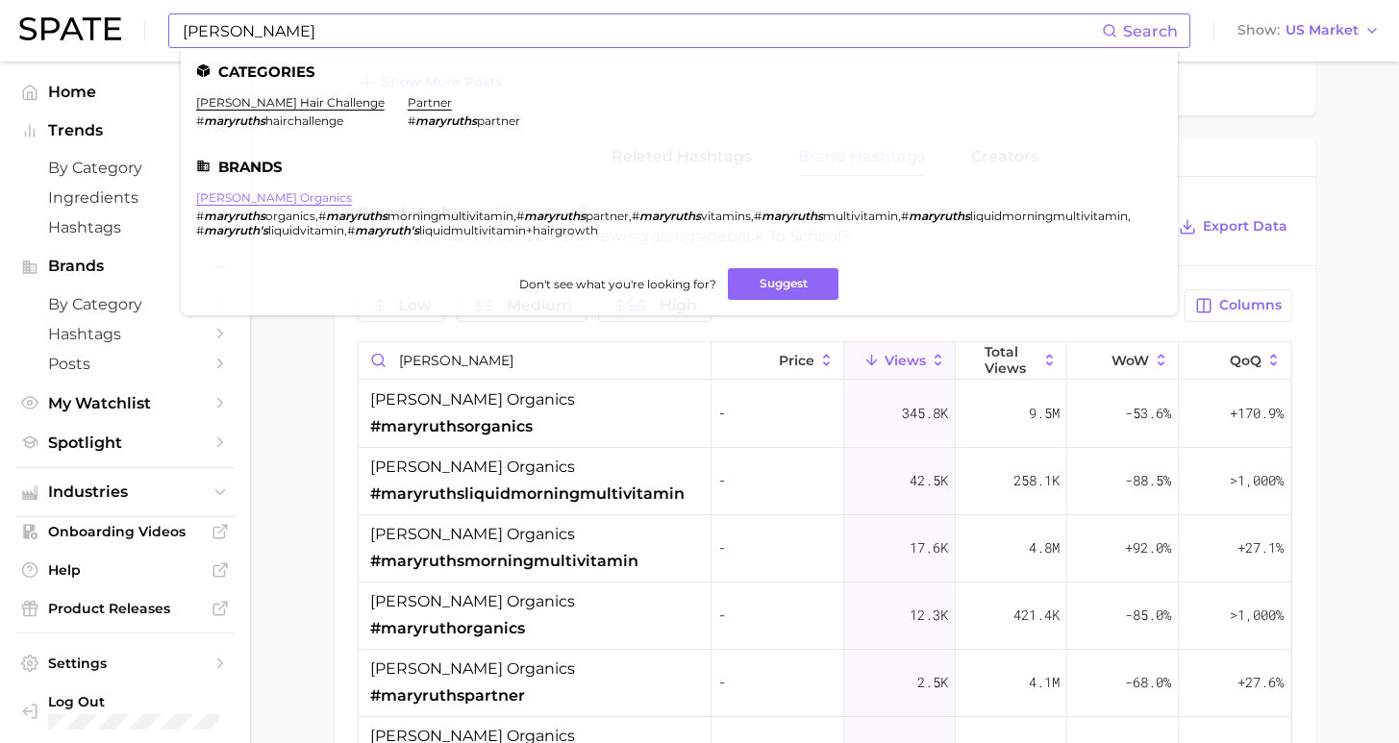
drag, startPoint x: 297, startPoint y: 136, endPoint x: 248, endPoint y: 192, distance: 75.0
click at [248, 192] on link "mary ruth organics" at bounding box center [274, 197] width 156 height 14
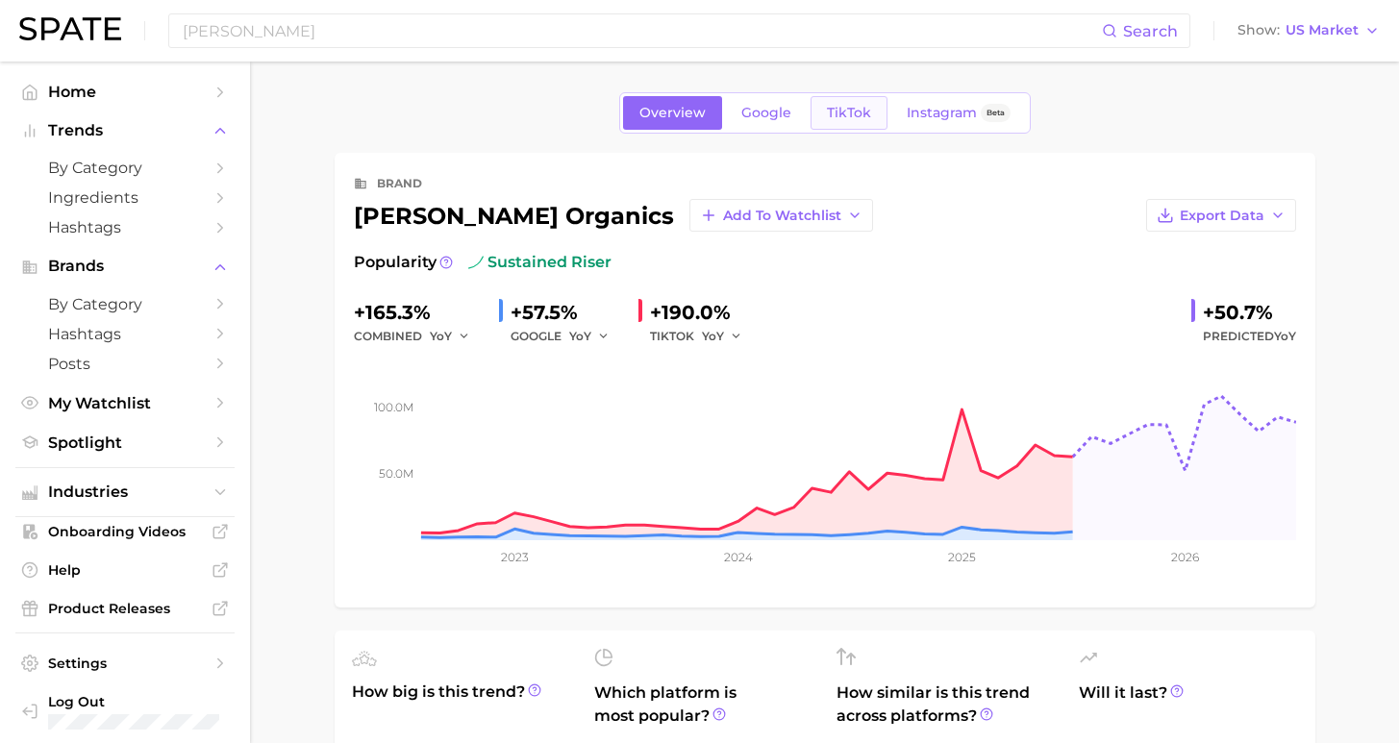
click at [816, 111] on link "TikTok" at bounding box center [849, 113] width 77 height 34
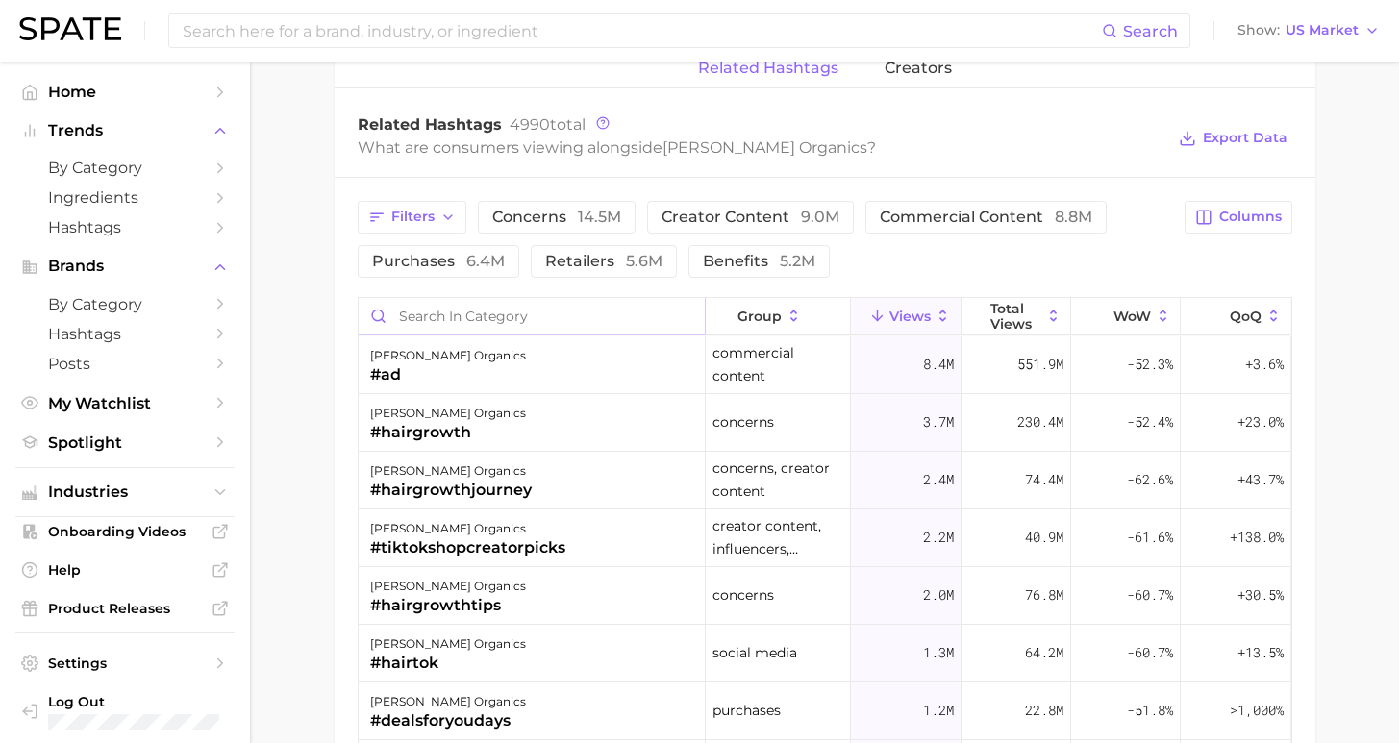
click at [497, 312] on input "Search in category" at bounding box center [532, 316] width 346 height 37
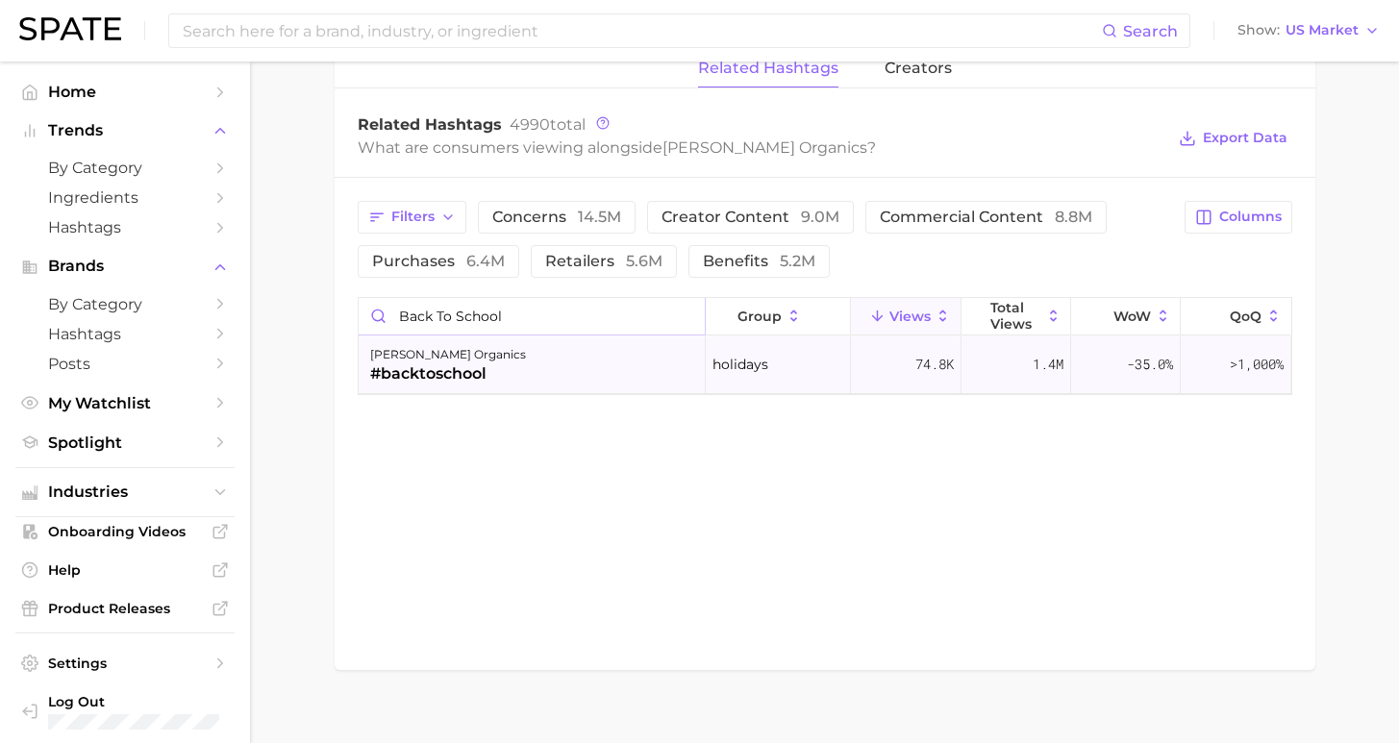
type input "Back to school"
click at [539, 379] on div "mary ruth organics #backtoschool" at bounding box center [532, 366] width 347 height 58
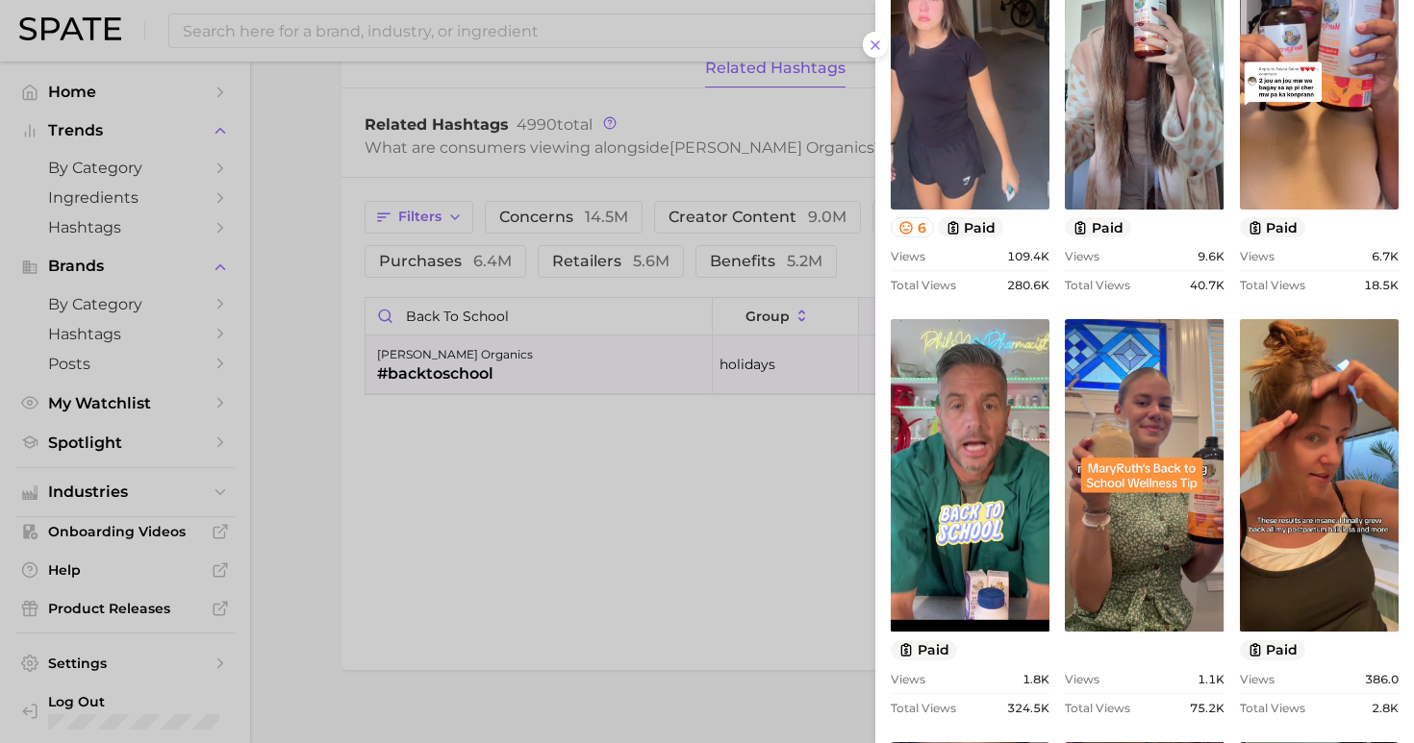
click at [444, 35] on div at bounding box center [707, 371] width 1414 height 743
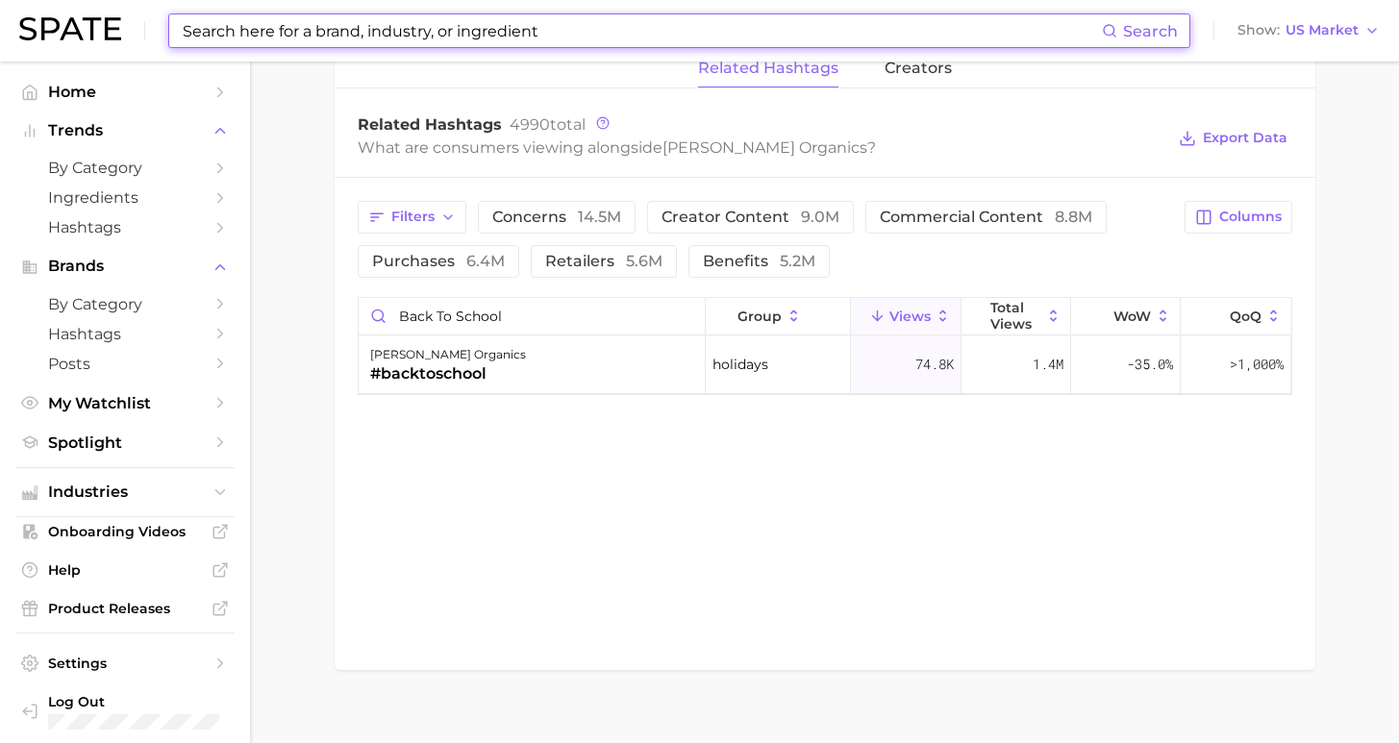
click at [459, 25] on input at bounding box center [641, 30] width 921 height 33
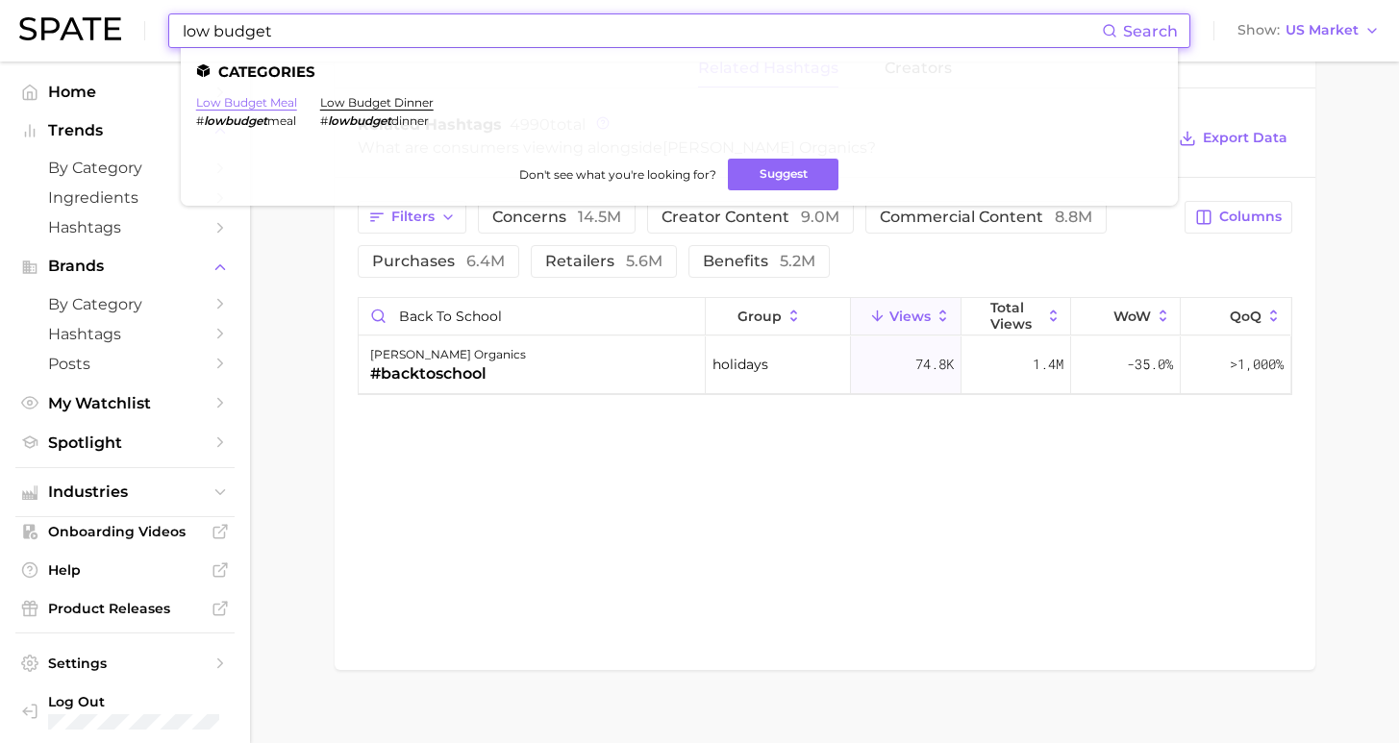
type input "low budget"
click at [255, 104] on link "low budget meal" at bounding box center [246, 102] width 101 height 14
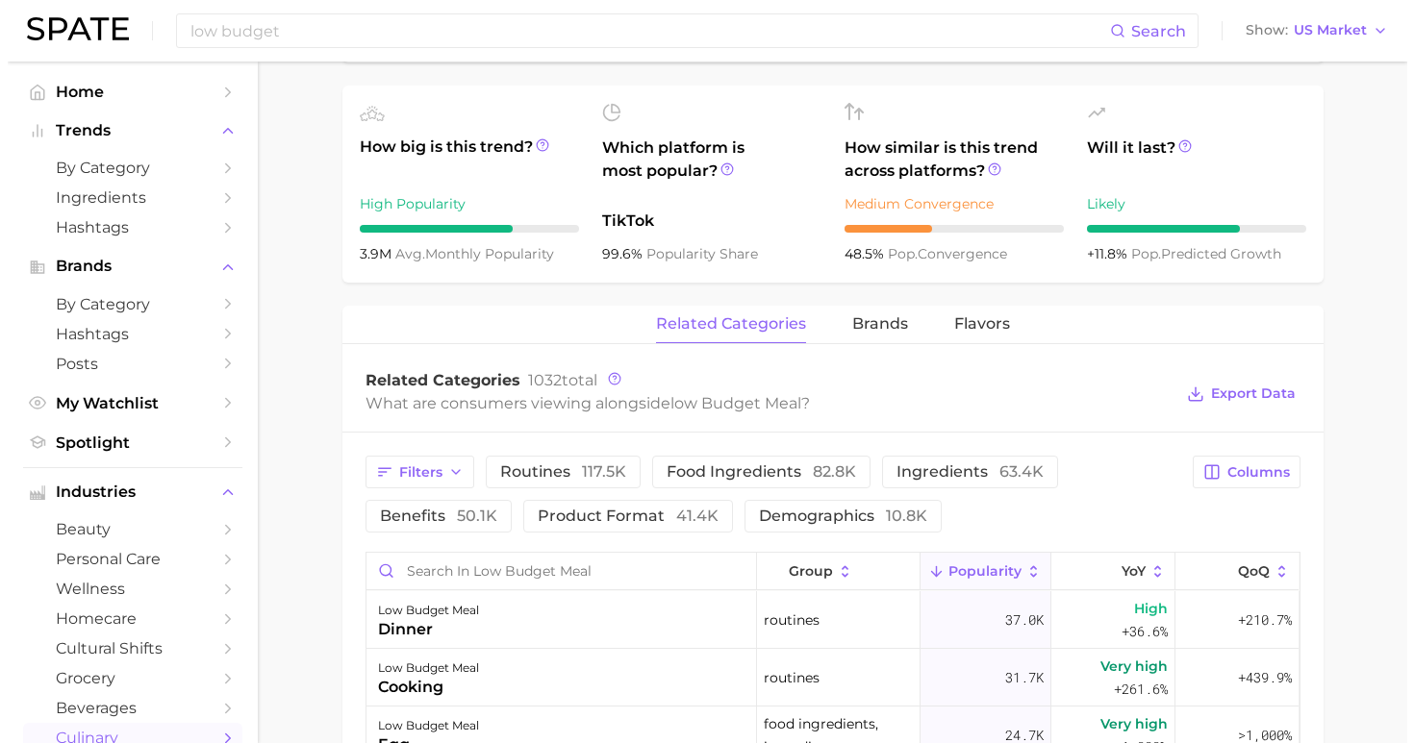
scroll to position [910, 0]
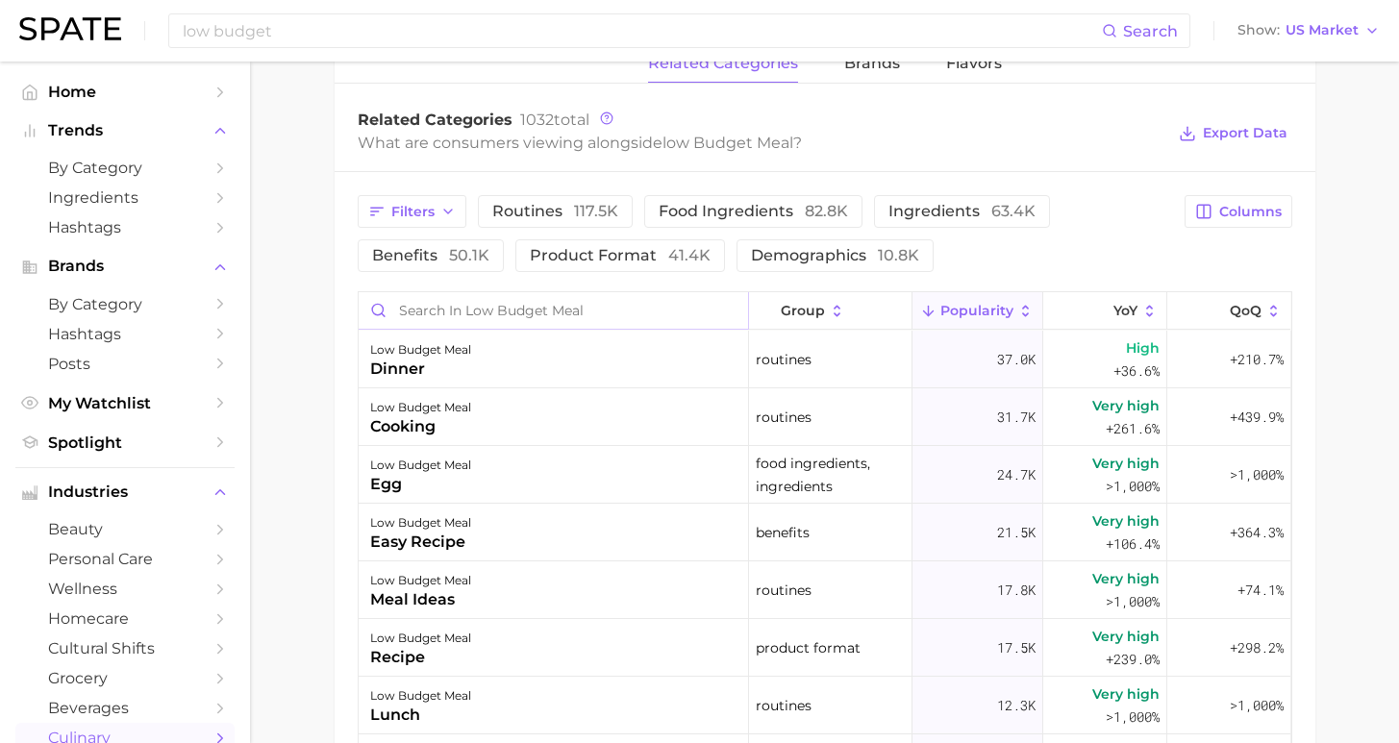
click at [493, 316] on input "Search in low budget meal" at bounding box center [553, 310] width 389 height 37
type input "bertol"
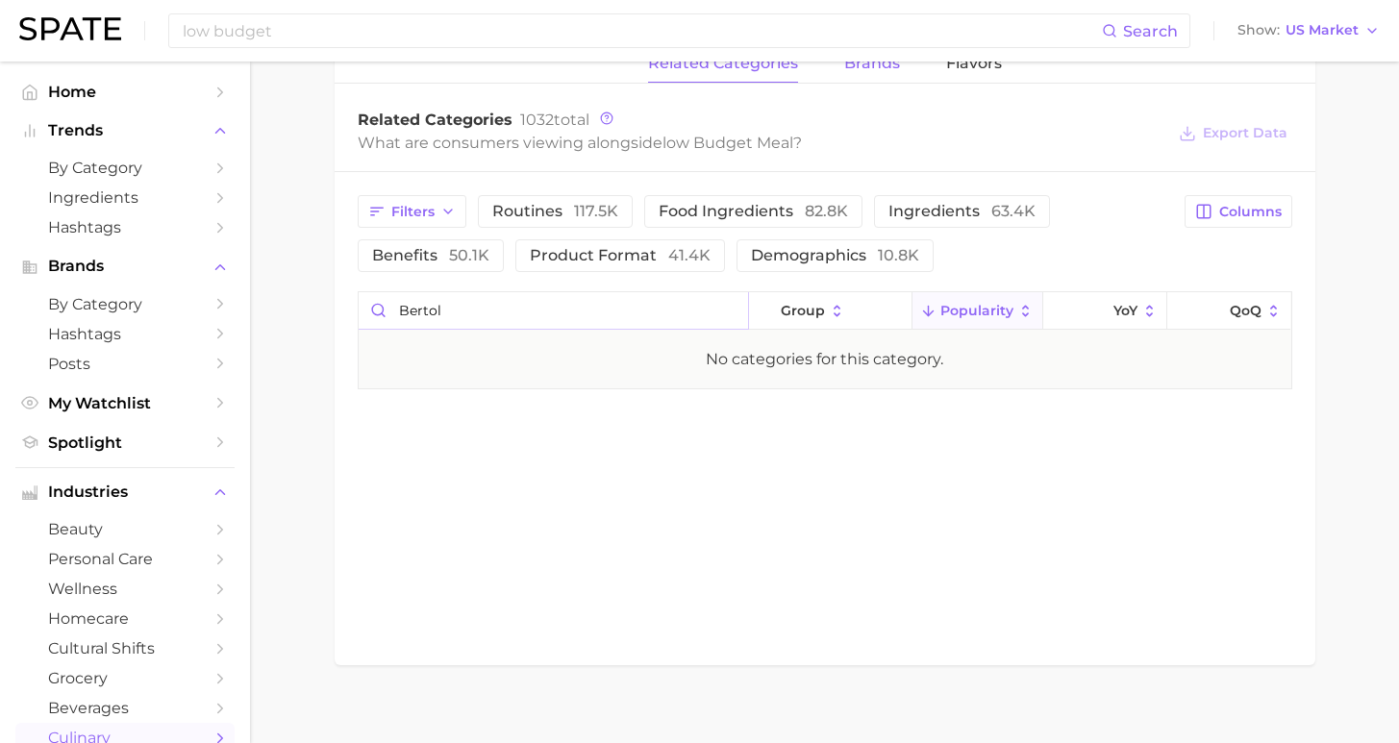
click at [852, 68] on span "brands" at bounding box center [872, 63] width 56 height 17
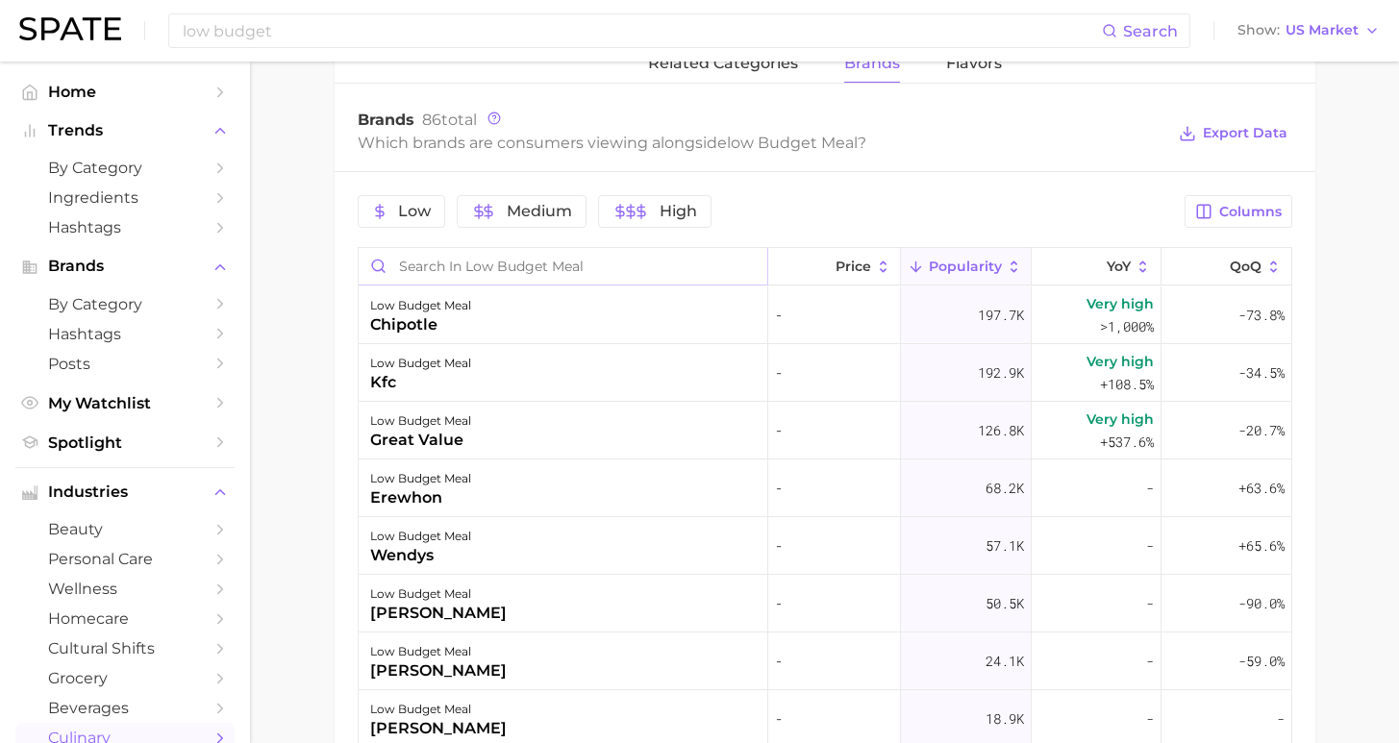
click at [547, 266] on input "Search in low budget meal" at bounding box center [563, 266] width 409 height 37
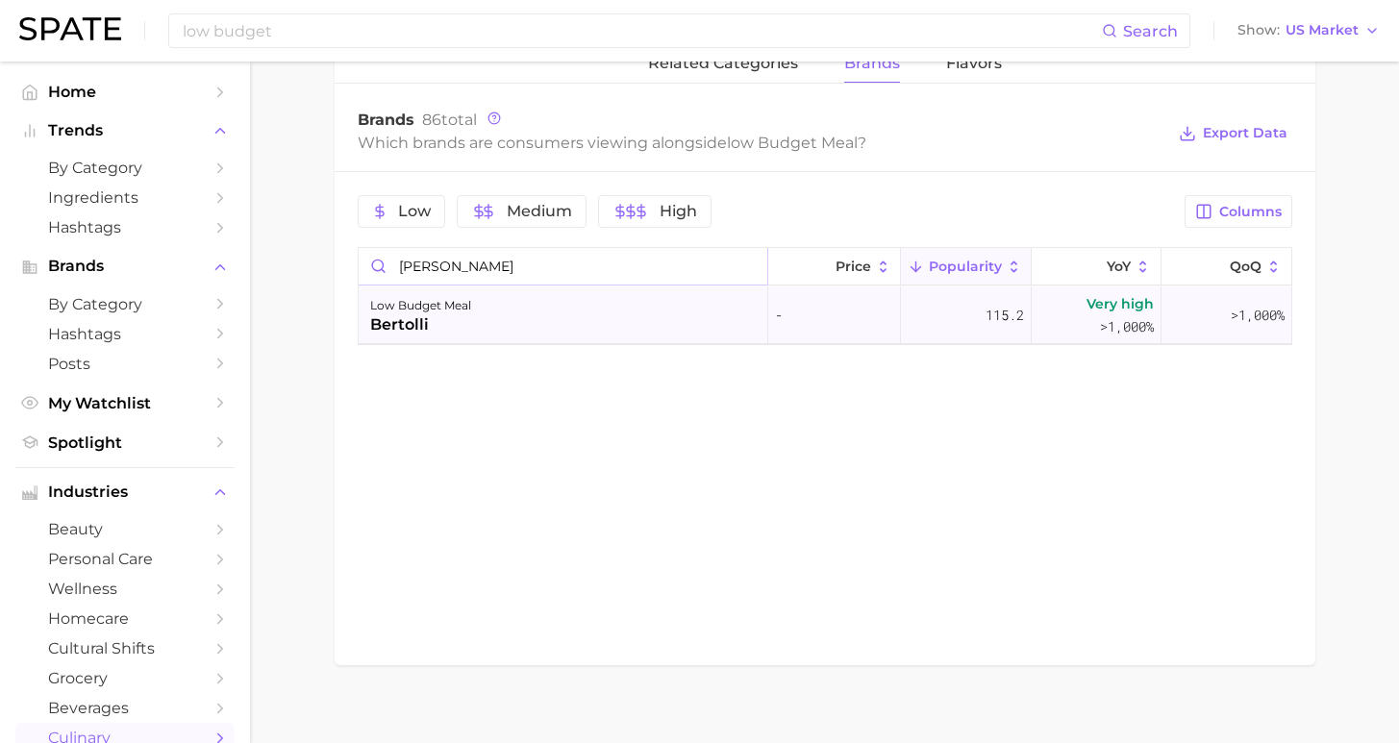
type input "bert"
click at [480, 316] on div "low budget meal bertolli" at bounding box center [564, 316] width 410 height 58
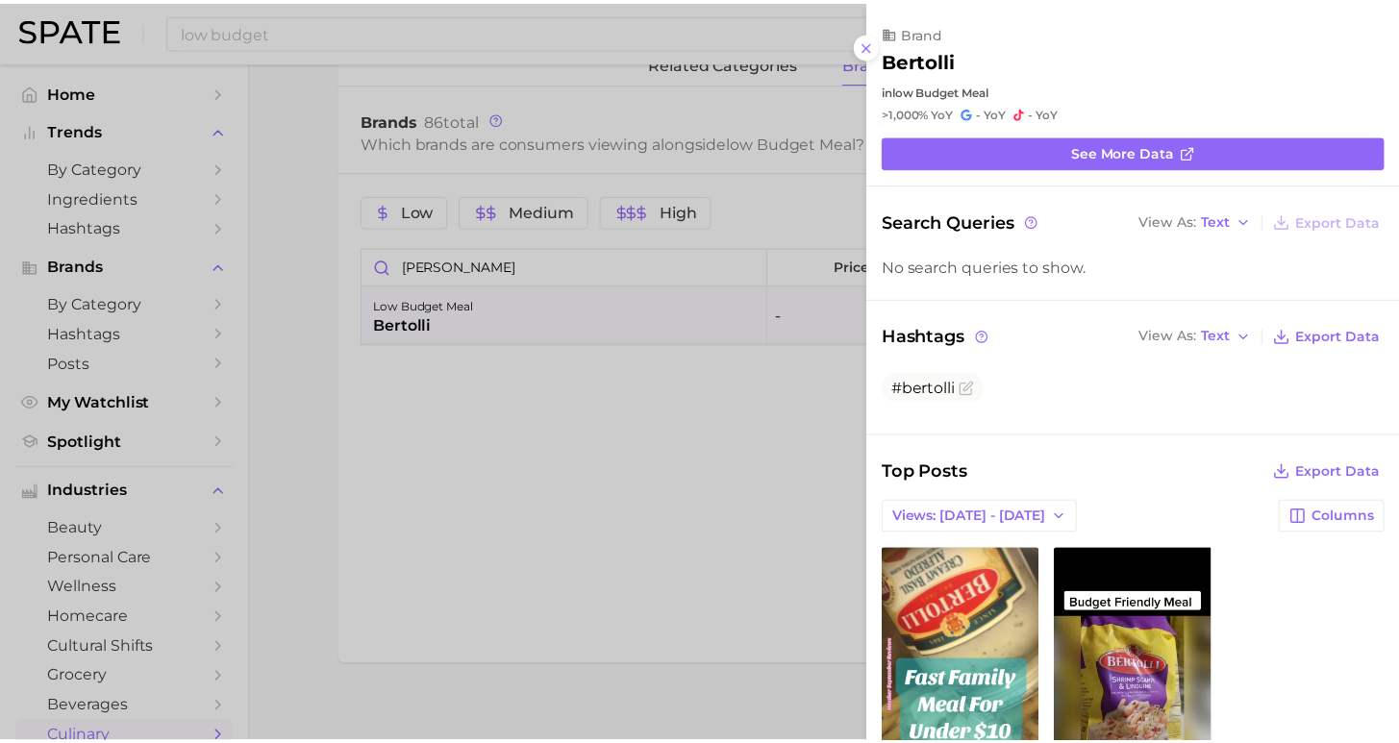
scroll to position [116, 0]
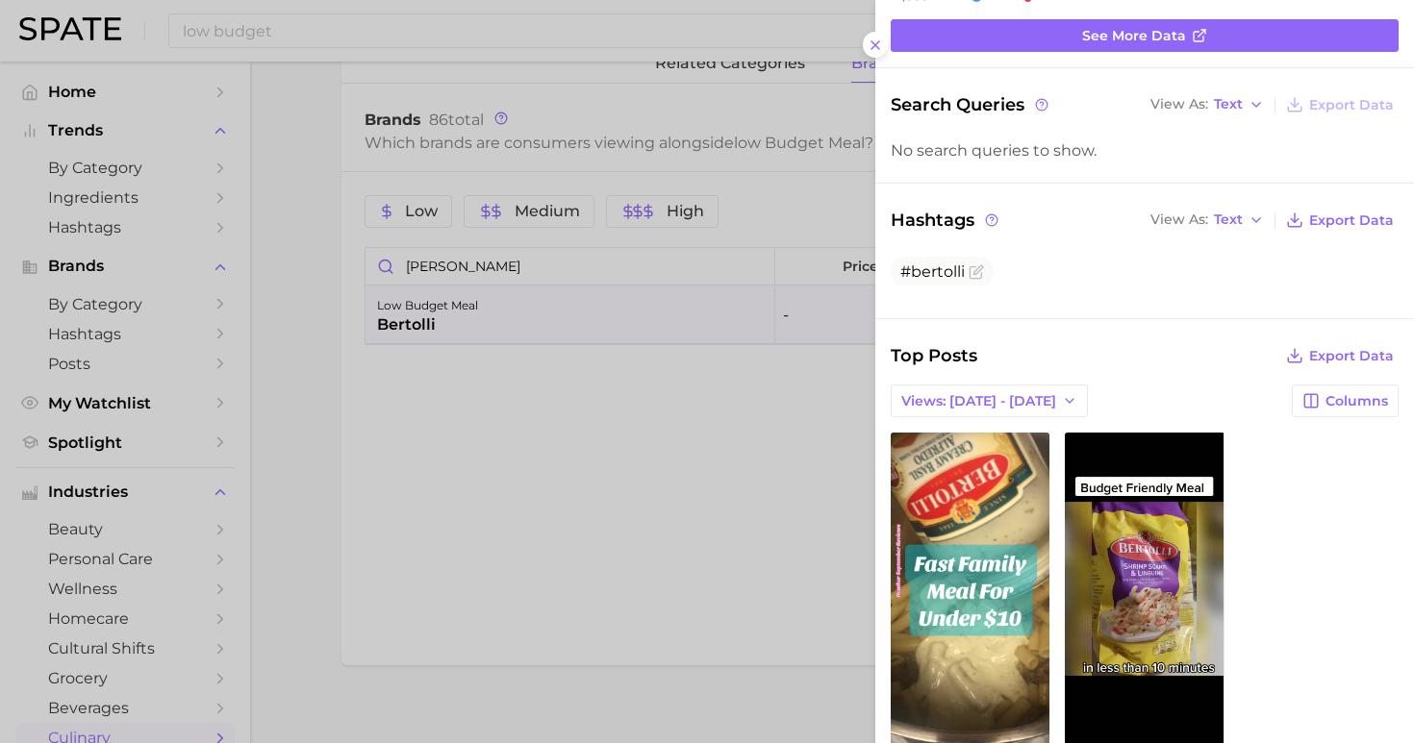
click at [426, 29] on div at bounding box center [707, 371] width 1414 height 743
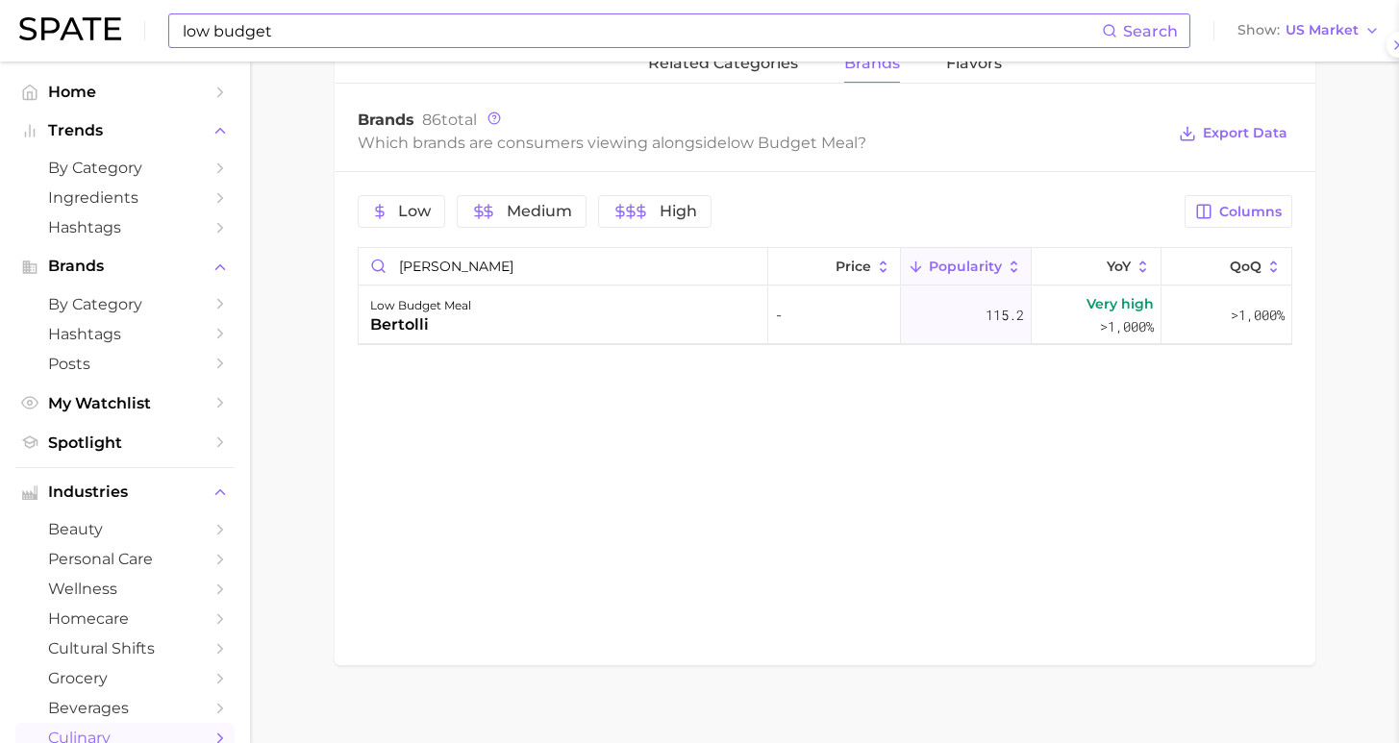
drag, startPoint x: 365, startPoint y: 30, endPoint x: 340, endPoint y: 32, distance: 25.1
click at [342, 32] on input "low budget" at bounding box center [641, 30] width 921 height 33
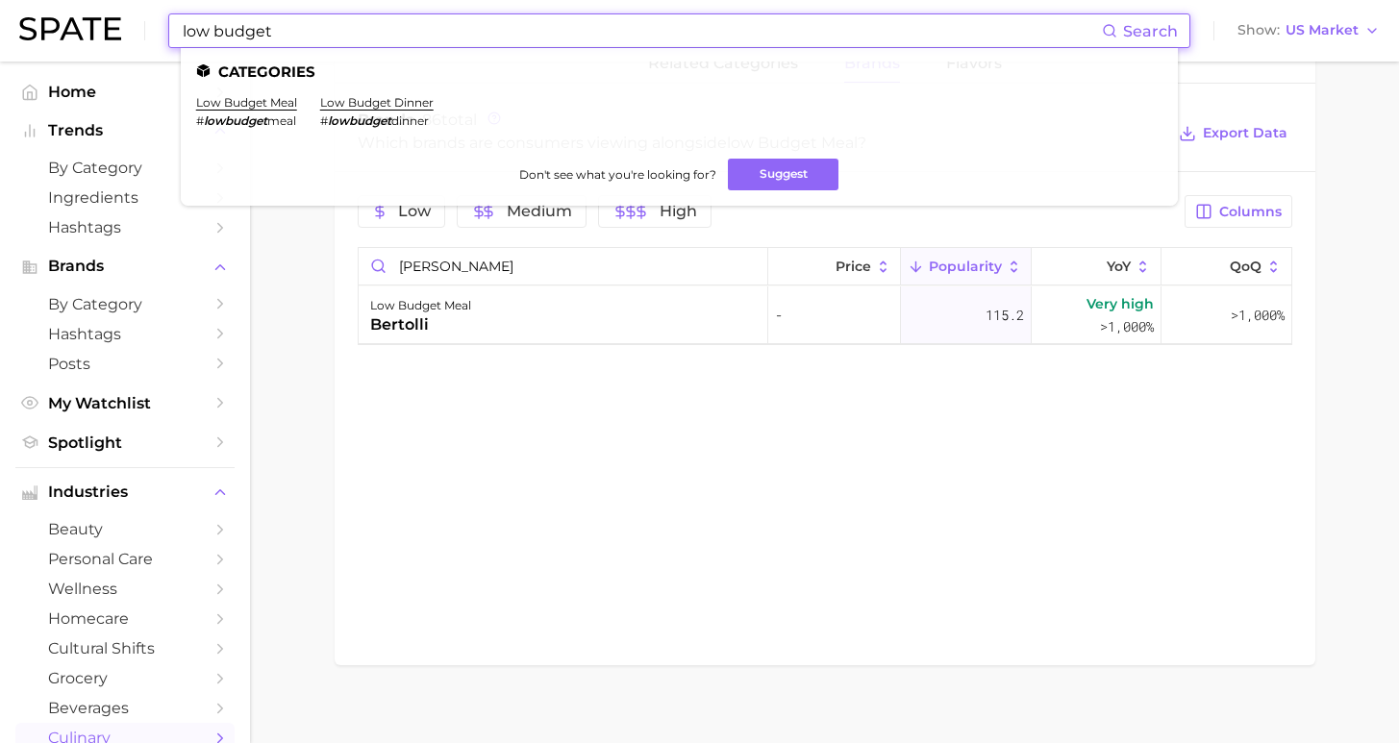
drag, startPoint x: 245, startPoint y: 34, endPoint x: 148, endPoint y: 43, distance: 97.6
click at [156, 34] on div "low budget Search Categories low budget meal # lowbudget meal low budget dinner…" at bounding box center [699, 31] width 1361 height 62
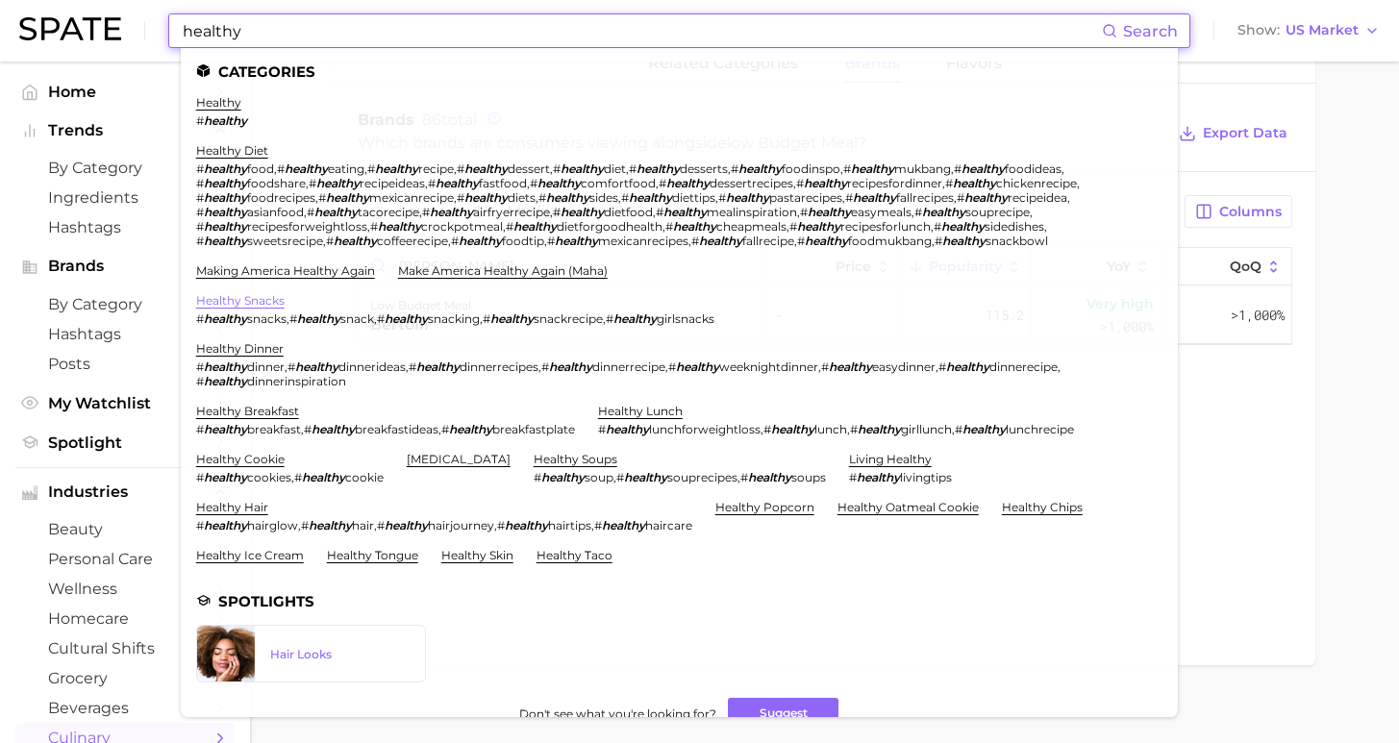
type input "healthy"
click at [285, 293] on link "healthy snacks" at bounding box center [240, 300] width 88 height 14
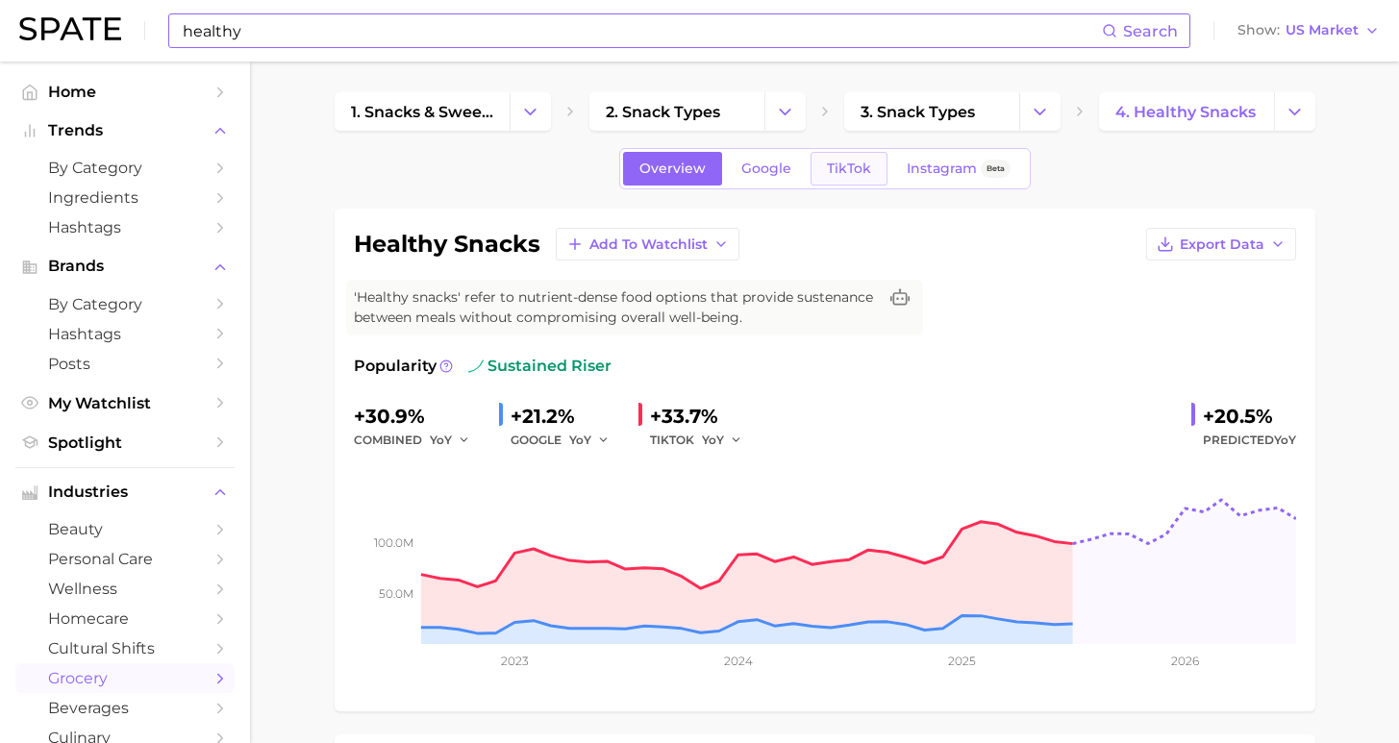
click at [831, 169] on span "TikTok" at bounding box center [849, 169] width 44 height 16
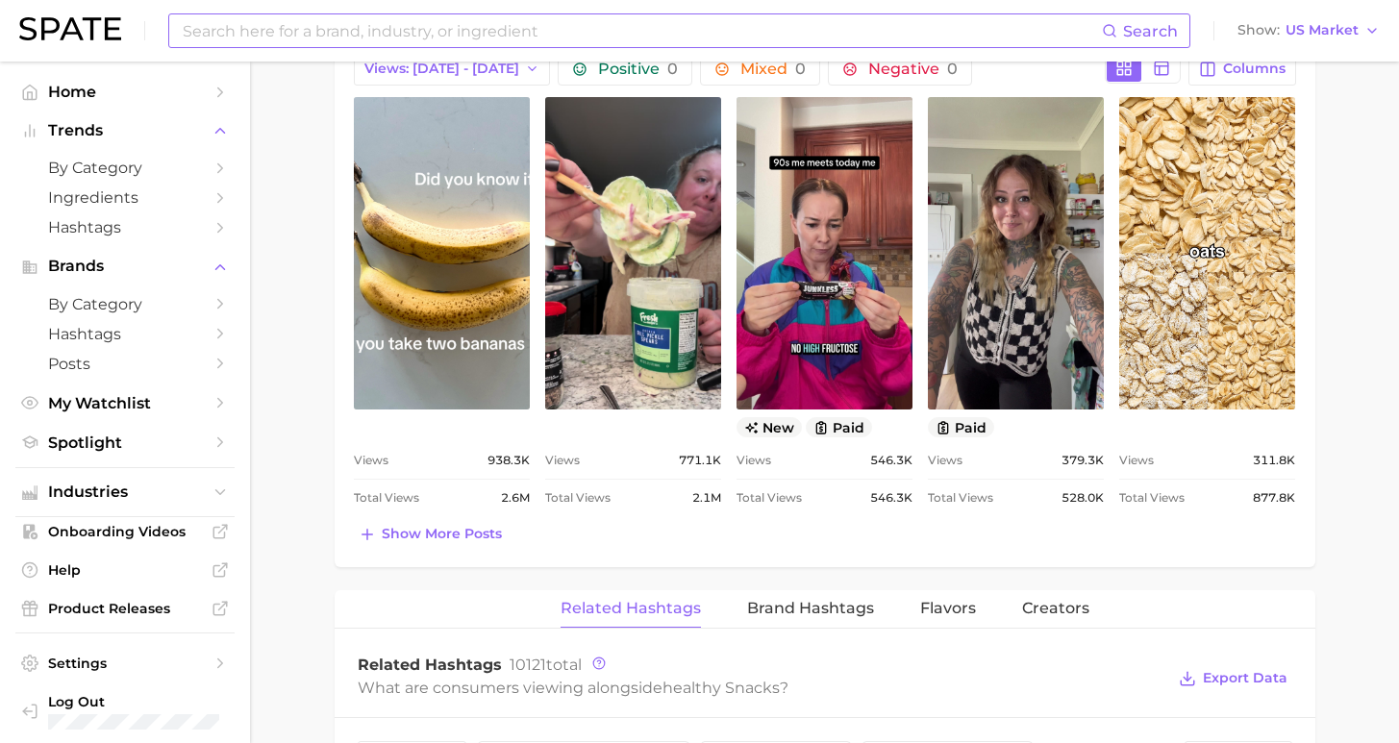
scroll to position [1393, 0]
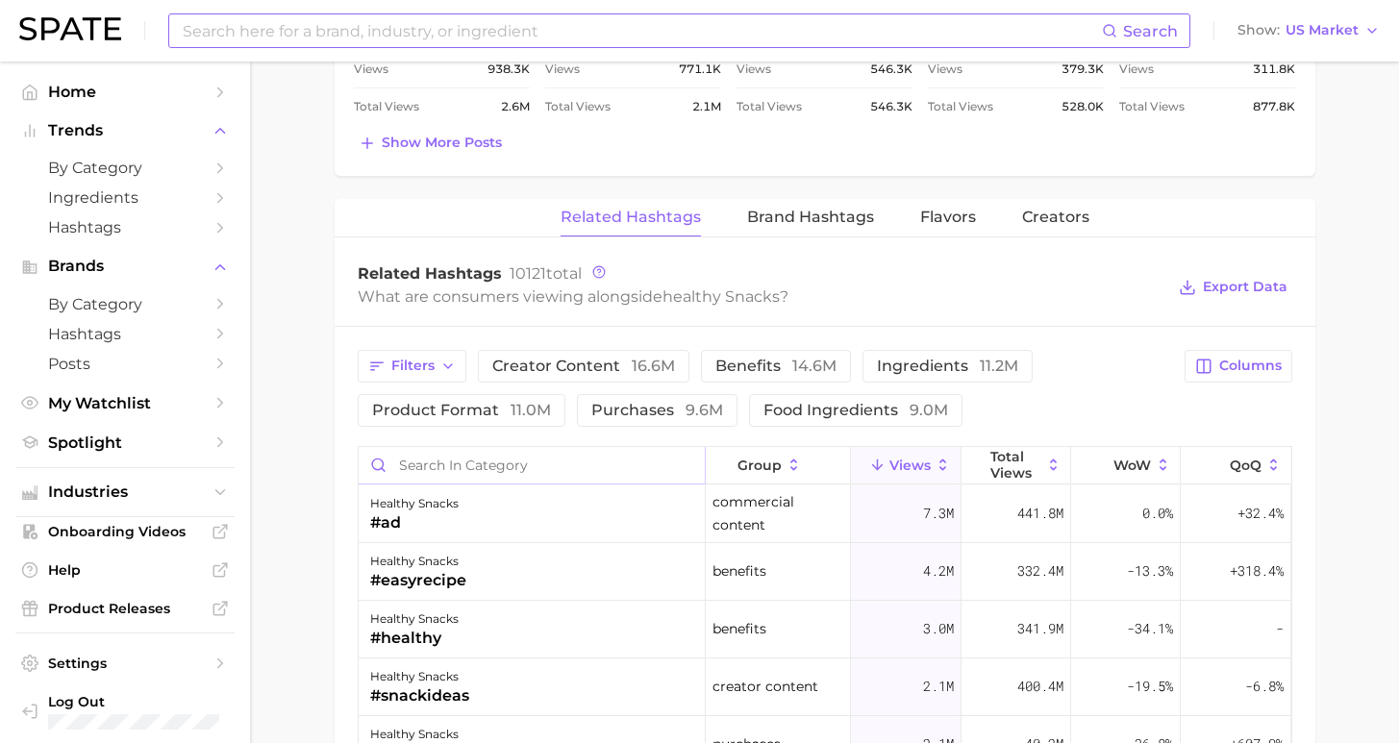
click at [506, 469] on input "Search in category" at bounding box center [532, 465] width 346 height 37
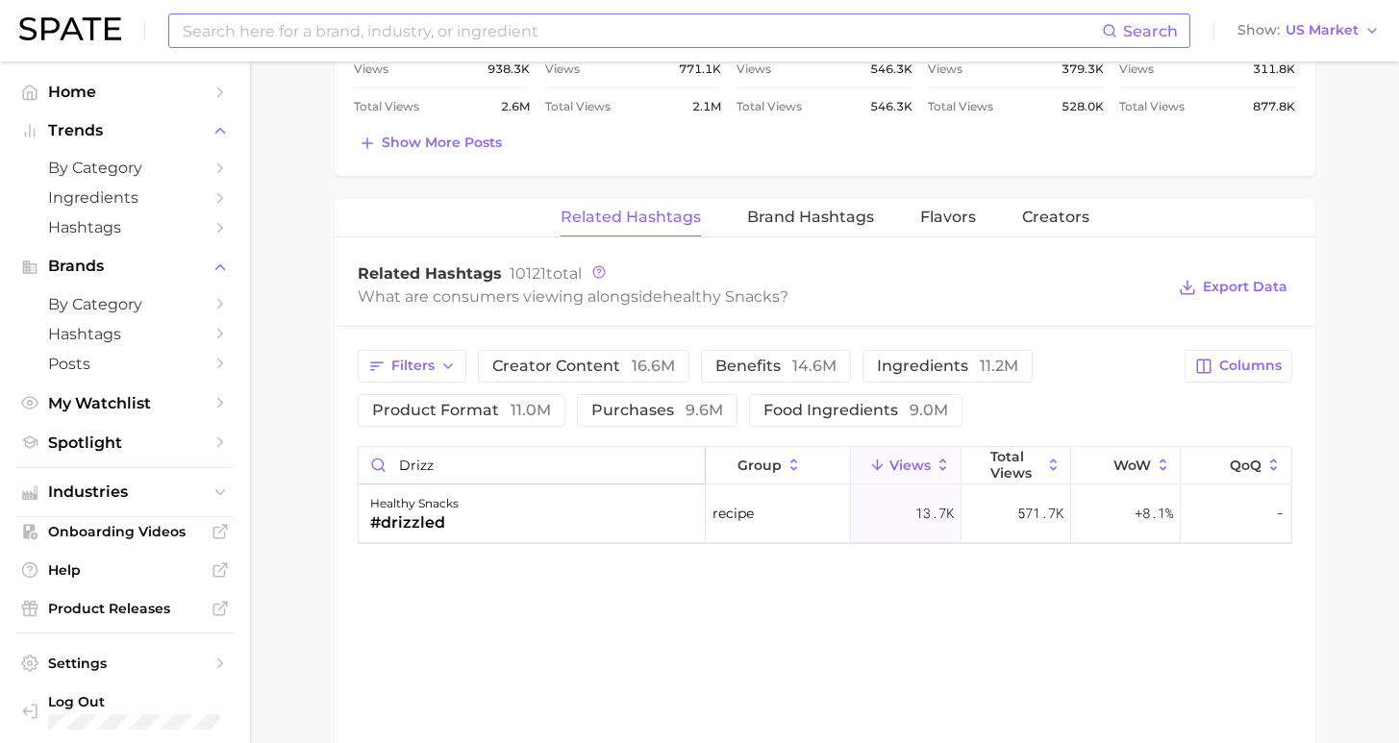
type input "drizz"
click at [430, 26] on input at bounding box center [641, 30] width 921 height 33
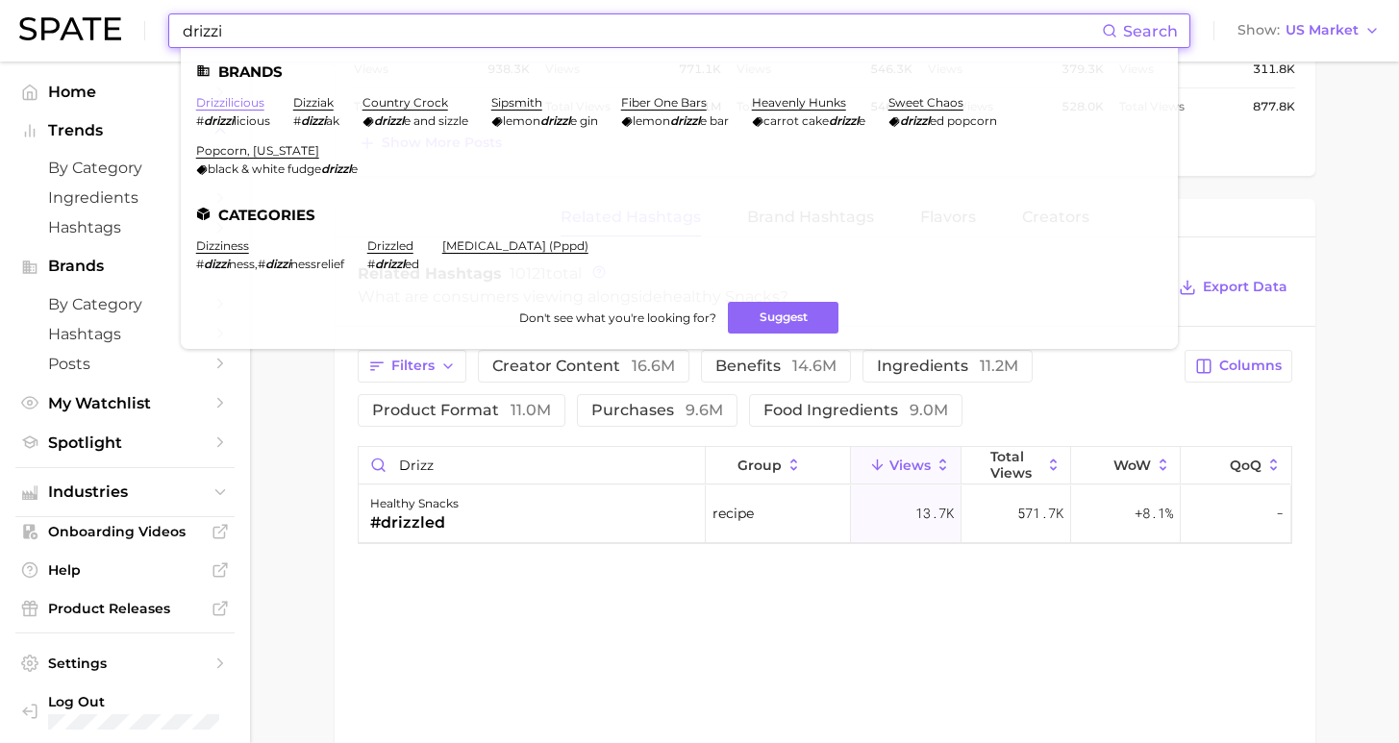
type input "drizzi"
click at [230, 103] on link "drizzilicious" at bounding box center [230, 102] width 68 height 14
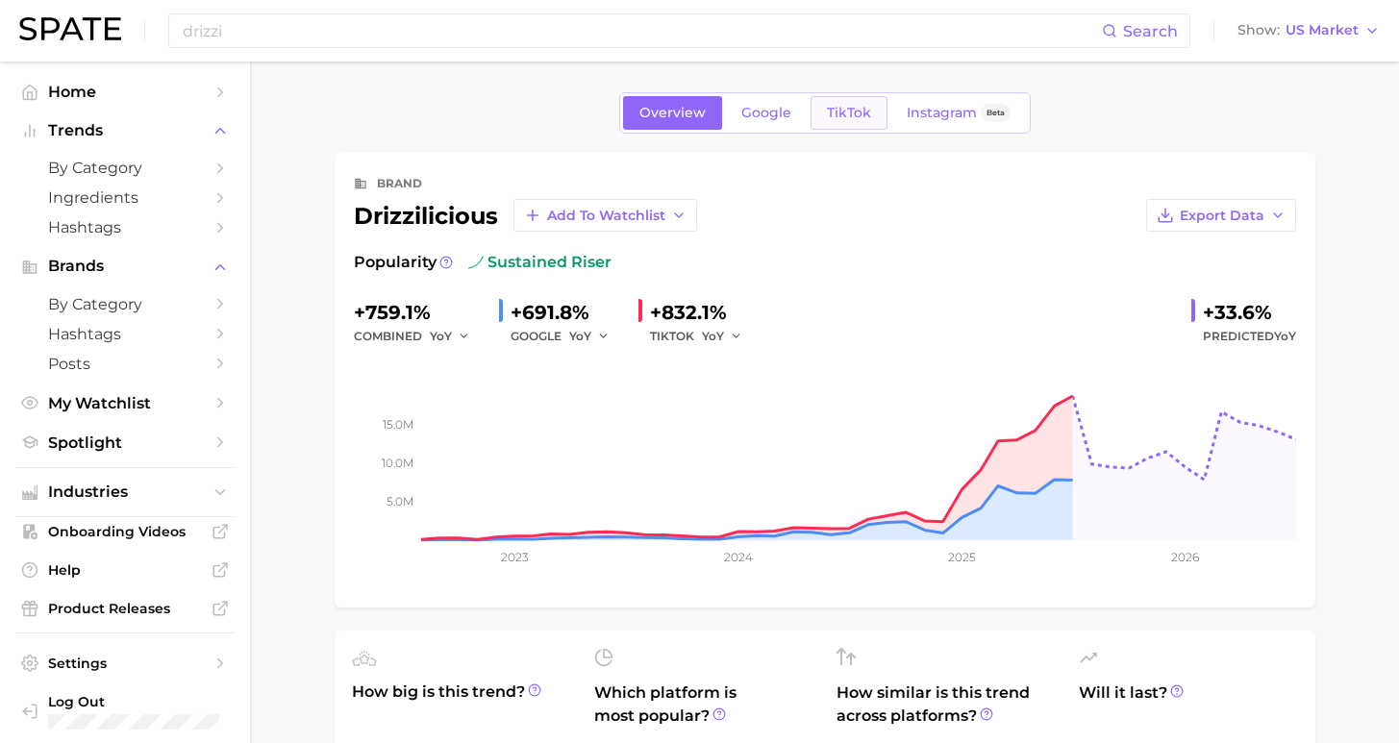
click at [850, 123] on link "TikTok" at bounding box center [849, 113] width 77 height 34
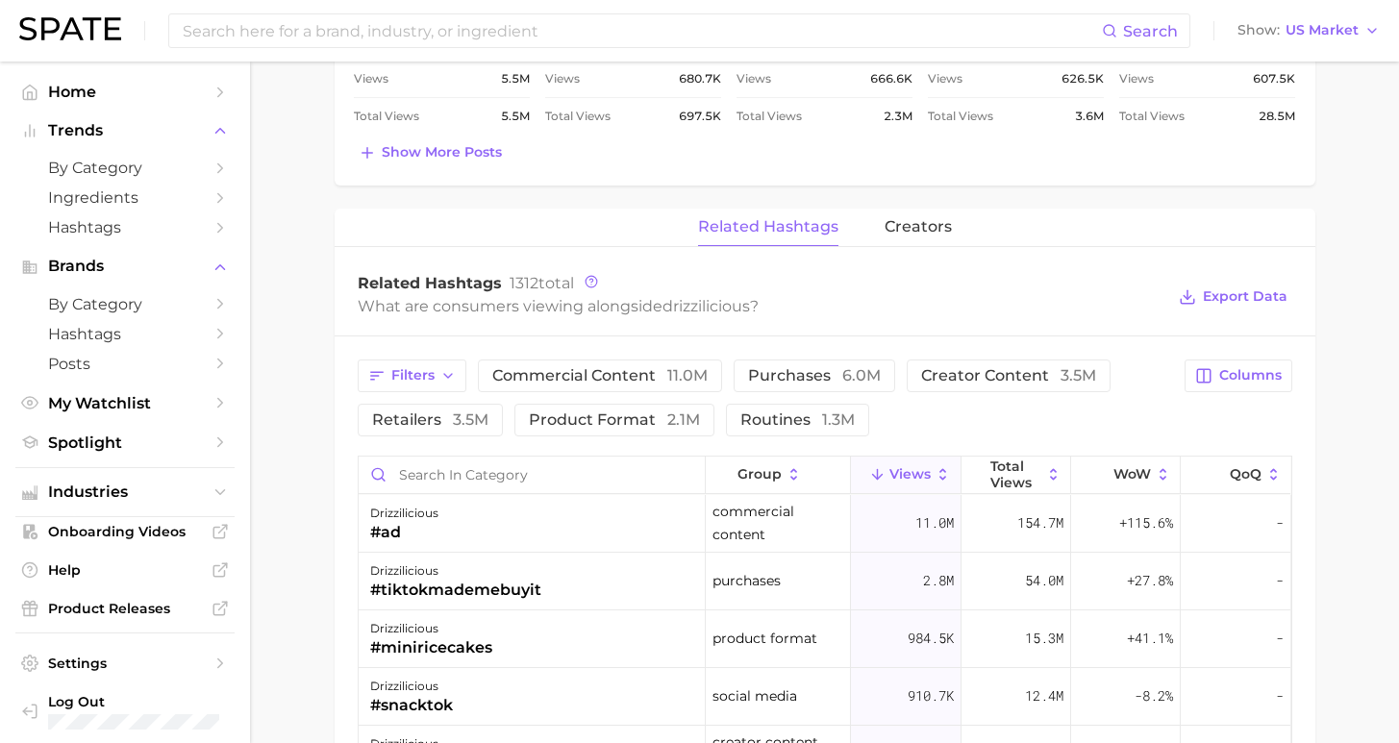
scroll to position [223, 0]
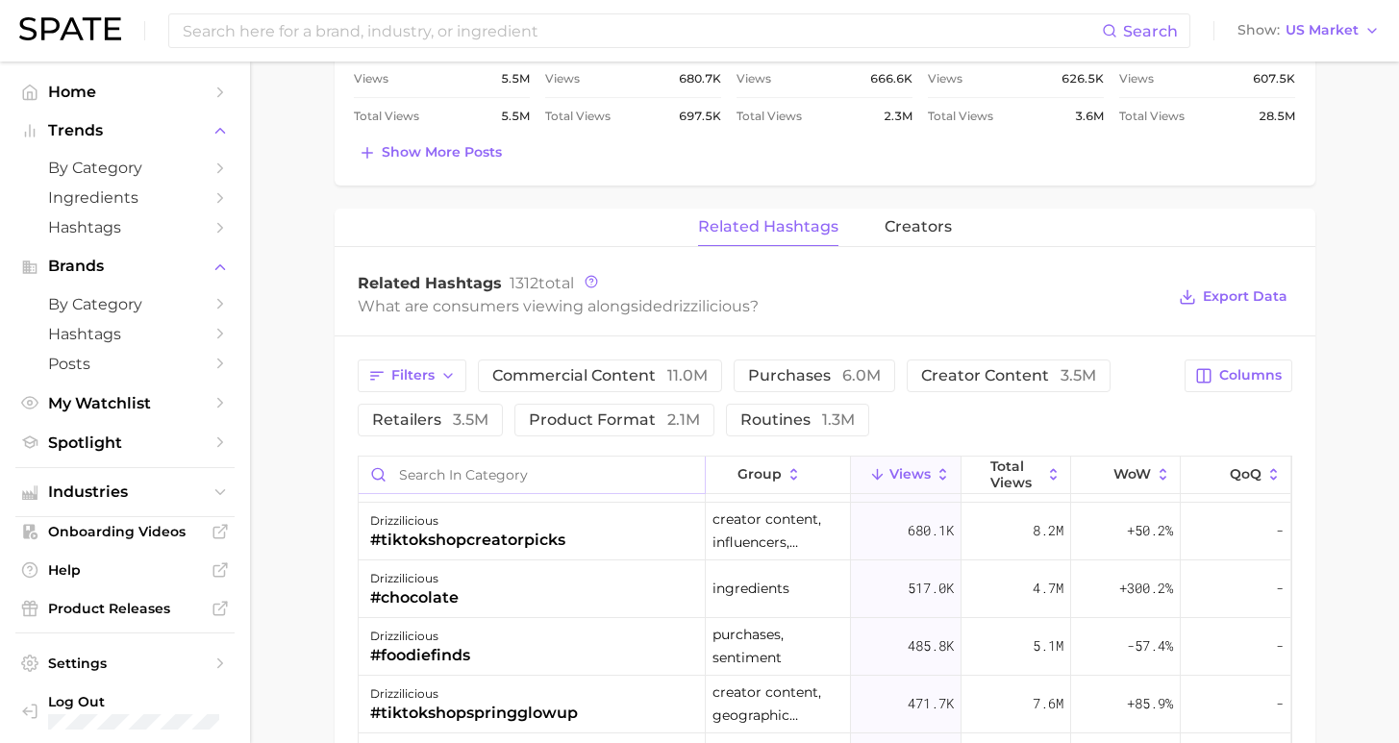
click at [524, 470] on input "Search in category" at bounding box center [532, 475] width 346 height 37
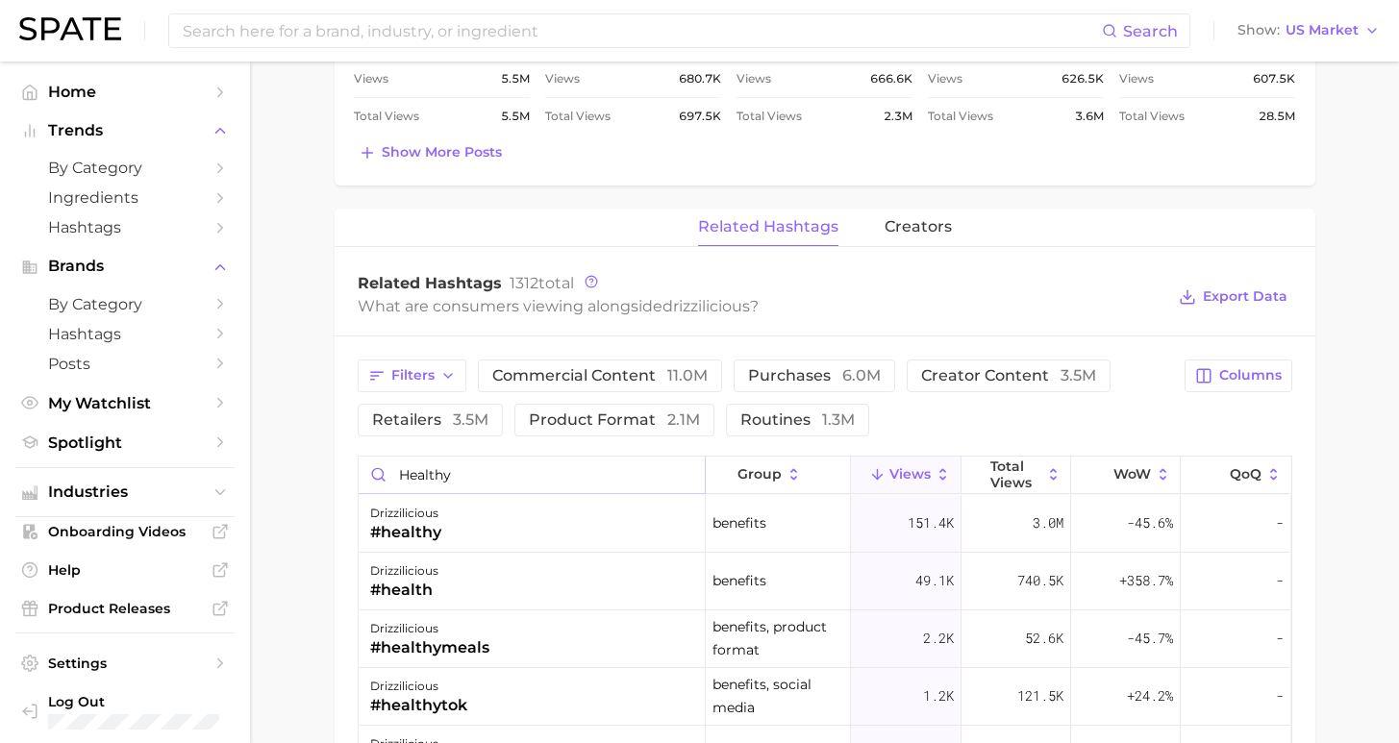
scroll to position [576, 0]
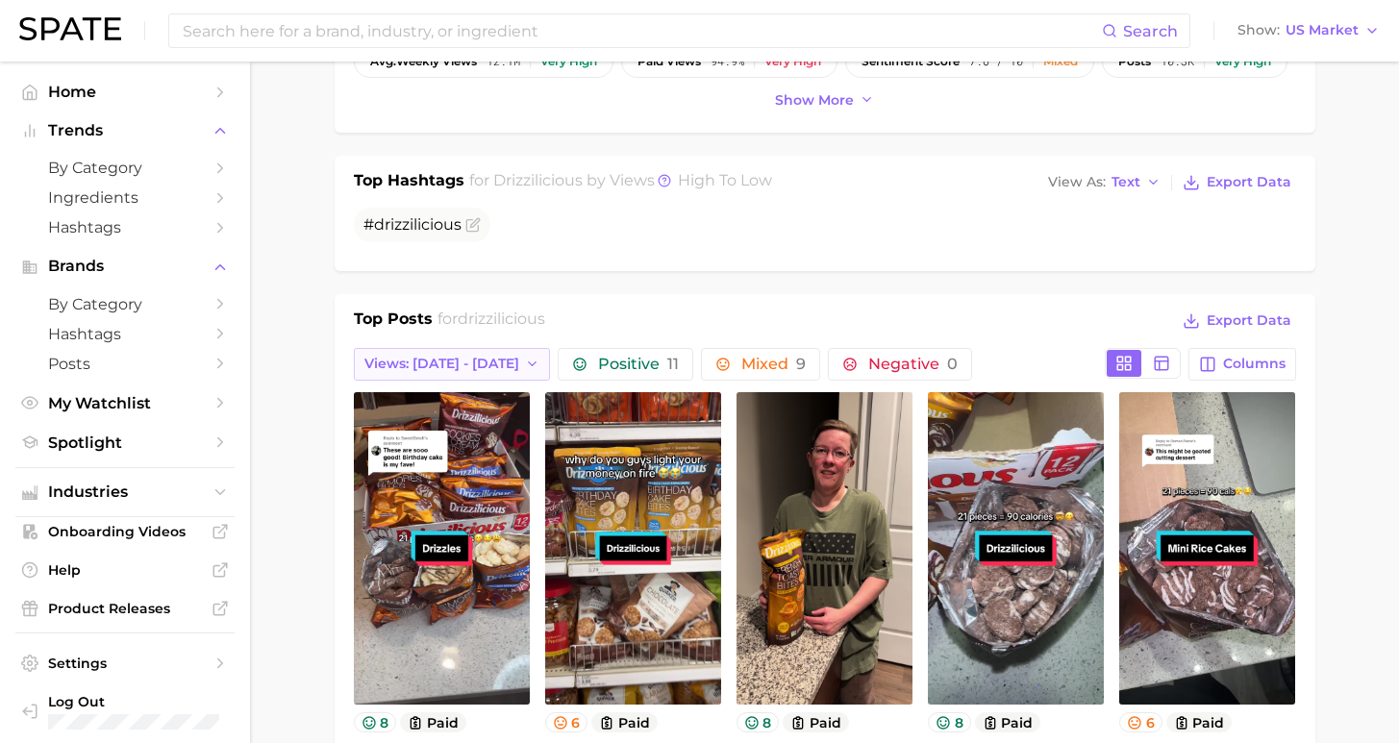
type input "healthy"
click at [404, 364] on span "Views: Aug 17 - 24" at bounding box center [441, 364] width 155 height 16
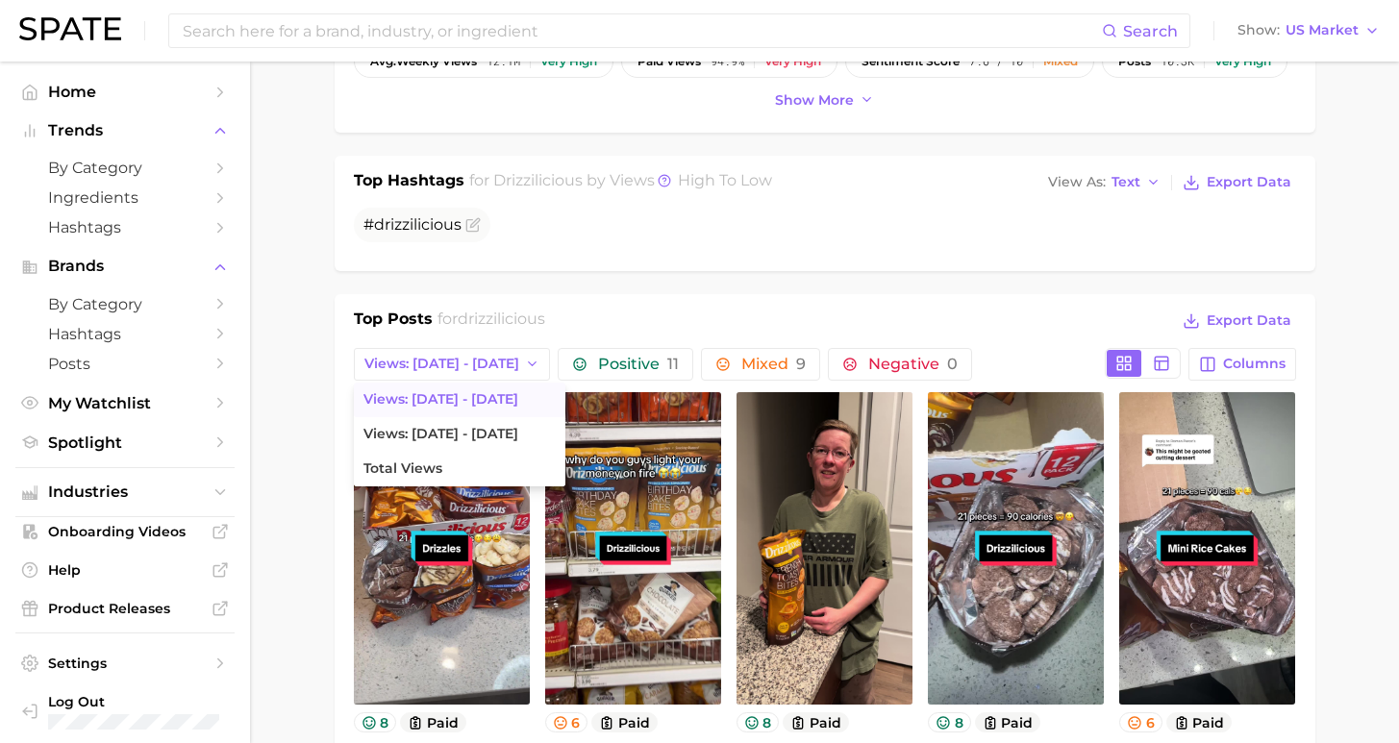
click at [619, 291] on div "brand drizzilicious Add to Watchlist Export Data Views rising star >1,000% YoY …" at bounding box center [825, 738] width 981 height 2322
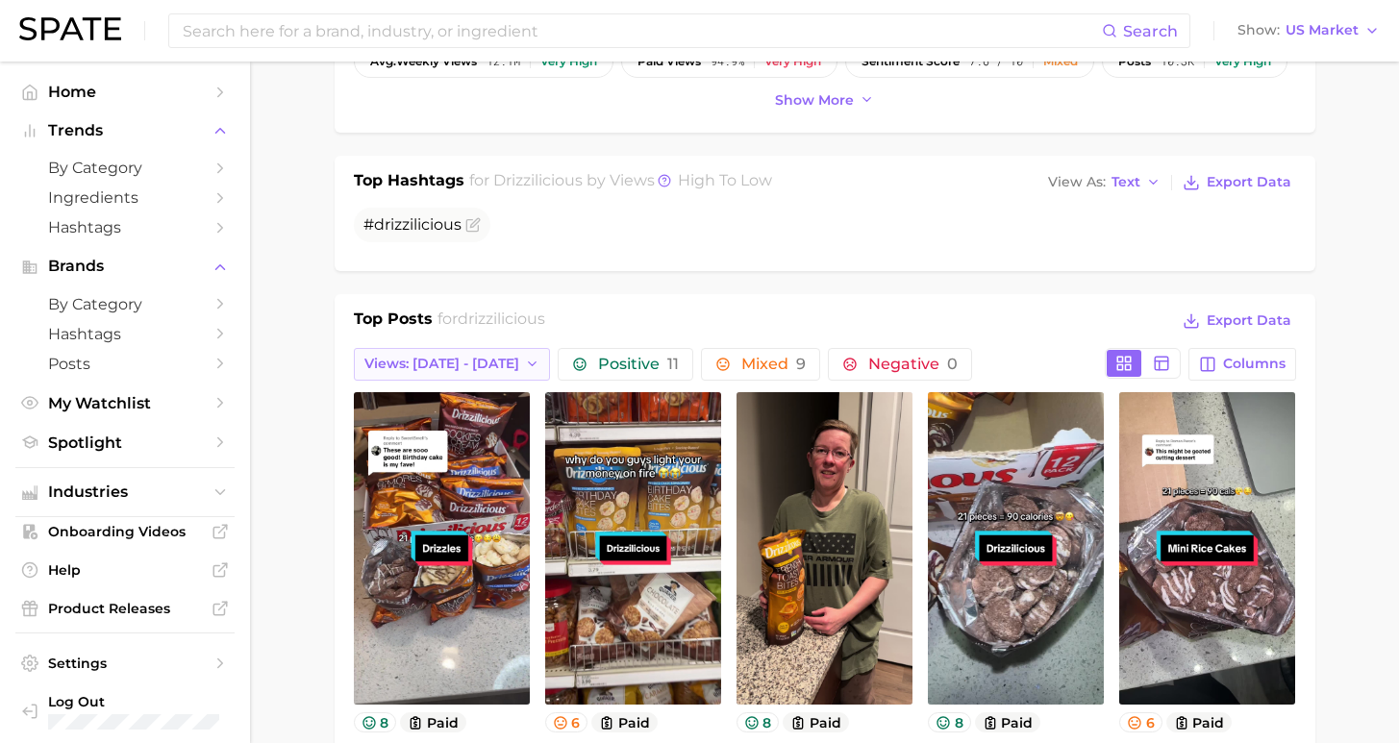
click at [454, 364] on span "Views: Aug 17 - 24" at bounding box center [441, 364] width 155 height 16
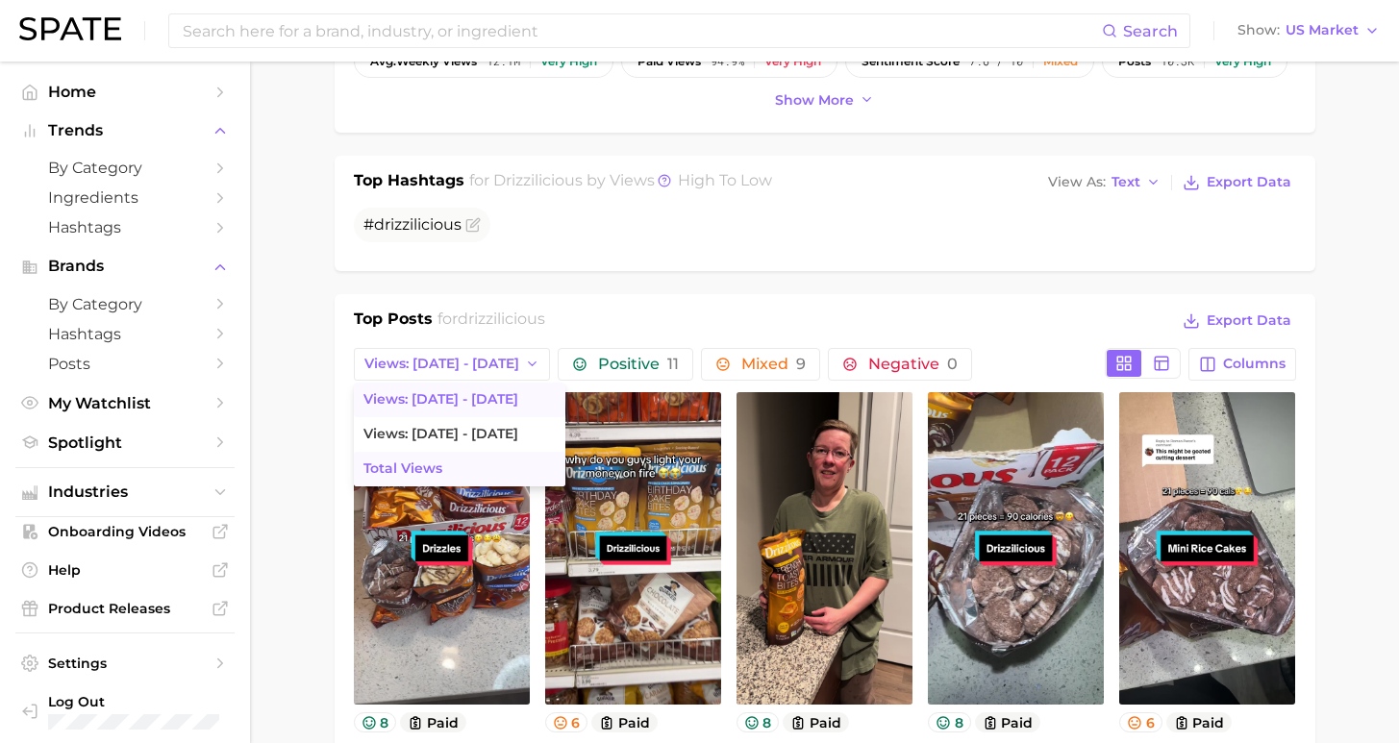
click at [449, 474] on button "Total Views" at bounding box center [460, 469] width 212 height 35
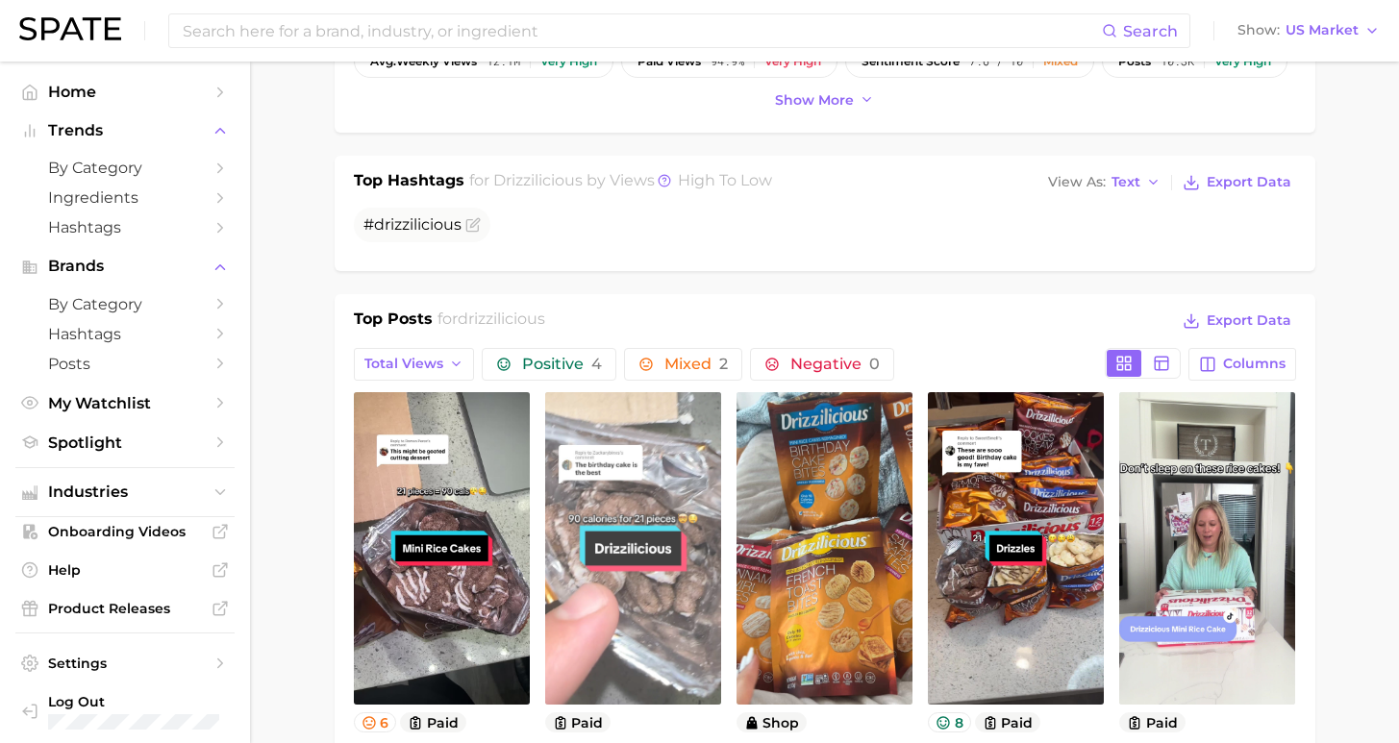
scroll to position [0, 0]
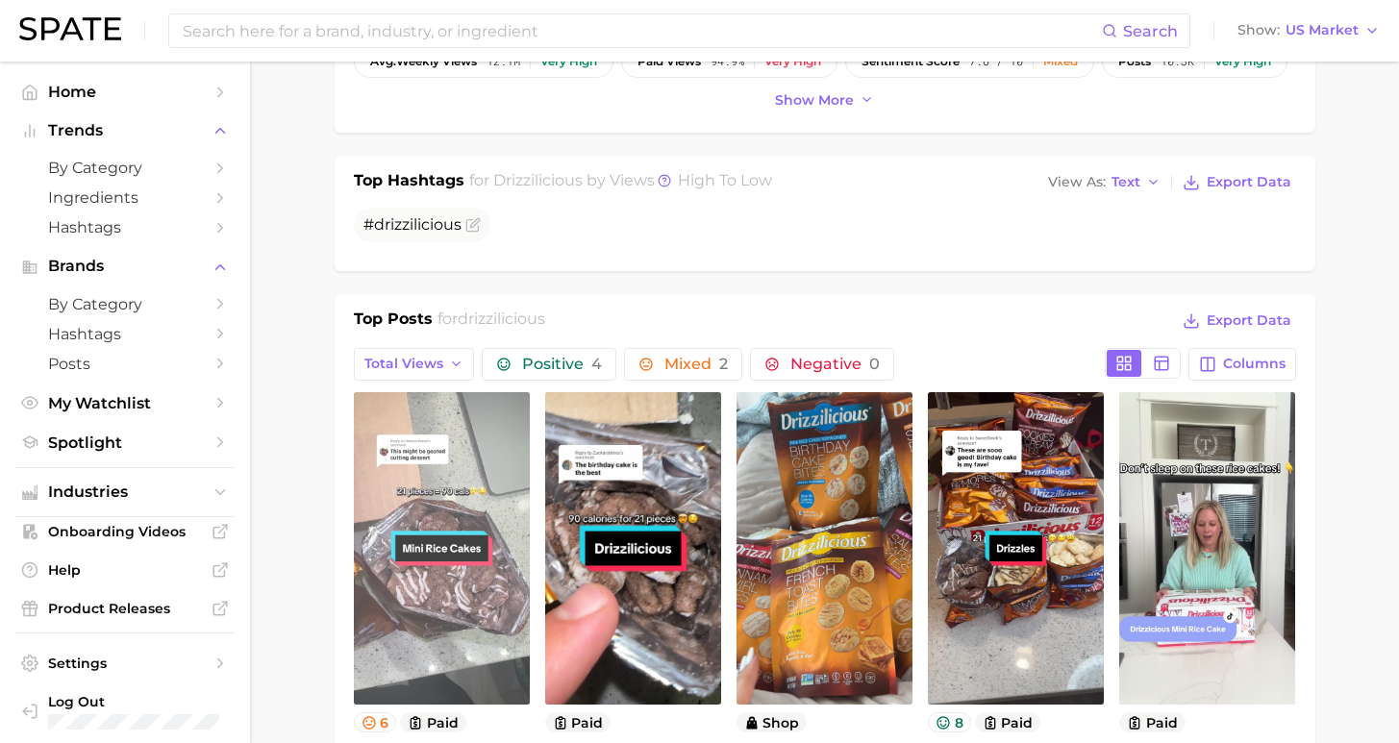
click at [397, 575] on link "view post on TikTok" at bounding box center [442, 548] width 176 height 313
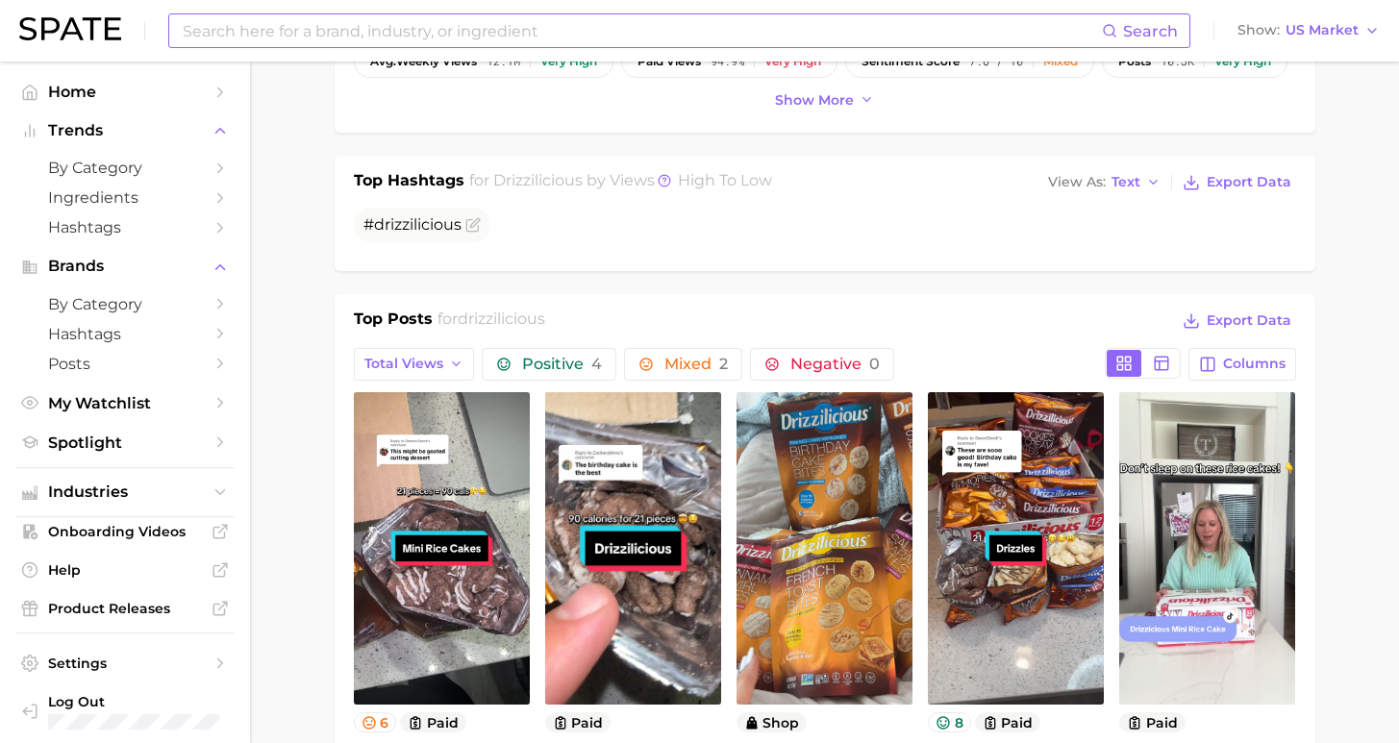
click at [383, 21] on input at bounding box center [641, 30] width 921 height 33
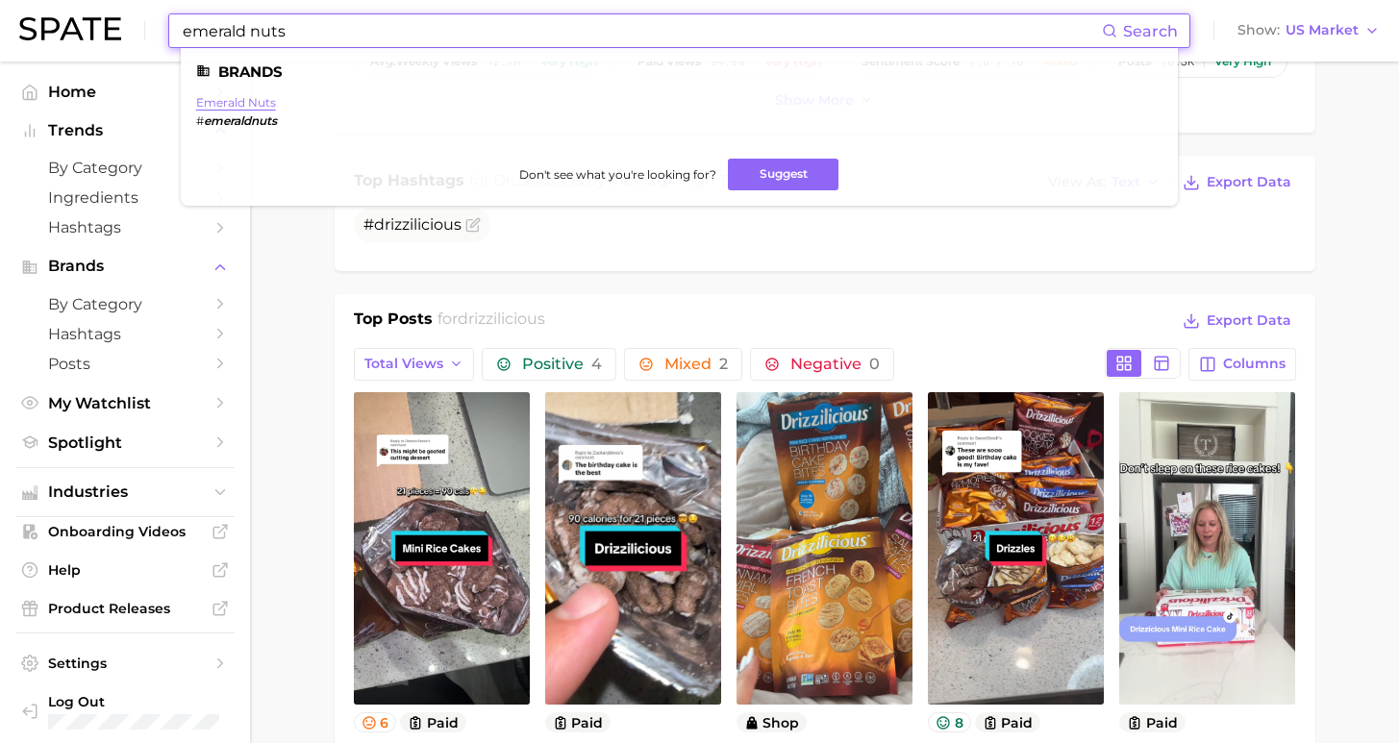
click at [238, 102] on link "emerald nuts" at bounding box center [236, 102] width 80 height 14
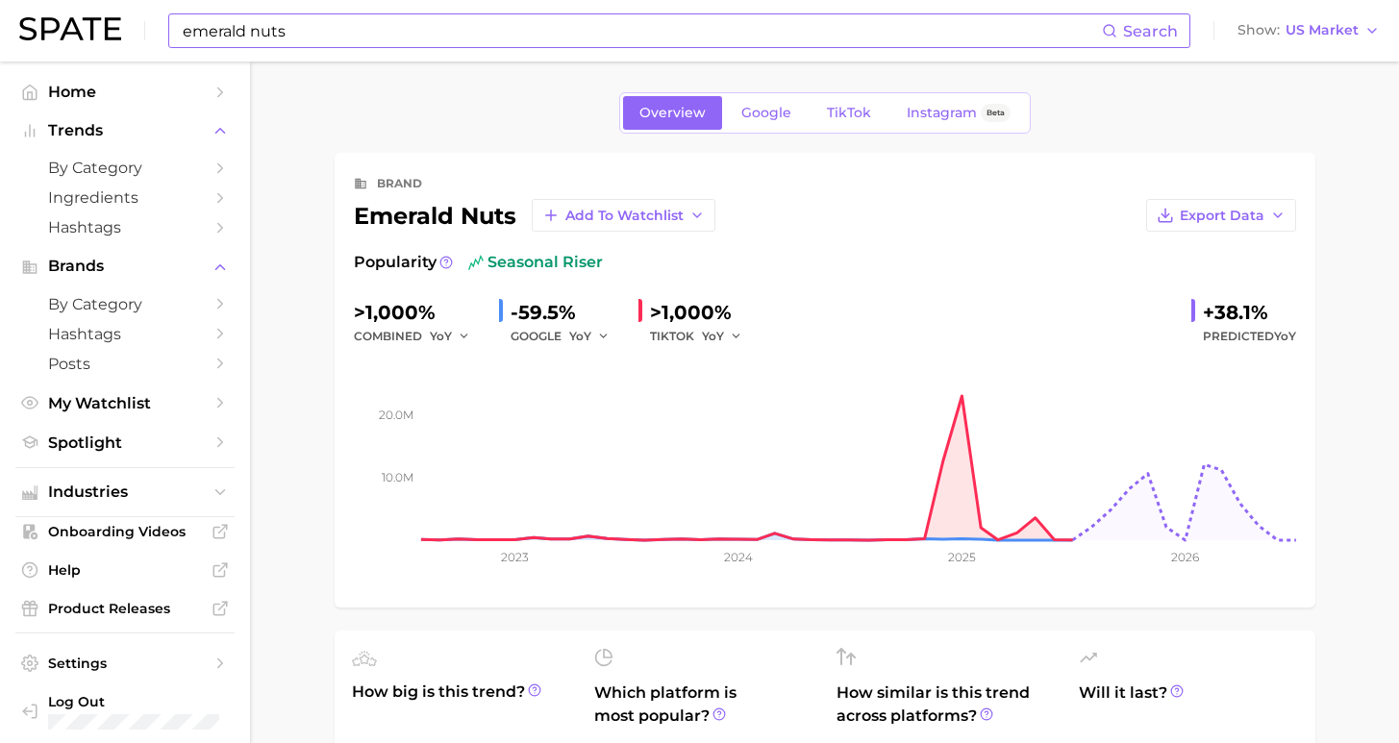
scroll to position [342, 0]
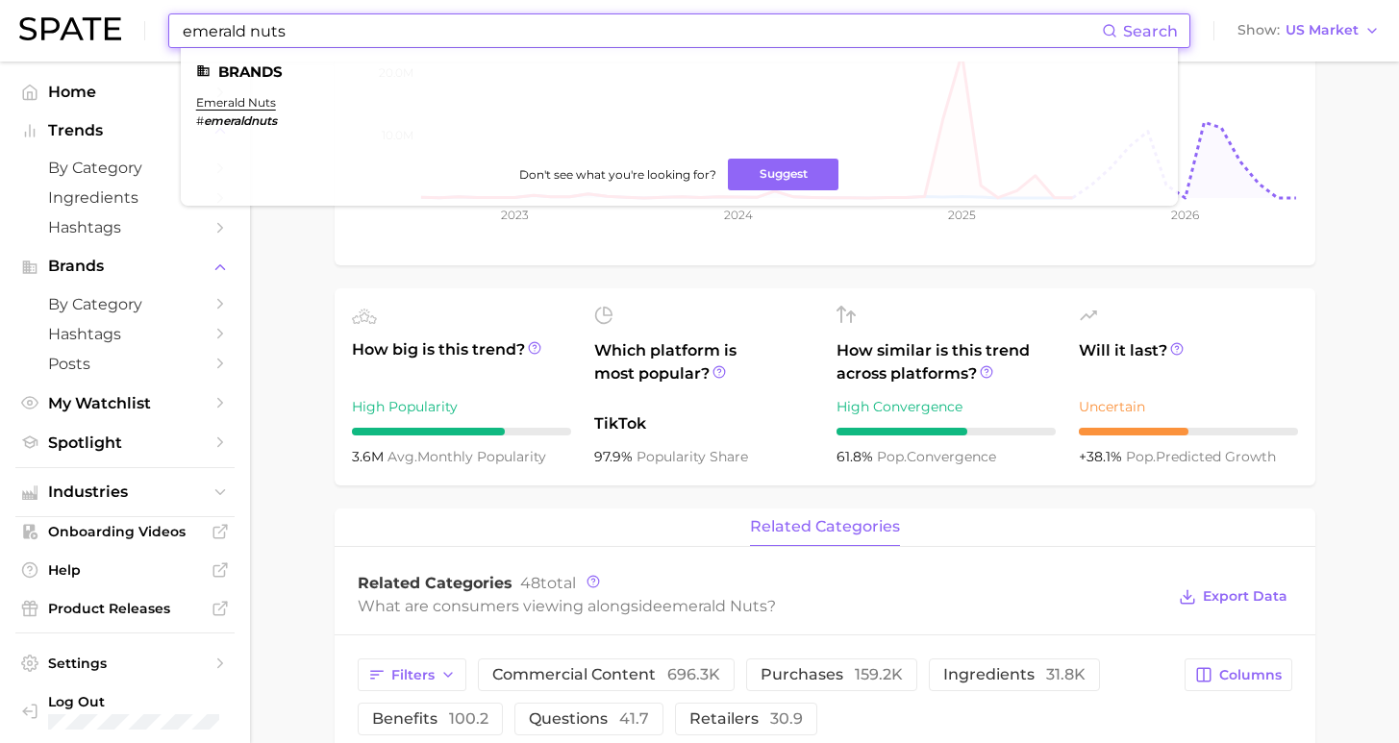
drag, startPoint x: 235, startPoint y: 26, endPoint x: 80, endPoint y: 24, distance: 154.8
click at [90, 25] on div "emerald nuts Search Brands emerald nuts # emeraldnuts Don't see what you're loo…" at bounding box center [699, 31] width 1361 height 62
type input "healthy snacks"
click at [216, 103] on link "healthy snacks" at bounding box center [240, 102] width 88 height 14
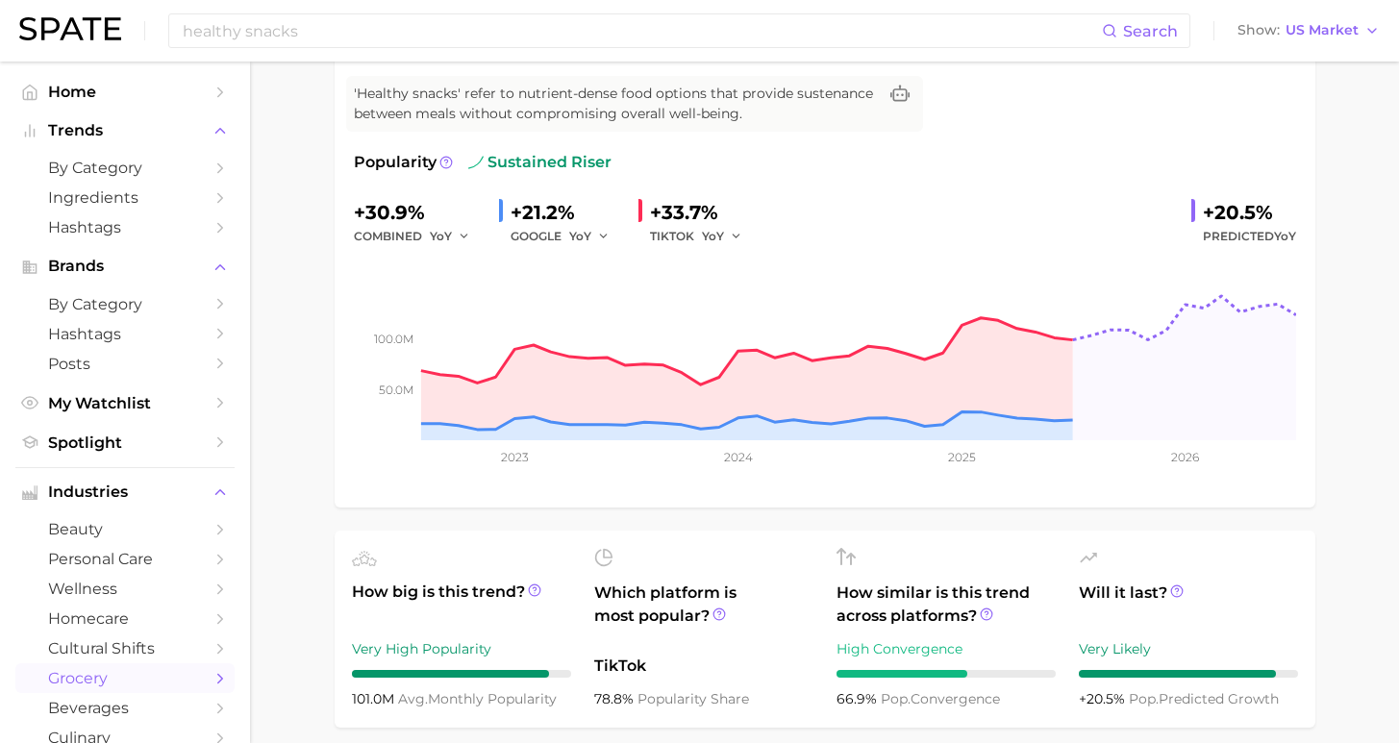
scroll to position [285, 0]
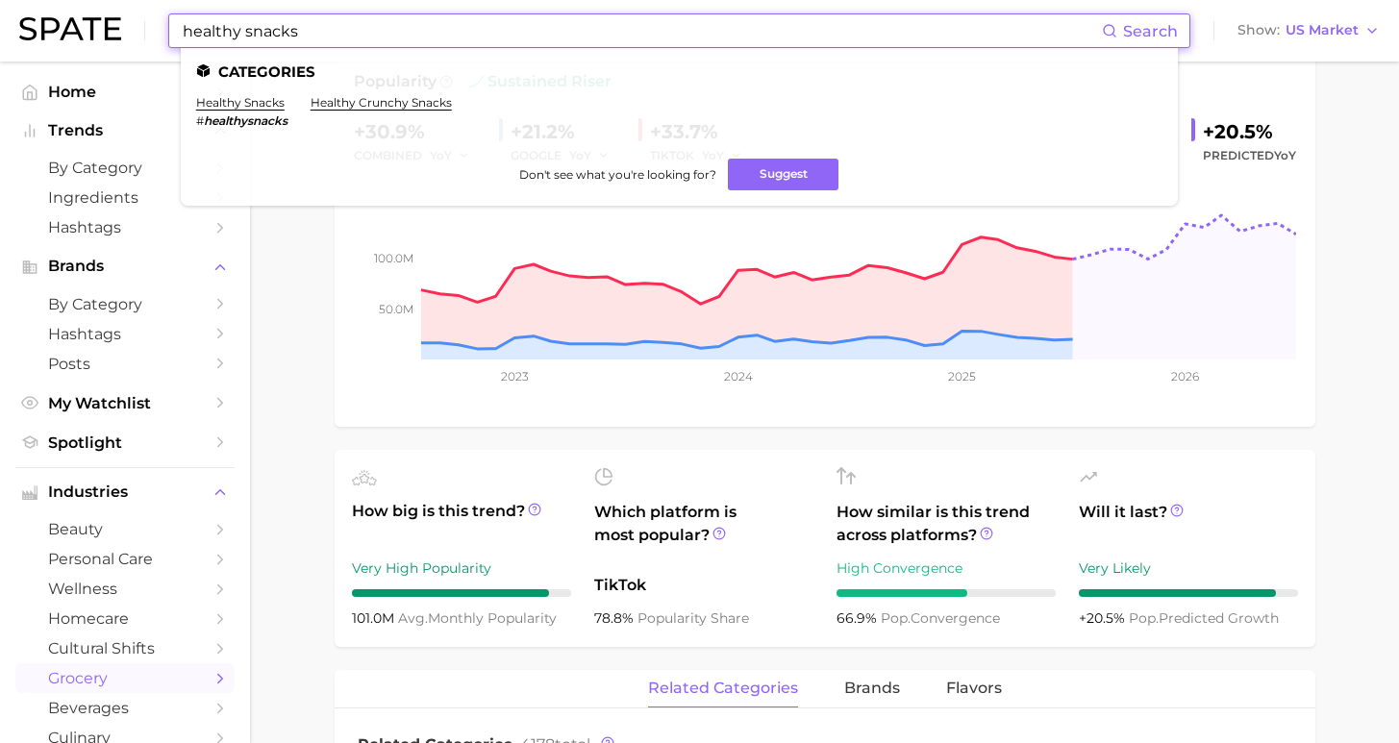
drag, startPoint x: 288, startPoint y: 30, endPoint x: 172, endPoint y: 21, distance: 115.7
click at [172, 21] on div "healthy snacks Search Categories healthy snacks # healthysnacks healthy crunchy…" at bounding box center [679, 30] width 1022 height 35
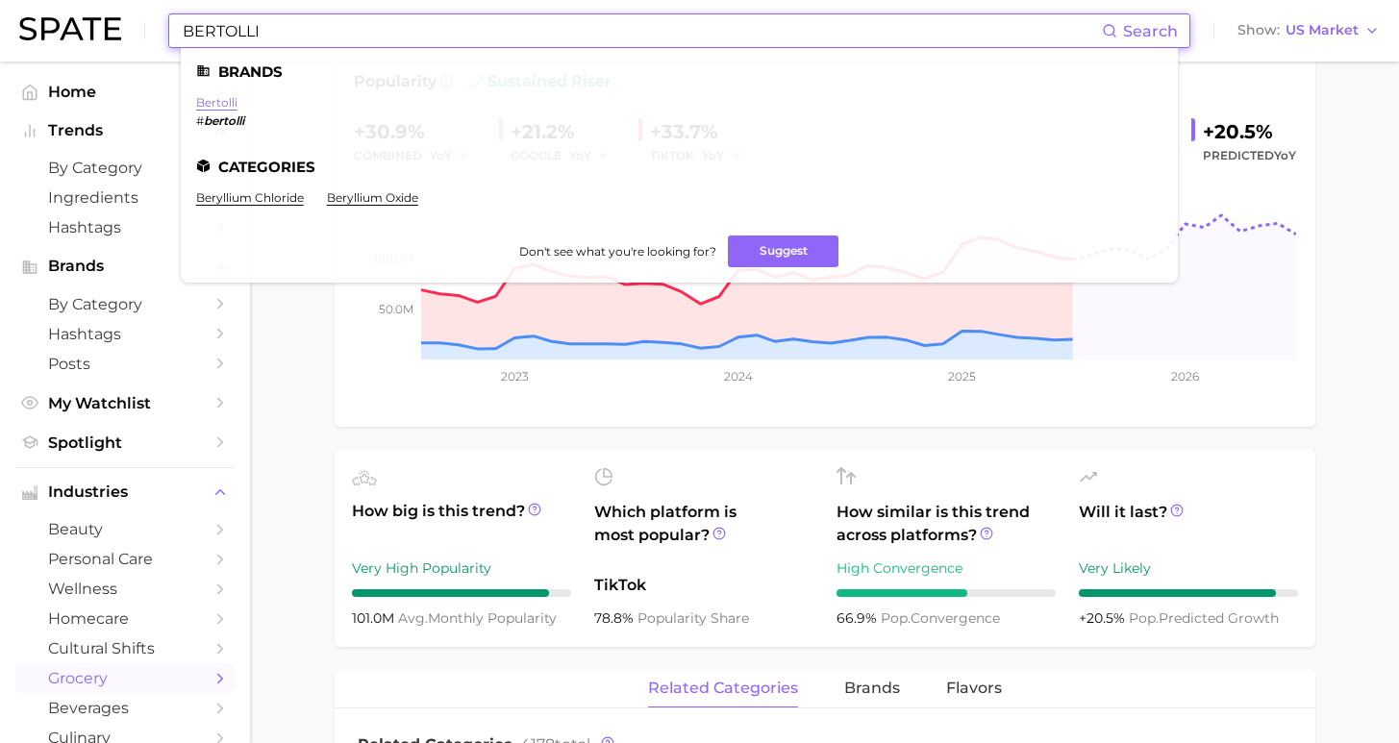
type input "BERTOLLI"
click at [215, 100] on link "bertolli" at bounding box center [216, 102] width 41 height 14
